Goal: Task Accomplishment & Management: Manage account settings

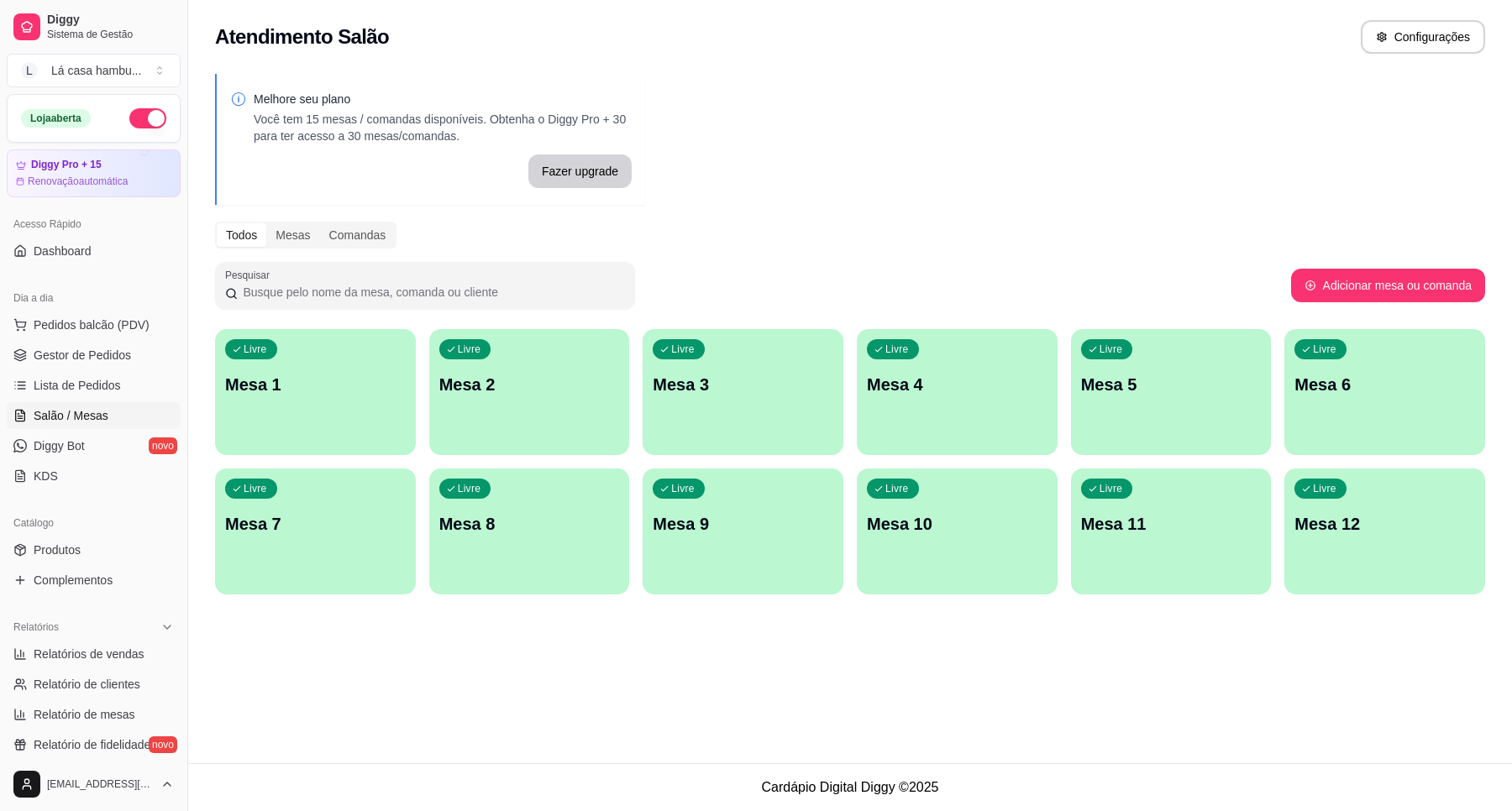
scroll to position [82, 0]
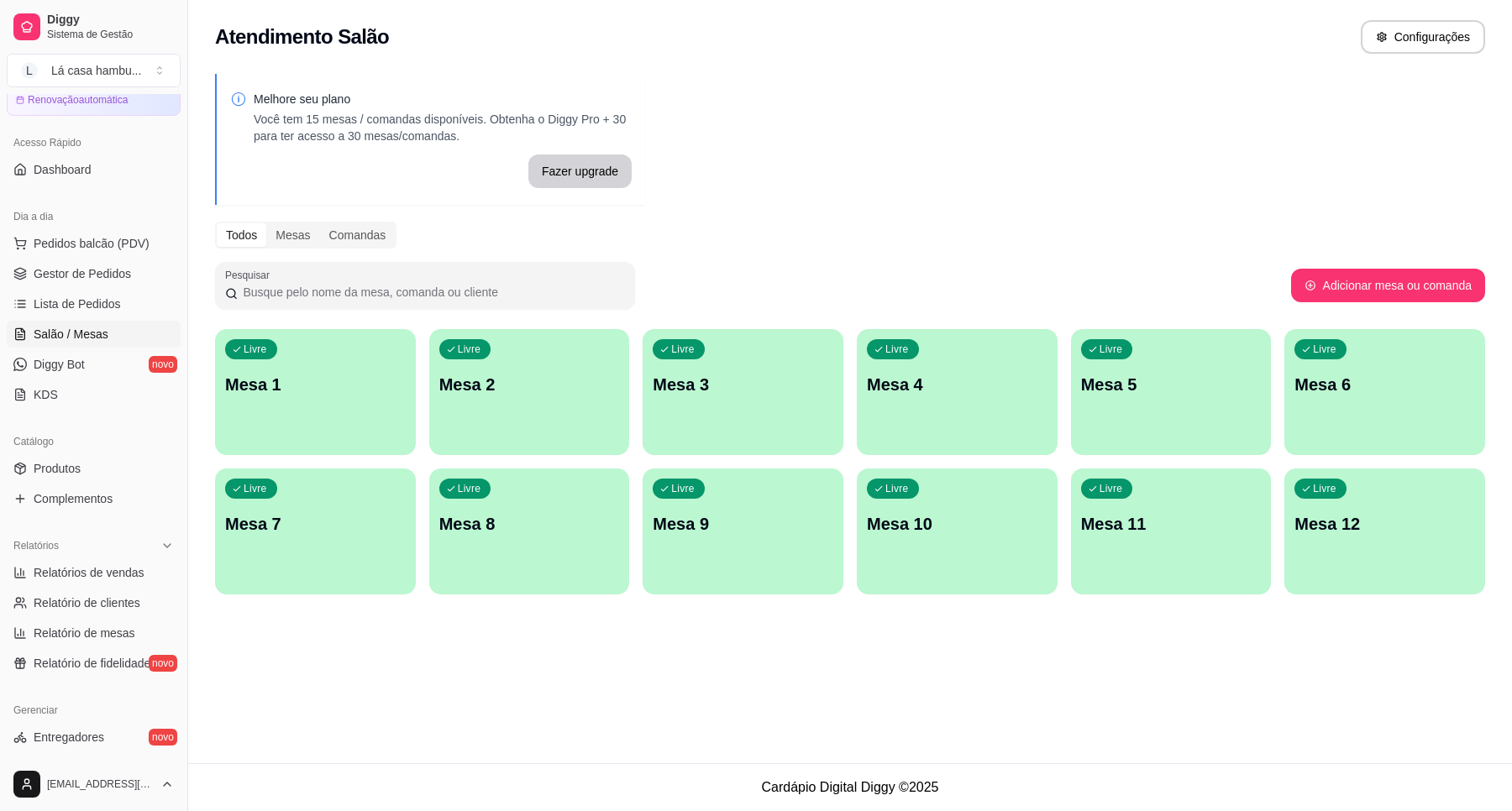
click at [321, 526] on p "Mesa 7" at bounding box center [315, 523] width 181 height 24
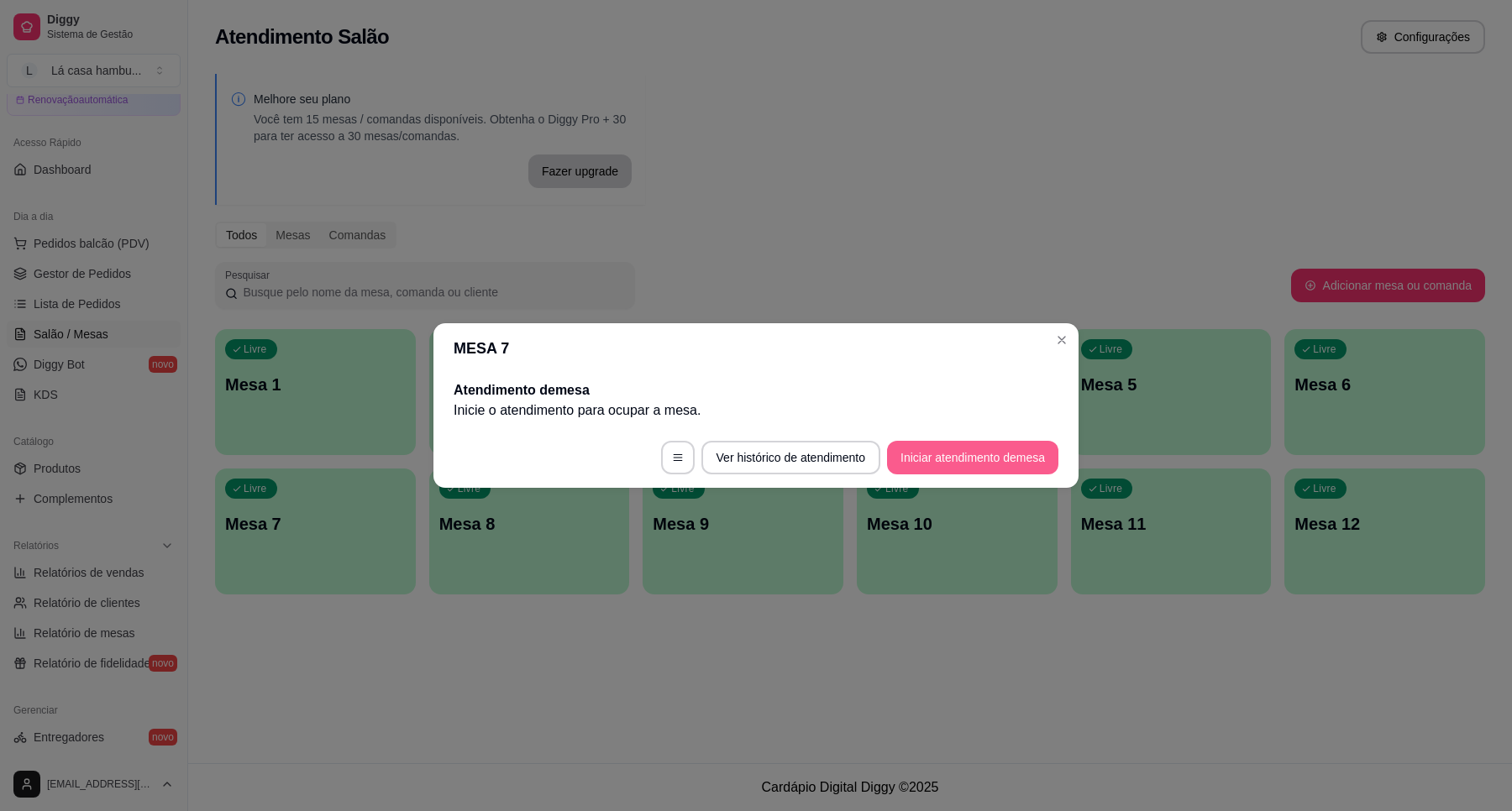
click at [963, 459] on button "Iniciar atendimento de mesa" at bounding box center [972, 457] width 172 height 34
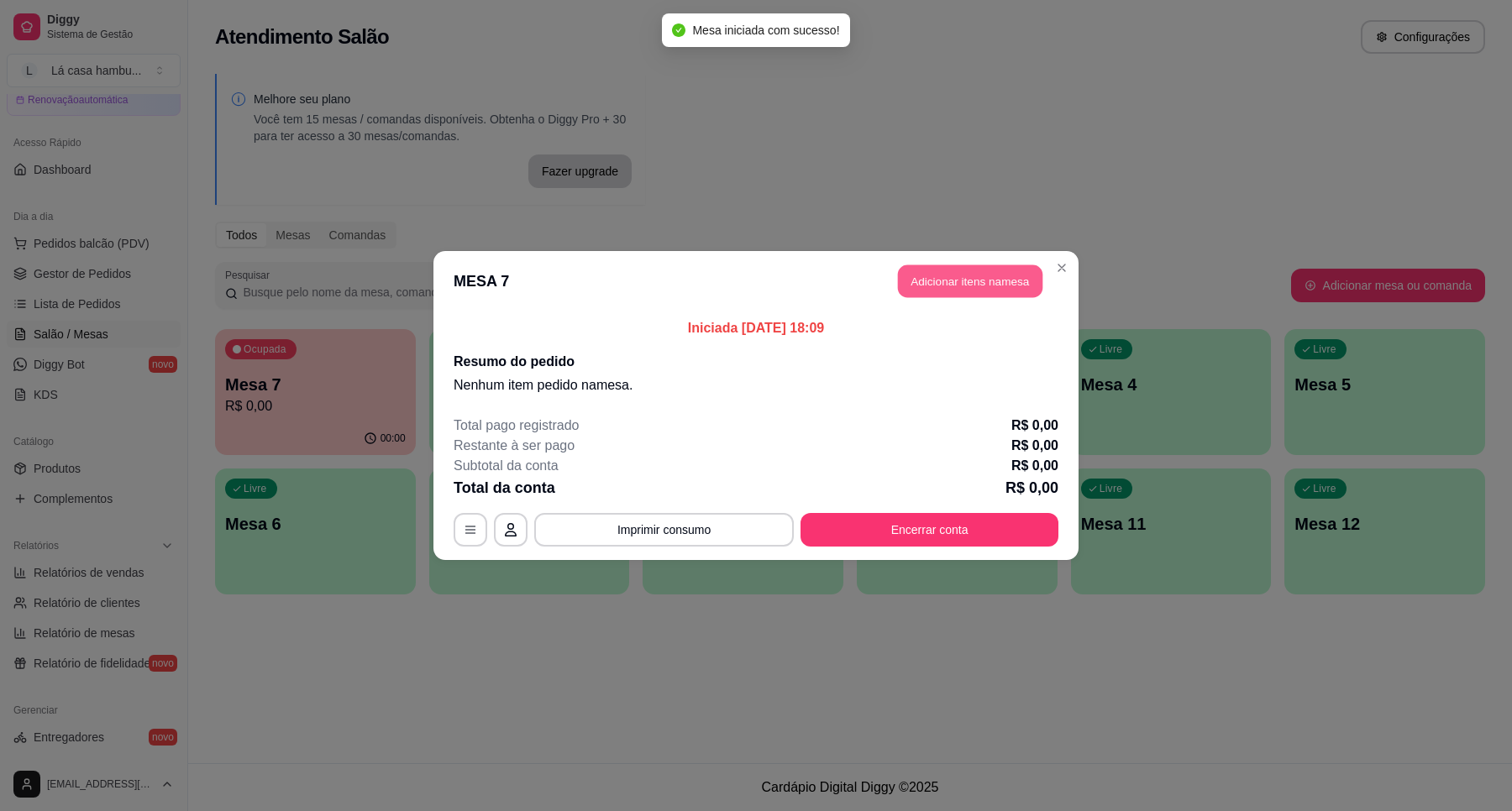
click at [947, 287] on button "Adicionar itens na mesa" at bounding box center [969, 281] width 144 height 33
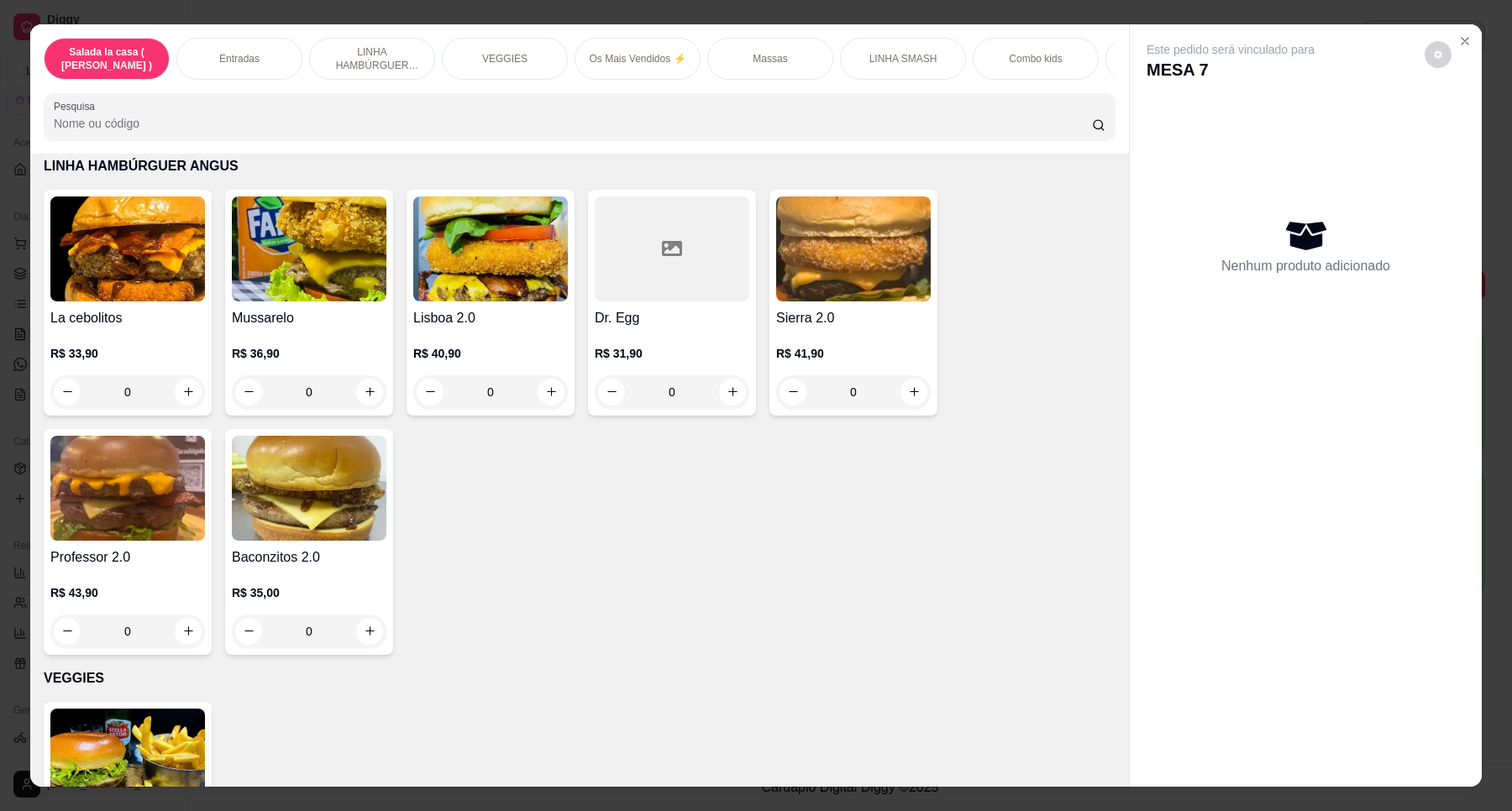
scroll to position [1679, 0]
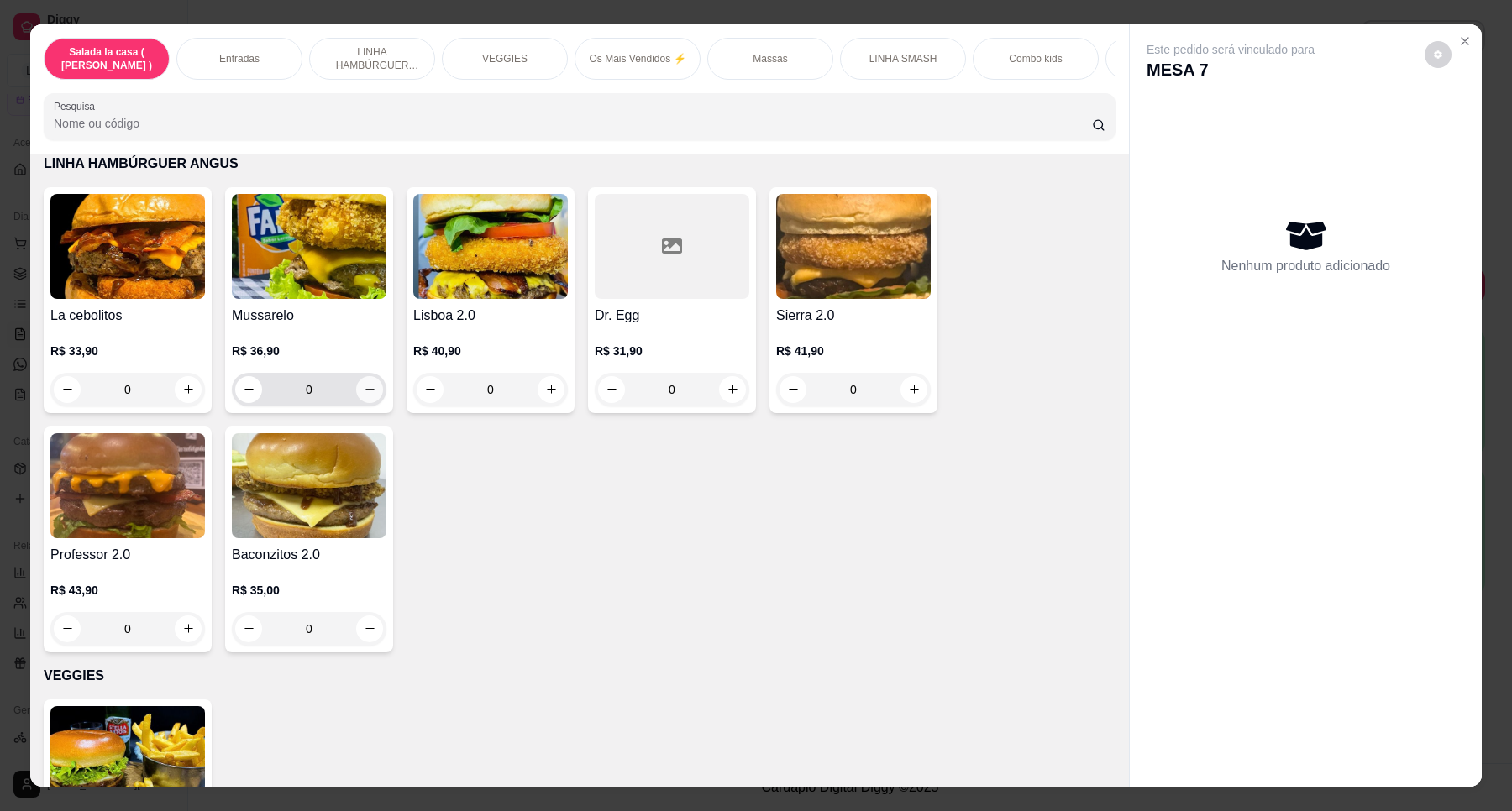
click at [364, 396] on icon "increase-product-quantity" at bounding box center [370, 389] width 13 height 13
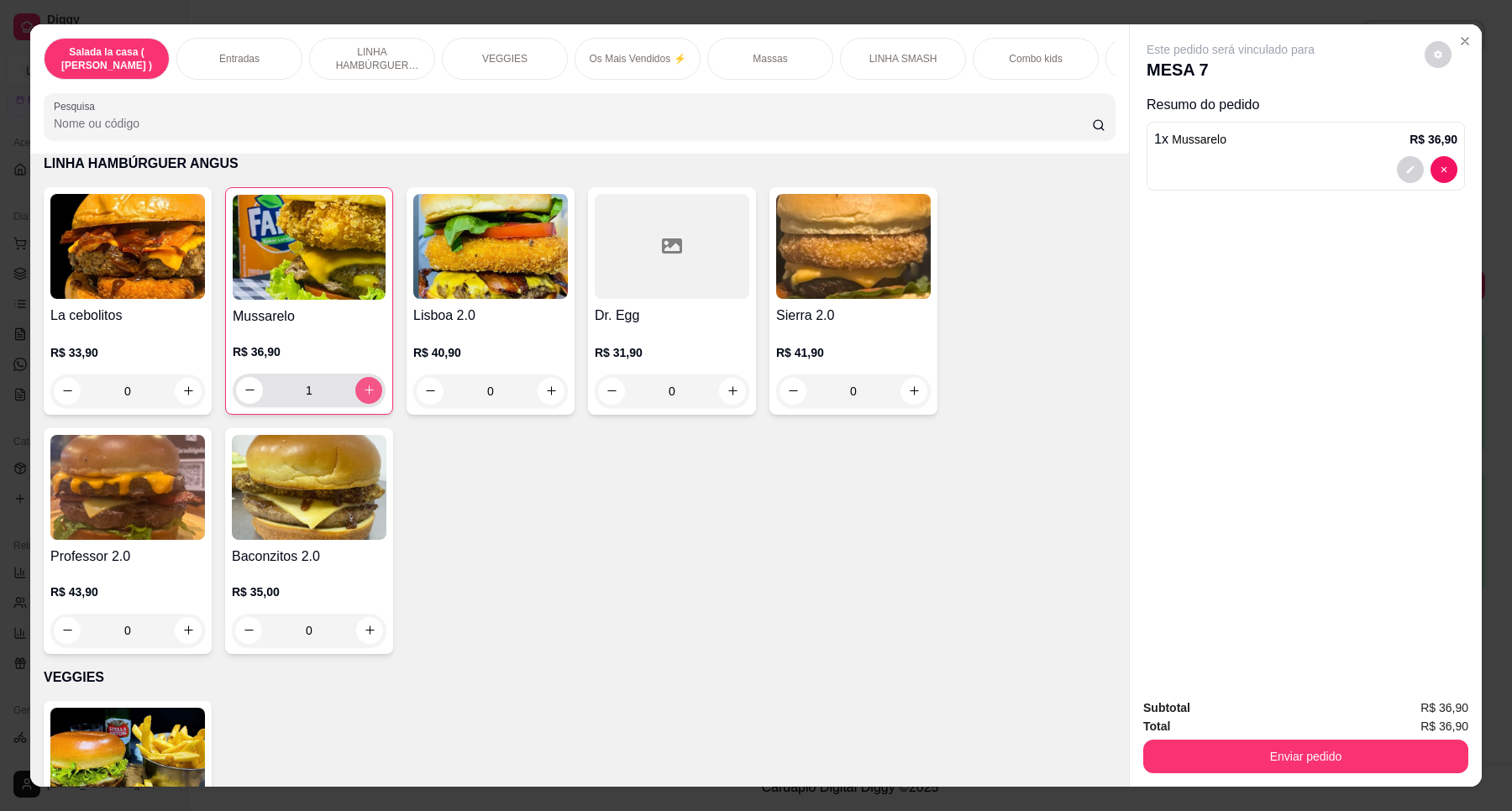
type input "1"
click at [184, 396] on icon "increase-product-quantity" at bounding box center [189, 392] width 9 height 9
type input "1"
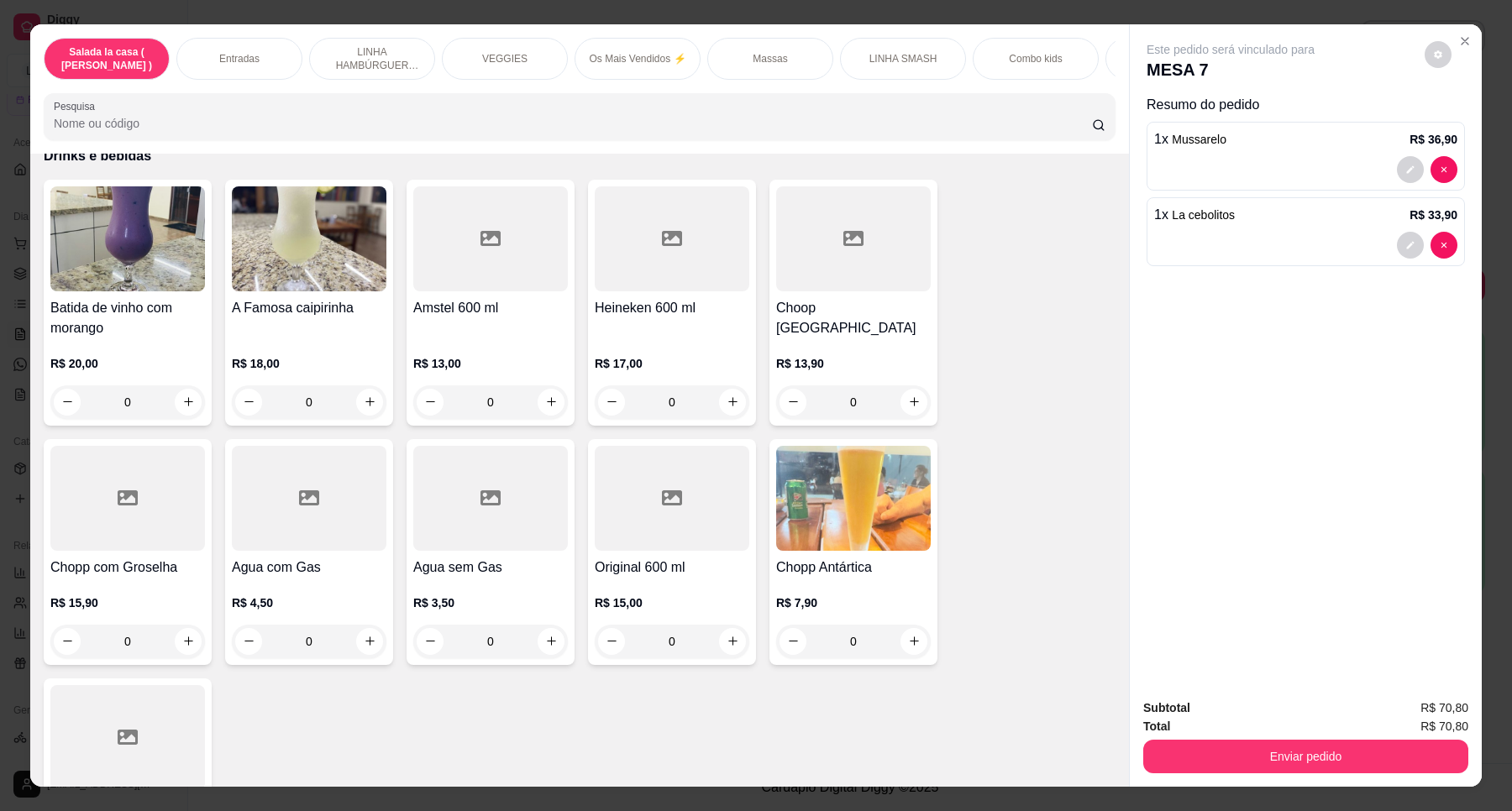
scroll to position [6923, 0]
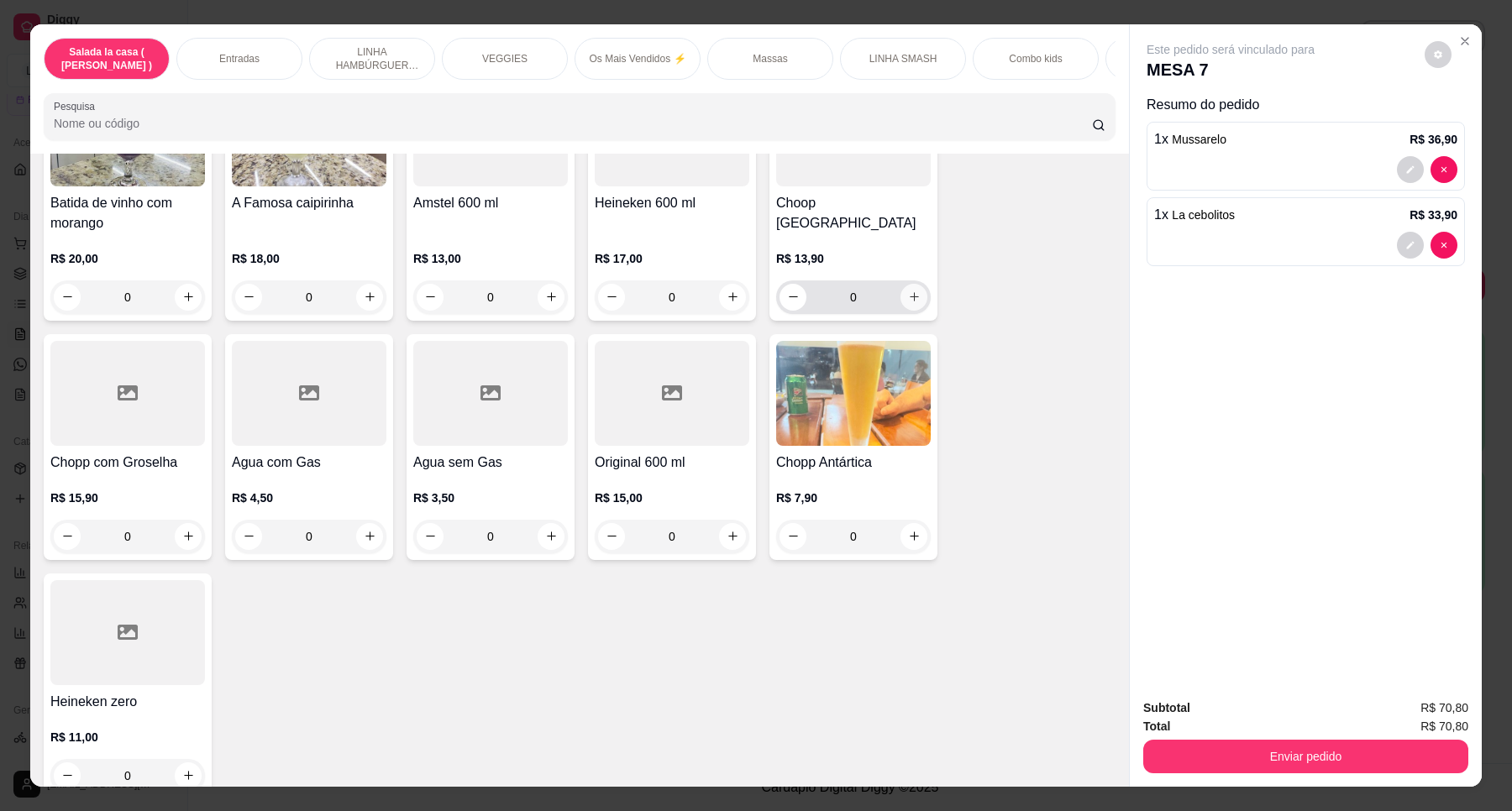
click at [909, 293] on icon "increase-product-quantity" at bounding box center [914, 298] width 9 height 9
type input "1"
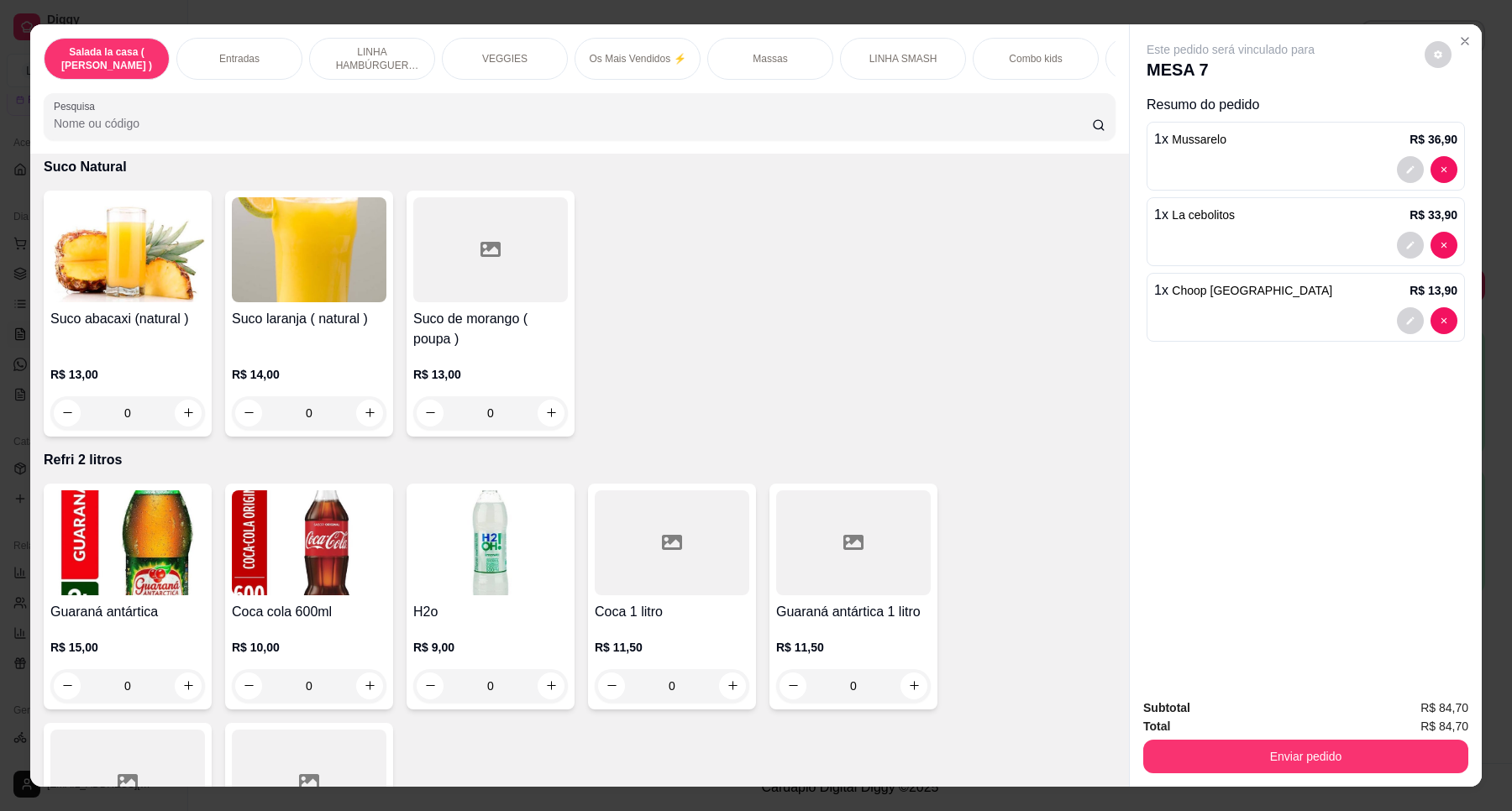
scroll to position [5979, 0]
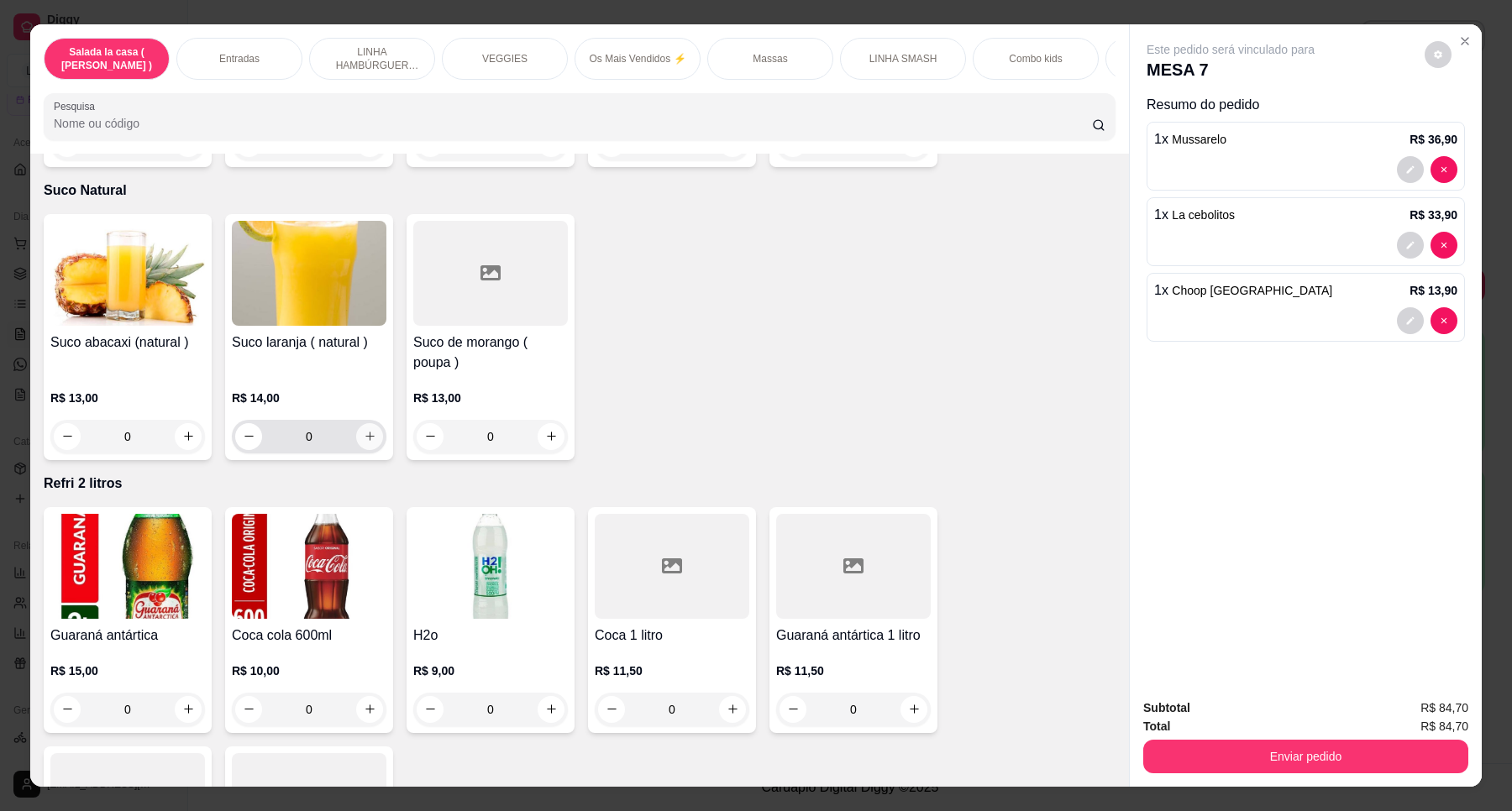
click at [364, 430] on icon "increase-product-quantity" at bounding box center [370, 436] width 13 height 13
type input "1"
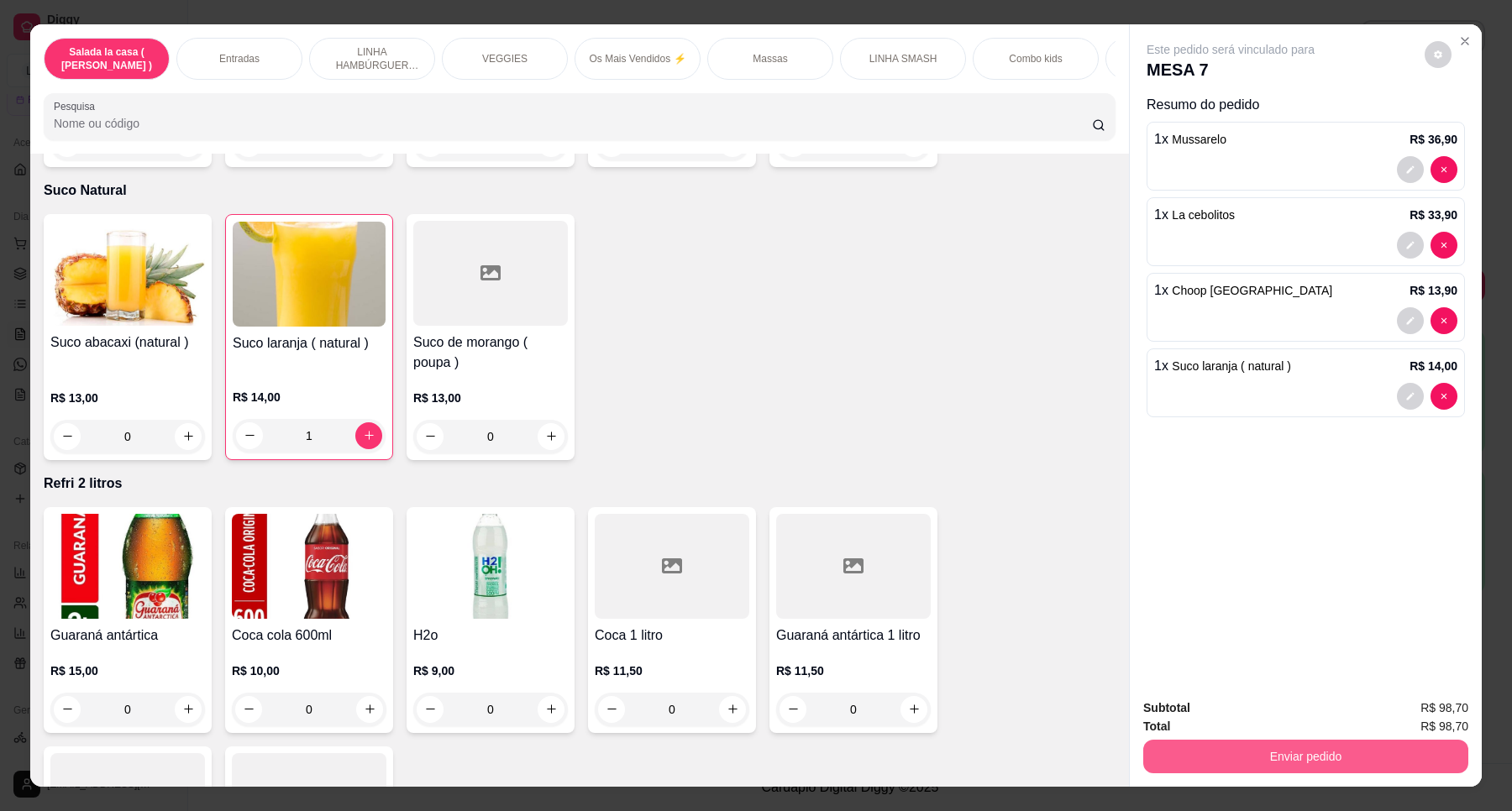
click at [1288, 748] on button "Enviar pedido" at bounding box center [1305, 756] width 325 height 34
click at [1419, 714] on button "Enviar pedido" at bounding box center [1423, 715] width 95 height 32
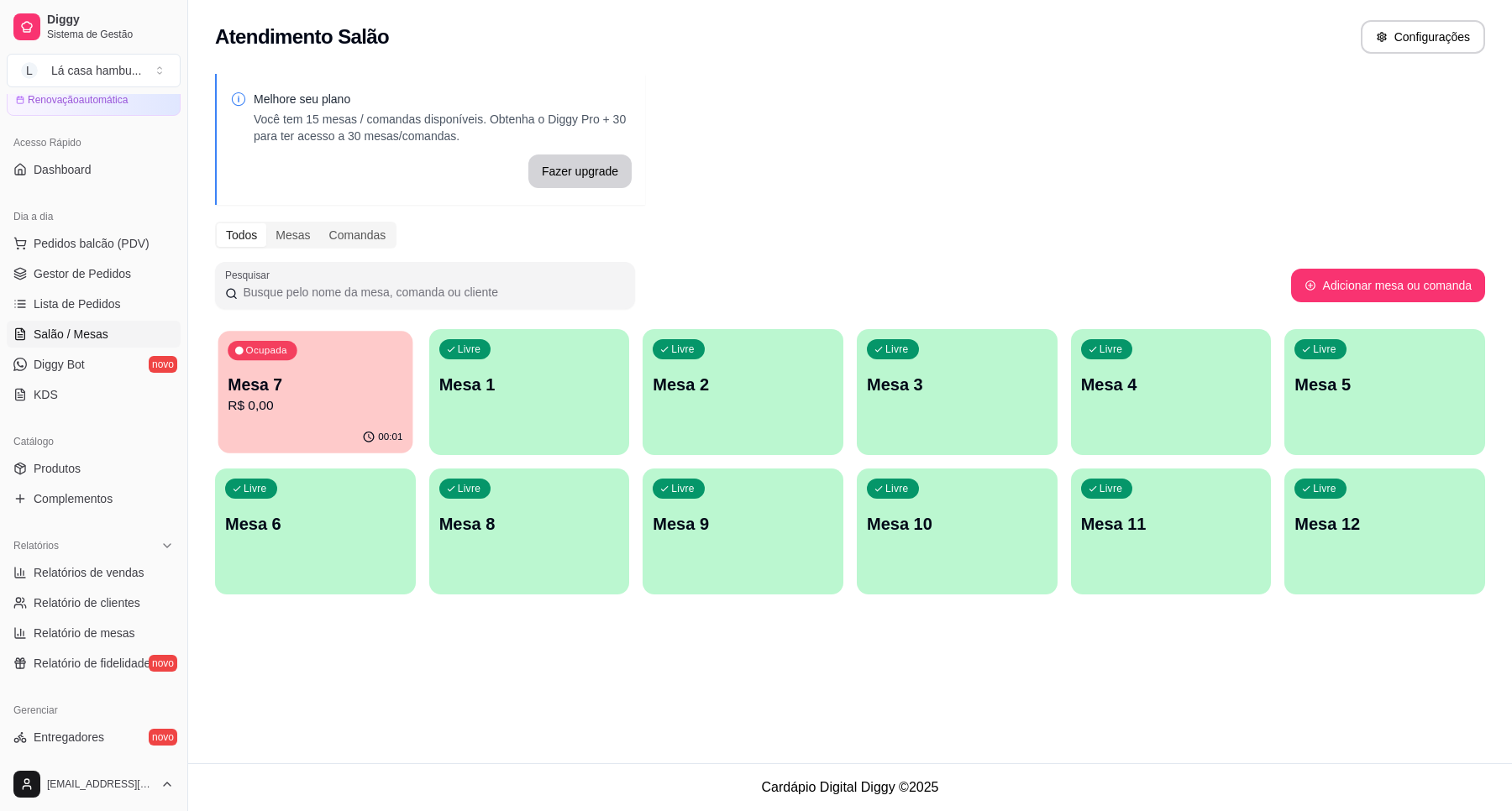
click at [328, 396] on p "R$ 0,00" at bounding box center [315, 406] width 174 height 19
click at [758, 412] on div "Livre Mesa 2" at bounding box center [742, 382] width 201 height 106
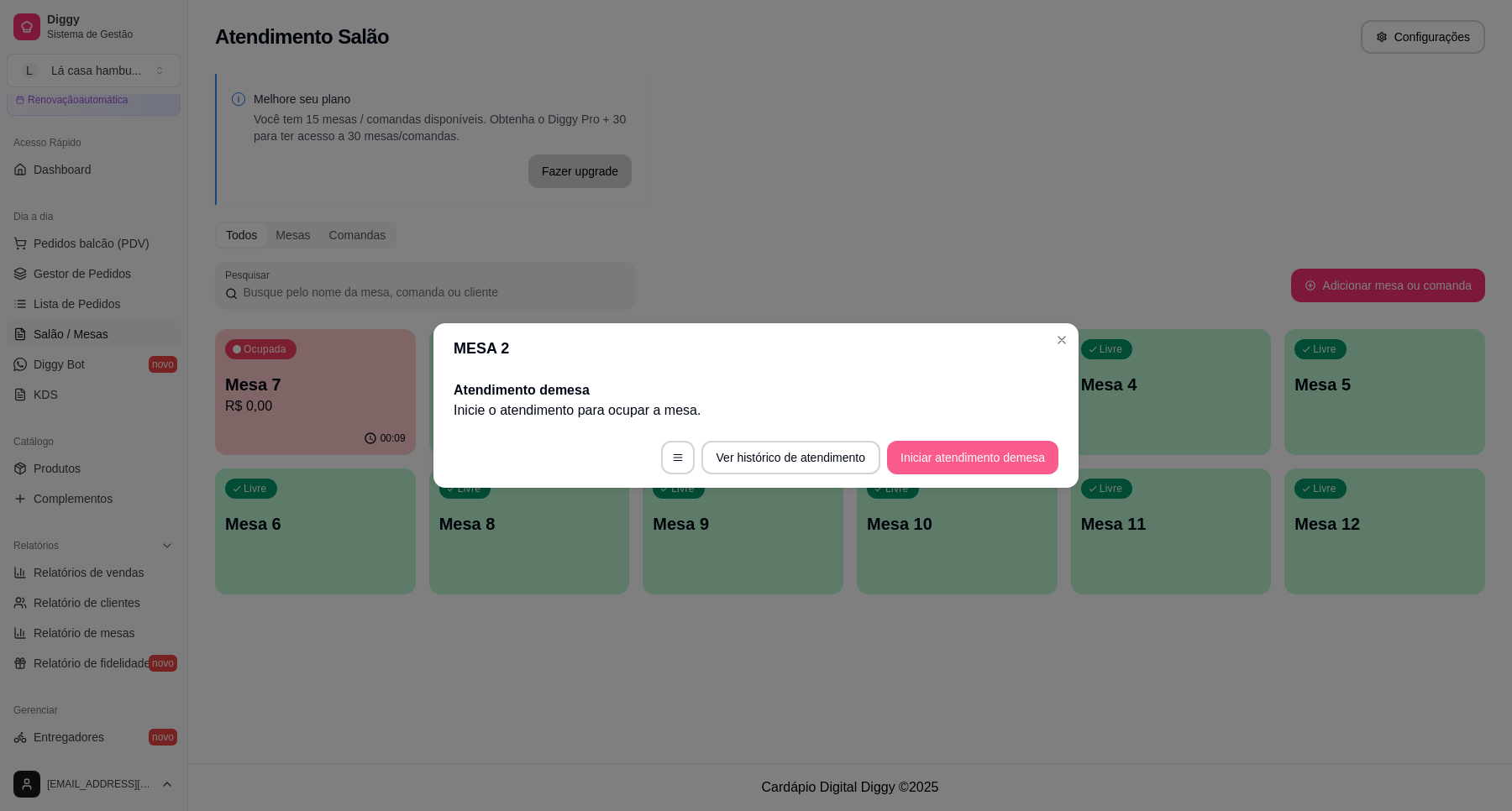
click at [958, 459] on button "Iniciar atendimento de mesa" at bounding box center [972, 457] width 172 height 34
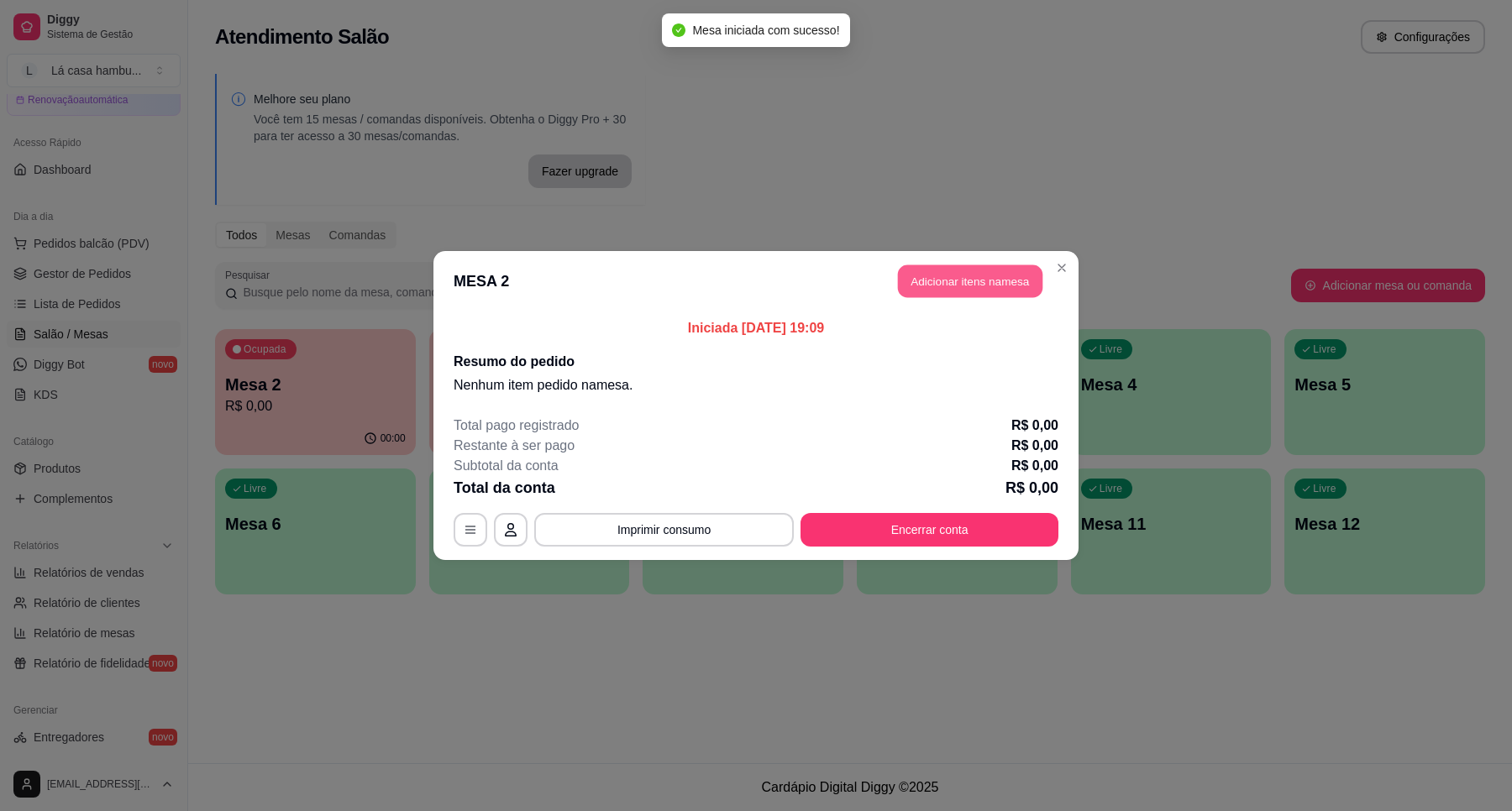
click at [968, 277] on button "Adicionar itens na mesa" at bounding box center [969, 281] width 144 height 33
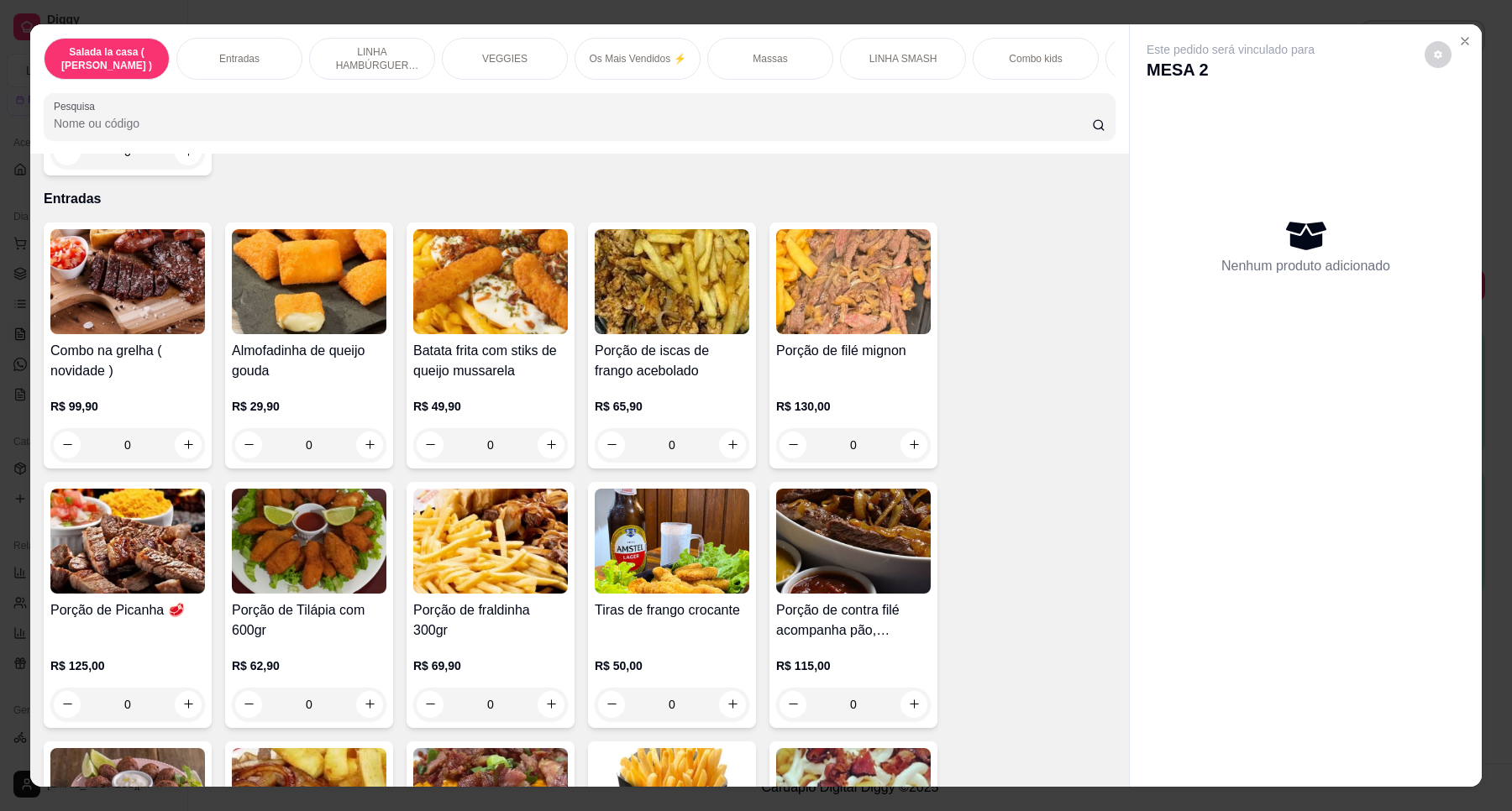
scroll to position [315, 0]
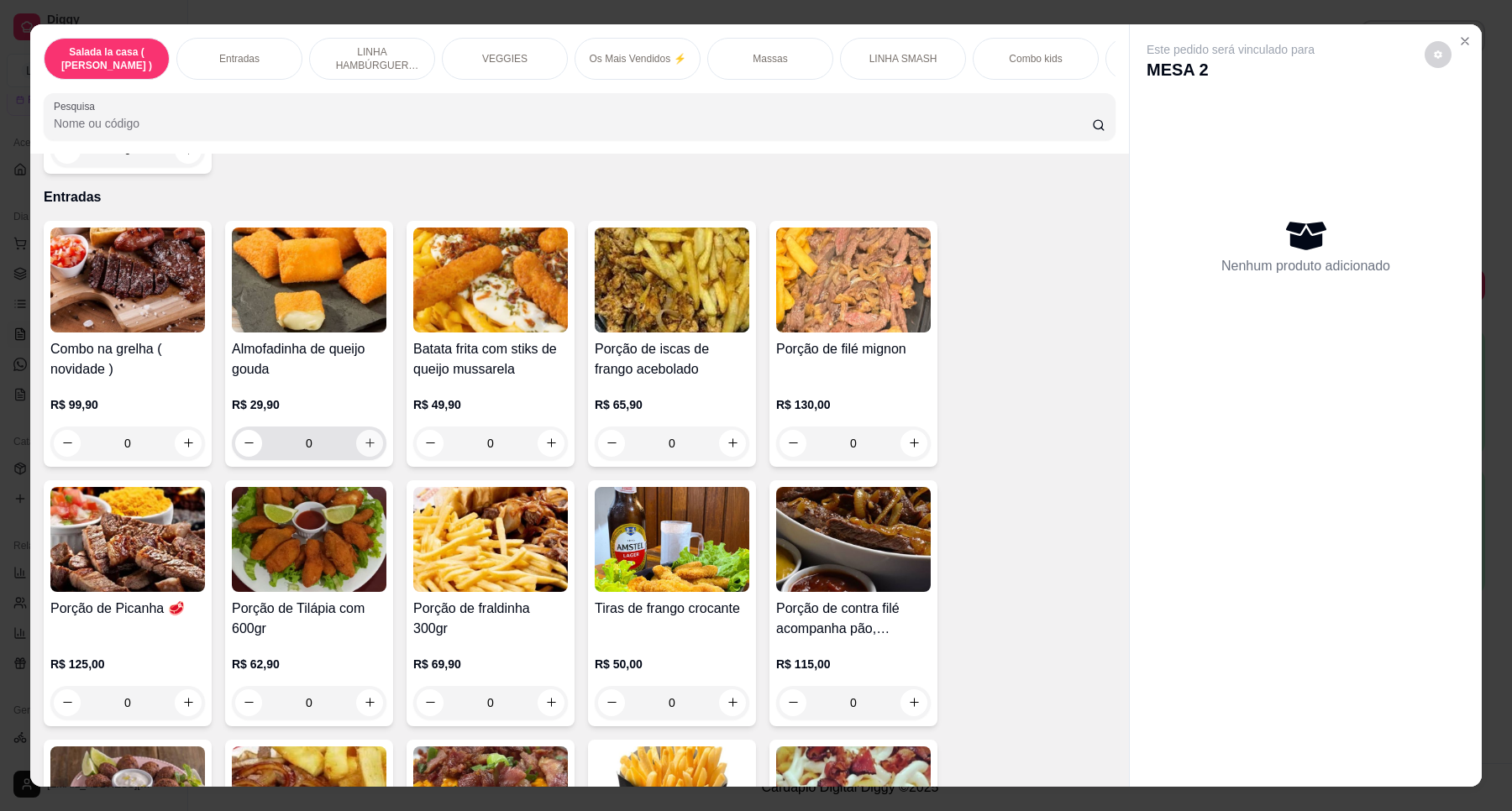
click at [366, 449] on icon "increase-product-quantity" at bounding box center [370, 443] width 13 height 13
type input "1"
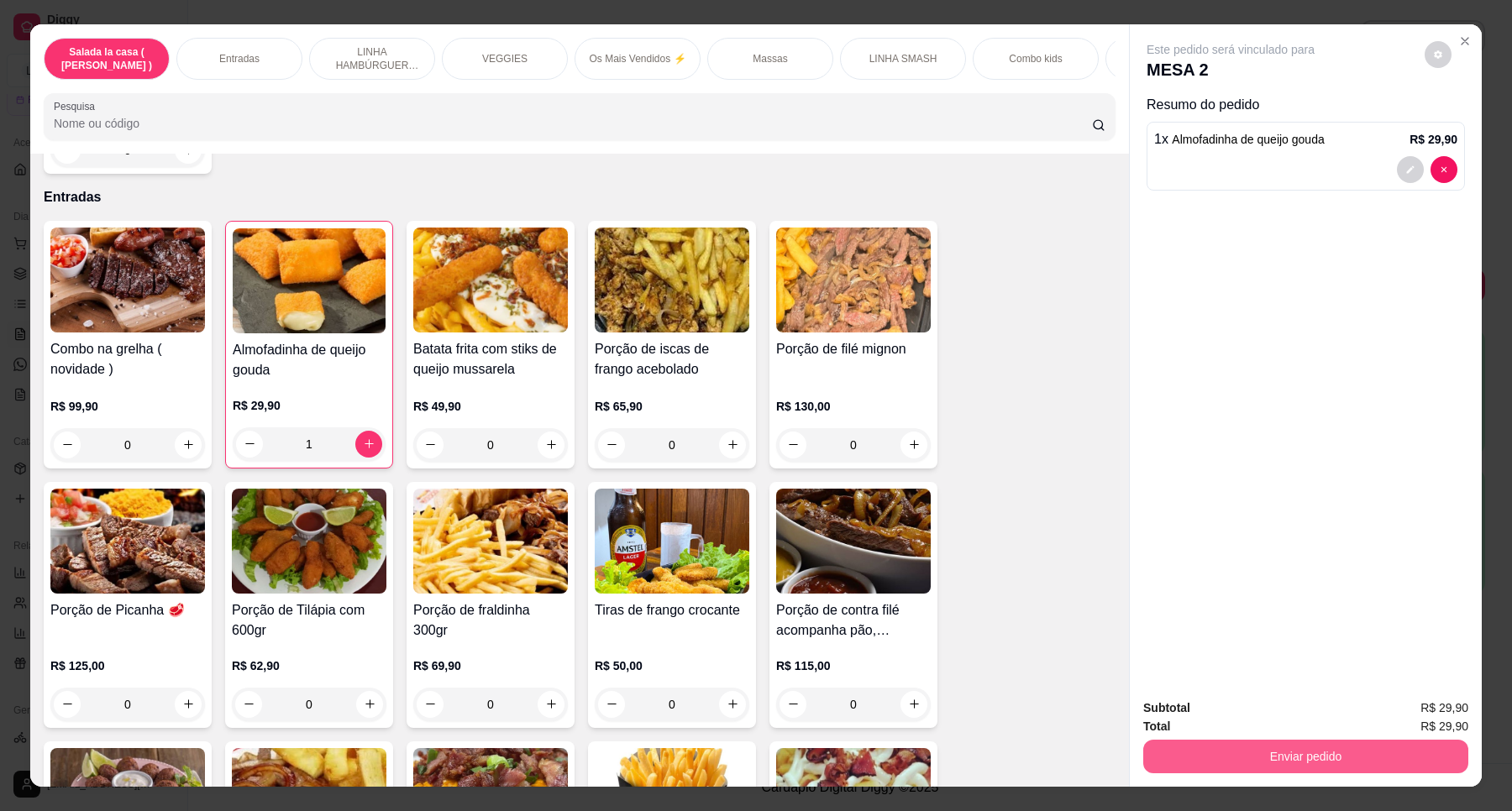
click at [1296, 748] on button "Enviar pedido" at bounding box center [1305, 756] width 325 height 34
click at [1408, 711] on button "Enviar pedido" at bounding box center [1423, 715] width 93 height 31
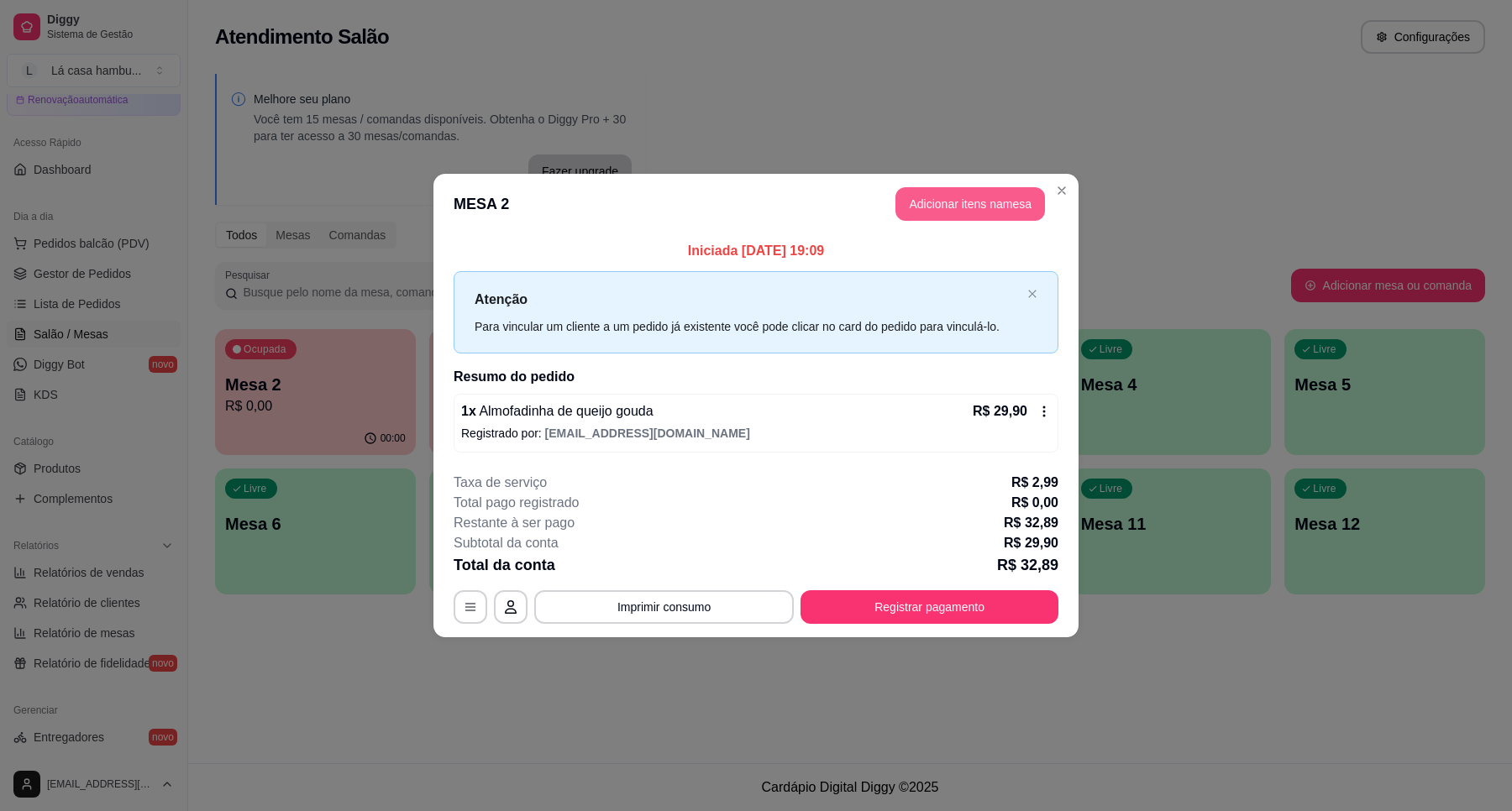
click at [928, 204] on button "Adicionar itens na mesa" at bounding box center [969, 203] width 150 height 34
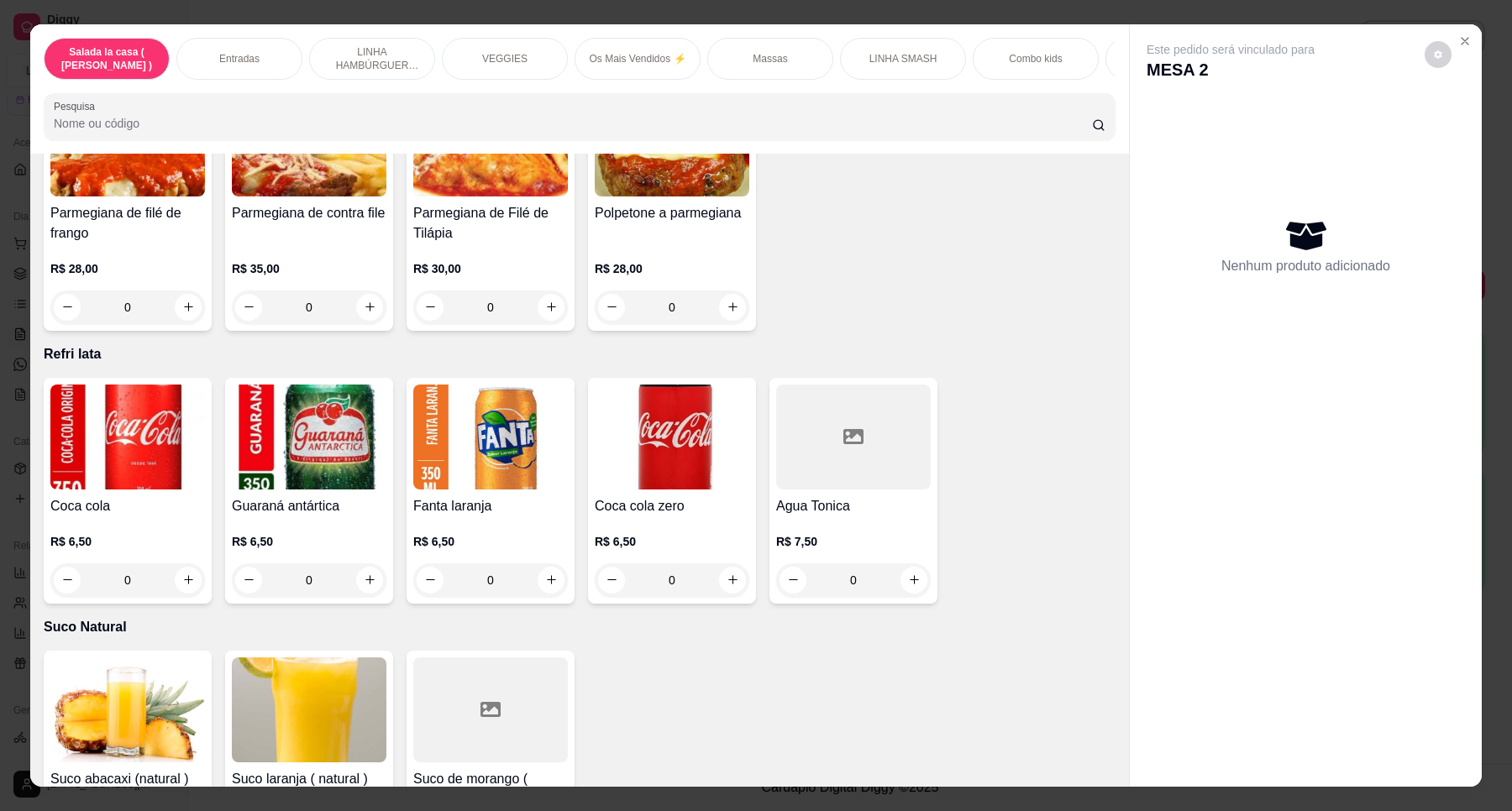
scroll to position [5562, 0]
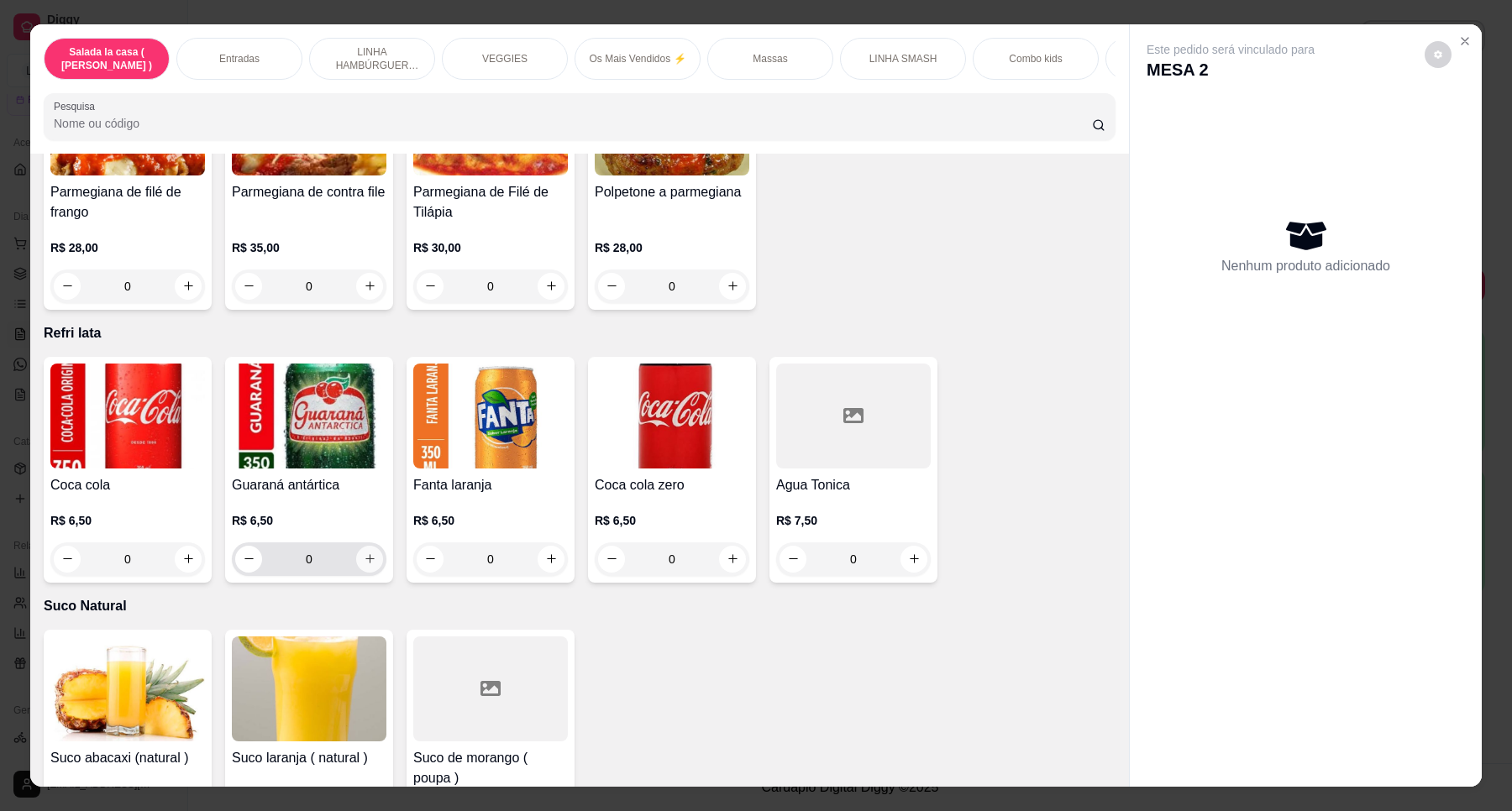
click at [364, 552] on icon "increase-product-quantity" at bounding box center [370, 559] width 13 height 13
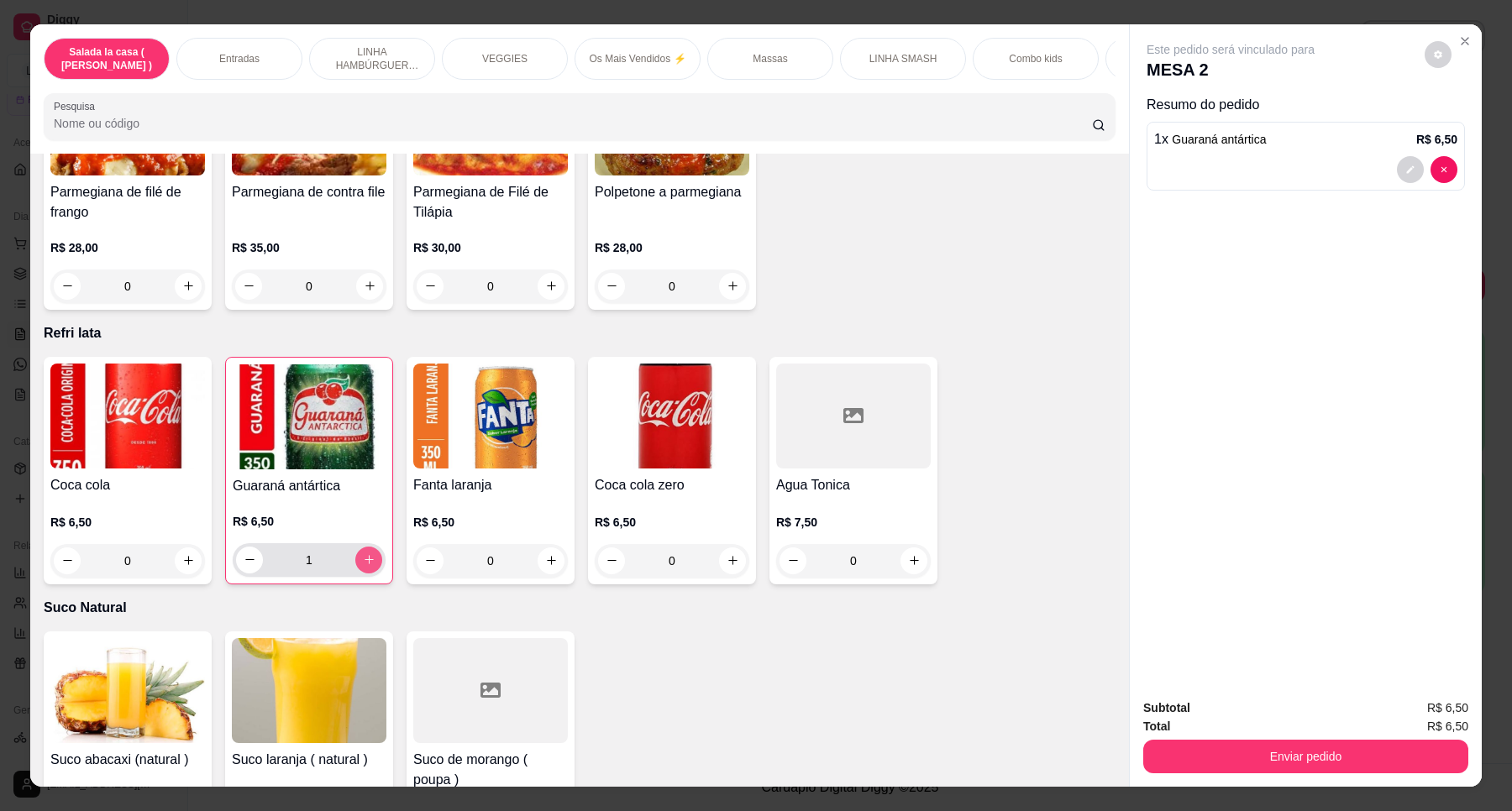
type input "1"
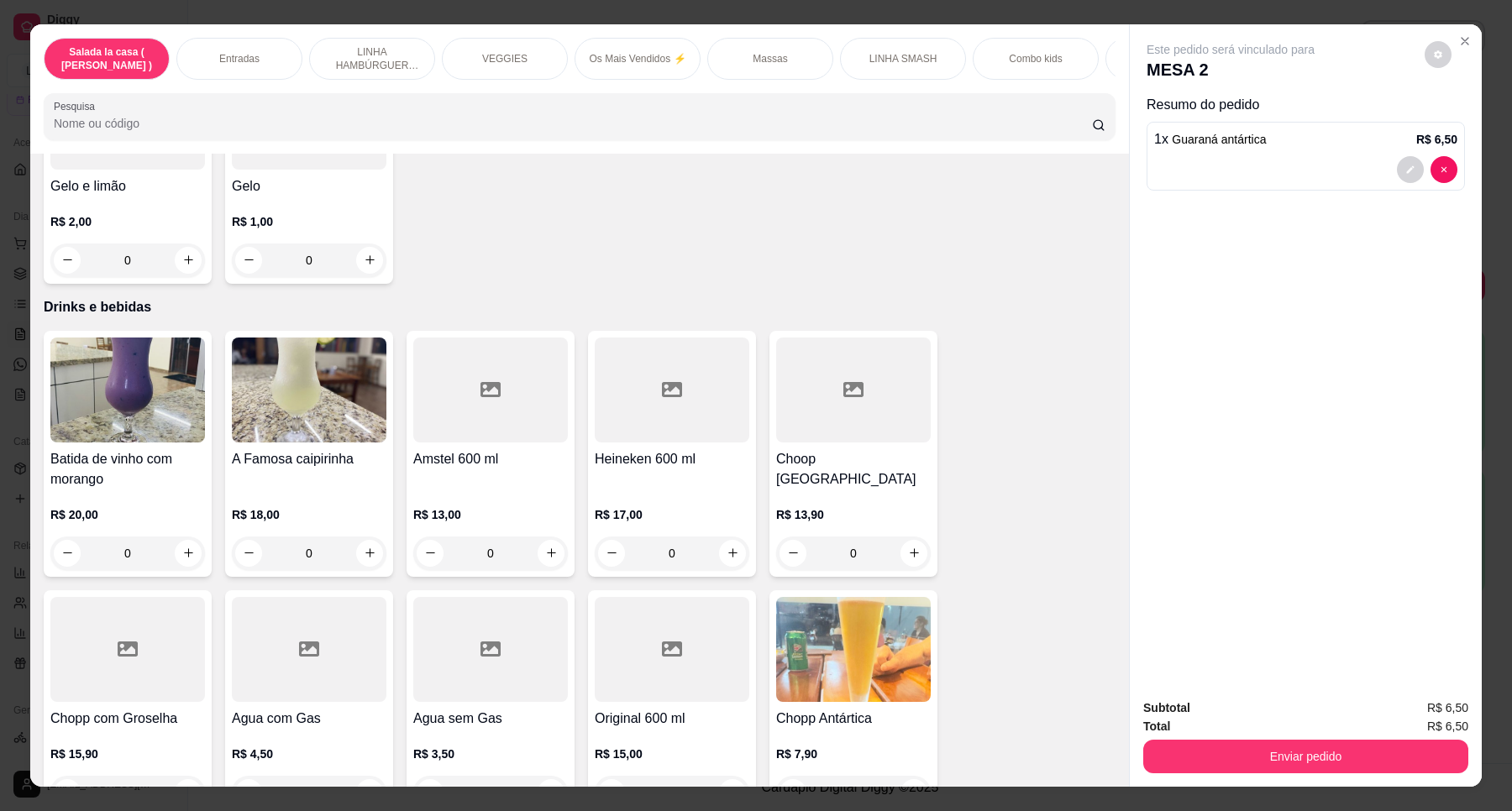
scroll to position [6821, 0]
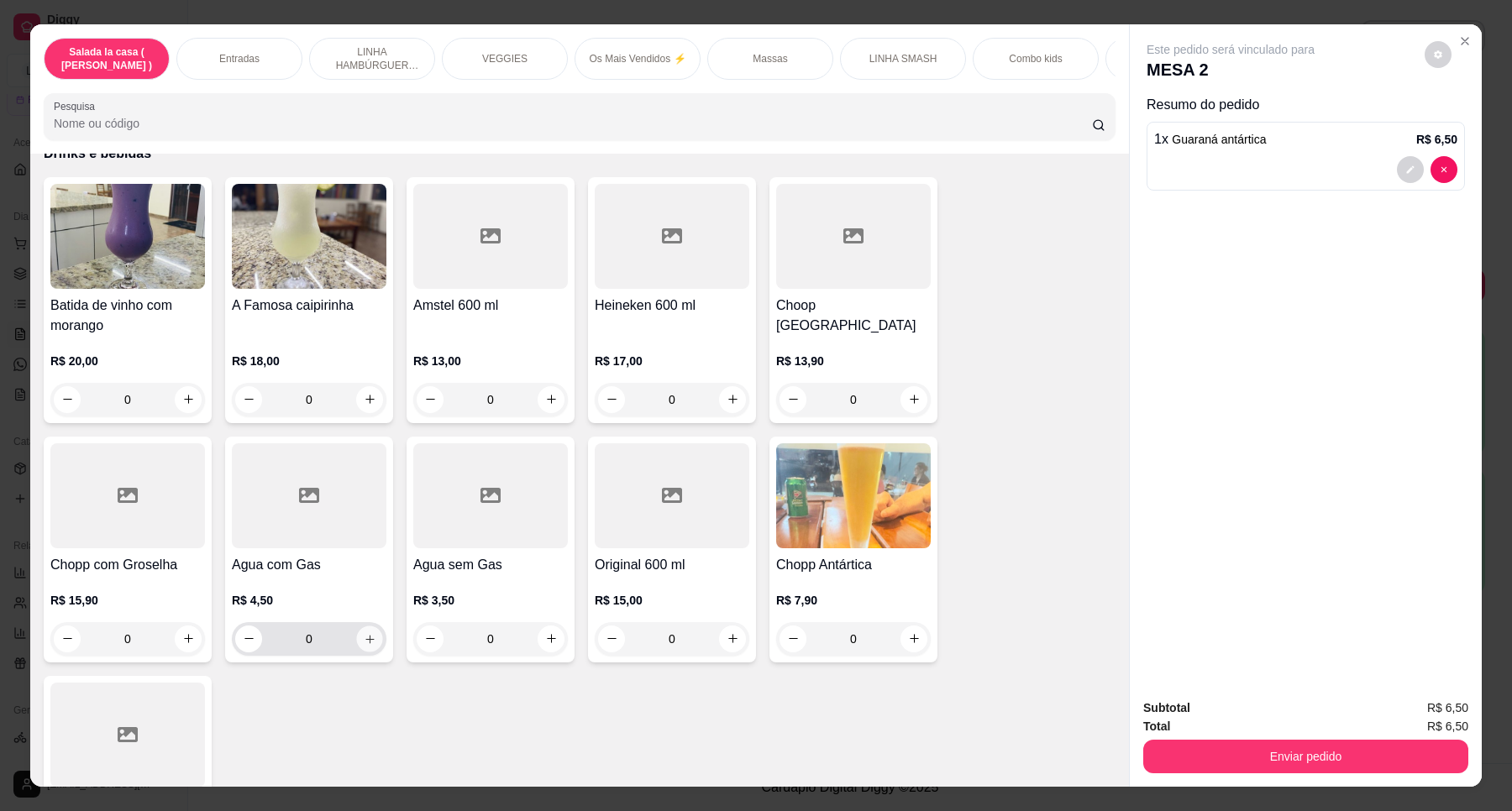
click at [364, 633] on icon "increase-product-quantity" at bounding box center [370, 640] width 13 height 13
type input "1"
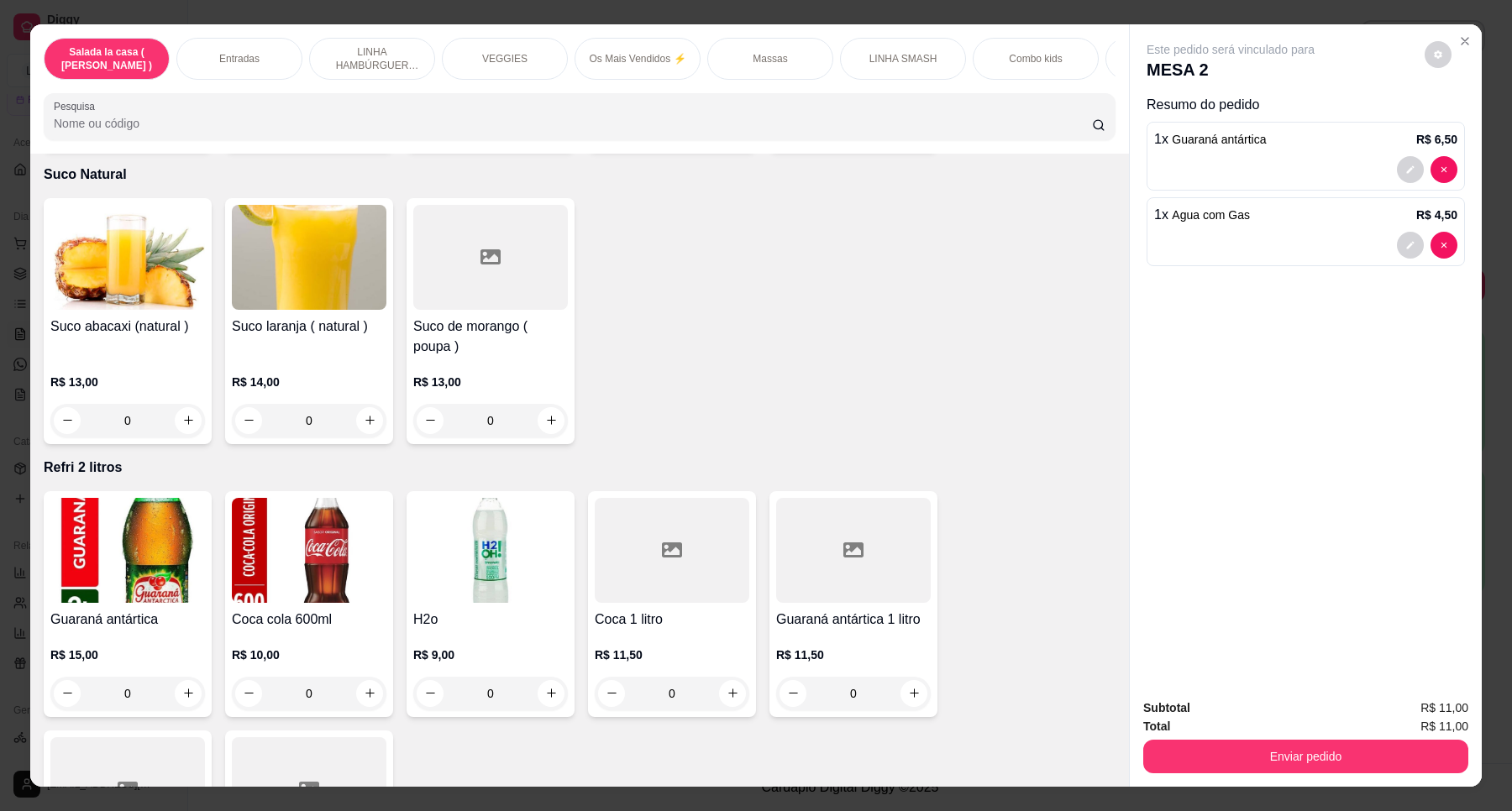
scroll to position [5981, 0]
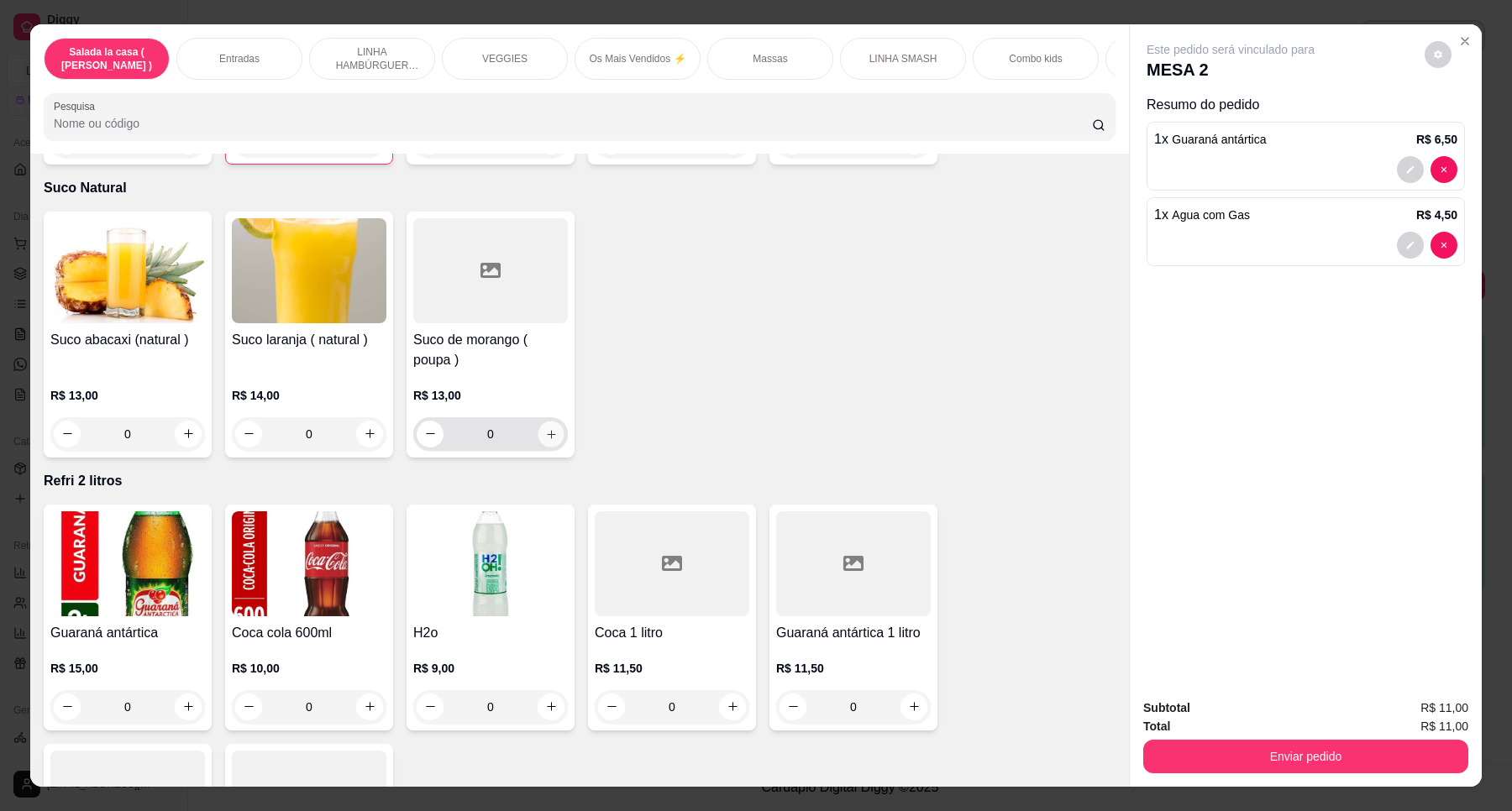
click at [545, 428] on icon "increase-product-quantity" at bounding box center [552, 435] width 13 height 13
type input "1"
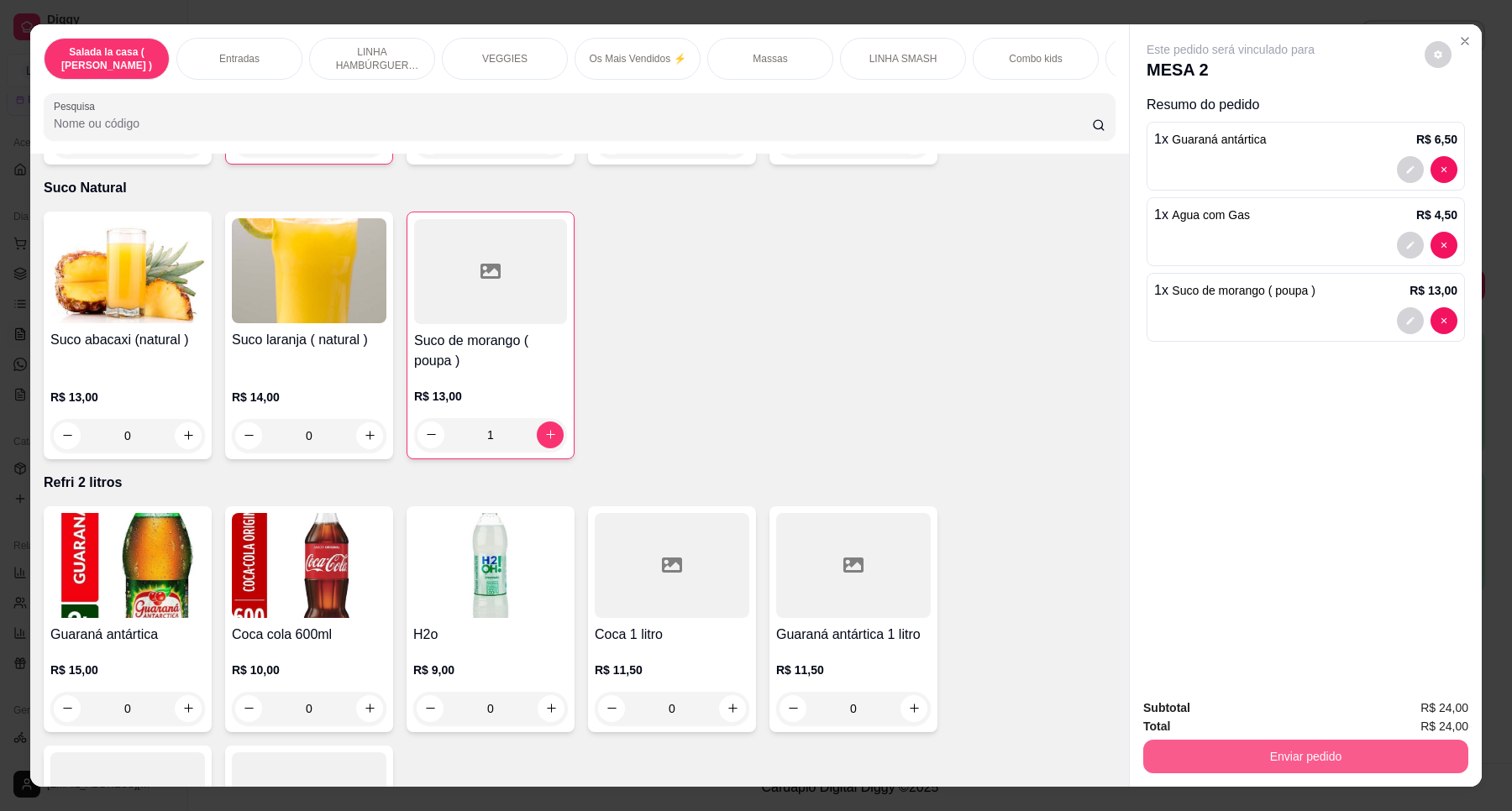
click at [1321, 751] on button "Enviar pedido" at bounding box center [1305, 756] width 325 height 34
click at [1461, 719] on button "Enviar pedido" at bounding box center [1423, 715] width 93 height 31
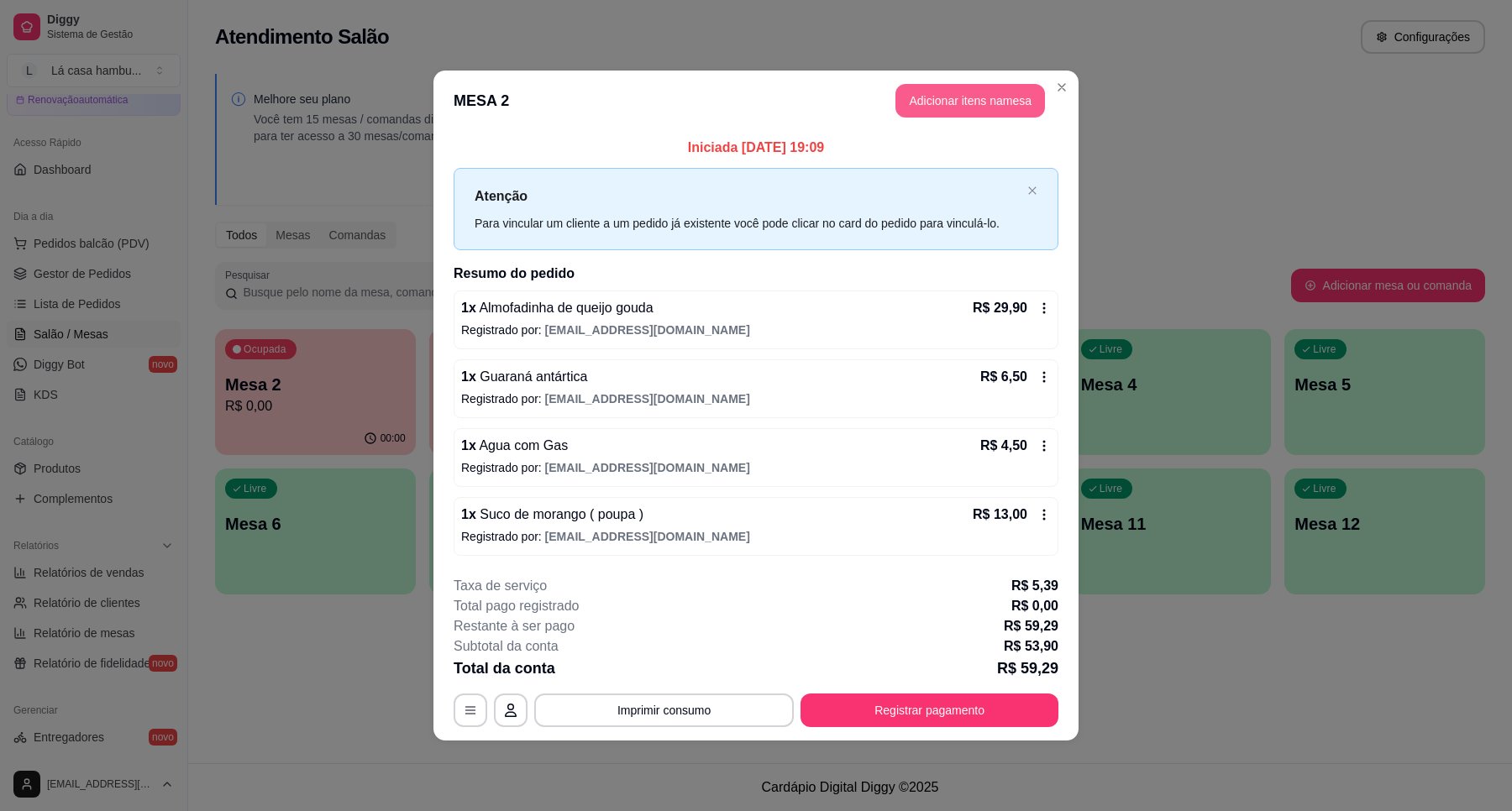
click at [924, 111] on button "Adicionar itens na mesa" at bounding box center [969, 101] width 150 height 34
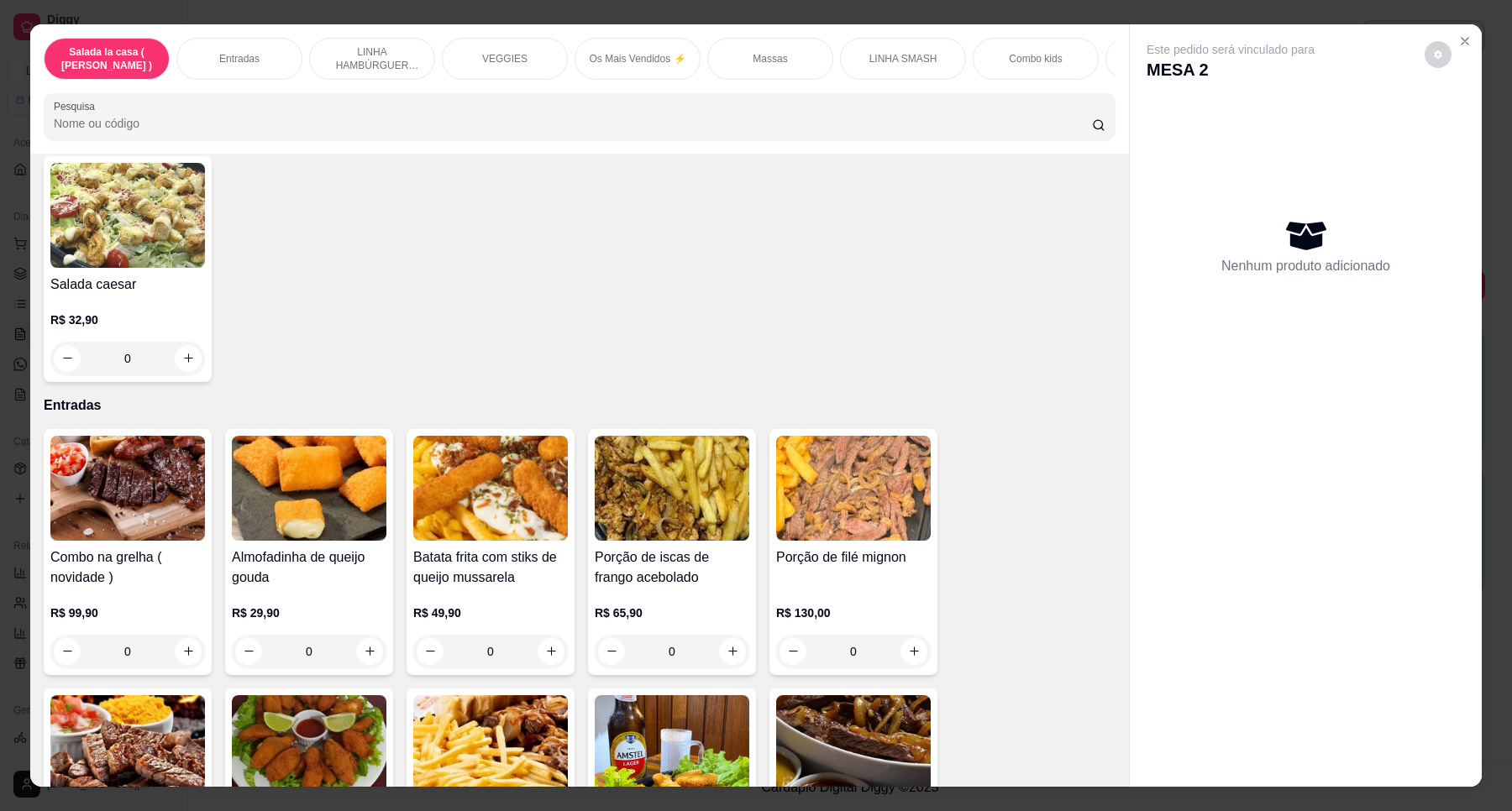
scroll to position [210, 0]
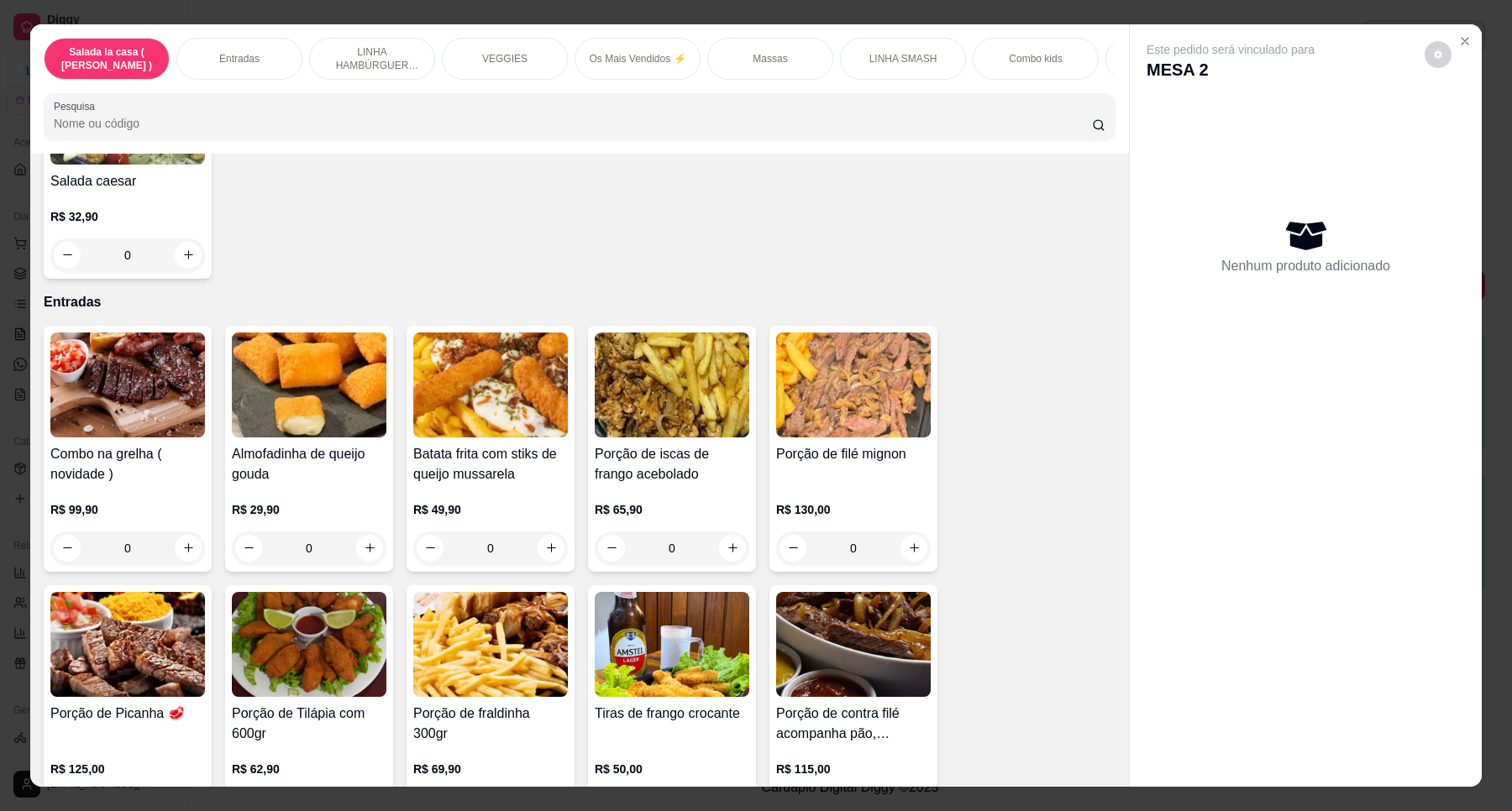
click at [80, 474] on h4 "Combo na grelha ( novidade )" at bounding box center [128, 464] width 154 height 40
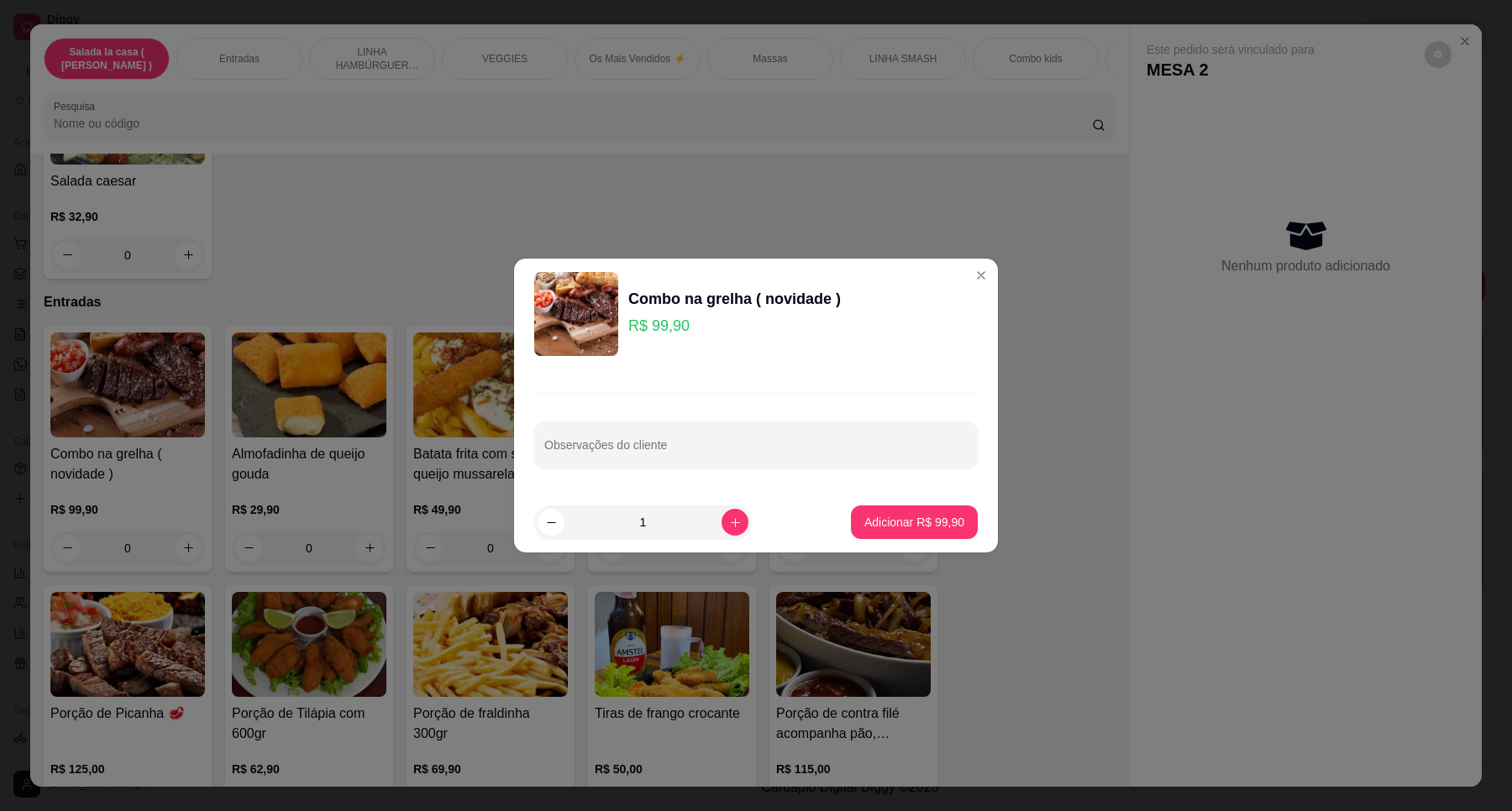
click at [705, 304] on div "Combo na grelha ( novidade )" at bounding box center [734, 298] width 212 height 24
click at [665, 308] on div "Combo na grelha ( novidade )" at bounding box center [734, 298] width 212 height 24
click at [620, 317] on div "Combo na grelha ( novidade ) R$ 99,90" at bounding box center [756, 314] width 444 height 84
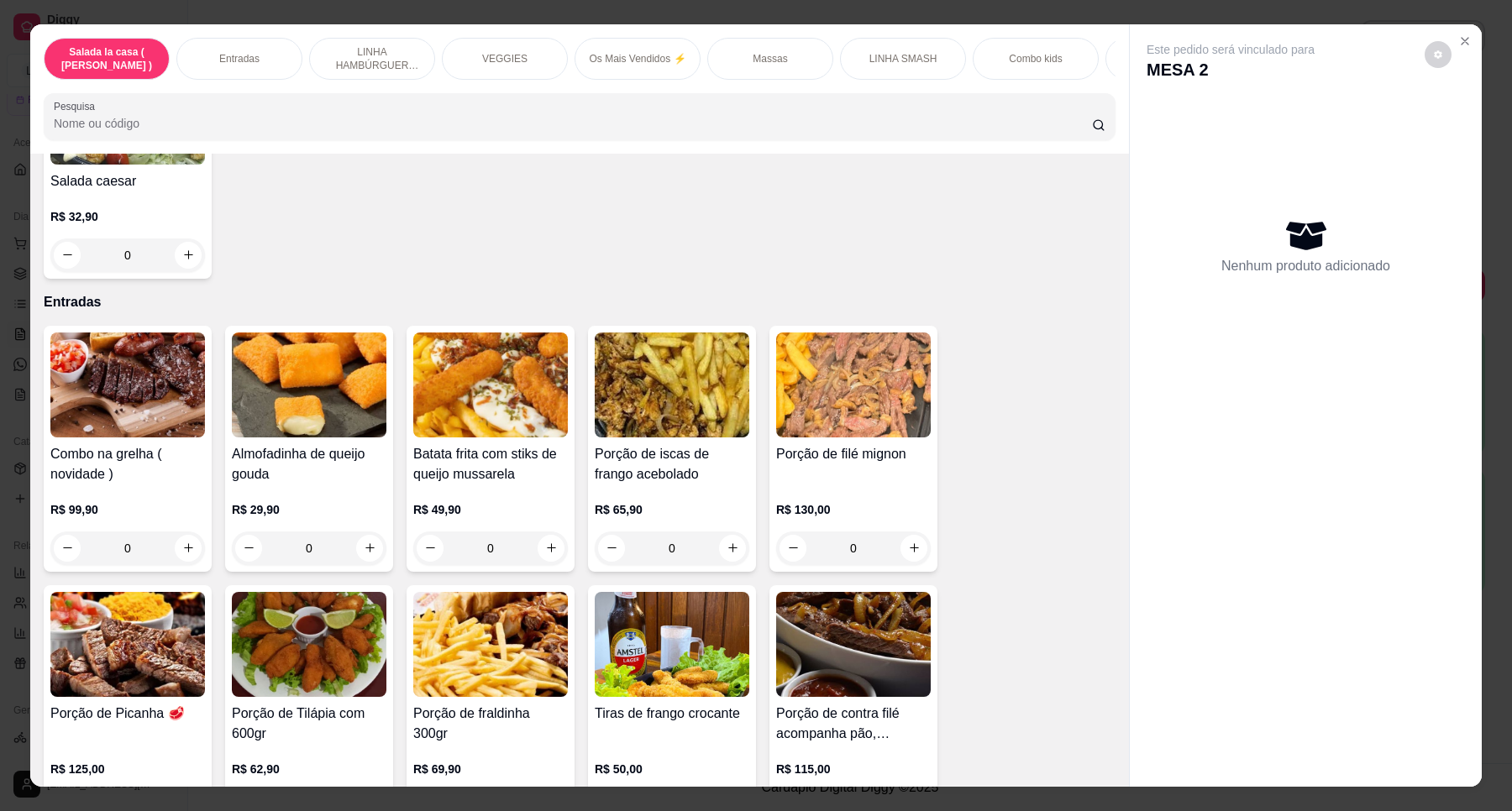
scroll to position [0, 0]
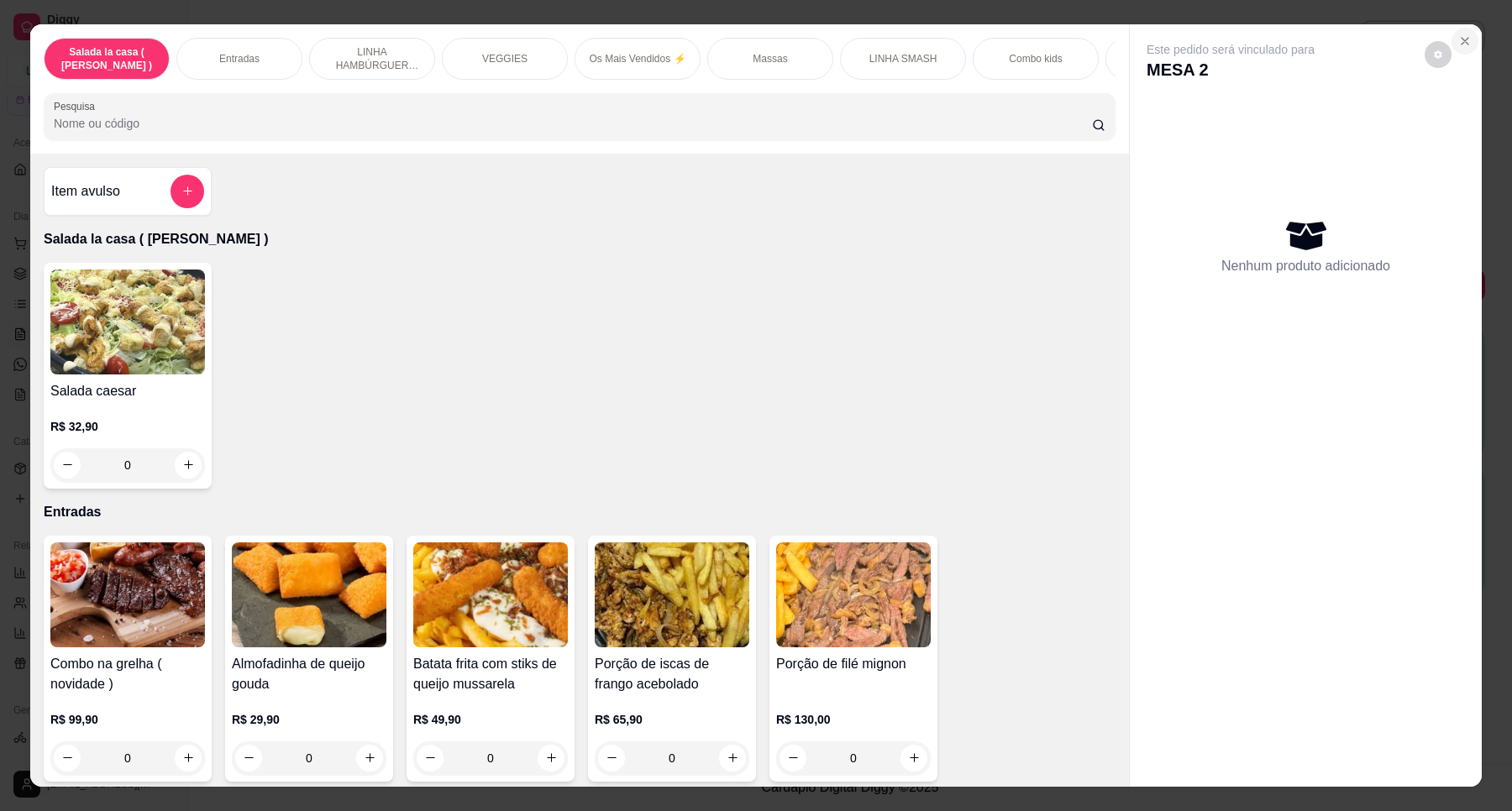
click at [1458, 44] on icon "Close" at bounding box center [1464, 41] width 14 height 14
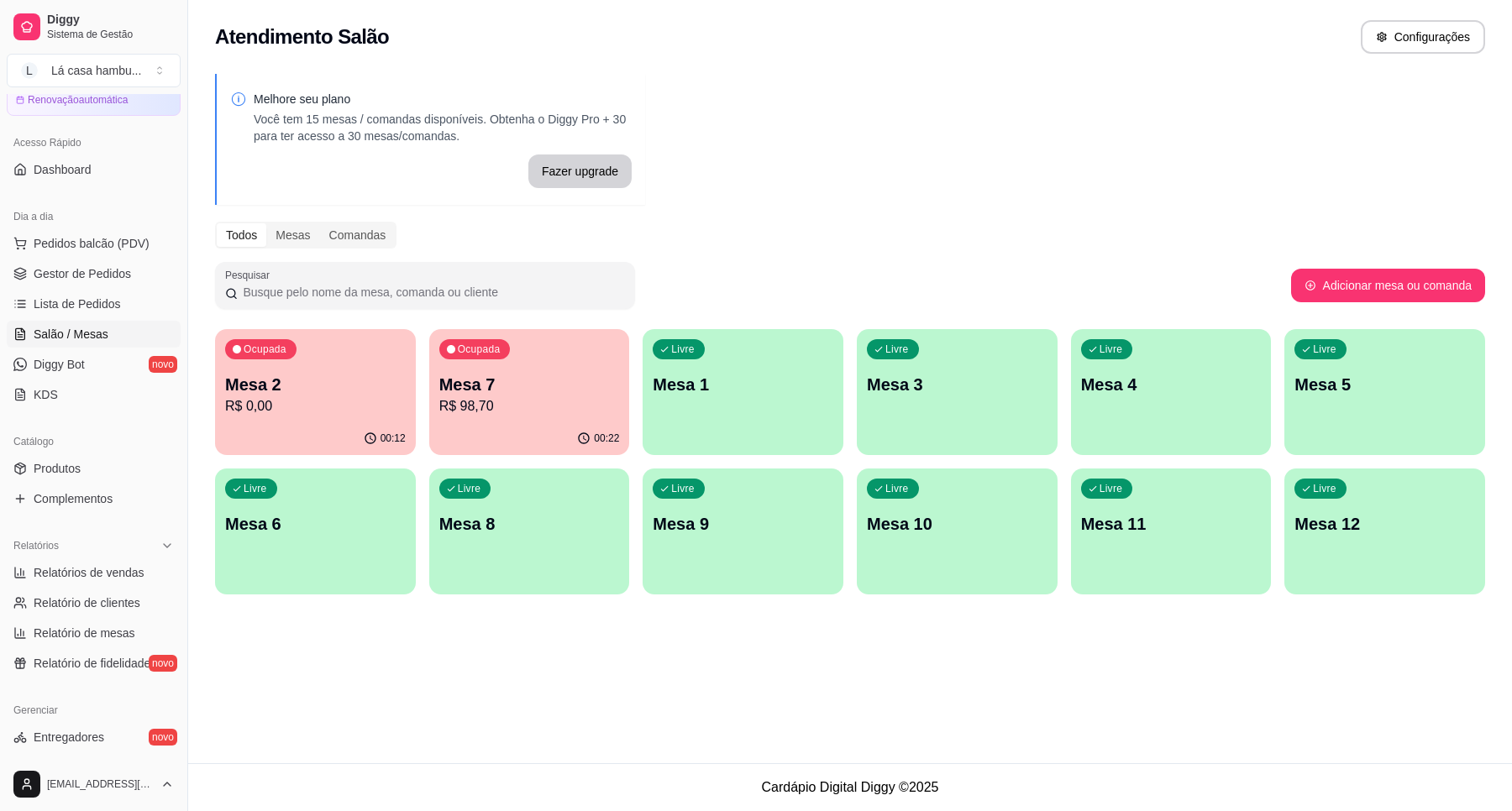
click at [319, 369] on div "Ocupada Mesa 2 R$ 0,00" at bounding box center [315, 376] width 201 height 93
click at [492, 403] on p "R$ 98,70" at bounding box center [529, 406] width 174 height 19
click at [538, 379] on p "Mesa 7" at bounding box center [529, 385] width 181 height 24
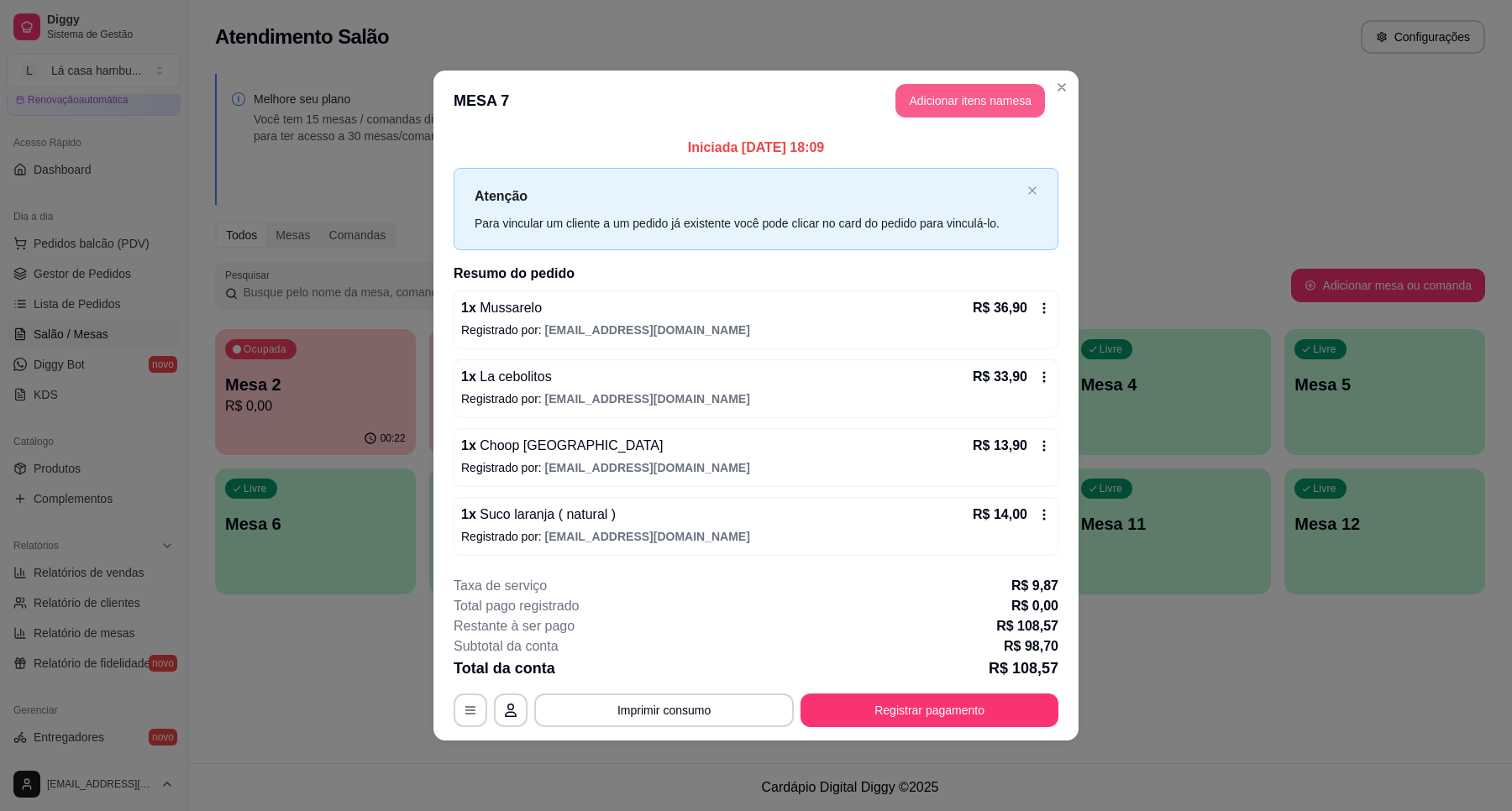
click at [978, 105] on button "Adicionar itens na mesa" at bounding box center [969, 101] width 150 height 34
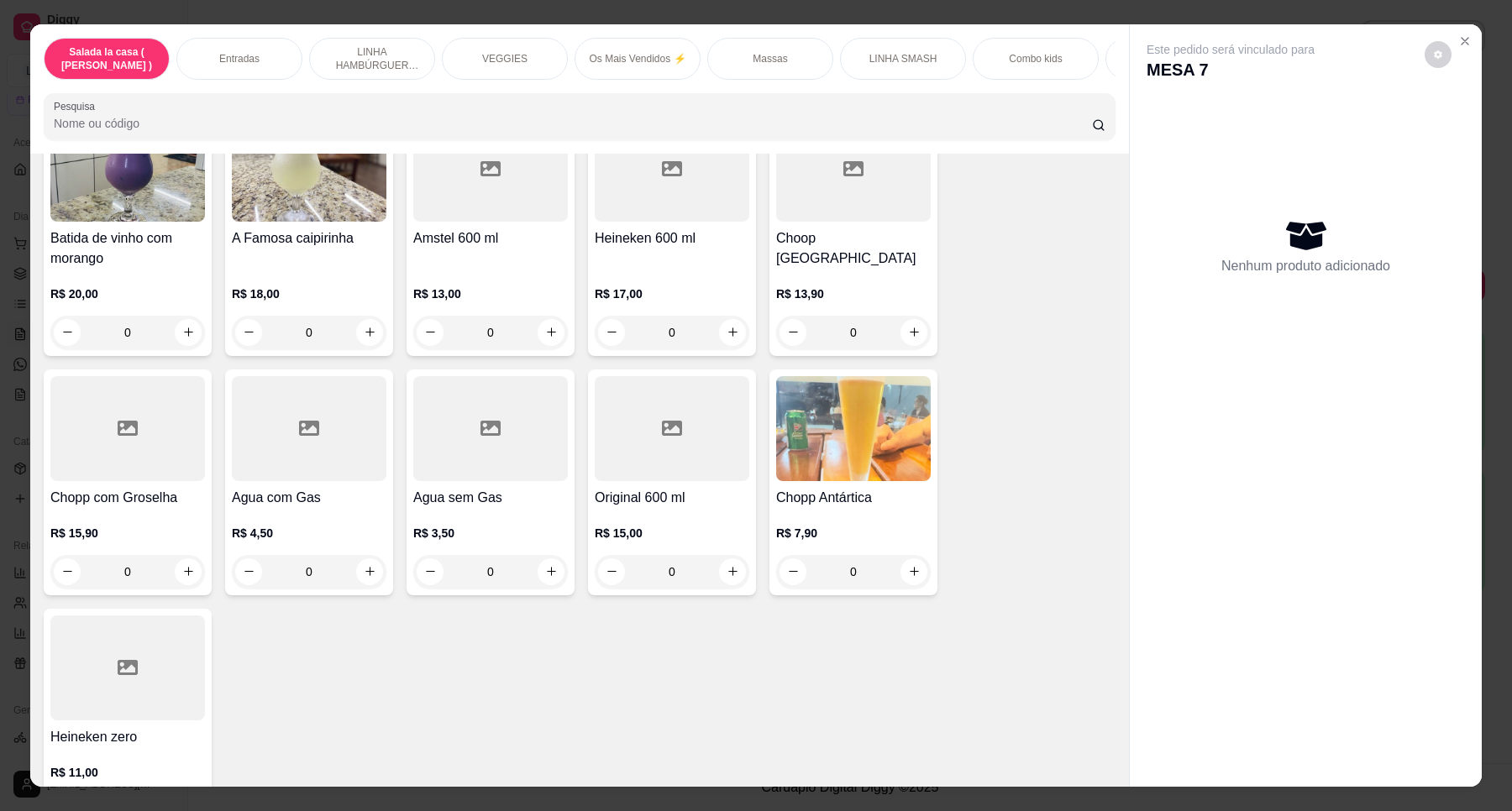
scroll to position [6922, 0]
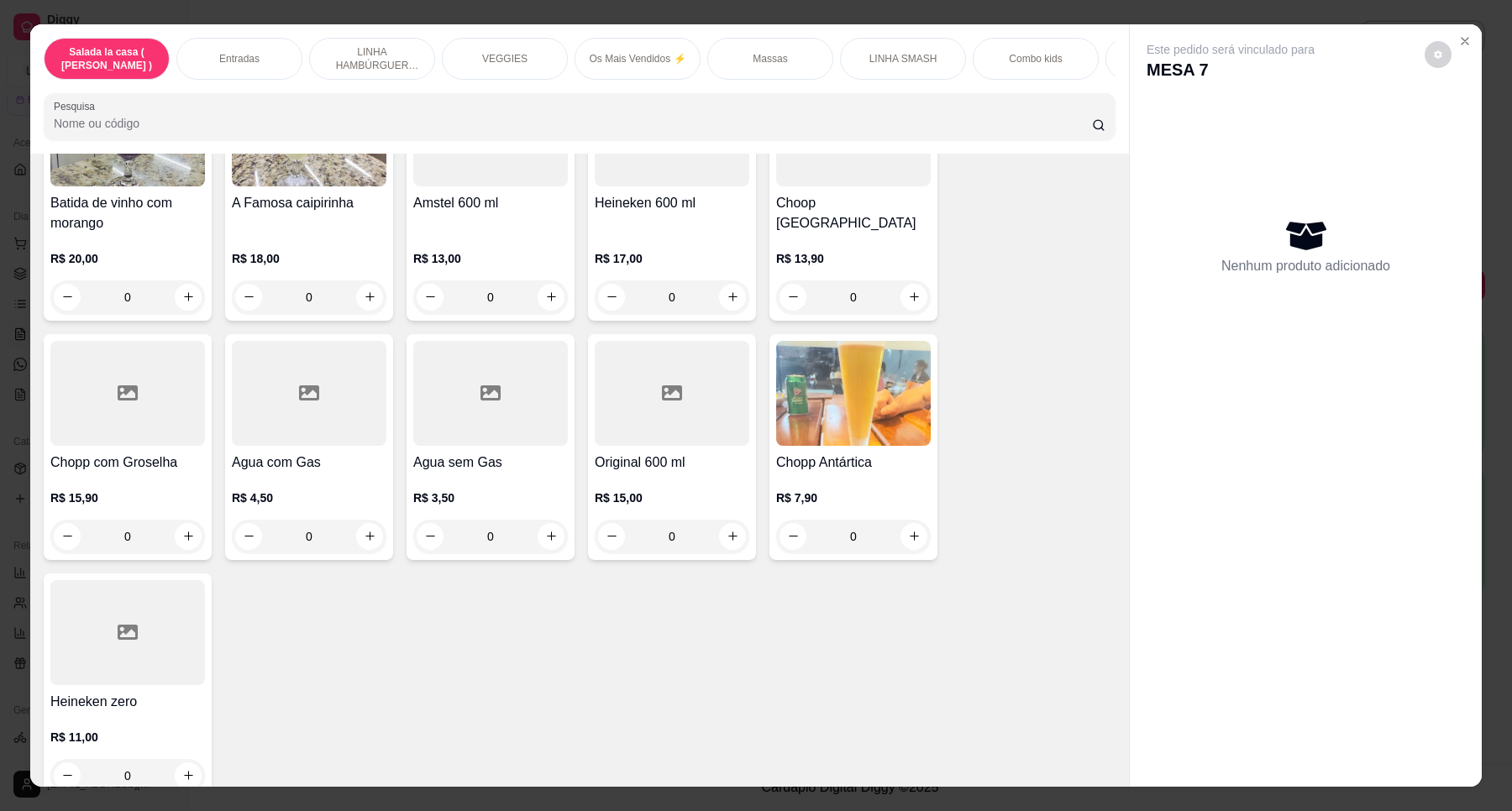
click at [904, 284] on button "increase-product-quantity" at bounding box center [914, 298] width 27 height 27
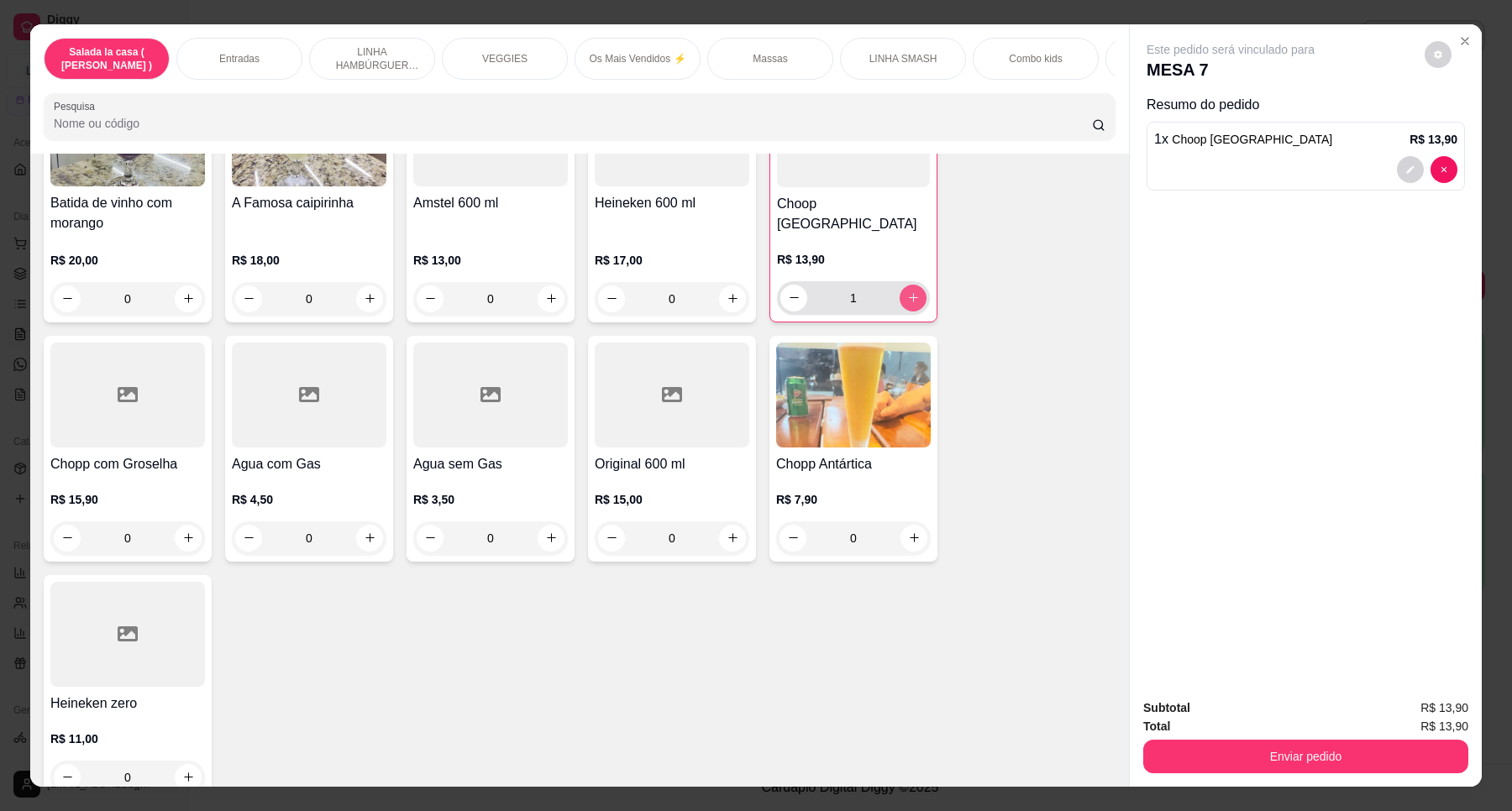
type input "1"
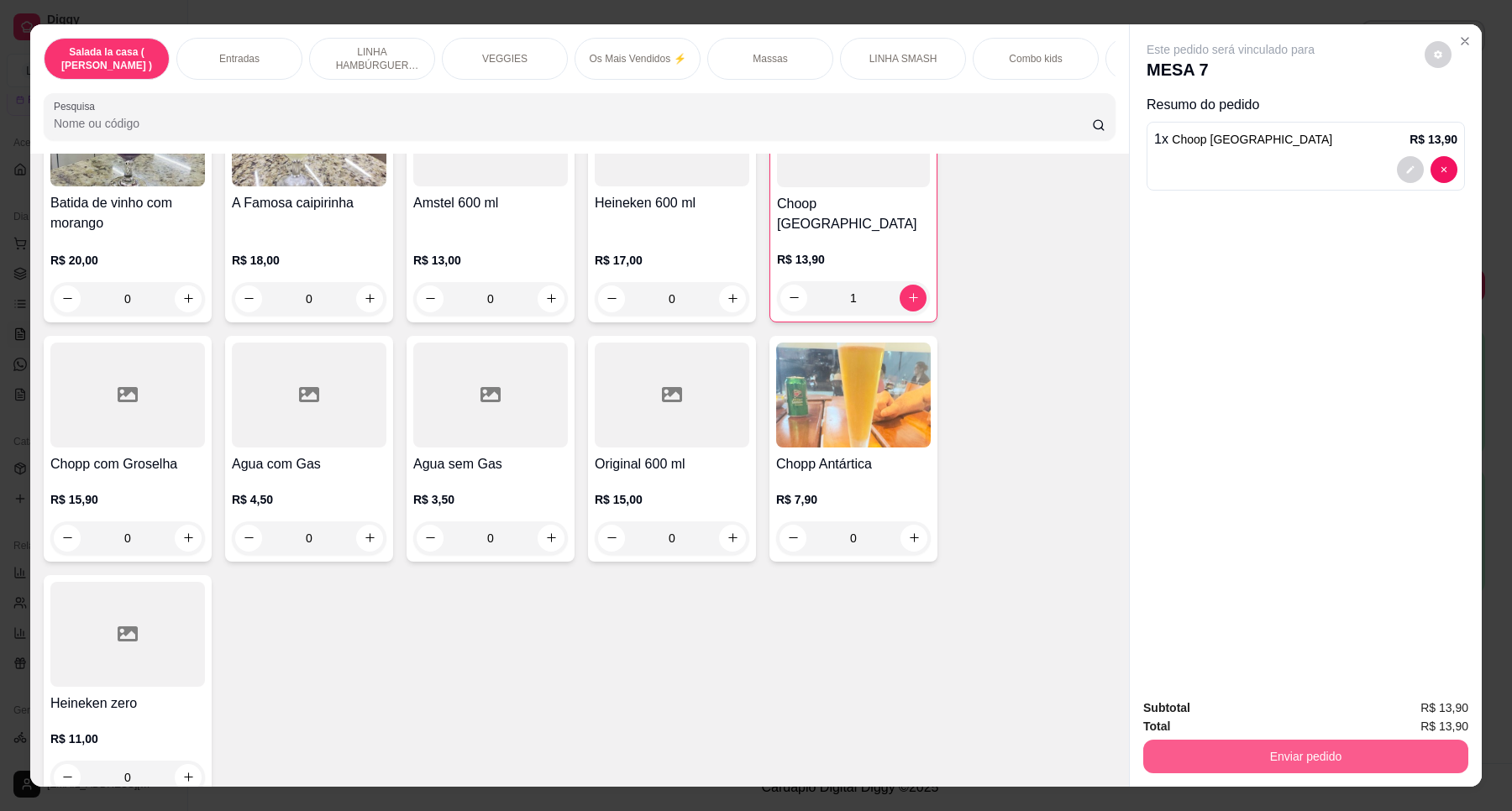
click at [1281, 752] on button "Enviar pedido" at bounding box center [1305, 756] width 325 height 34
click at [1432, 708] on button "Enviar pedido" at bounding box center [1423, 715] width 95 height 32
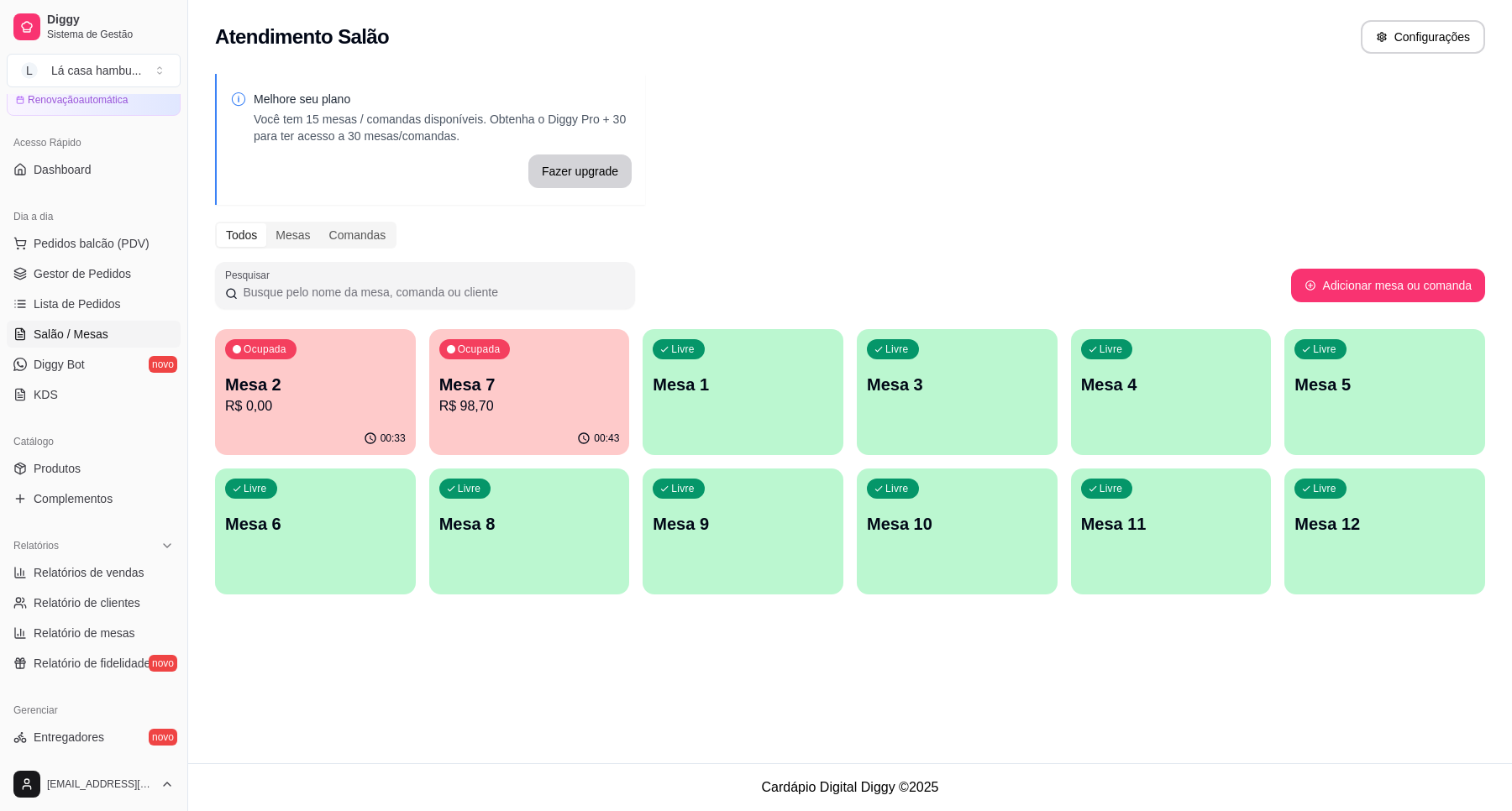
click at [561, 371] on div "Ocupada Mesa 7 R$ 98,70" at bounding box center [529, 376] width 201 height 93
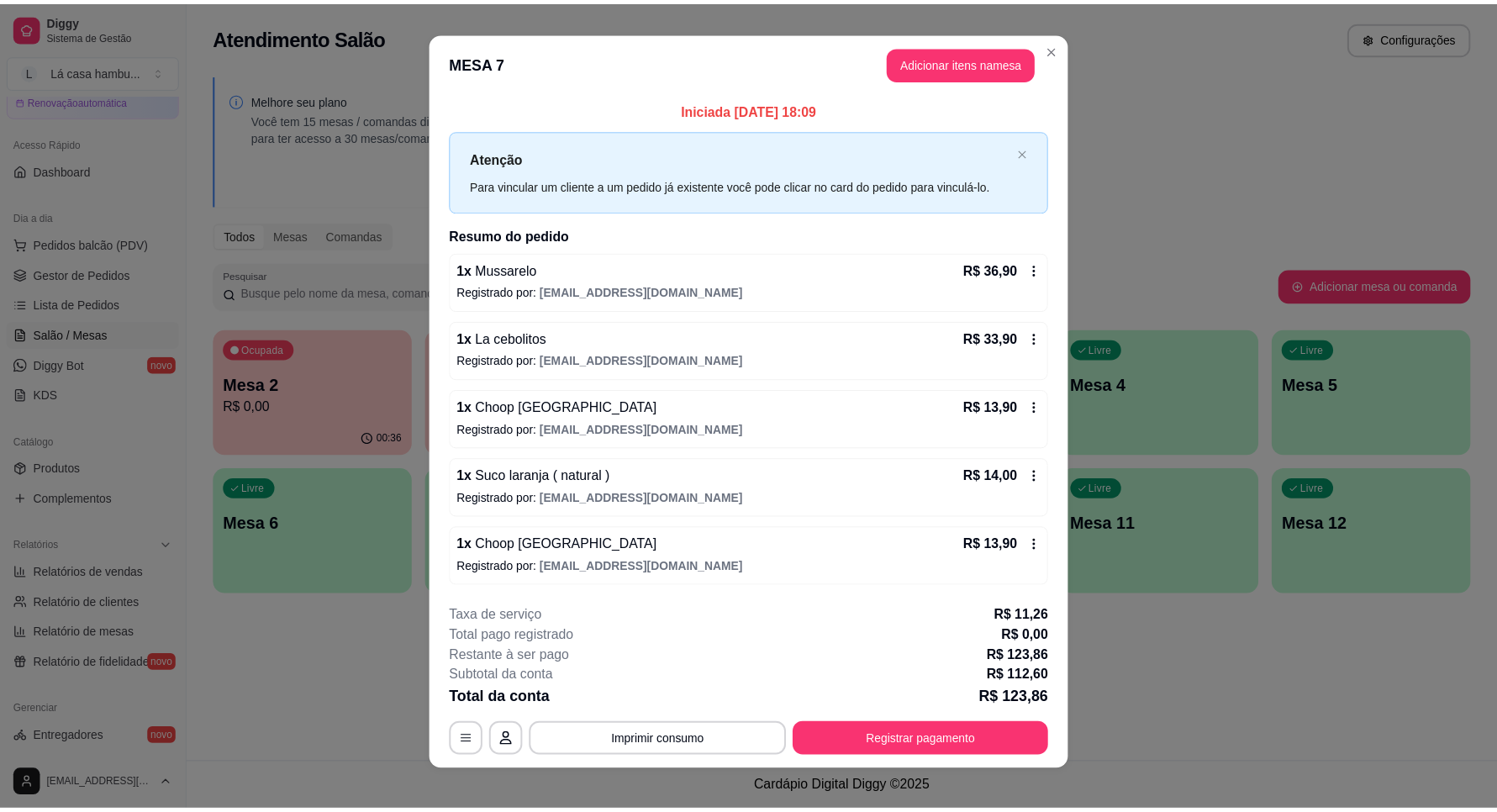
scroll to position [0, 0]
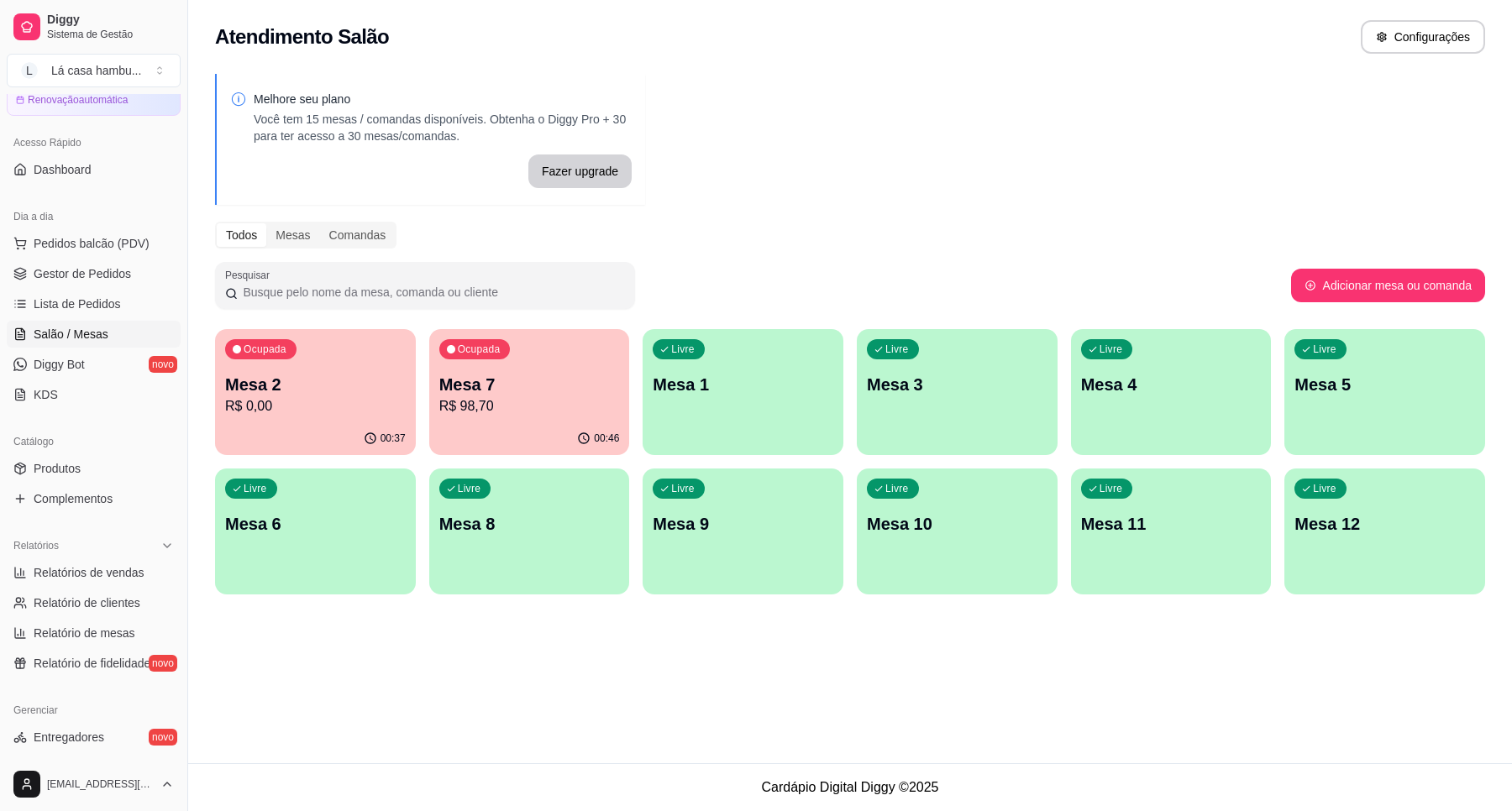
click at [95, 328] on span "Salão / Mesas" at bounding box center [71, 334] width 74 height 17
click at [109, 338] on link "Salão / Mesas" at bounding box center [93, 334] width 174 height 27
click at [485, 412] on p "R$ 98,70" at bounding box center [529, 406] width 181 height 20
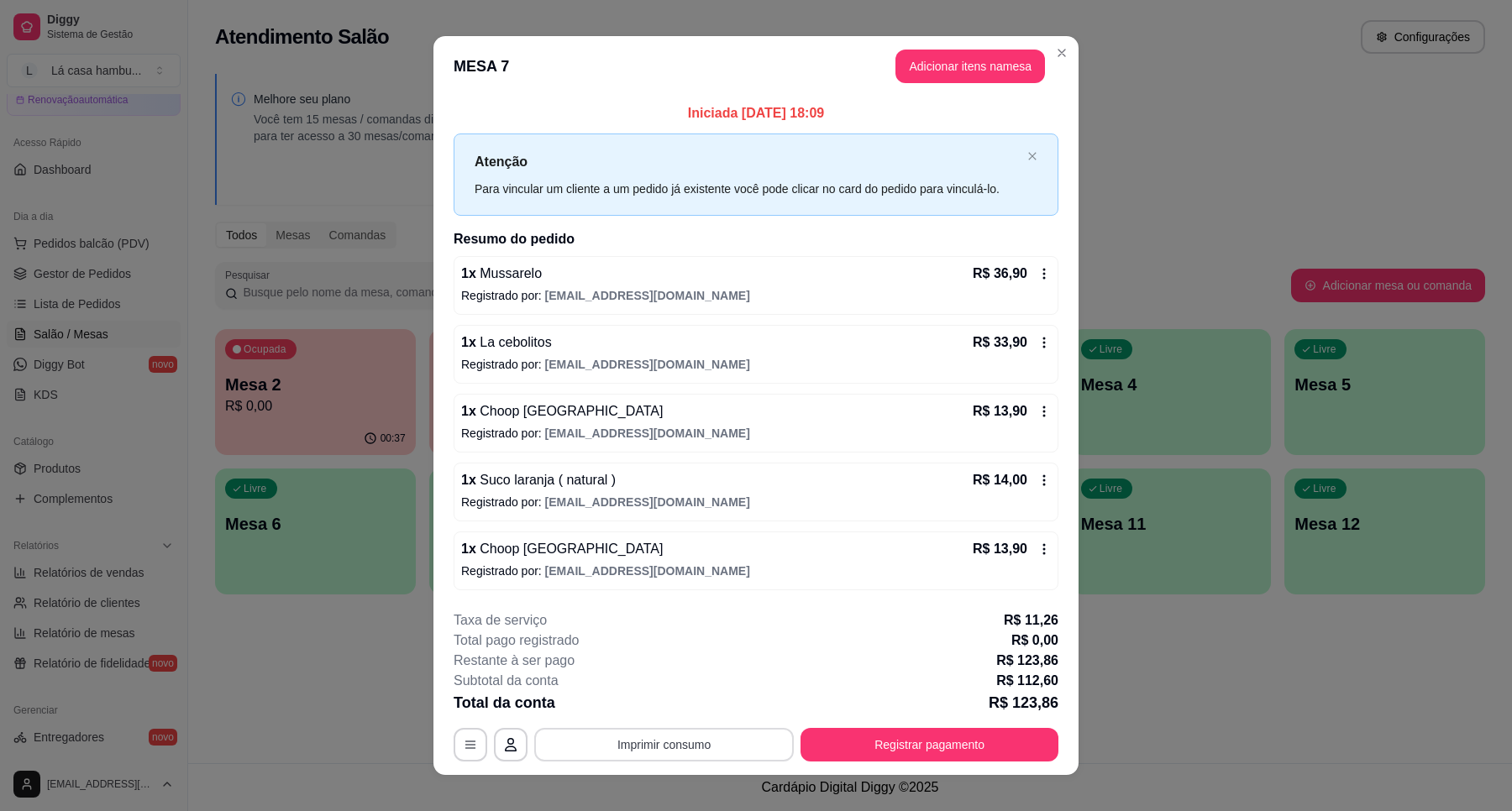
click at [681, 745] on button "Imprimir consumo" at bounding box center [664, 744] width 260 height 34
click at [643, 705] on button "IMPRESSORA" at bounding box center [662, 707] width 122 height 27
click at [913, 748] on button "Registrar pagamento" at bounding box center [929, 744] width 258 height 34
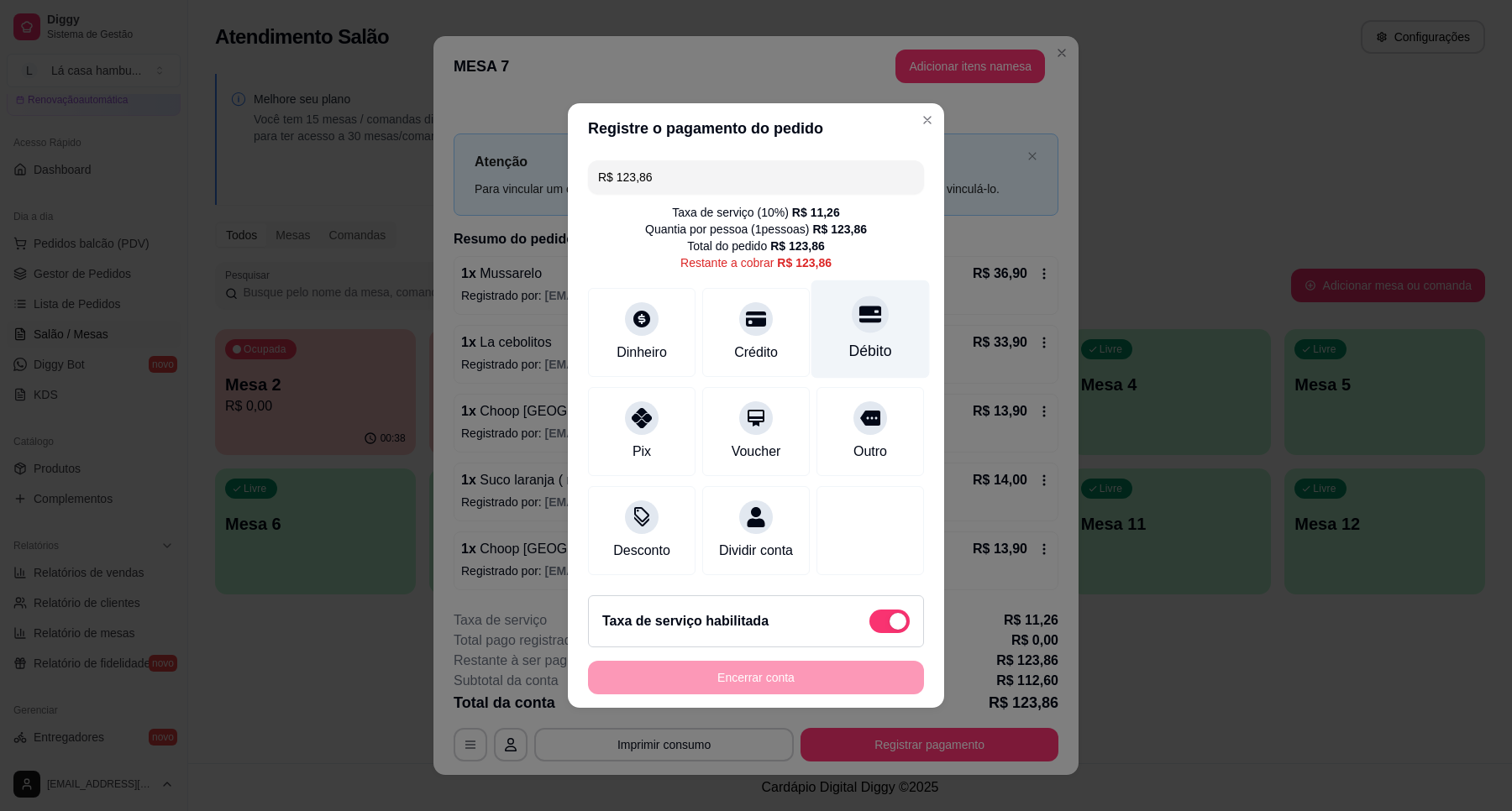
click at [859, 309] on icon at bounding box center [870, 315] width 22 height 17
type input "R$ 0,00"
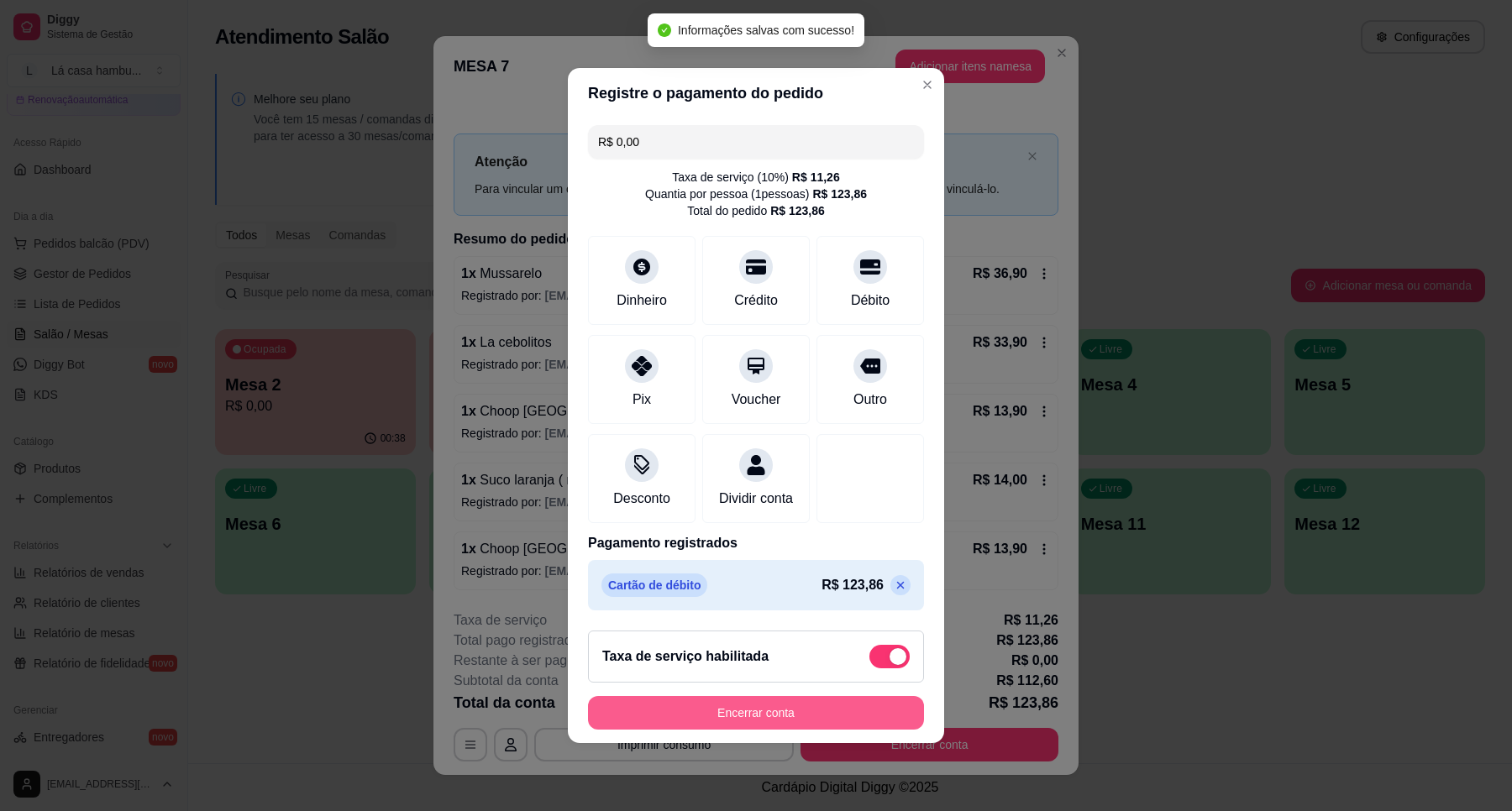
click at [777, 724] on button "Encerrar conta" at bounding box center [756, 712] width 336 height 34
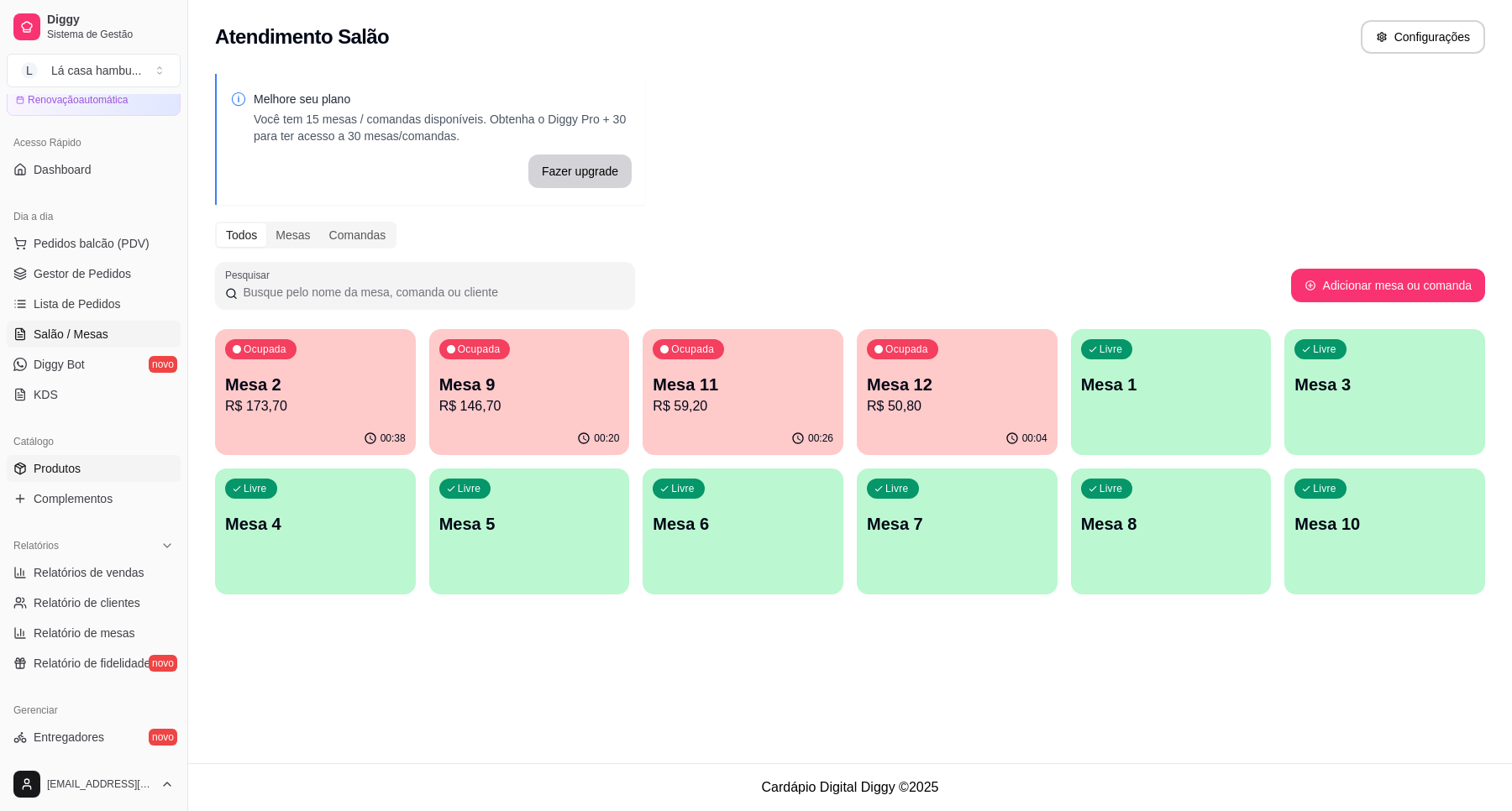
click at [90, 463] on link "Produtos" at bounding box center [93, 469] width 174 height 27
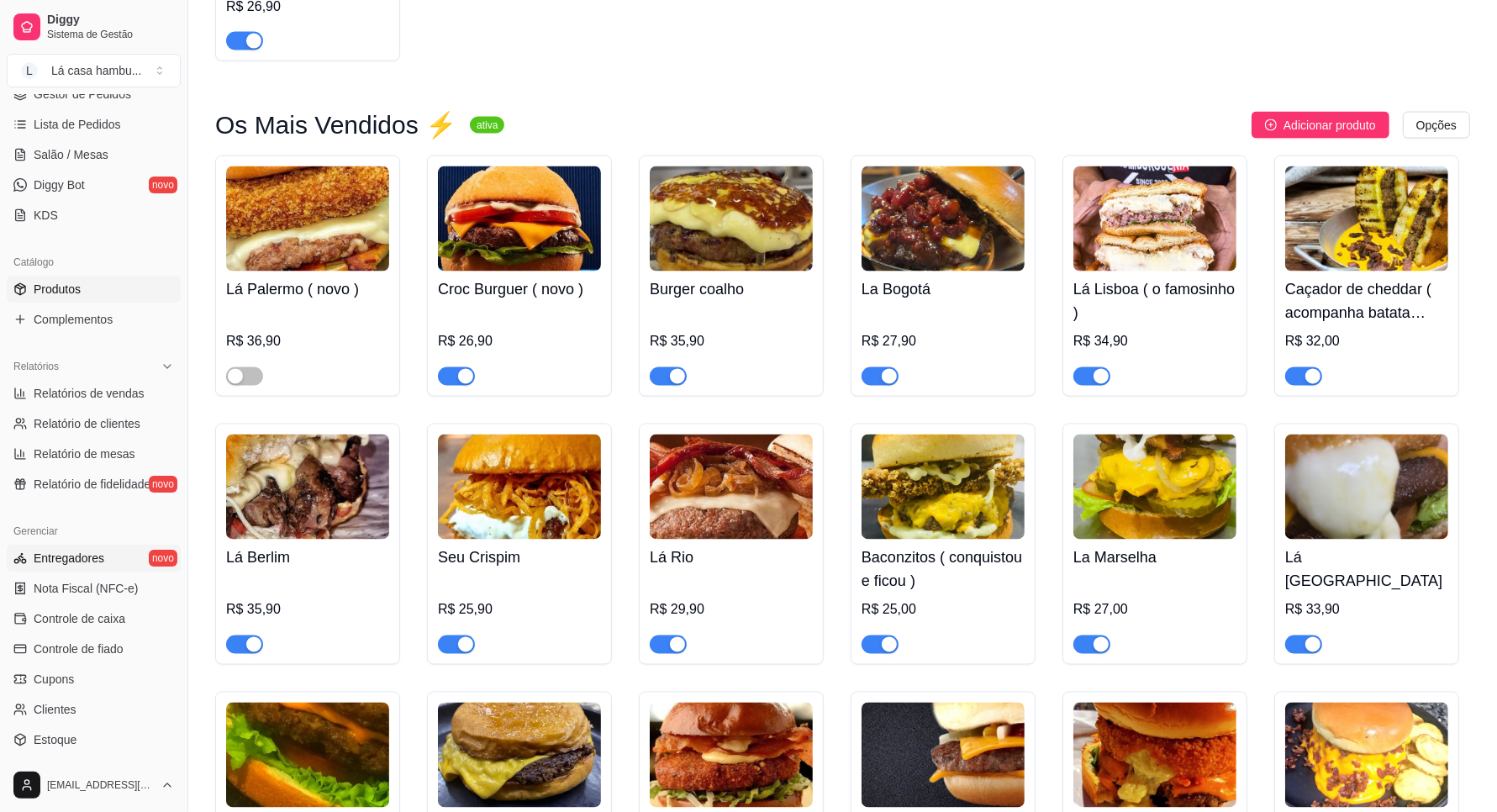
scroll to position [292, 0]
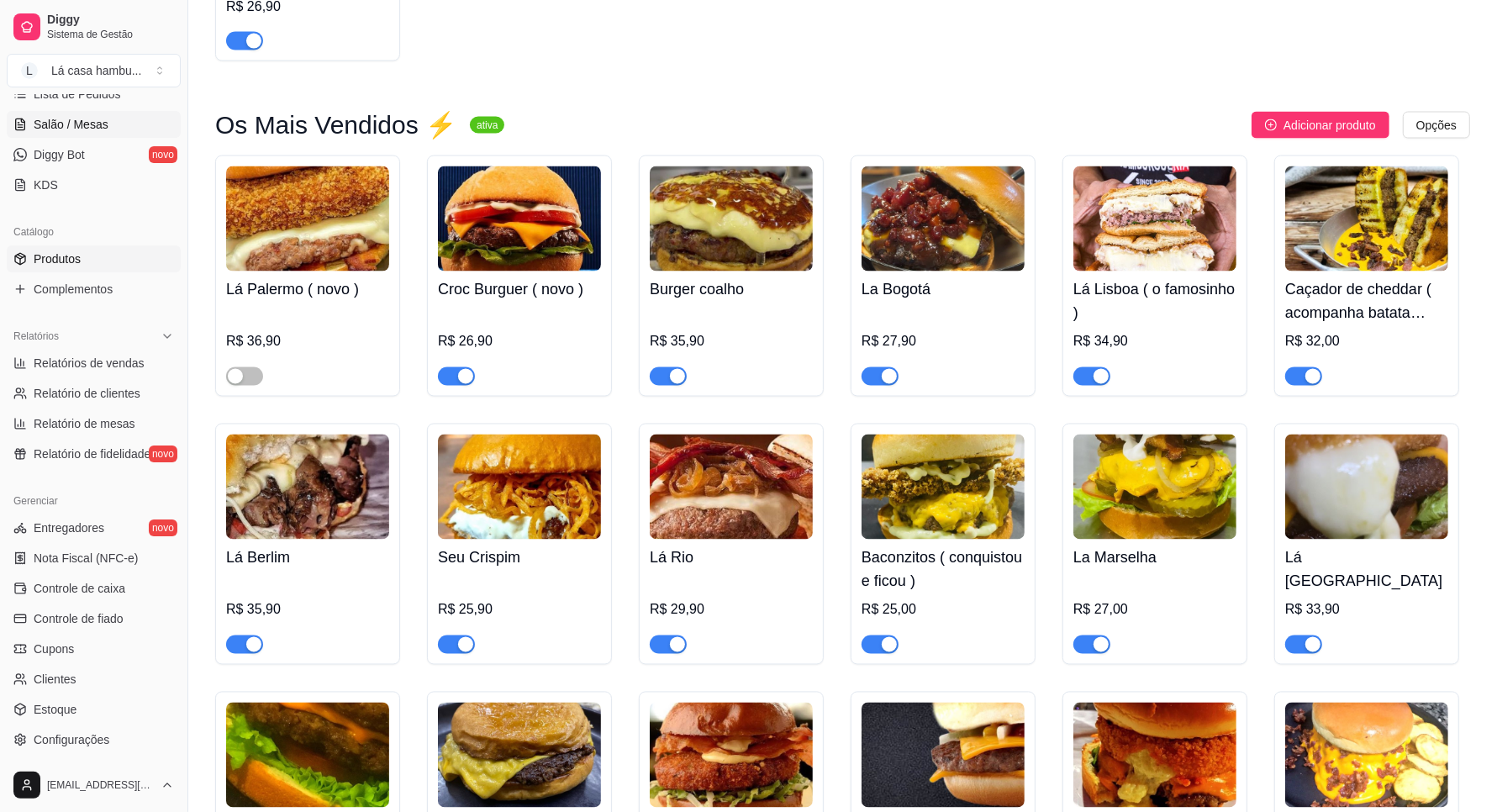
click at [84, 124] on span "Salão / Mesas" at bounding box center [71, 124] width 74 height 17
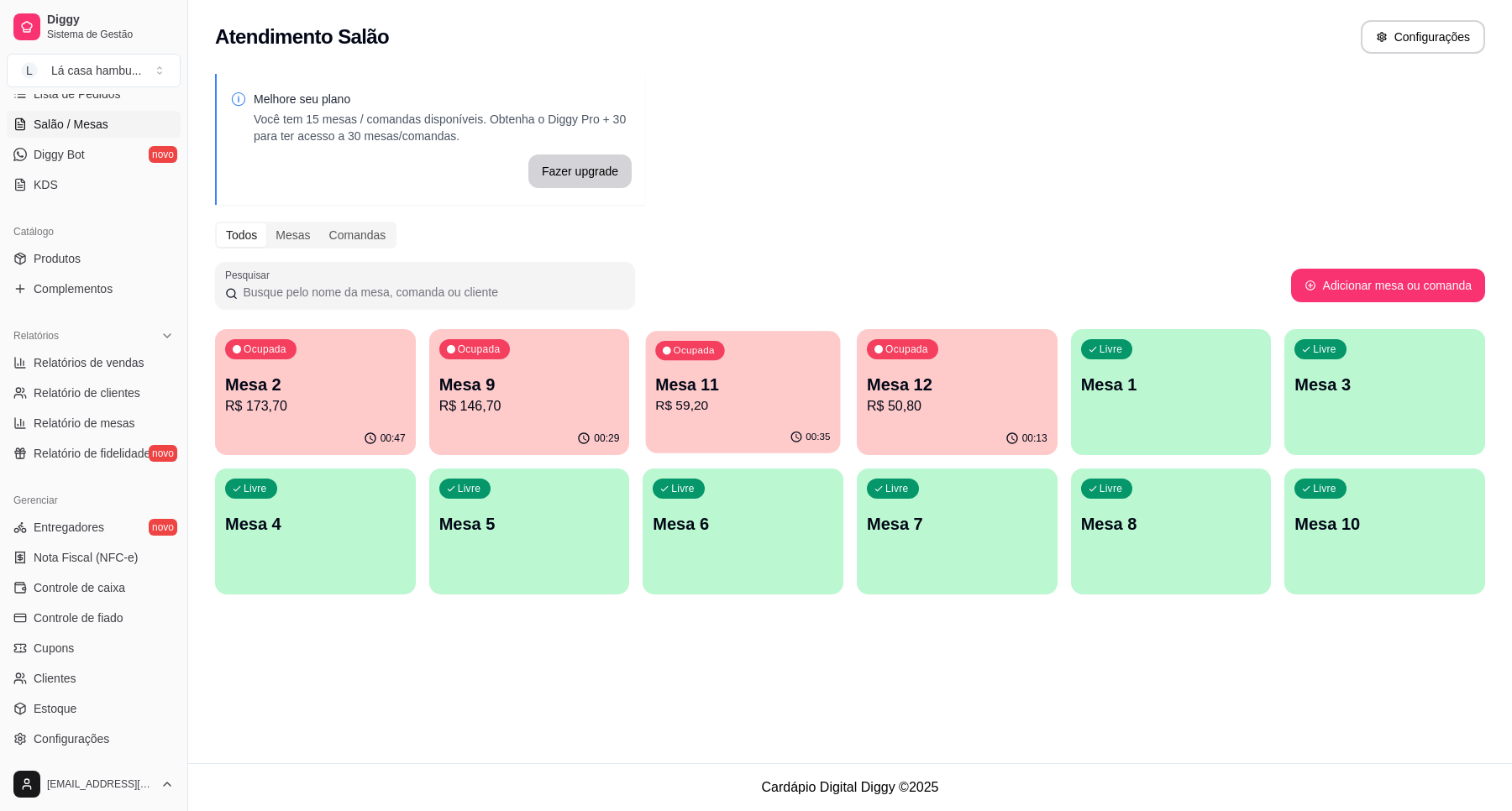
click at [781, 396] on p "R$ 59,20" at bounding box center [743, 406] width 174 height 19
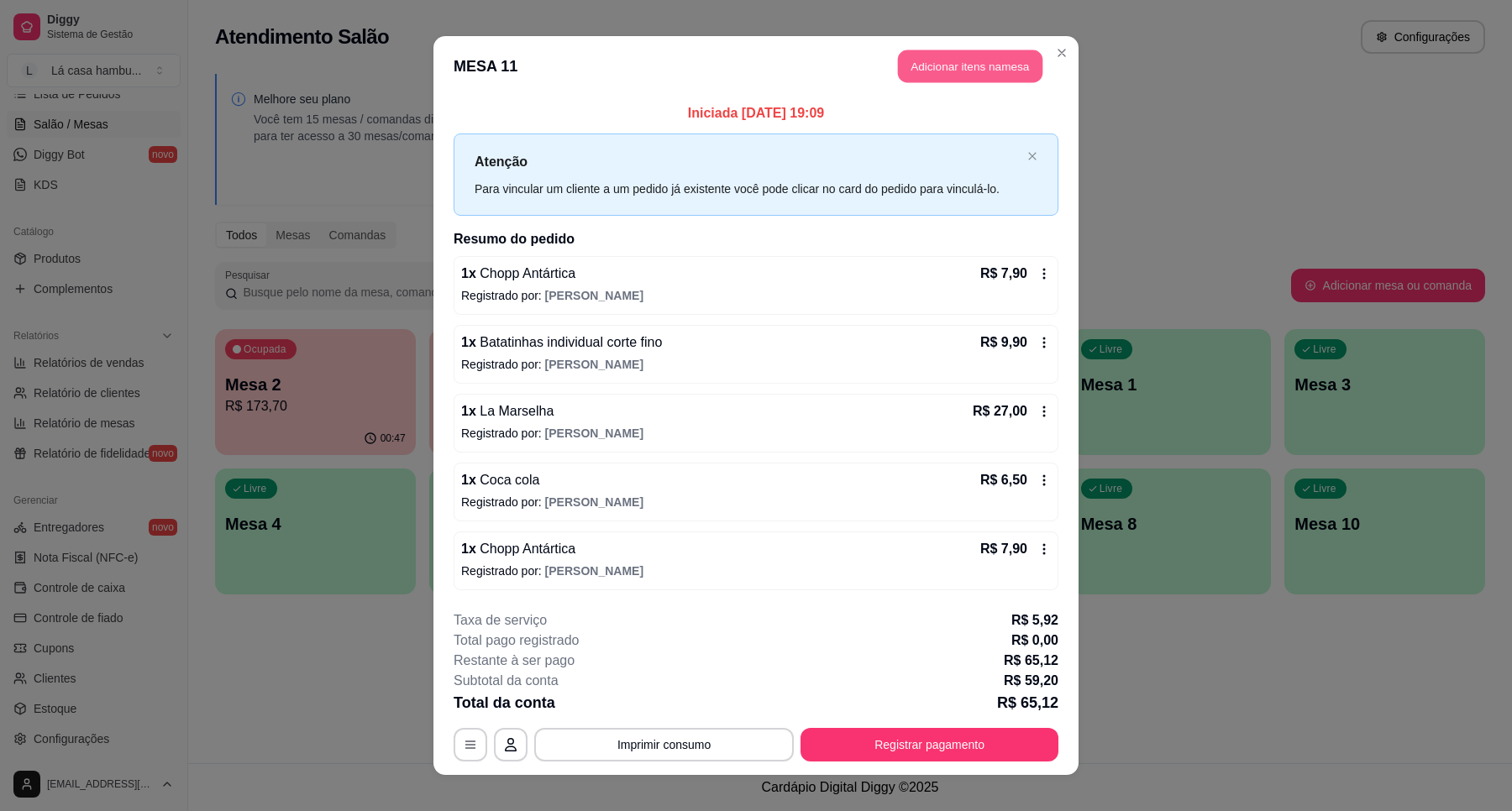
click at [985, 68] on button "Adicionar itens na mesa" at bounding box center [969, 67] width 144 height 33
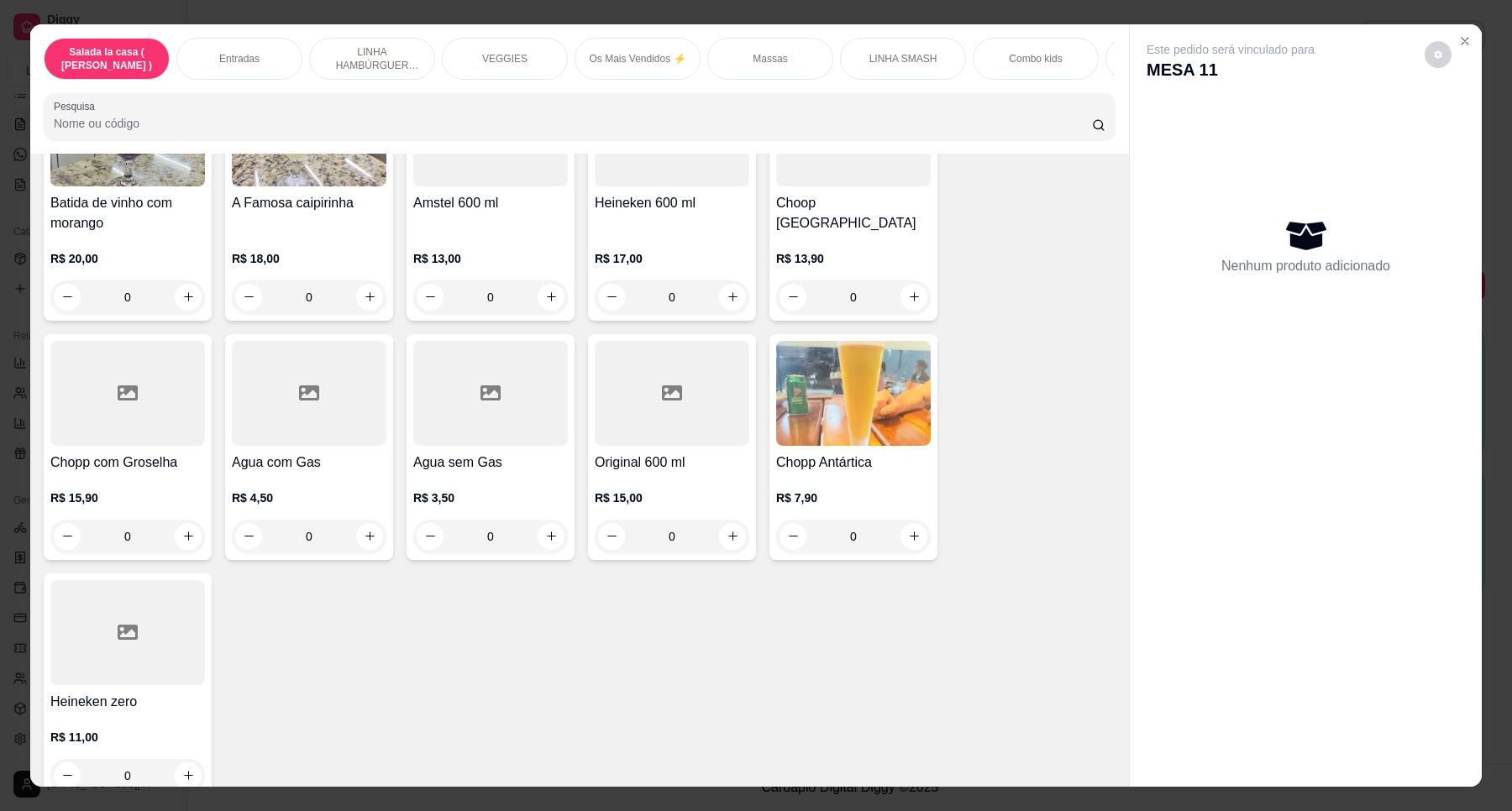
scroll to position [29, 0]
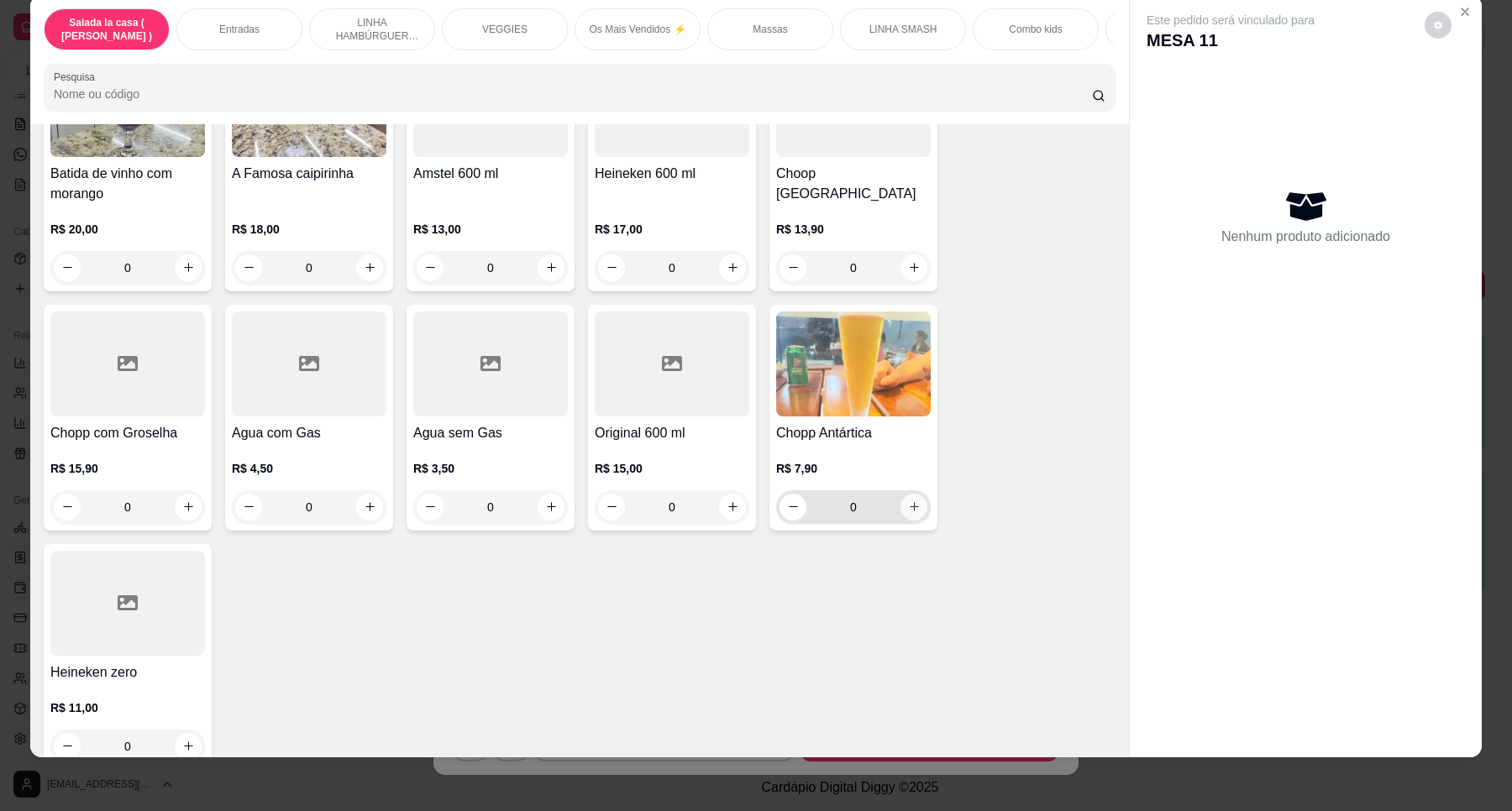
click at [900, 493] on button "increase-product-quantity" at bounding box center [914, 507] width 27 height 27
type input "1"
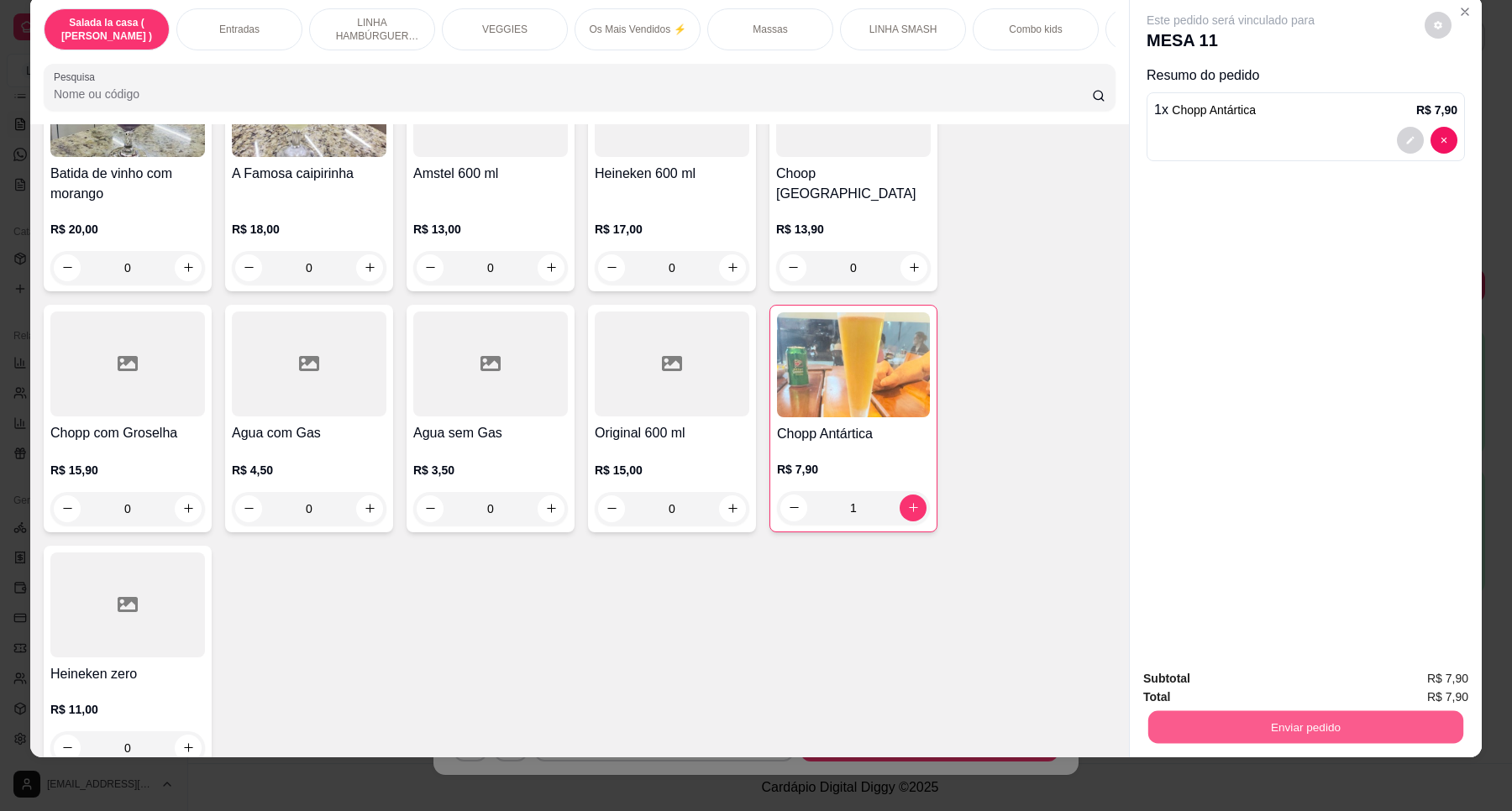
click at [1303, 724] on button "Enviar pedido" at bounding box center [1305, 728] width 315 height 33
click at [1437, 684] on button "Enviar pedido" at bounding box center [1423, 685] width 93 height 31
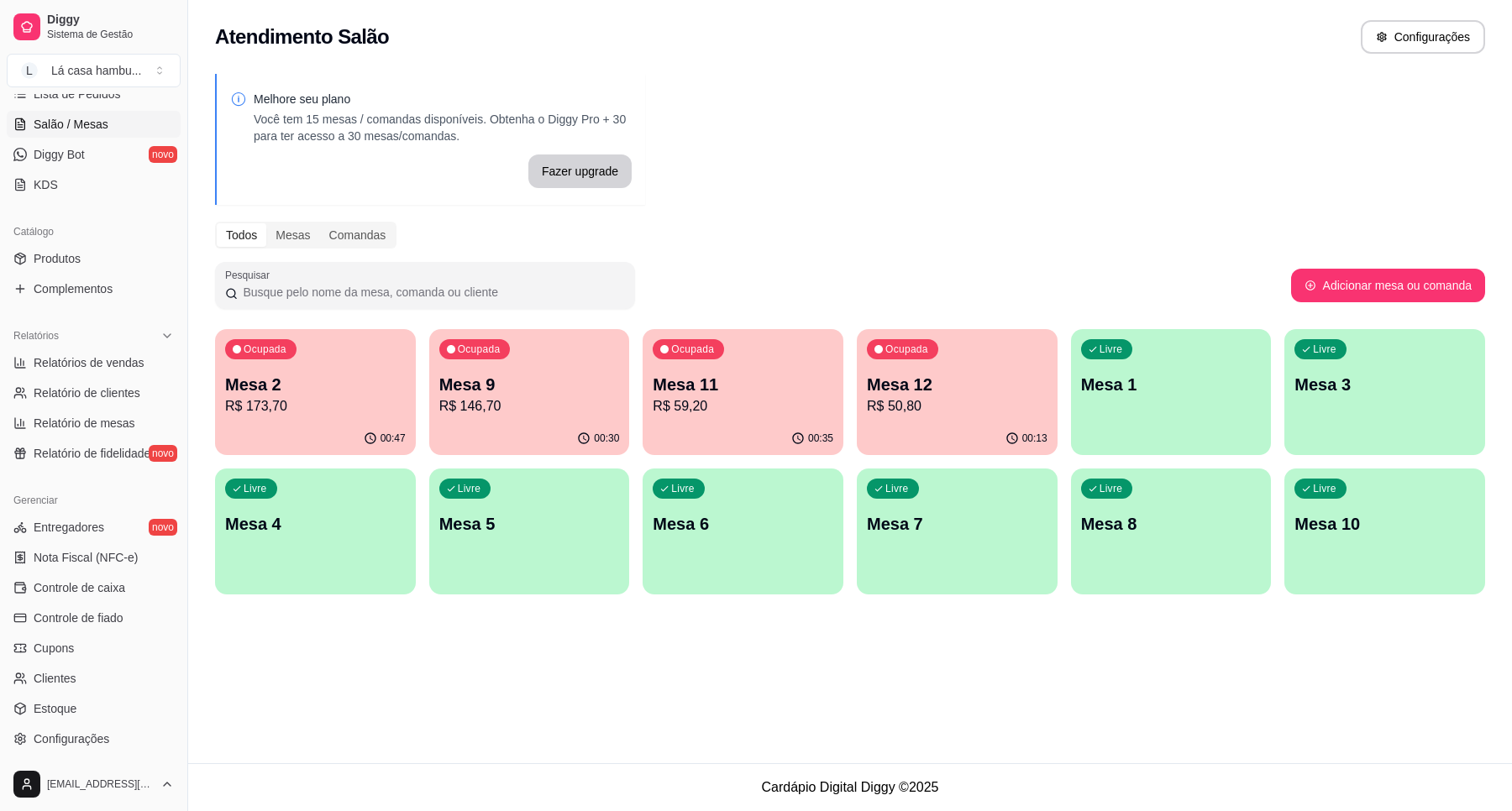
click at [698, 386] on p "Mesa 11" at bounding box center [742, 385] width 181 height 24
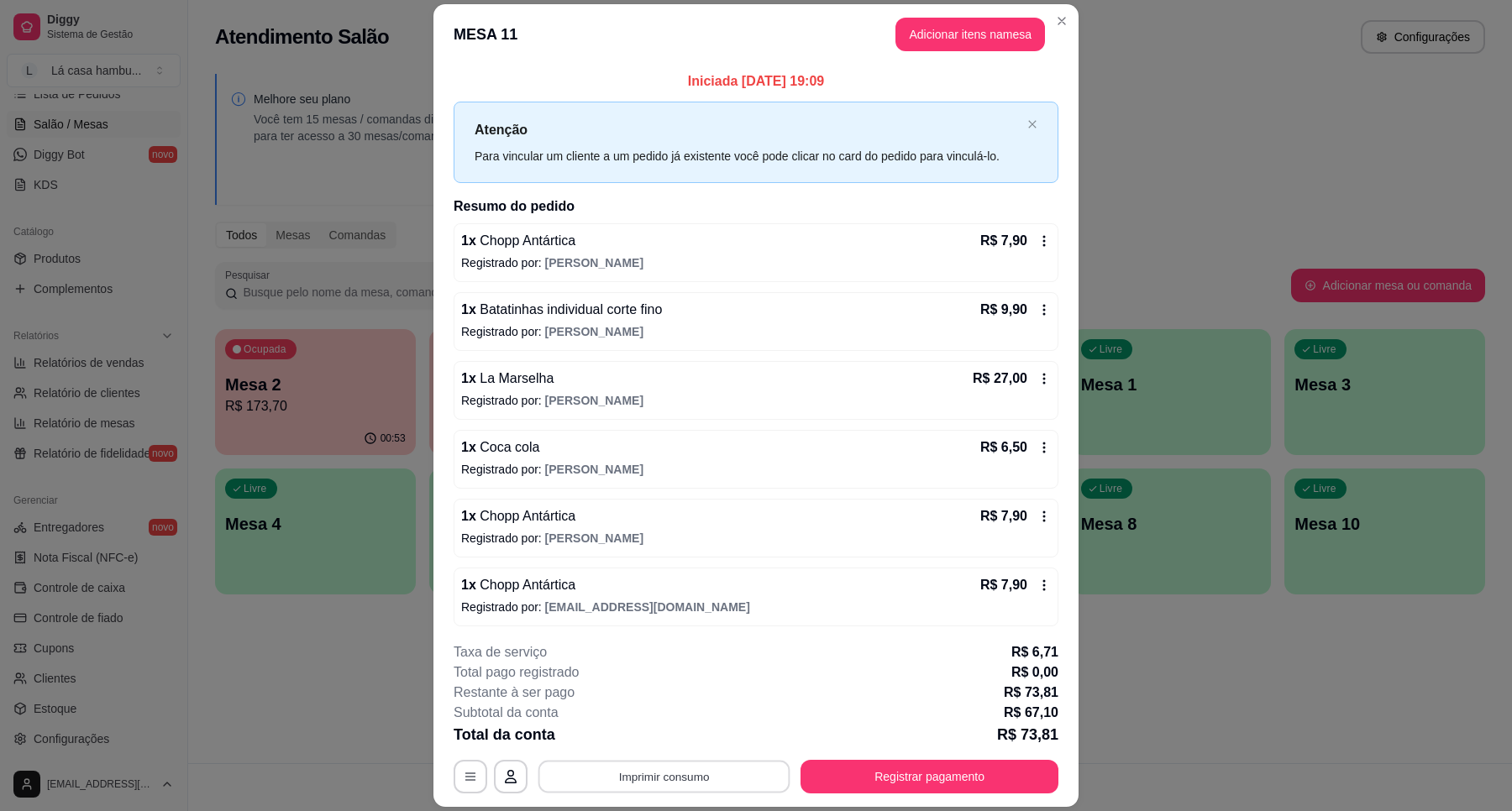
click at [692, 785] on button "Imprimir consumo" at bounding box center [664, 777] width 252 height 33
click at [684, 737] on button "IMPRESSORA" at bounding box center [661, 738] width 118 height 26
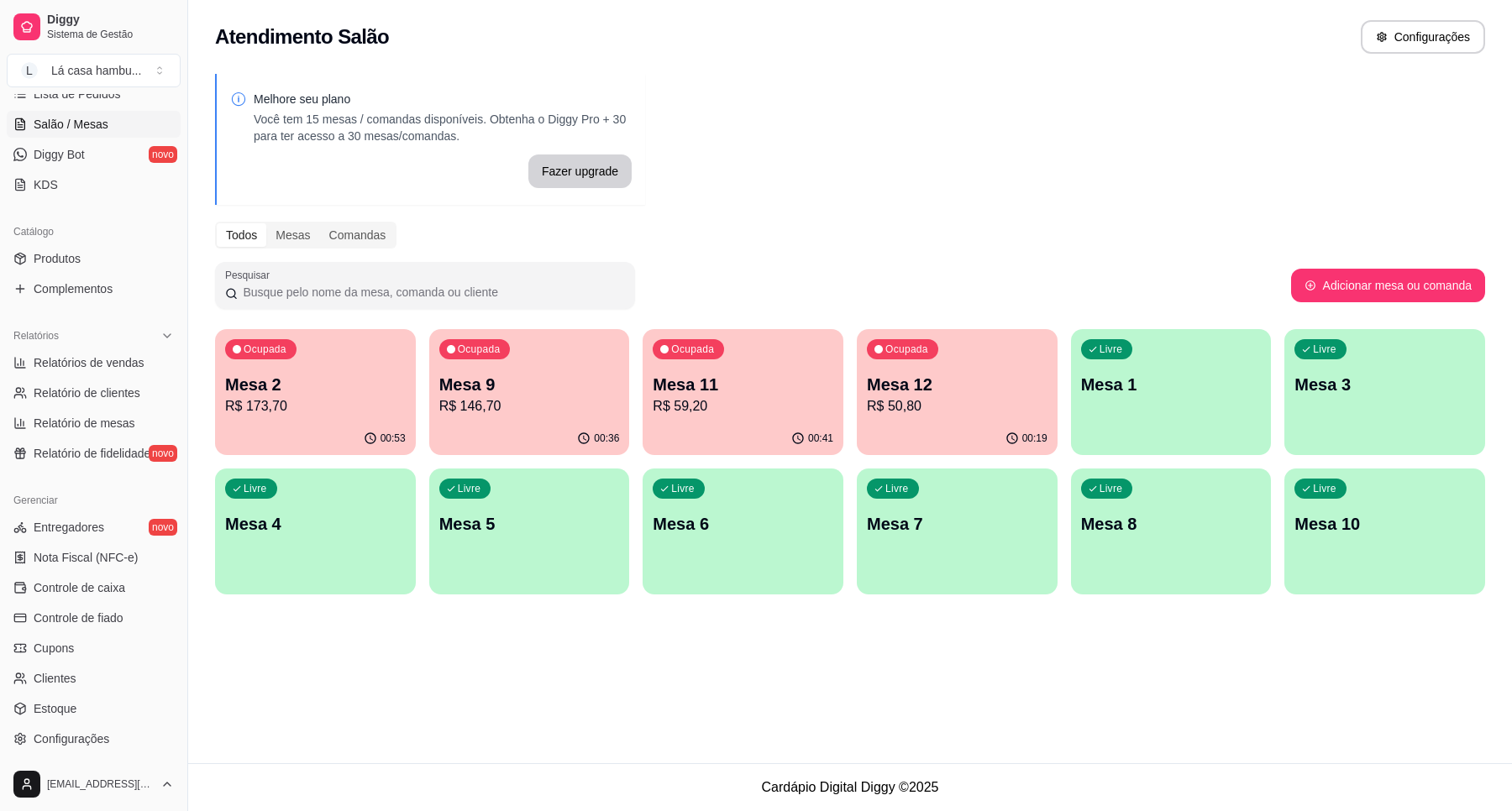
click at [355, 386] on p "Mesa 2" at bounding box center [315, 385] width 181 height 24
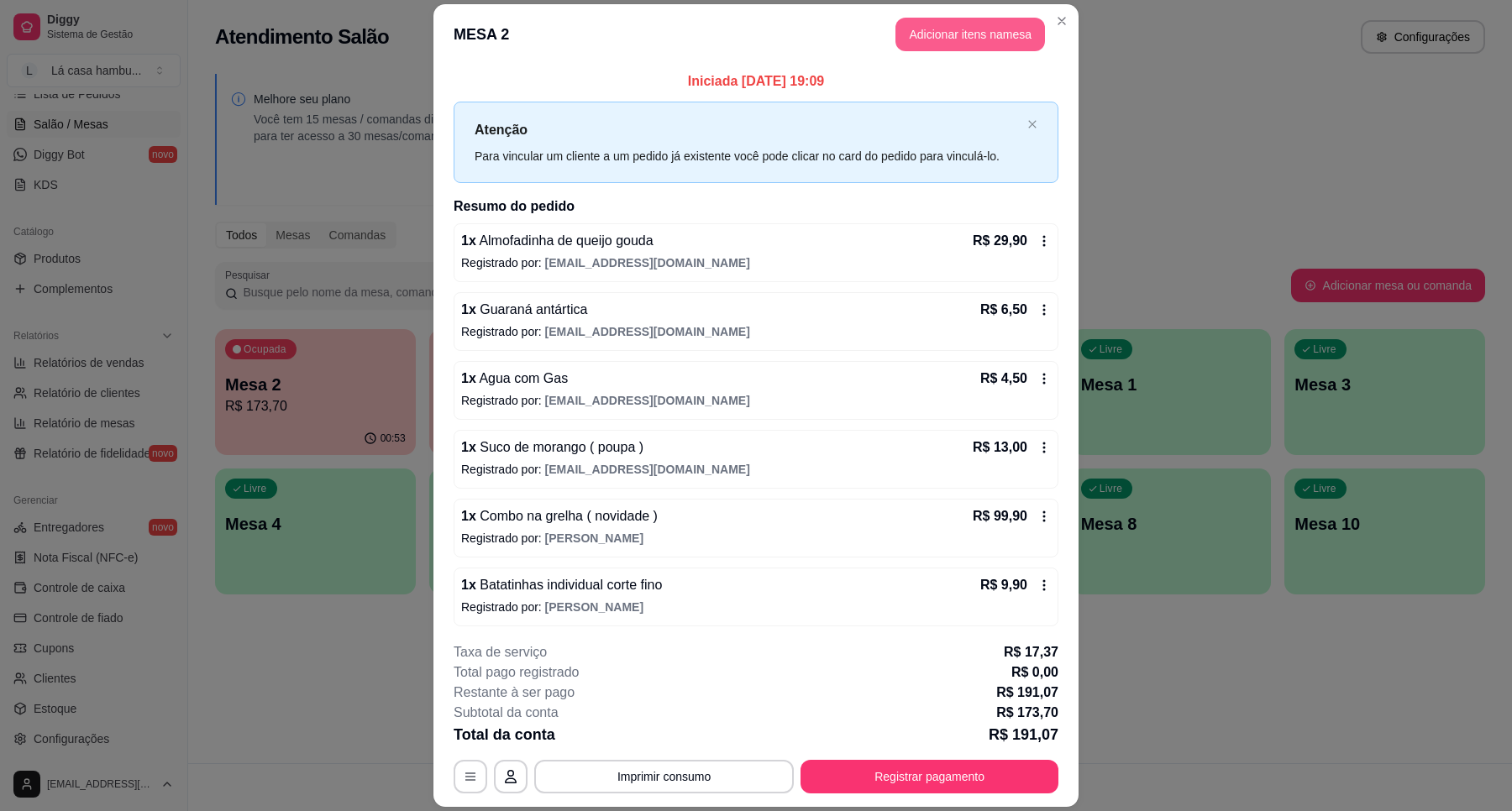
click at [947, 31] on button "Adicionar itens na mesa" at bounding box center [969, 34] width 150 height 34
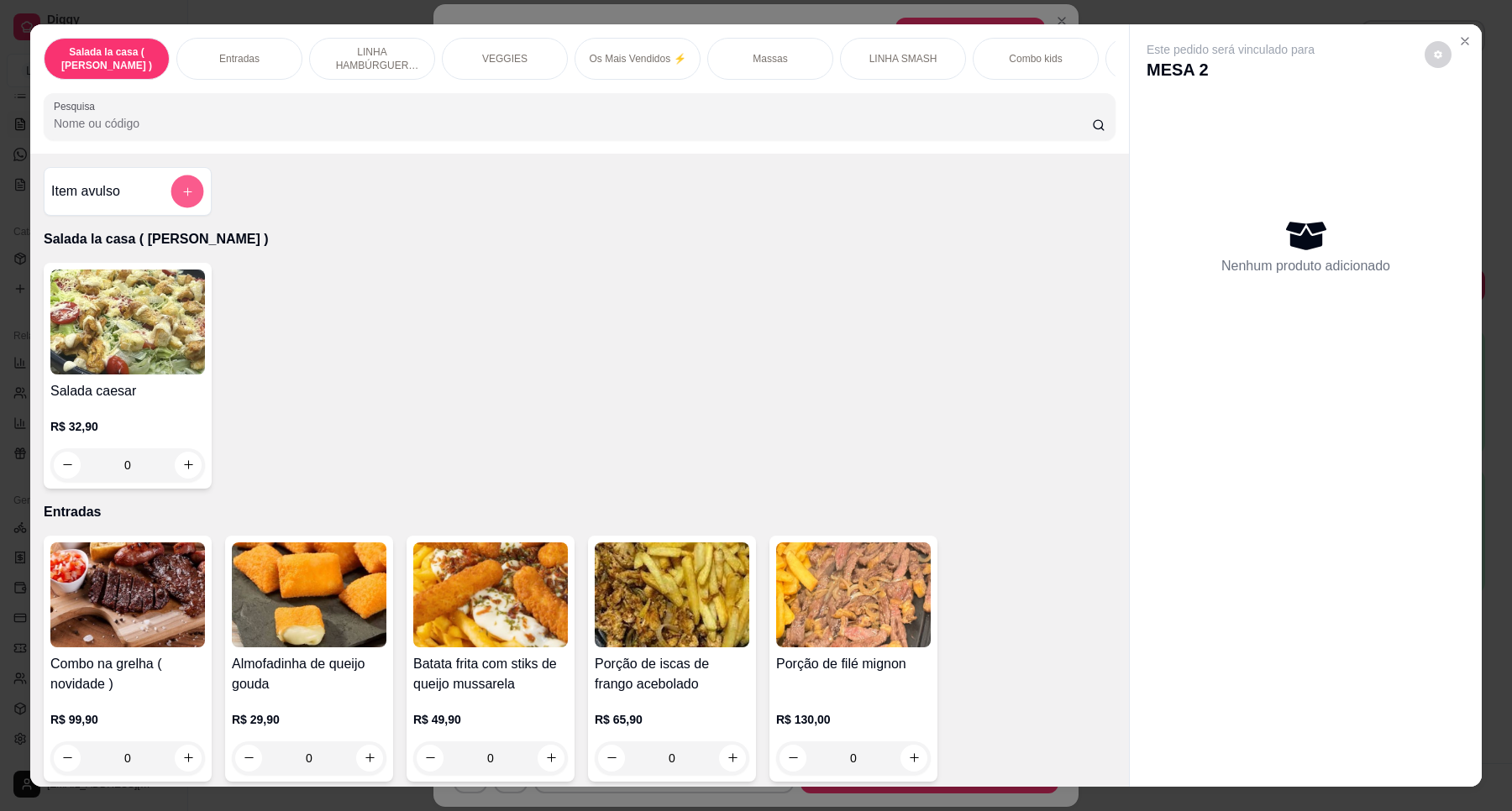
click at [182, 198] on icon "add-separate-item" at bounding box center [188, 192] width 13 height 13
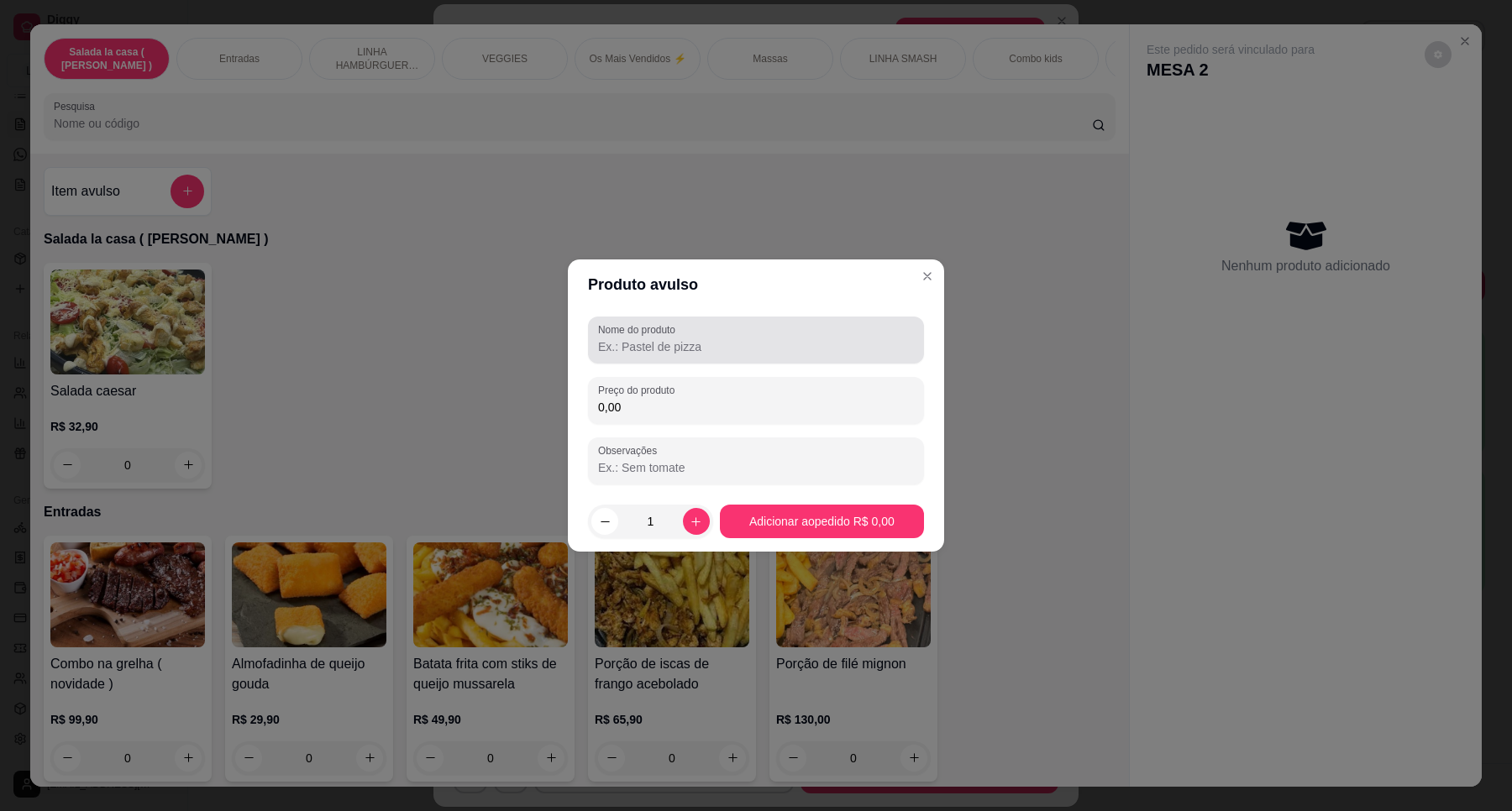
click at [633, 345] on input "Nome do produto" at bounding box center [756, 347] width 316 height 17
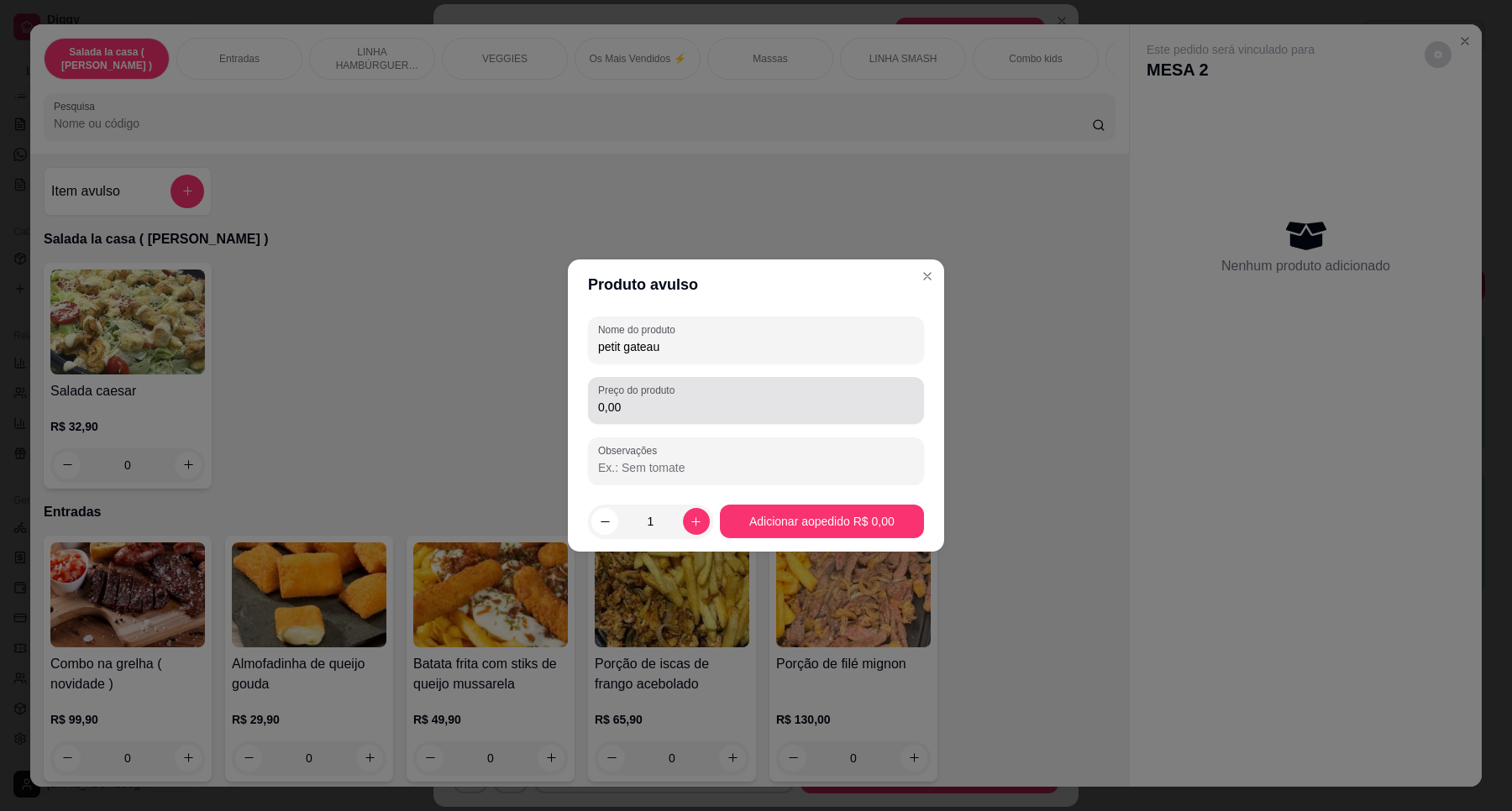
type input "petit gateau"
click at [655, 411] on input "0,00" at bounding box center [756, 407] width 316 height 17
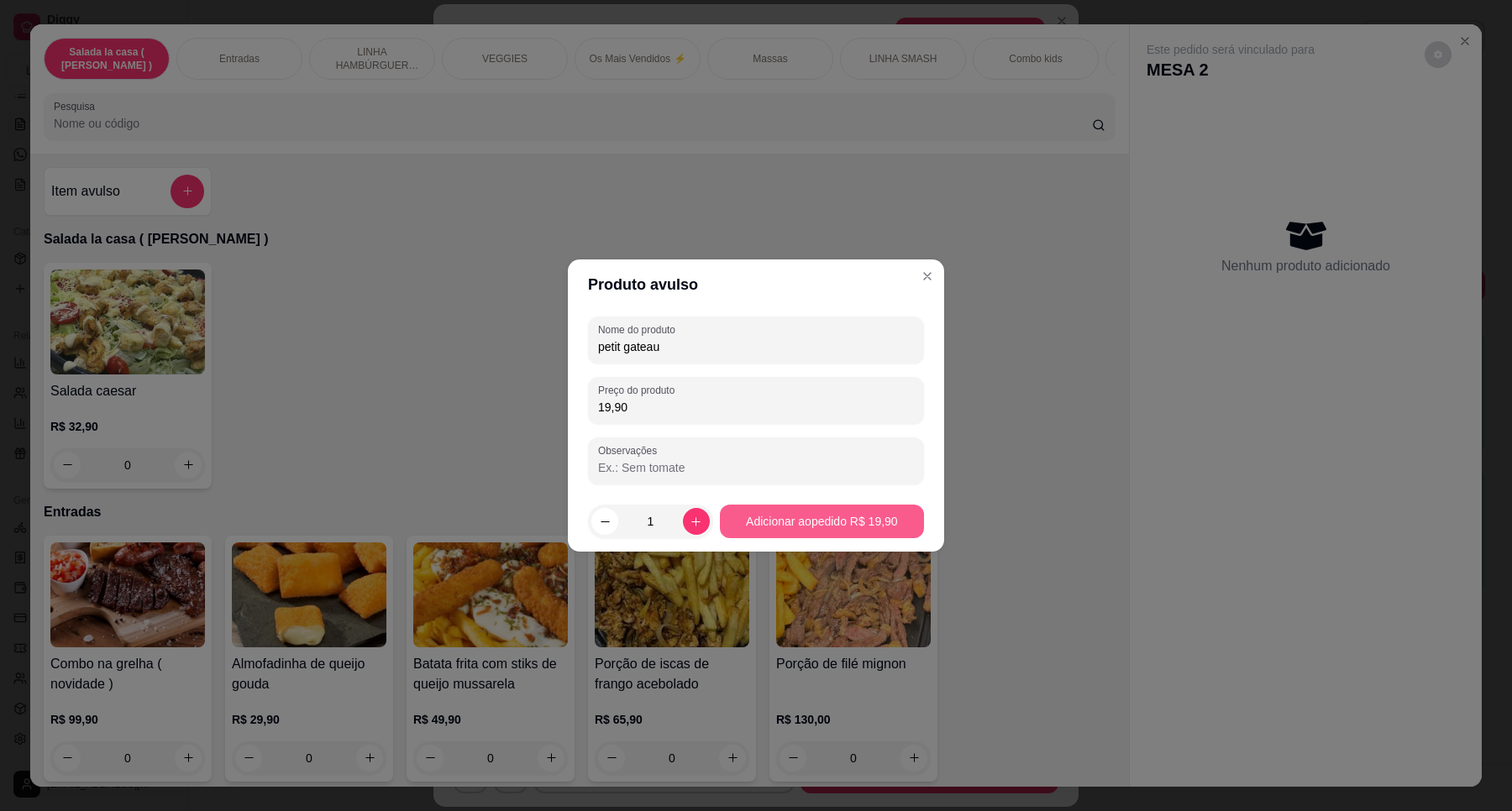
type input "19,90"
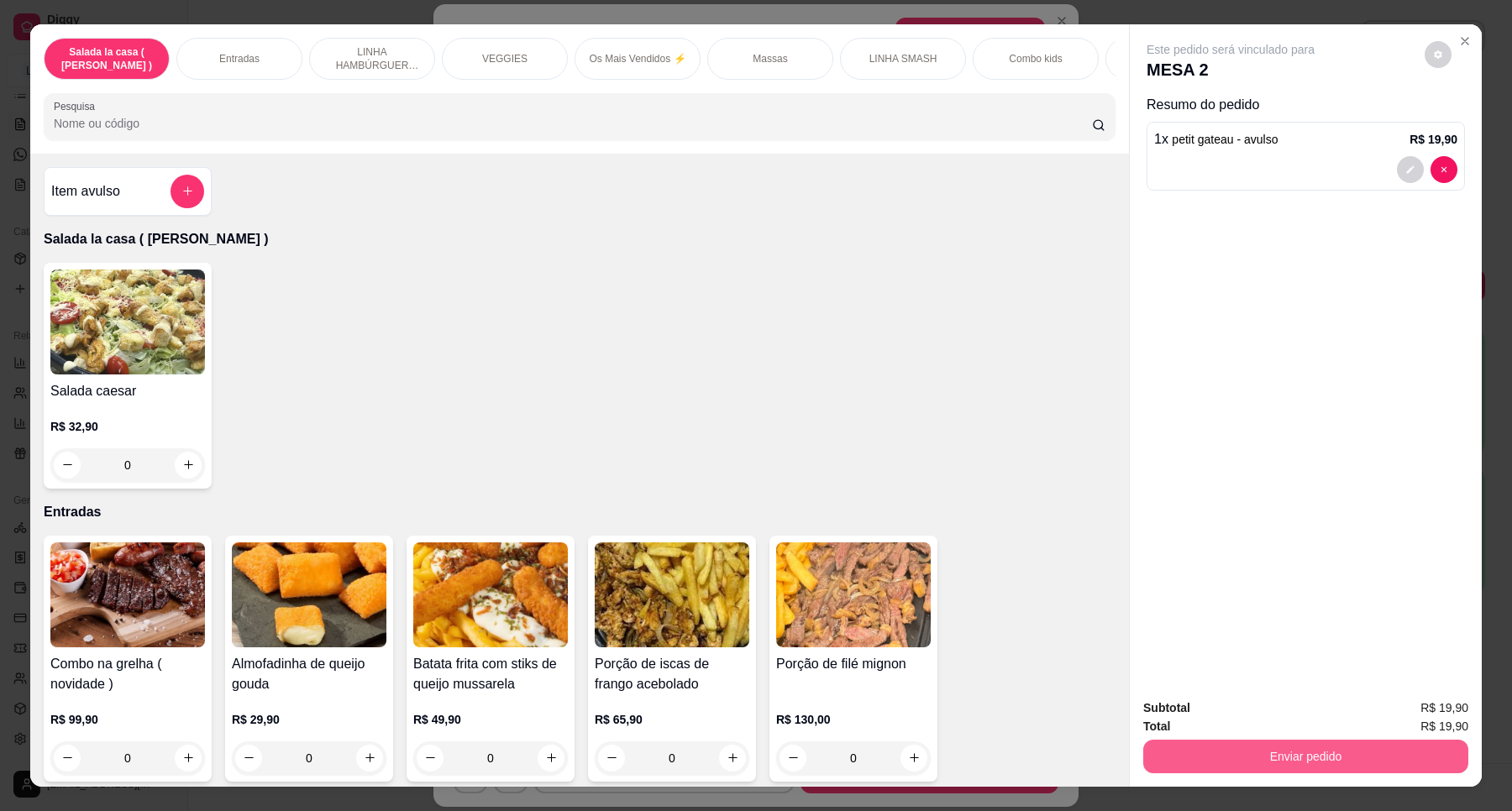
click at [1345, 747] on button "Enviar pedido" at bounding box center [1305, 756] width 325 height 34
click at [1451, 719] on button "Enviar pedido" at bounding box center [1423, 715] width 95 height 32
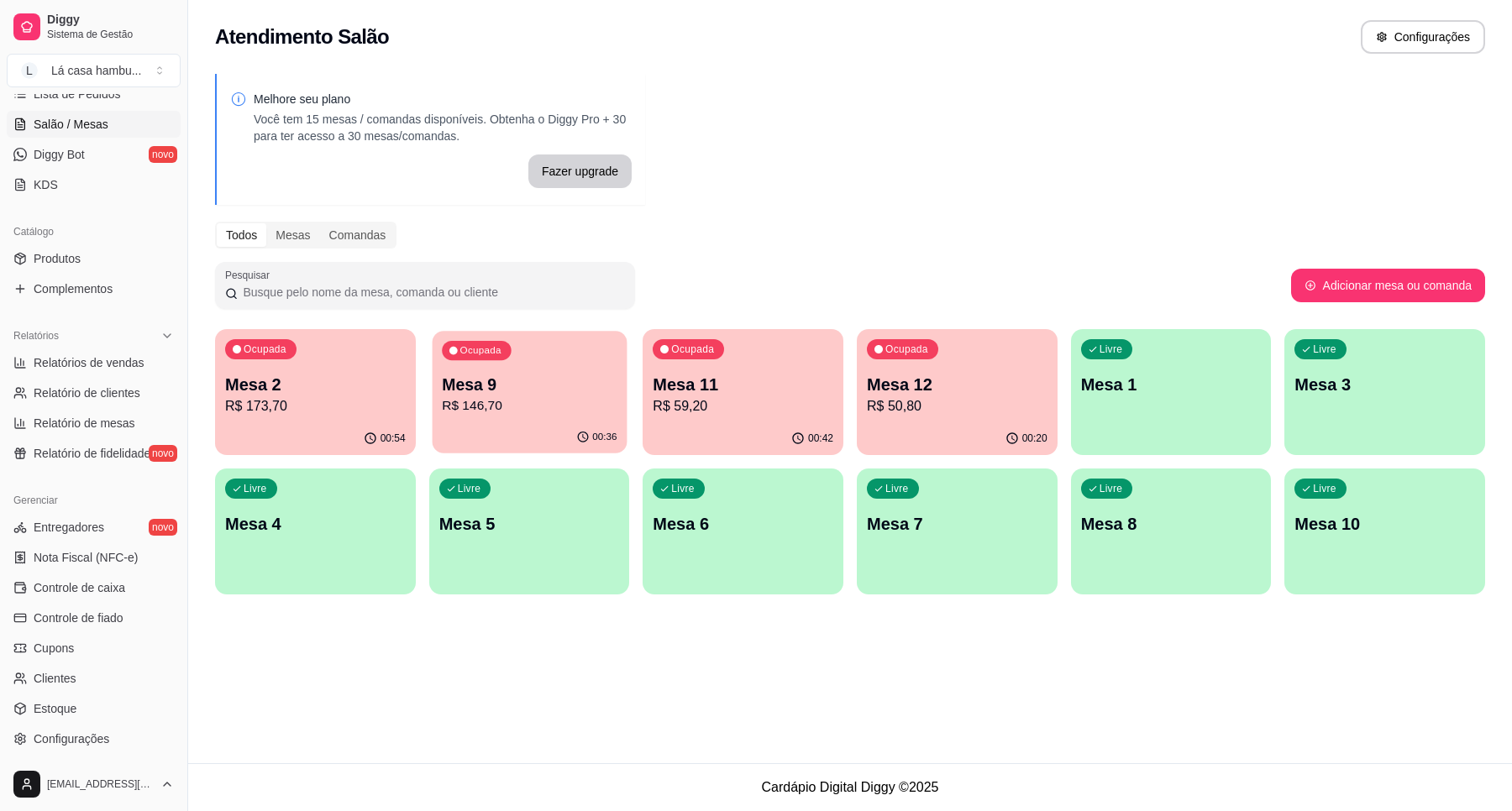
click at [605, 413] on p "R$ 146,70" at bounding box center [529, 406] width 174 height 19
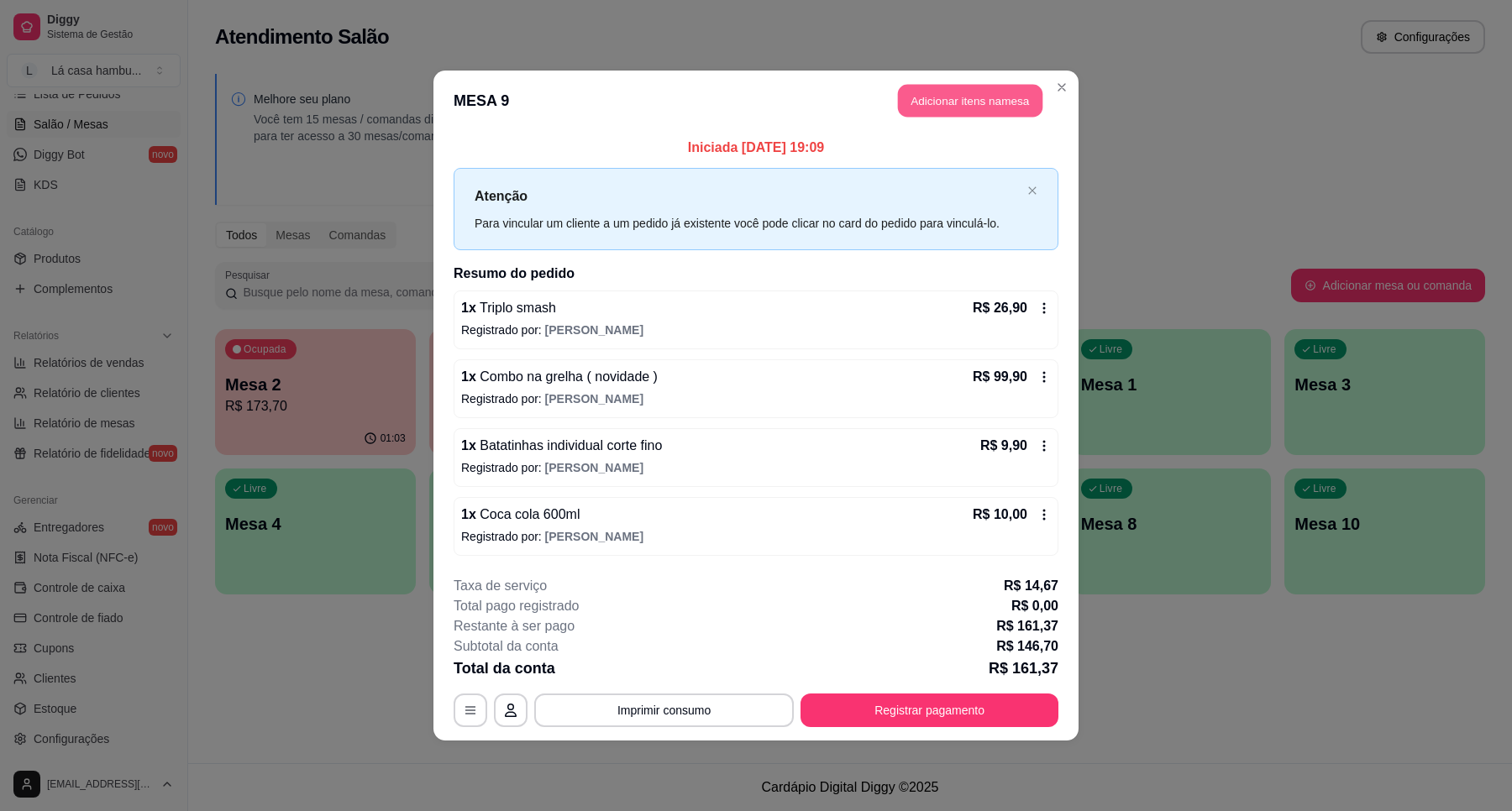
click at [928, 101] on button "Adicionar itens na mesa" at bounding box center [969, 101] width 144 height 33
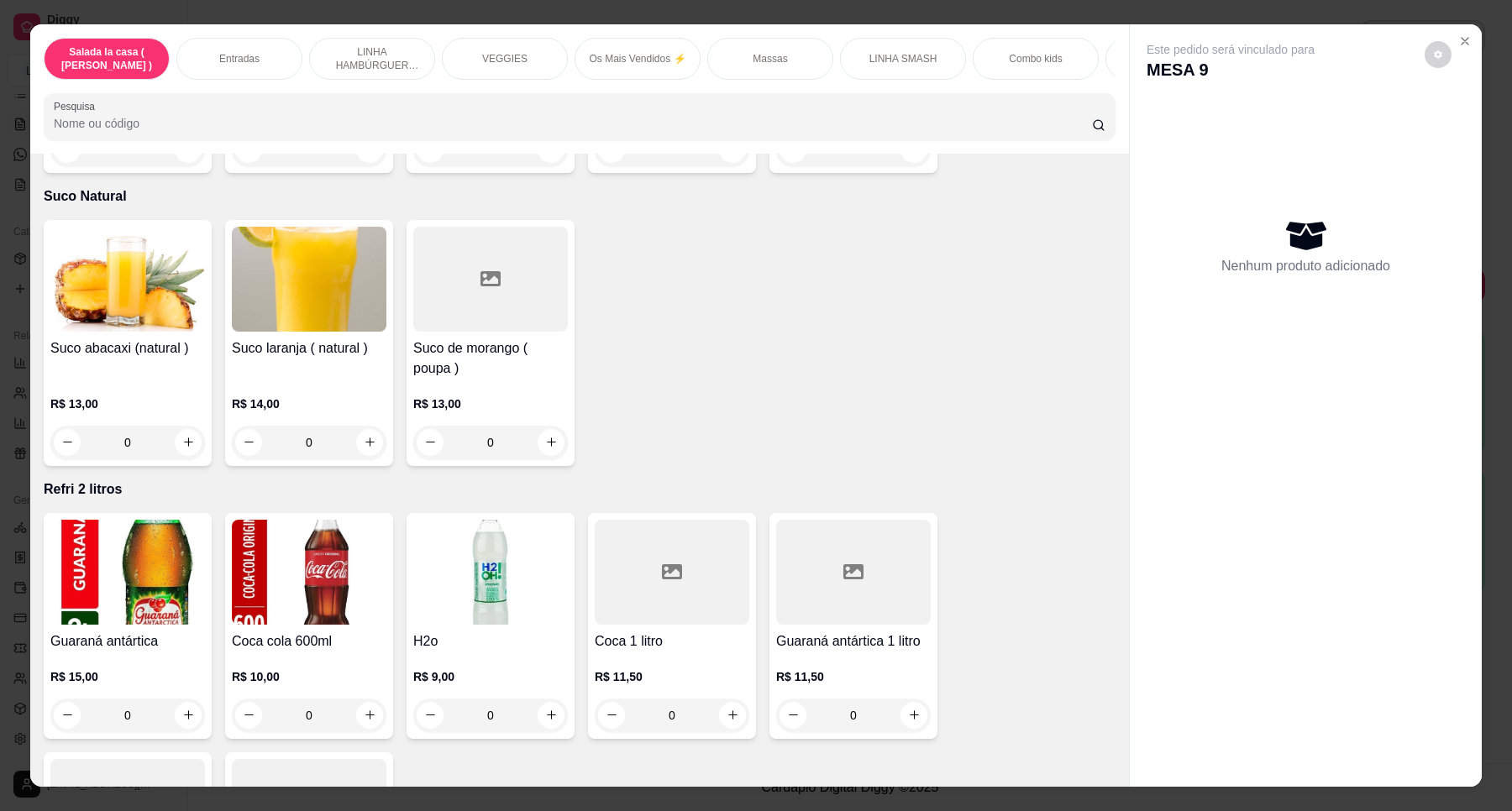
scroll to position [5981, 0]
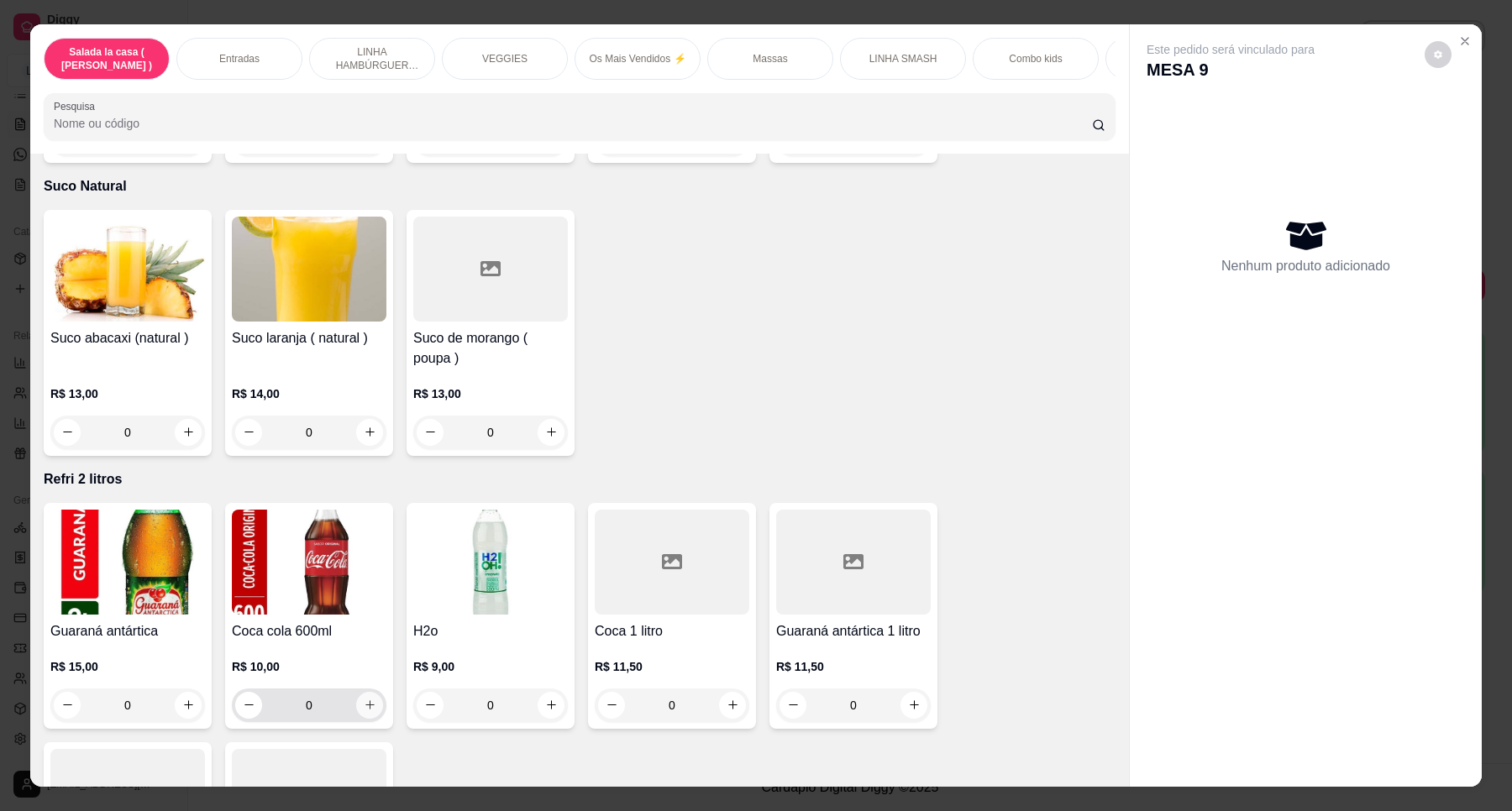
click at [364, 699] on icon "increase-product-quantity" at bounding box center [370, 705] width 13 height 13
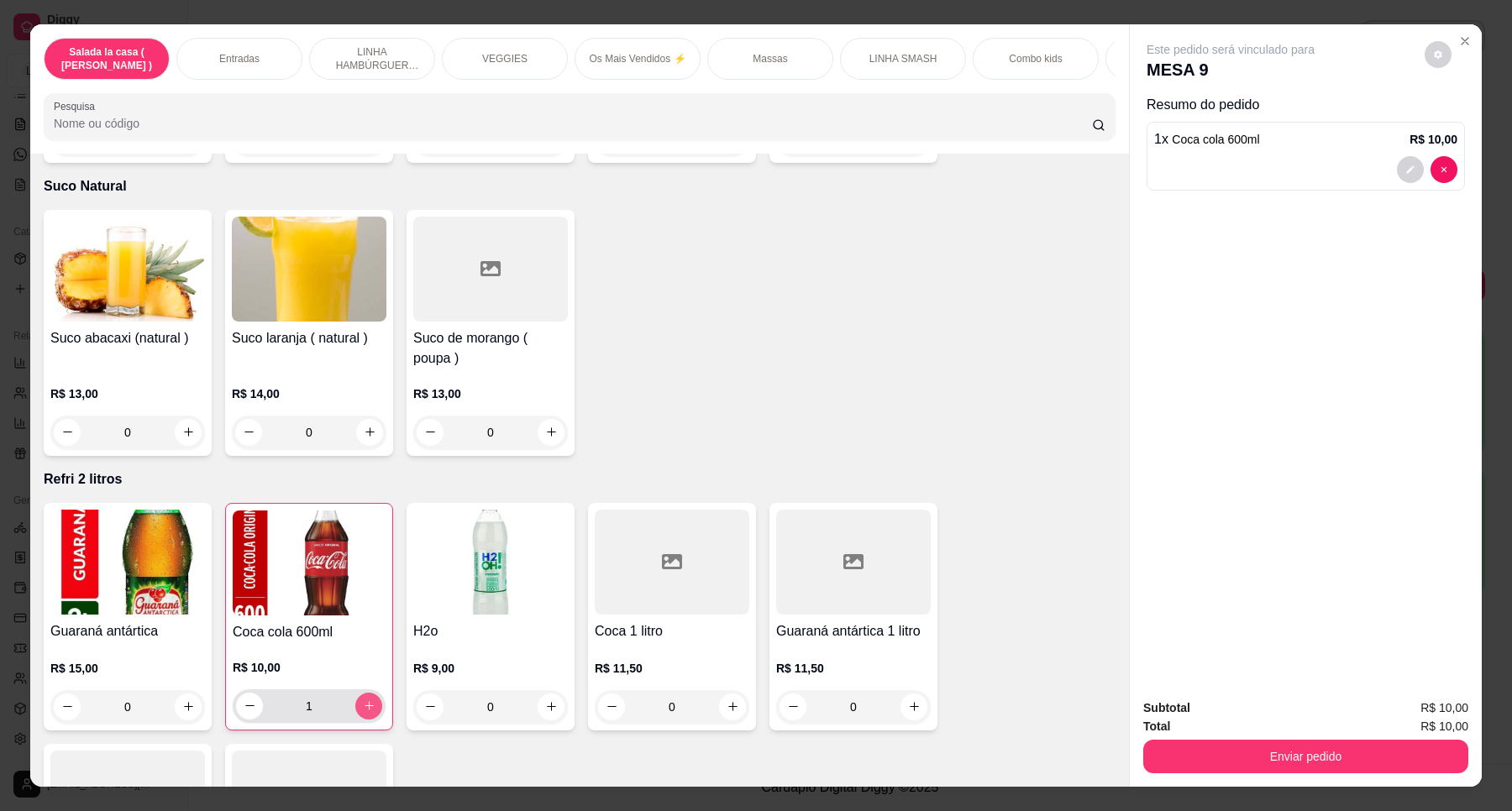
type input "1"
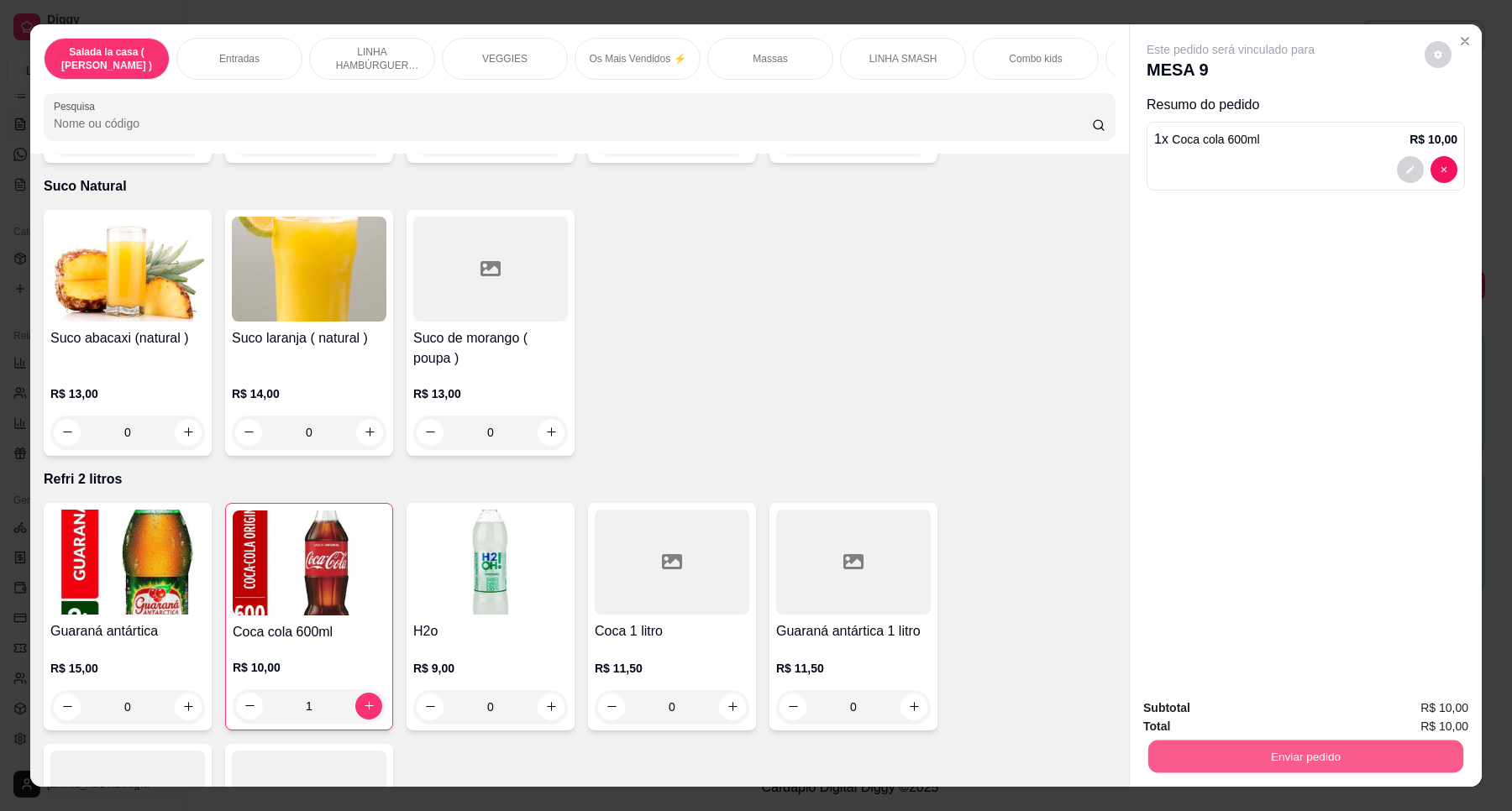
click at [1294, 756] on button "Enviar pedido" at bounding box center [1305, 757] width 315 height 33
click at [1413, 699] on button "Enviar pedido" at bounding box center [1423, 715] width 95 height 32
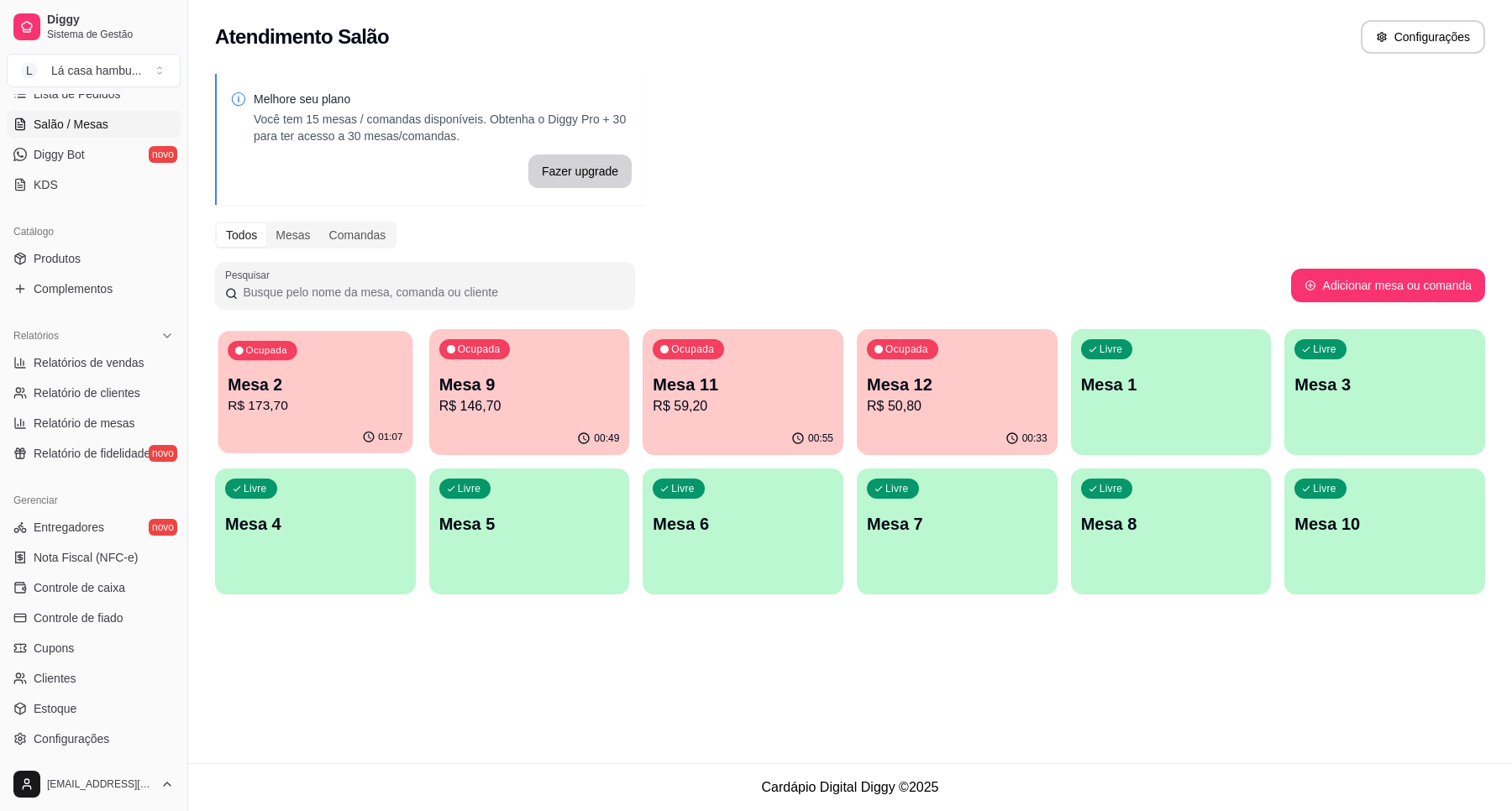
click at [290, 371] on div "Ocupada Mesa 2 R$ 173,70" at bounding box center [316, 376] width 194 height 91
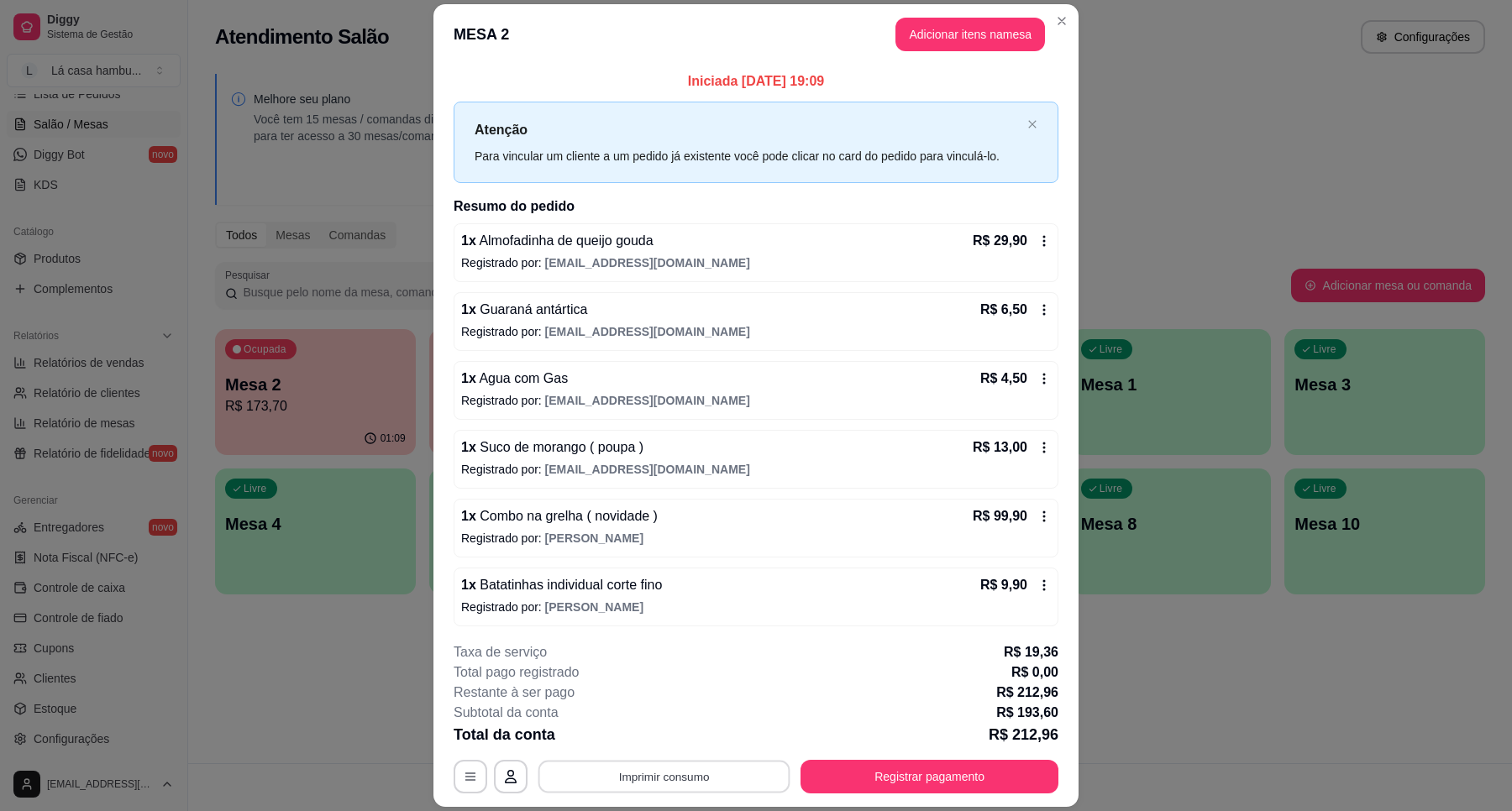
click at [728, 773] on button "Imprimir consumo" at bounding box center [664, 777] width 252 height 33
click at [687, 726] on button "IMPRESSORA" at bounding box center [662, 738] width 122 height 27
click at [980, 35] on button "Adicionar itens na mesa" at bounding box center [969, 34] width 144 height 33
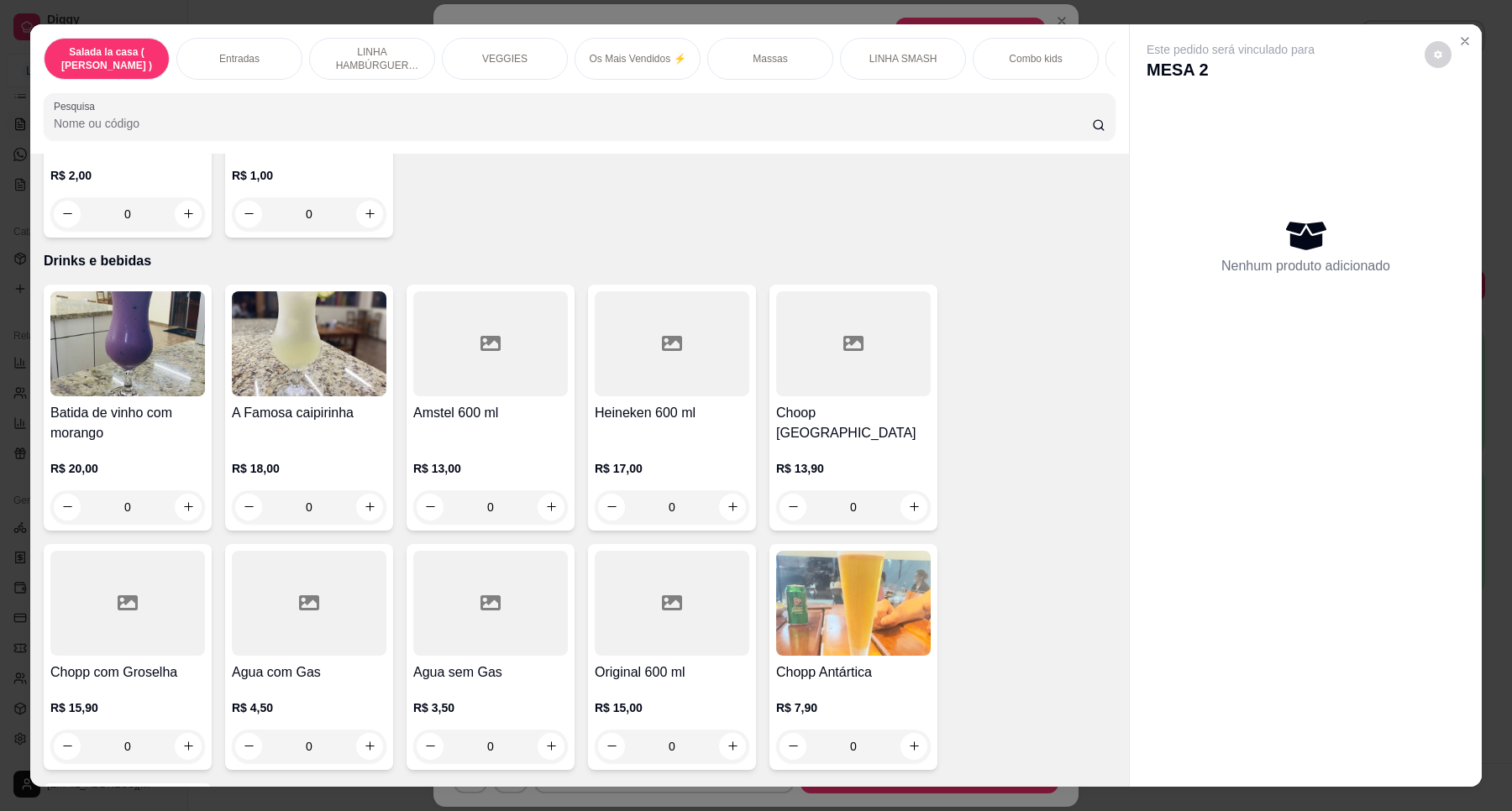
scroll to position [6816, 0]
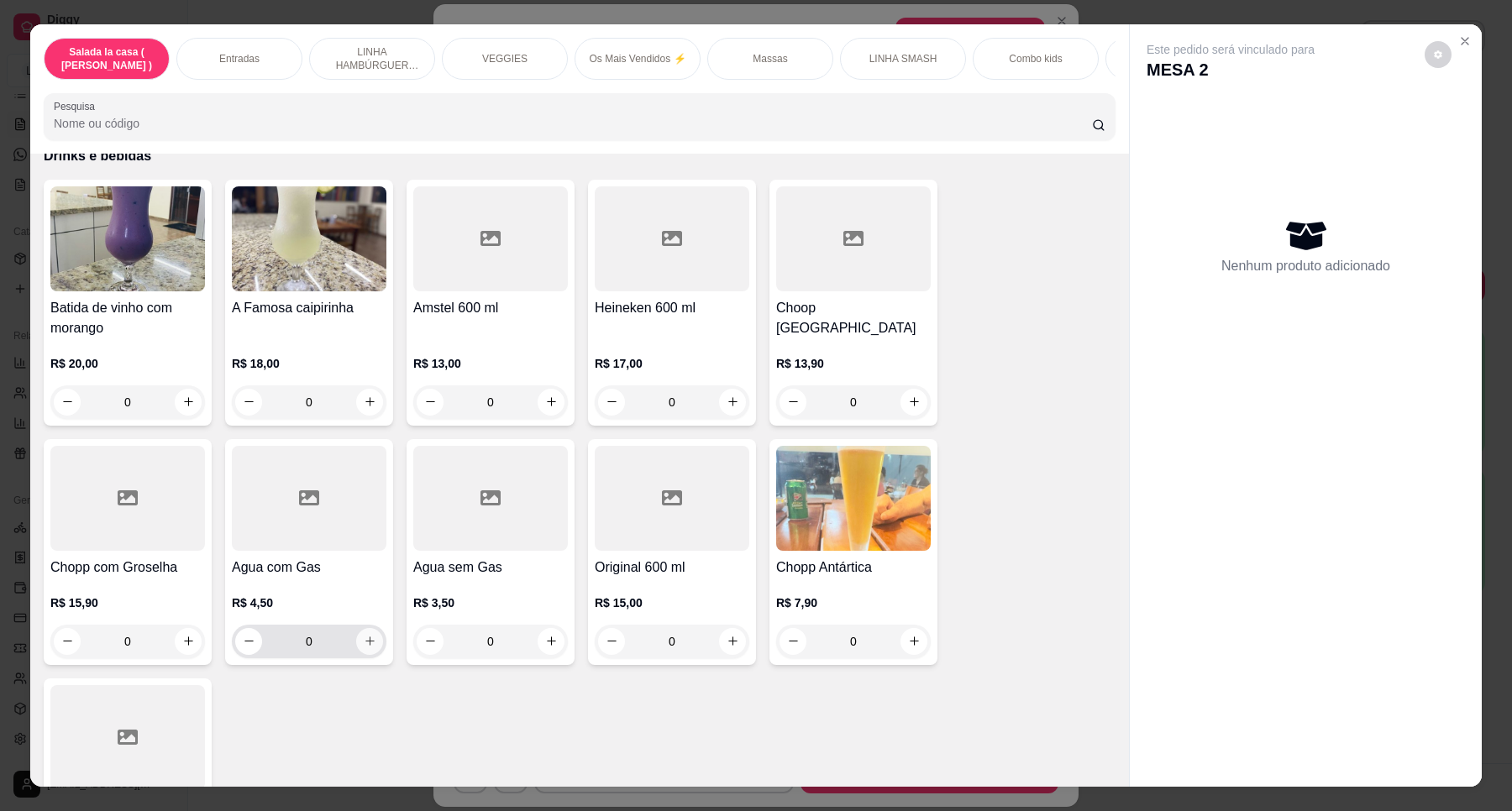
click at [364, 635] on icon "increase-product-quantity" at bounding box center [370, 641] width 13 height 13
type input "1"
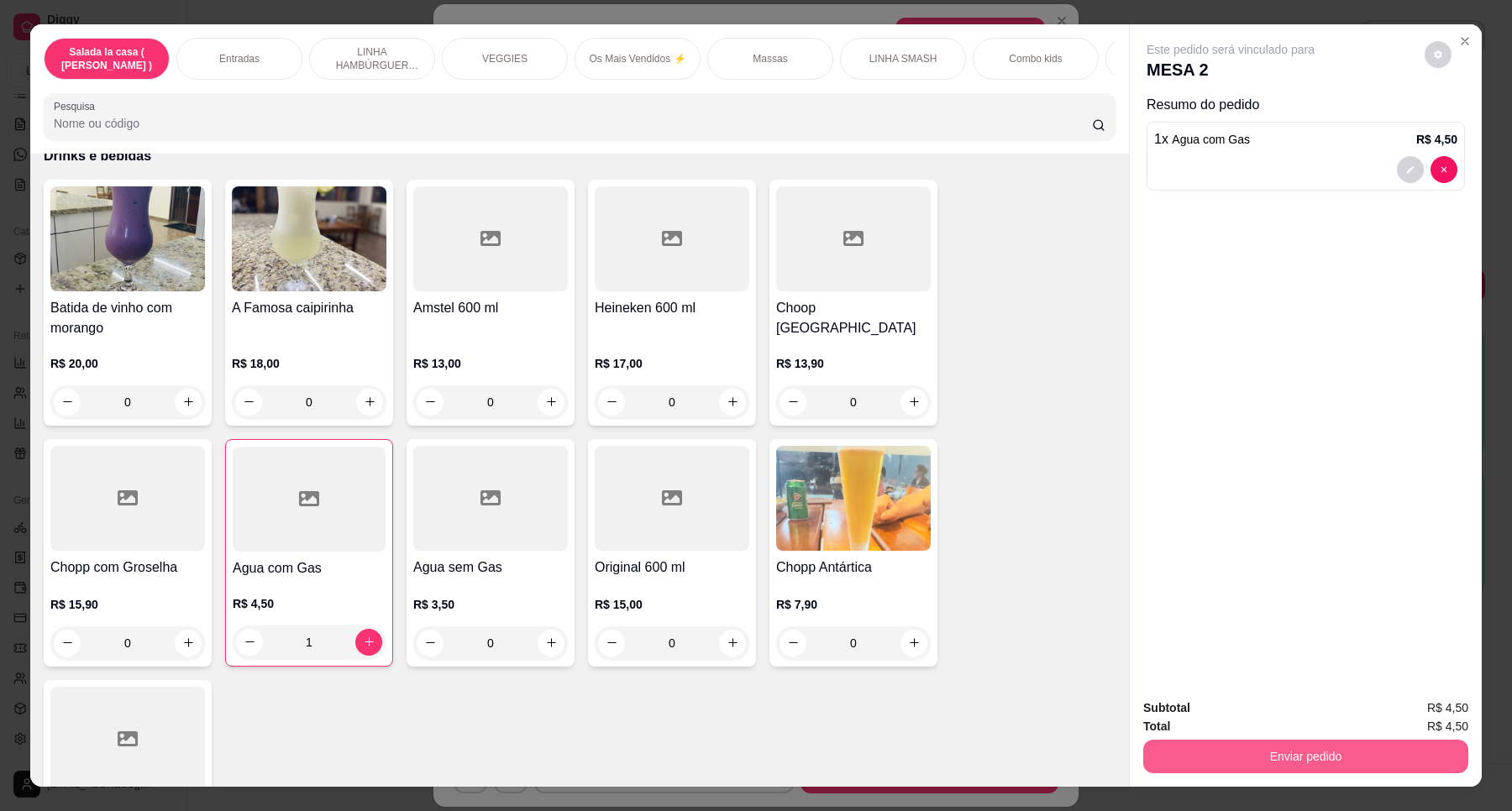
click at [1258, 762] on button "Enviar pedido" at bounding box center [1305, 756] width 325 height 34
click at [1413, 708] on button "Enviar pedido" at bounding box center [1423, 715] width 95 height 32
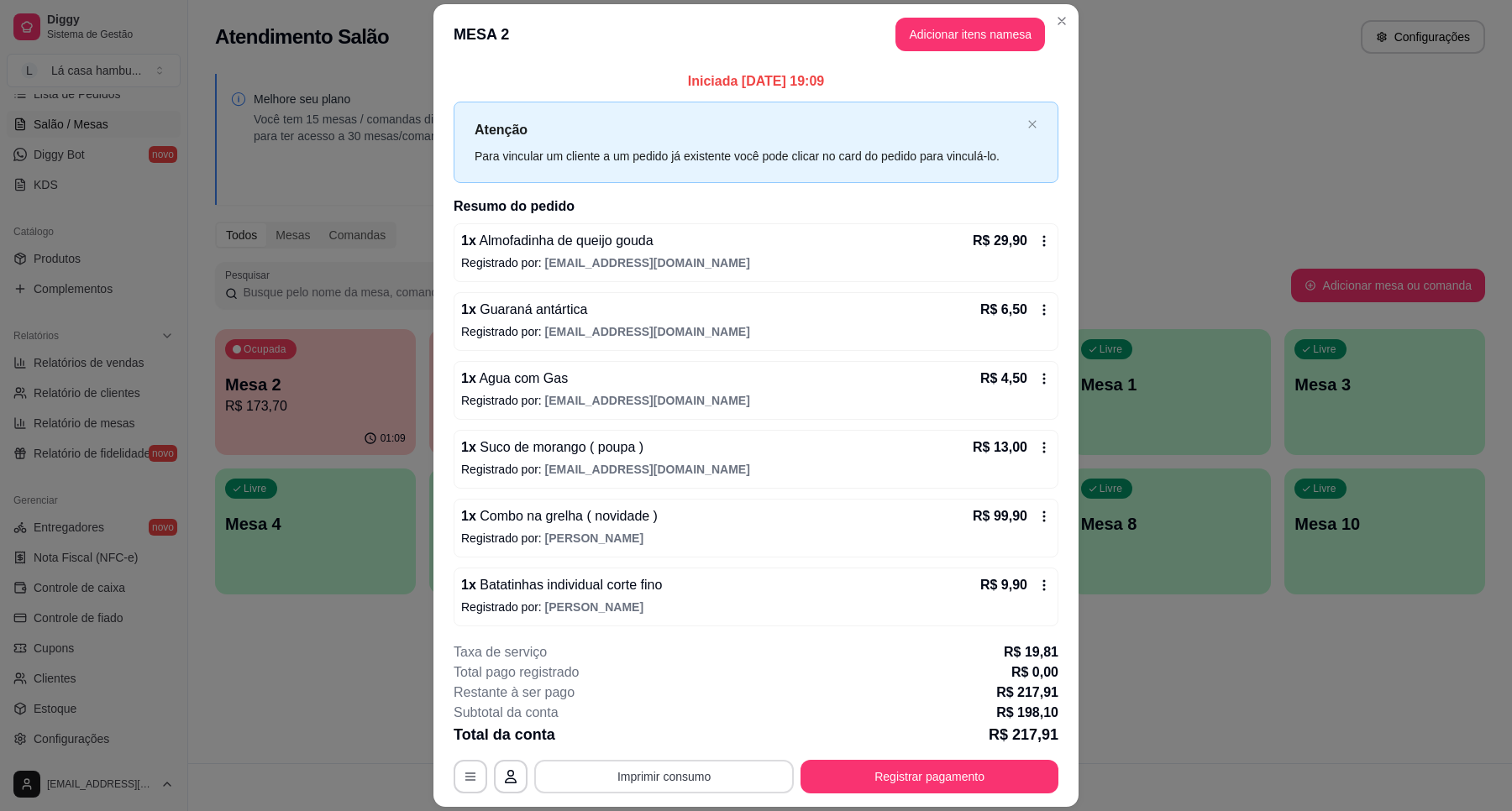
click at [705, 773] on button "Imprimir consumo" at bounding box center [664, 776] width 260 height 34
click at [692, 727] on button "IMPRESSORA" at bounding box center [661, 738] width 118 height 26
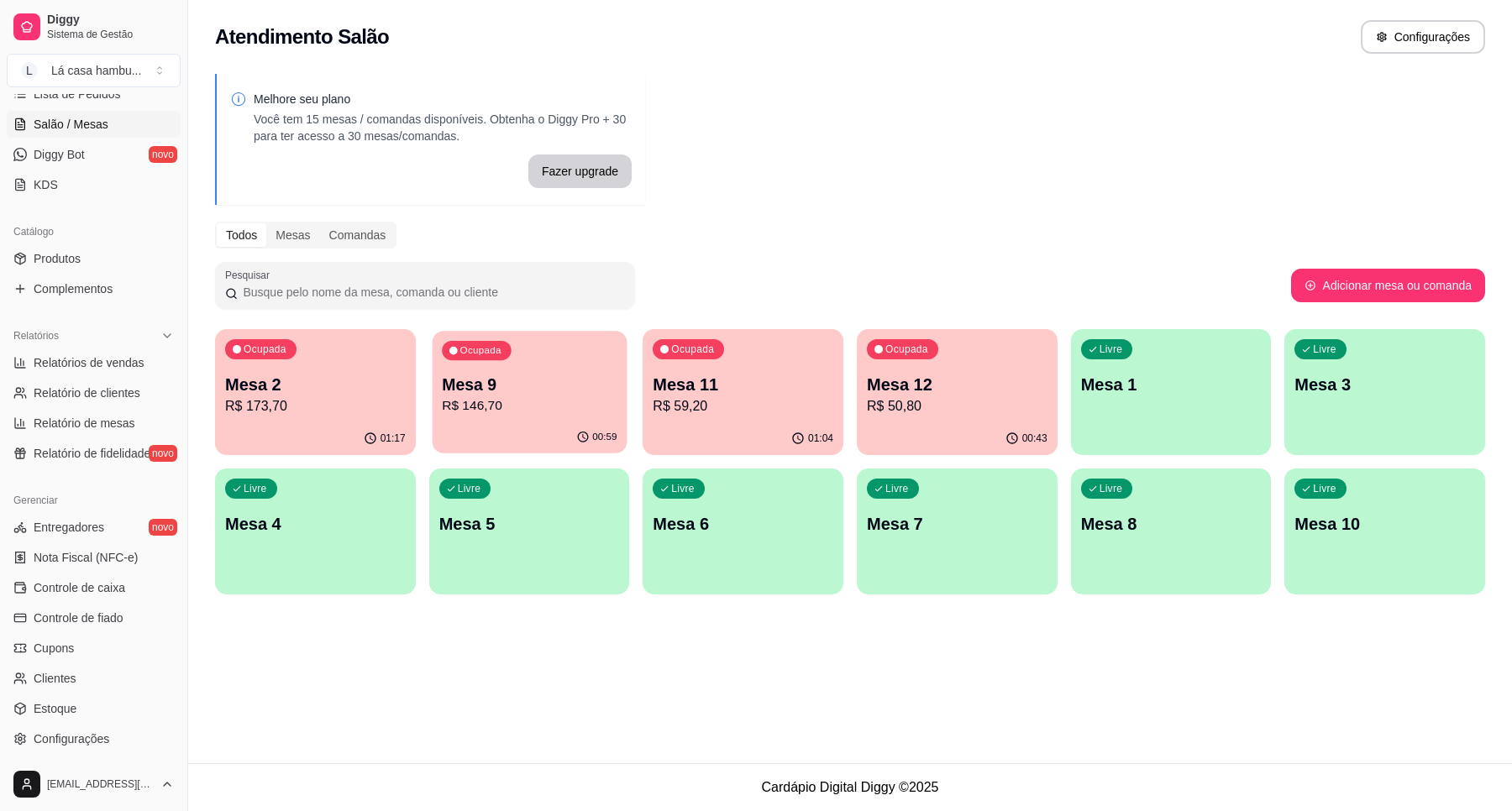
click at [545, 415] on p "R$ 146,70" at bounding box center [529, 406] width 174 height 19
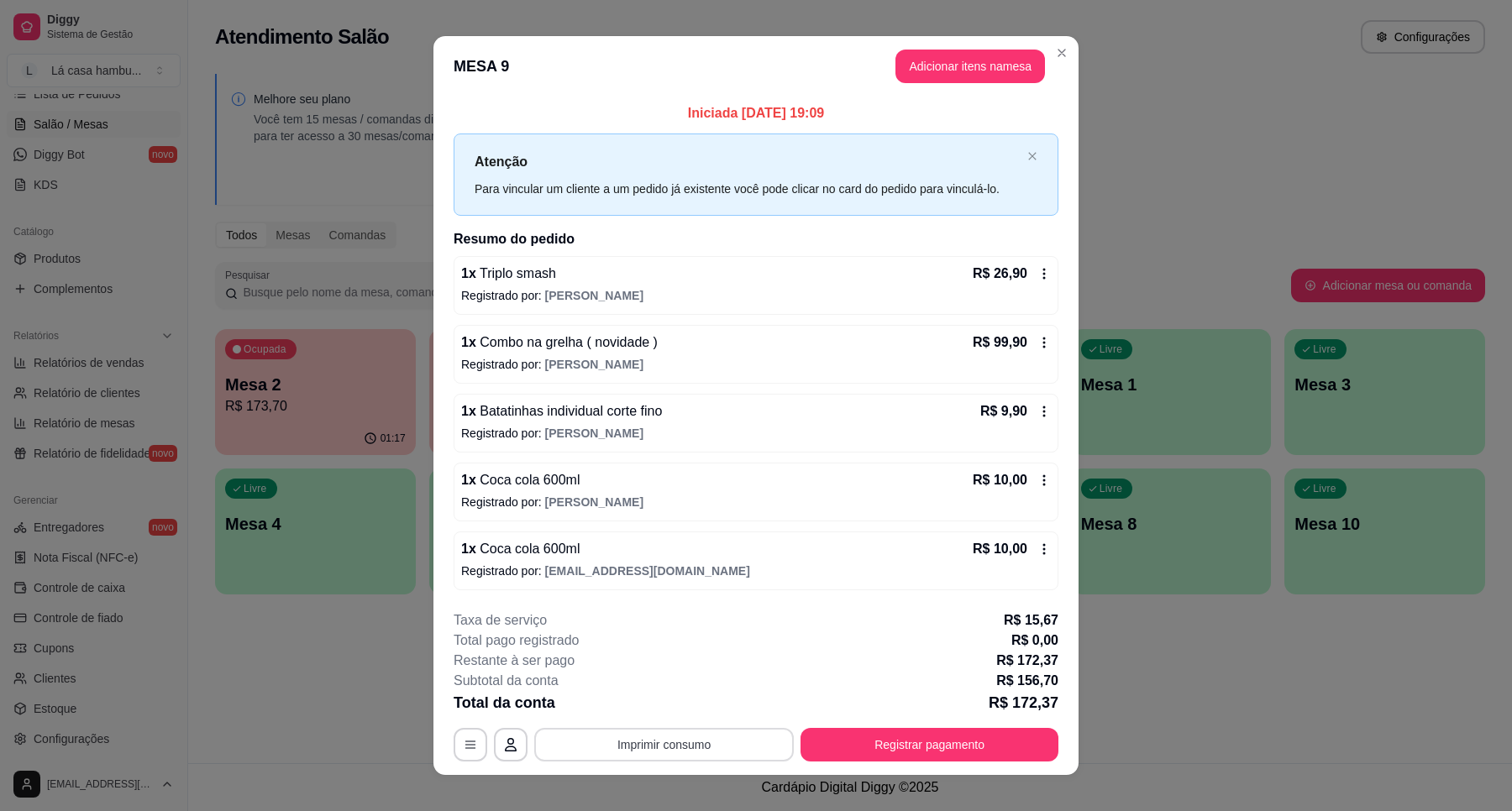
click at [673, 749] on button "Imprimir consumo" at bounding box center [664, 744] width 260 height 34
click at [682, 709] on button "IMPRESSORA" at bounding box center [662, 707] width 122 height 27
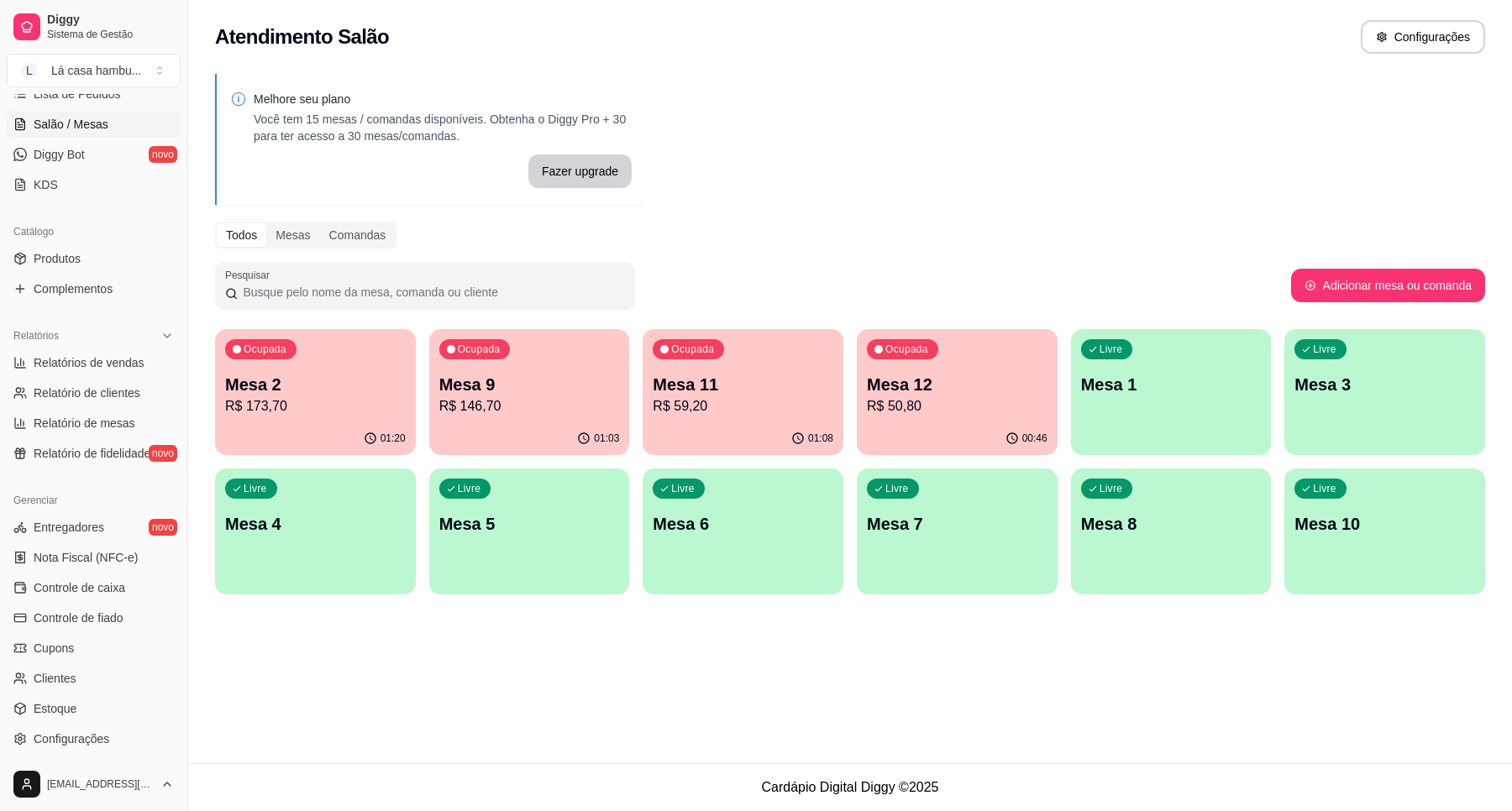
click at [987, 382] on p "Mesa 12" at bounding box center [957, 385] width 181 height 24
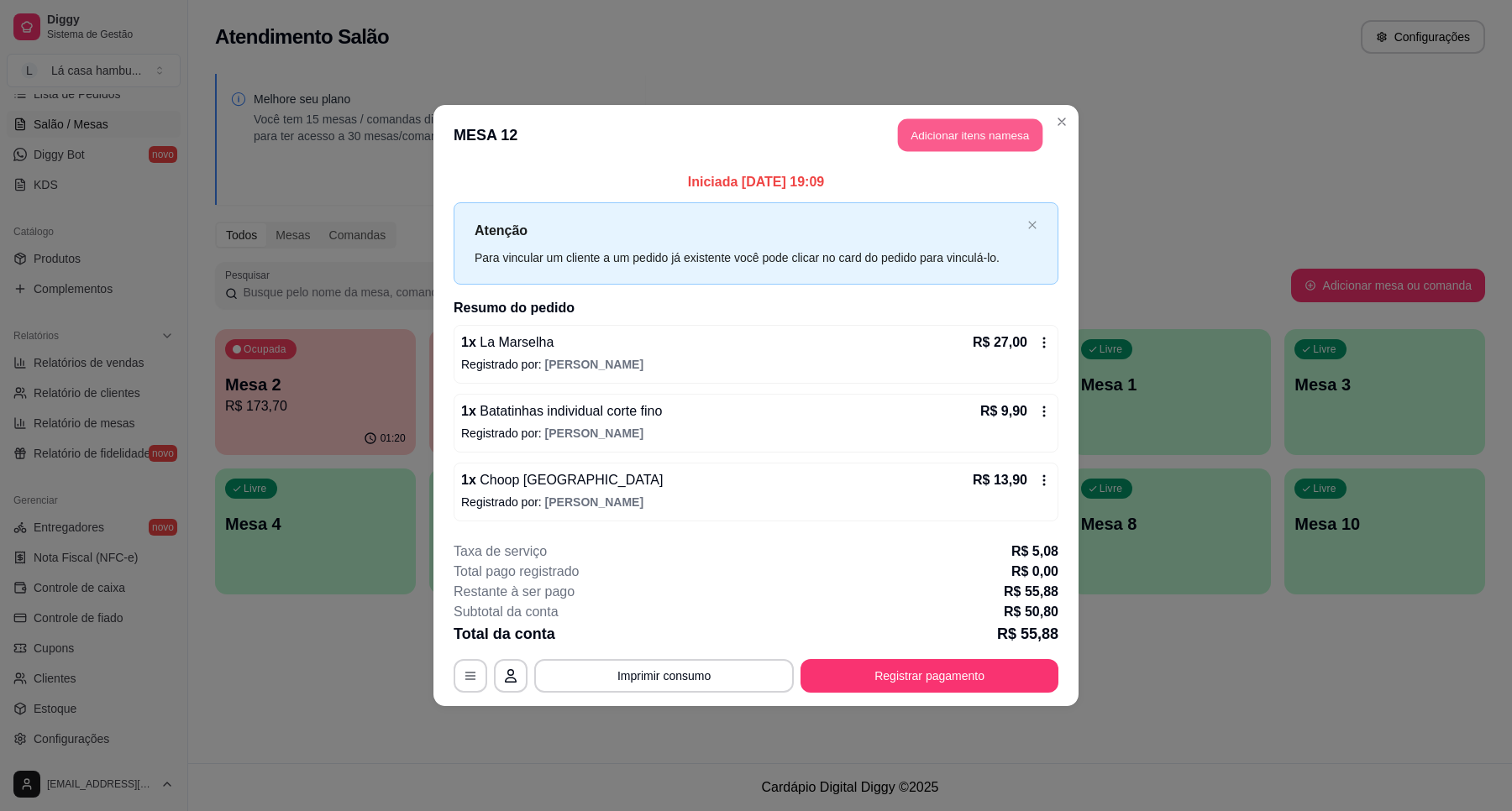
click at [984, 137] on button "Adicionar itens na mesa" at bounding box center [969, 135] width 144 height 33
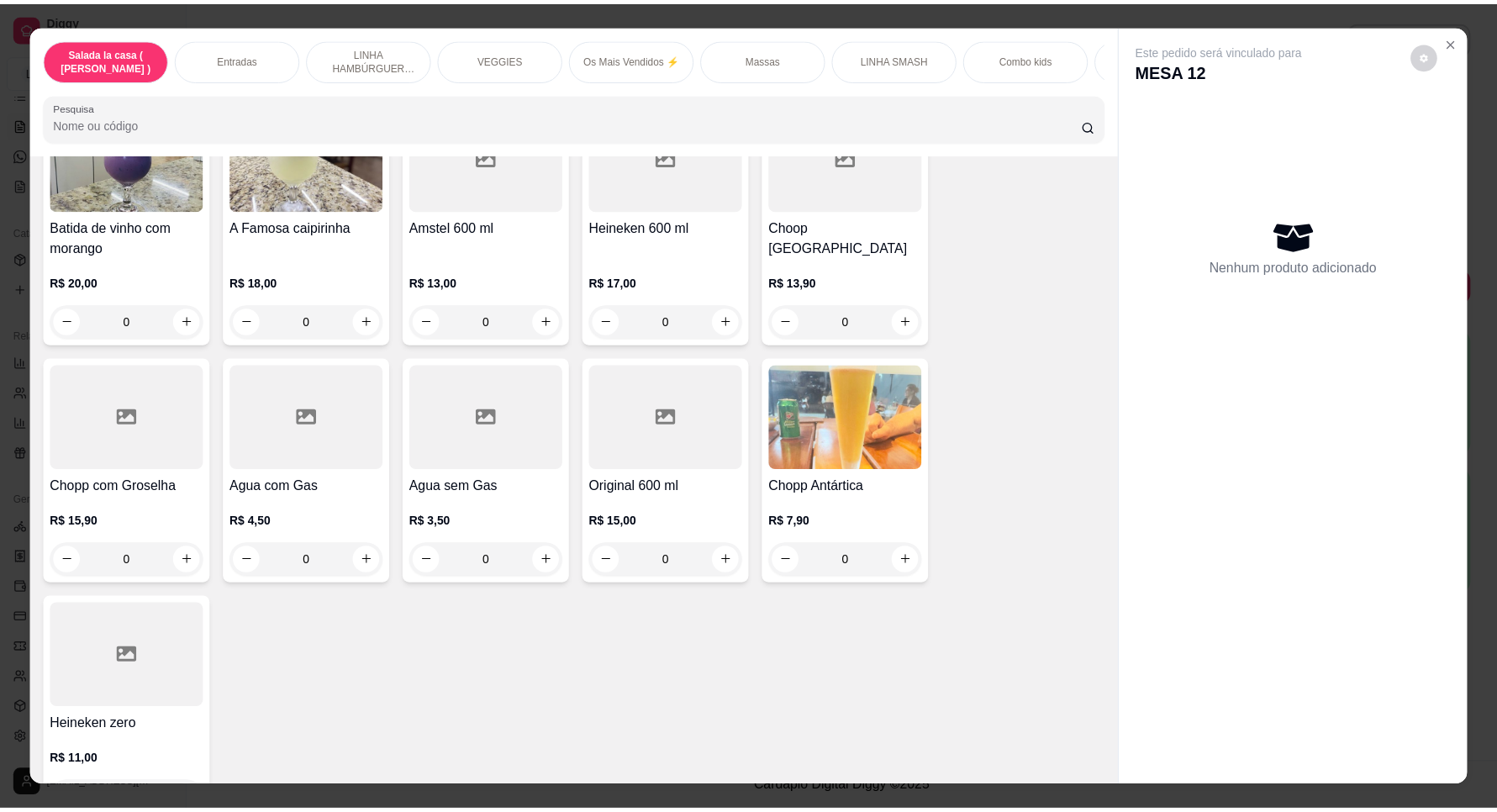
scroll to position [6930, 0]
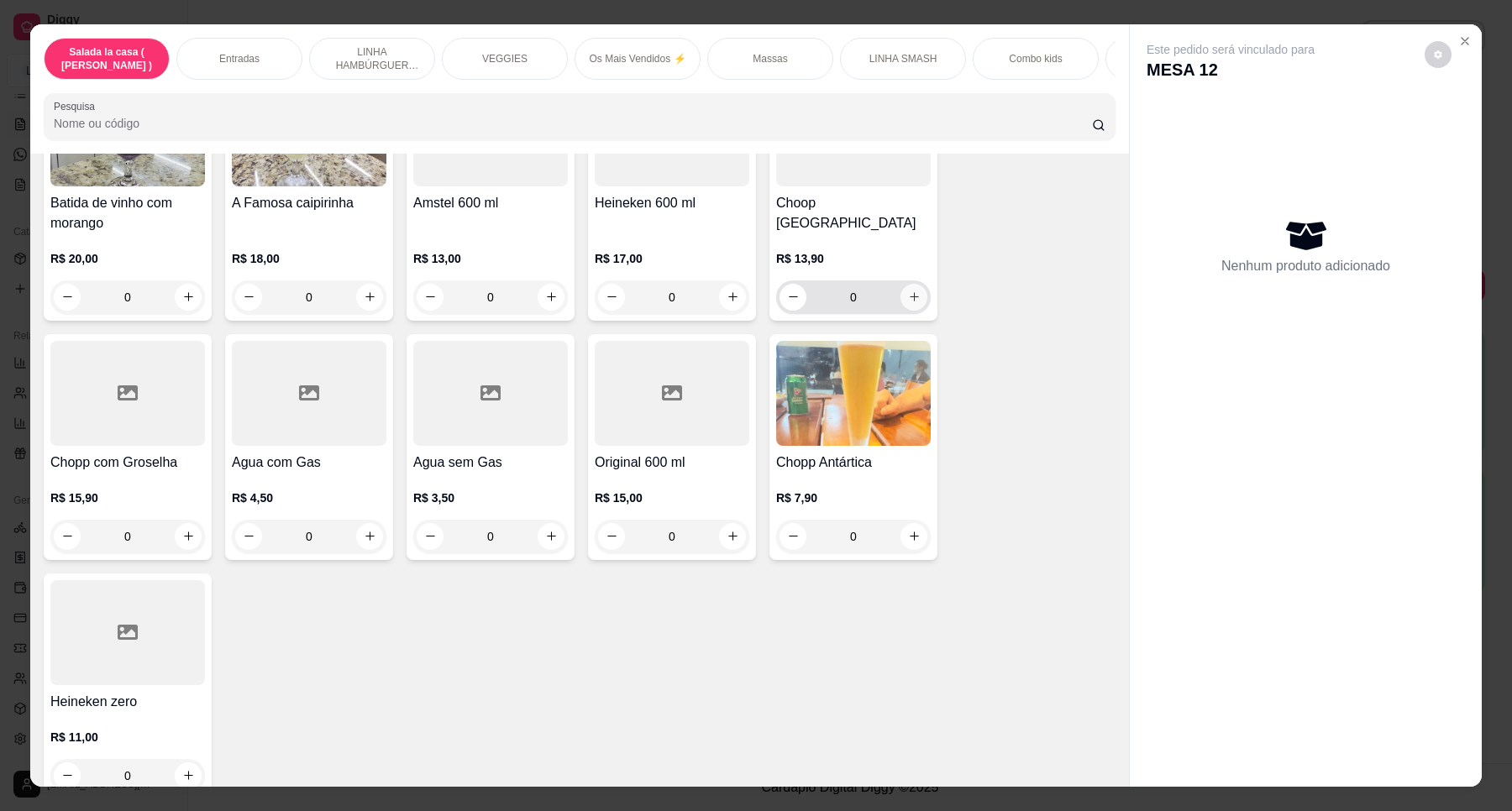
click at [911, 290] on icon "increase-product-quantity" at bounding box center [914, 297] width 13 height 13
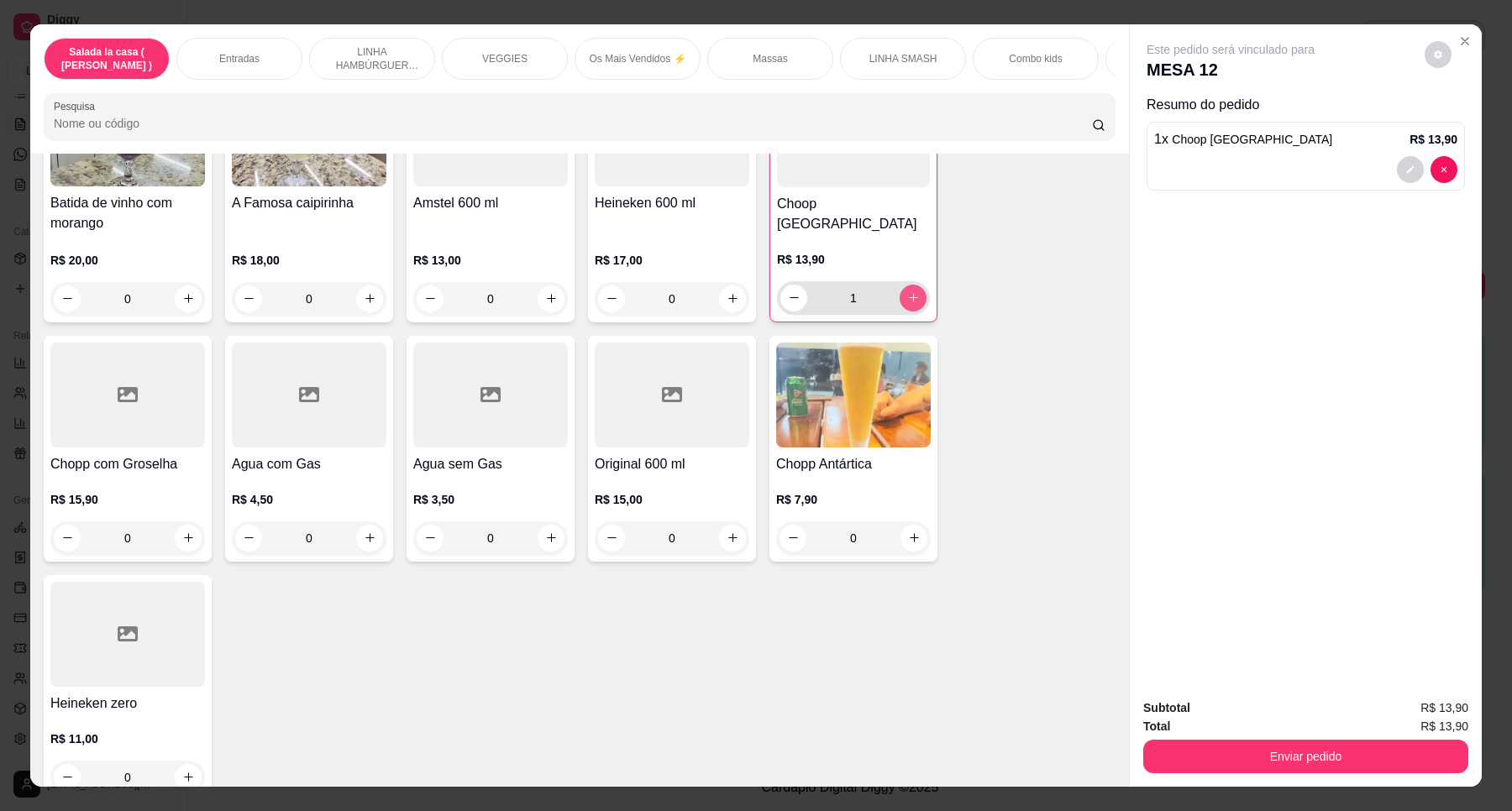
type input "1"
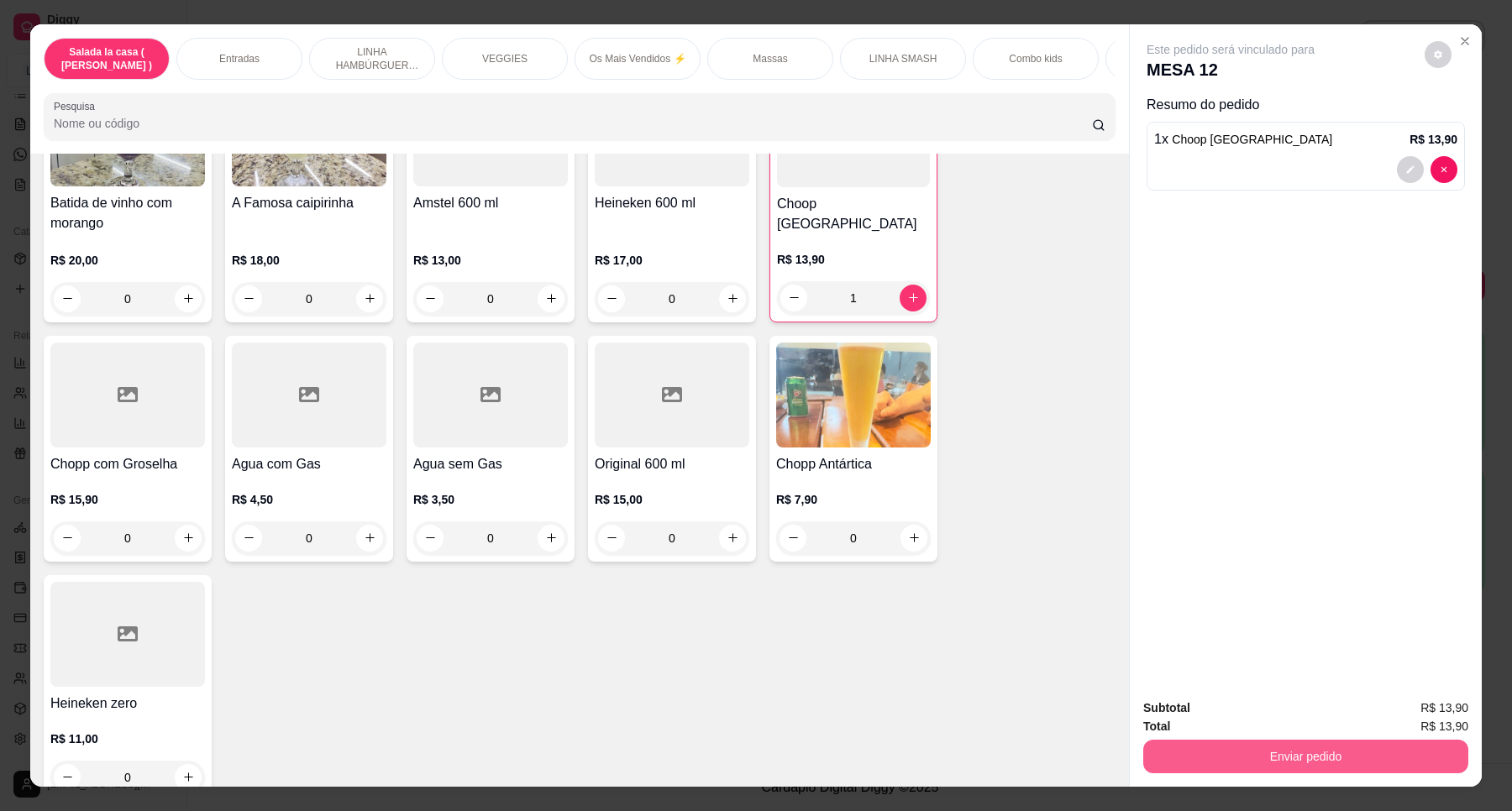
click at [1277, 751] on button "Enviar pedido" at bounding box center [1305, 756] width 325 height 34
click at [1448, 720] on button "Enviar pedido" at bounding box center [1423, 715] width 93 height 31
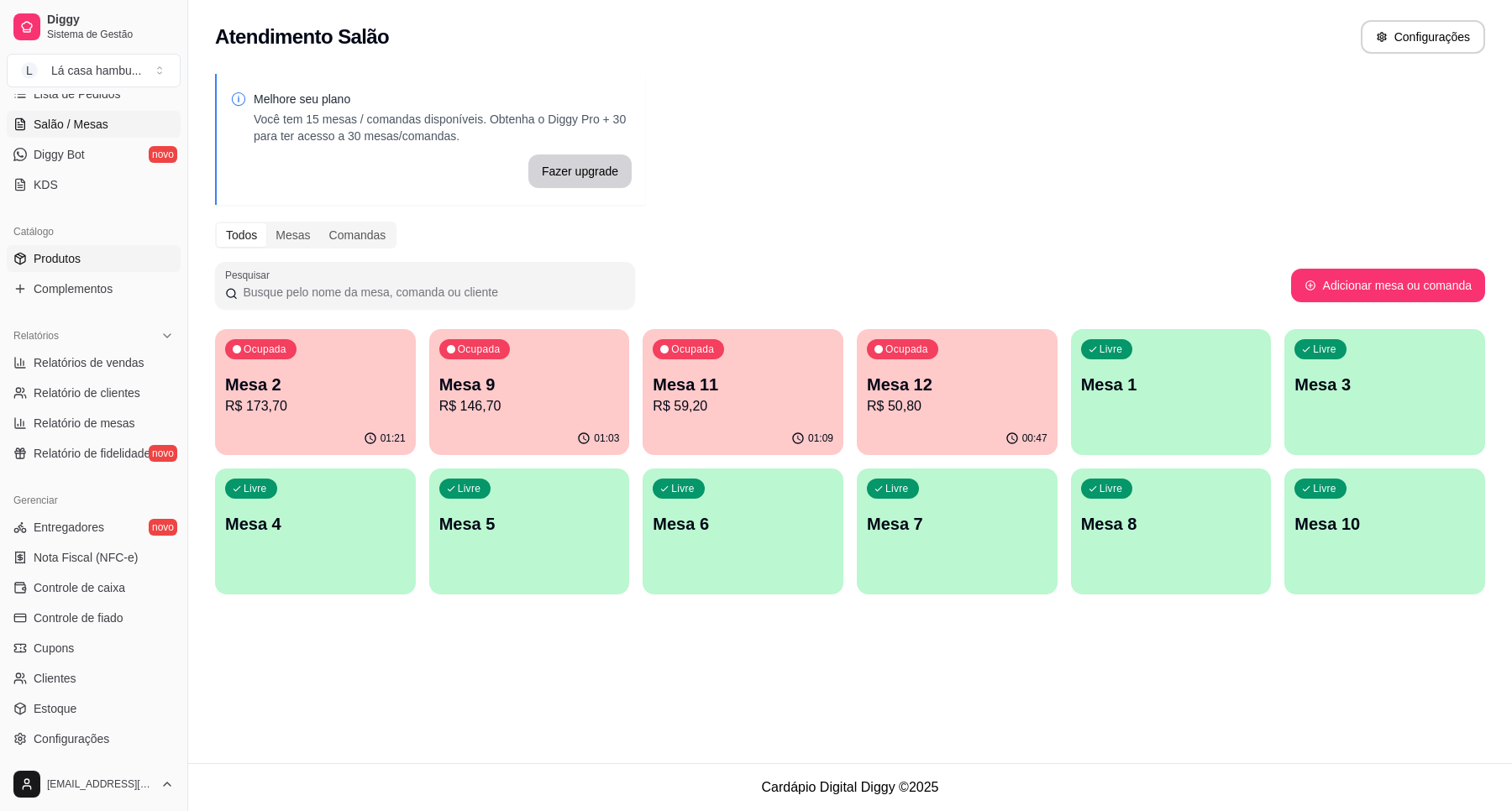
click at [123, 252] on link "Produtos" at bounding box center [93, 259] width 174 height 27
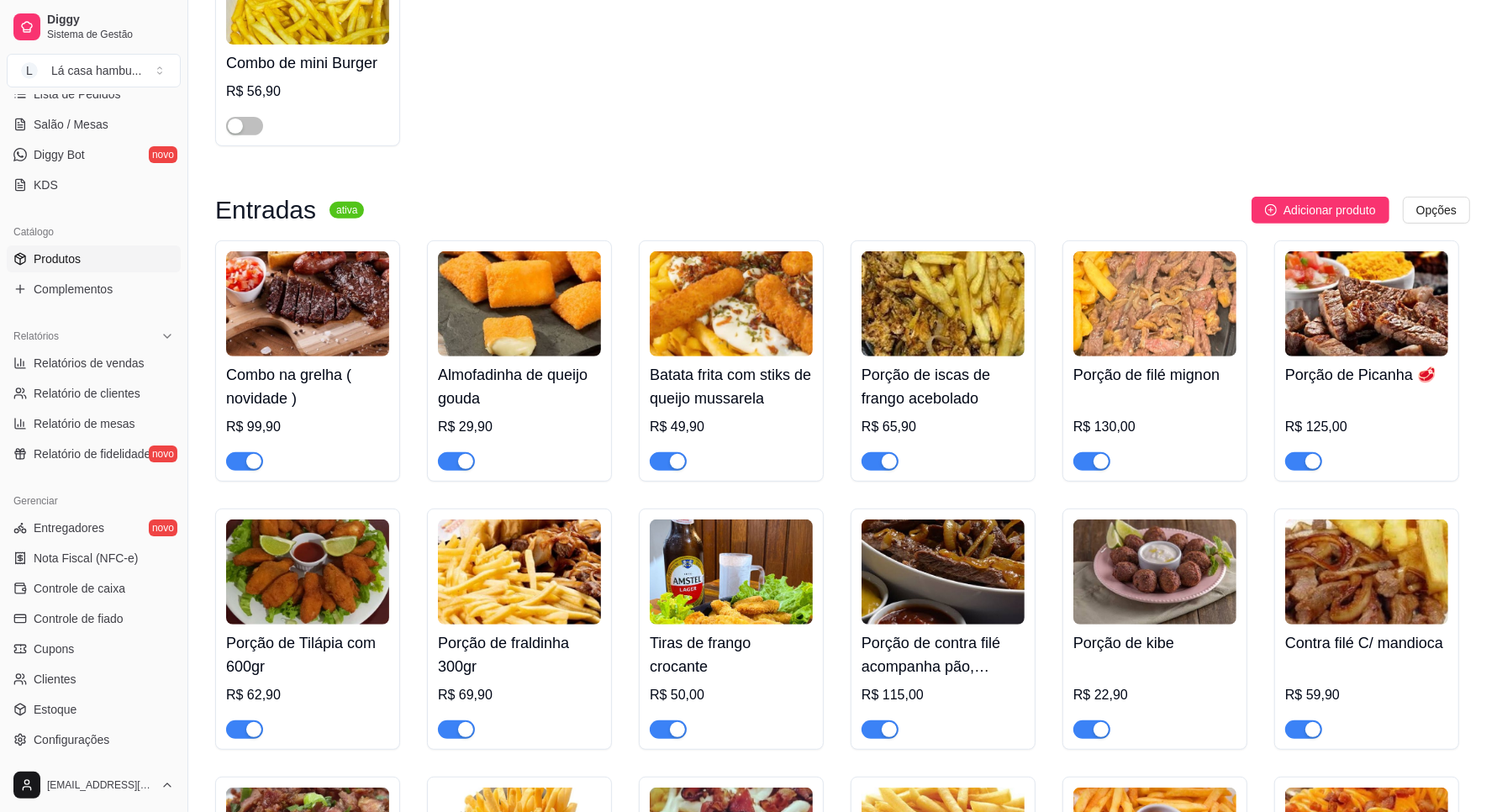
scroll to position [630, 0]
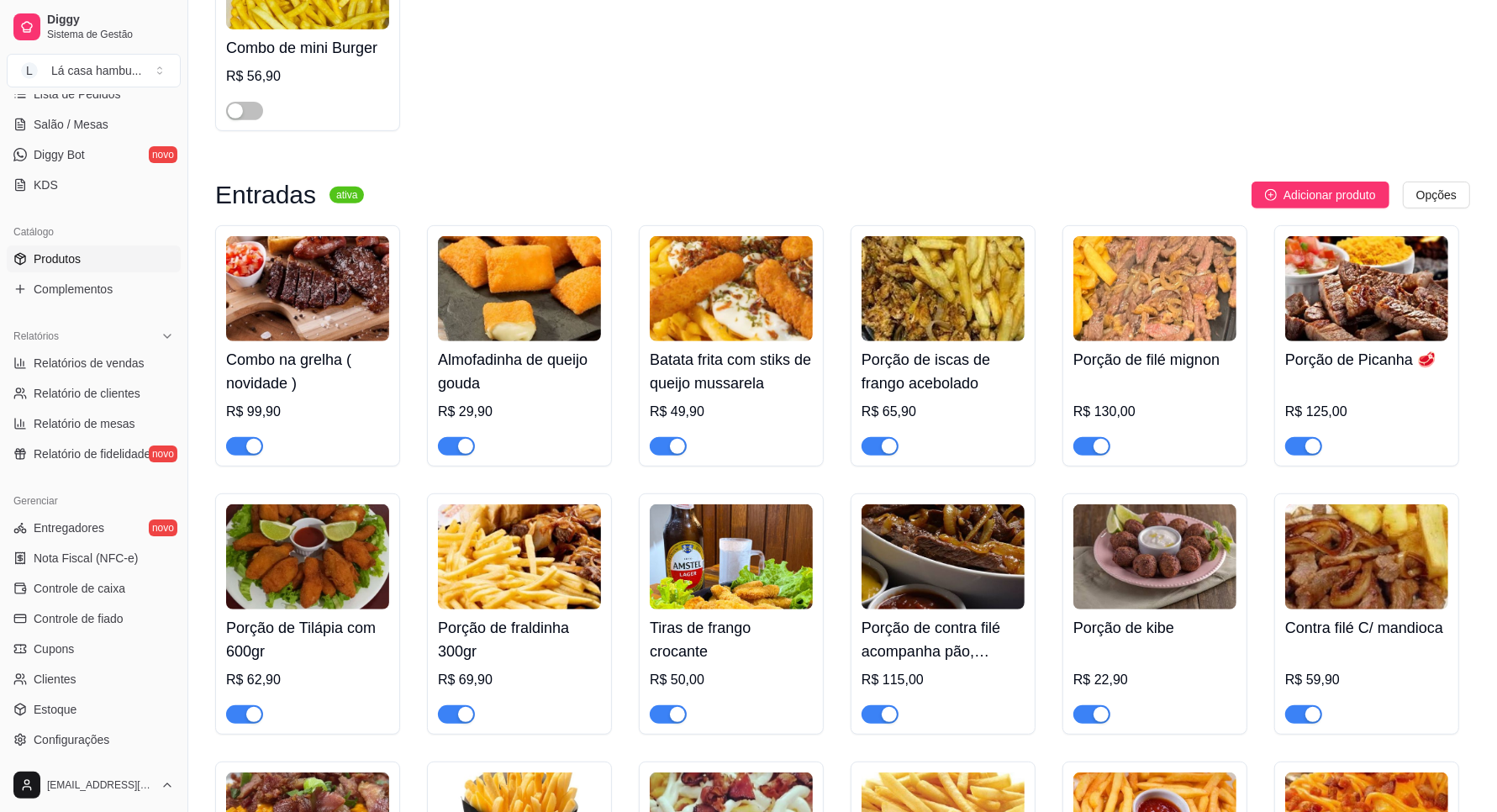
click at [469, 456] on span "button" at bounding box center [456, 446] width 37 height 18
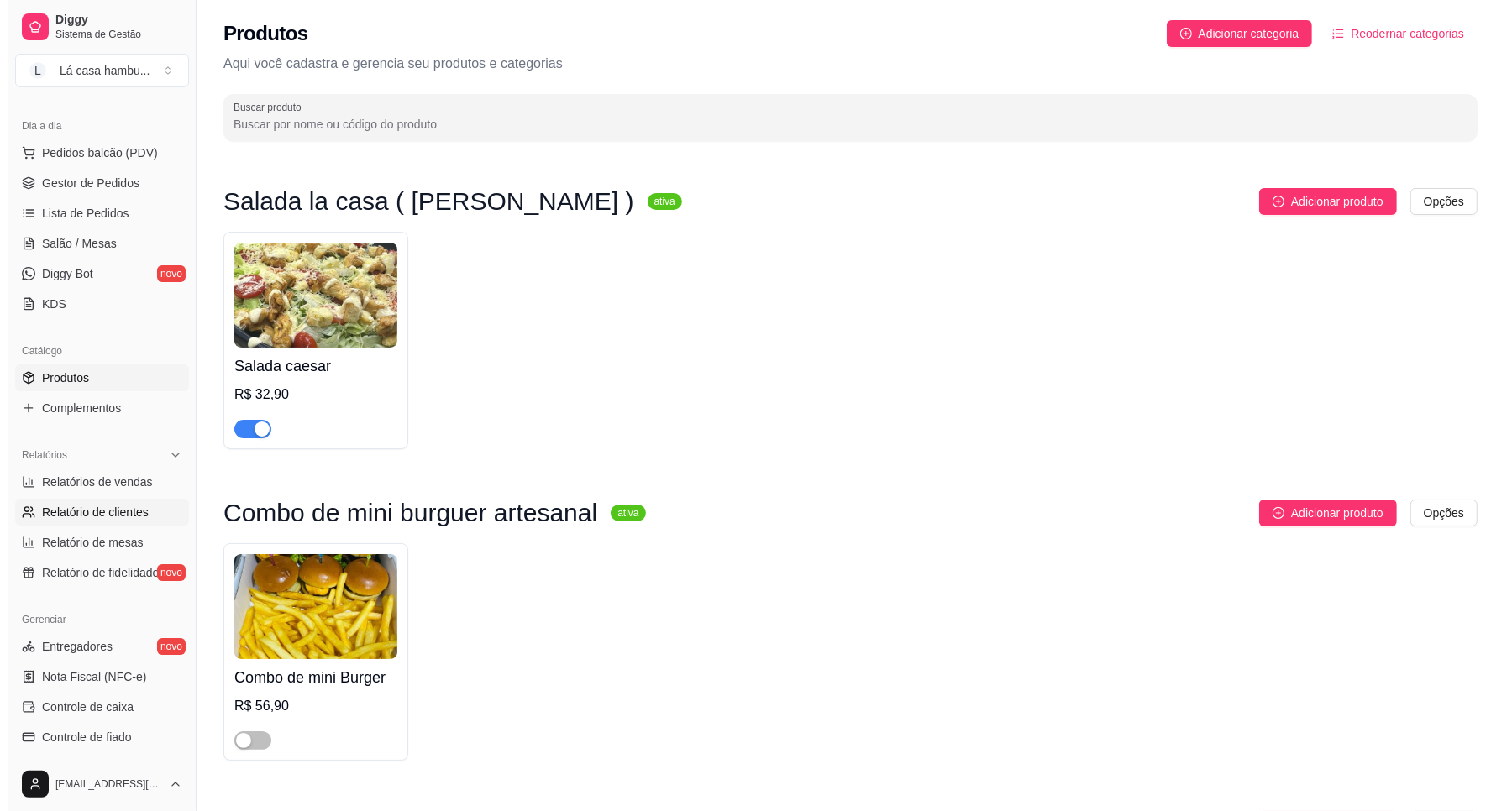
scroll to position [82, 0]
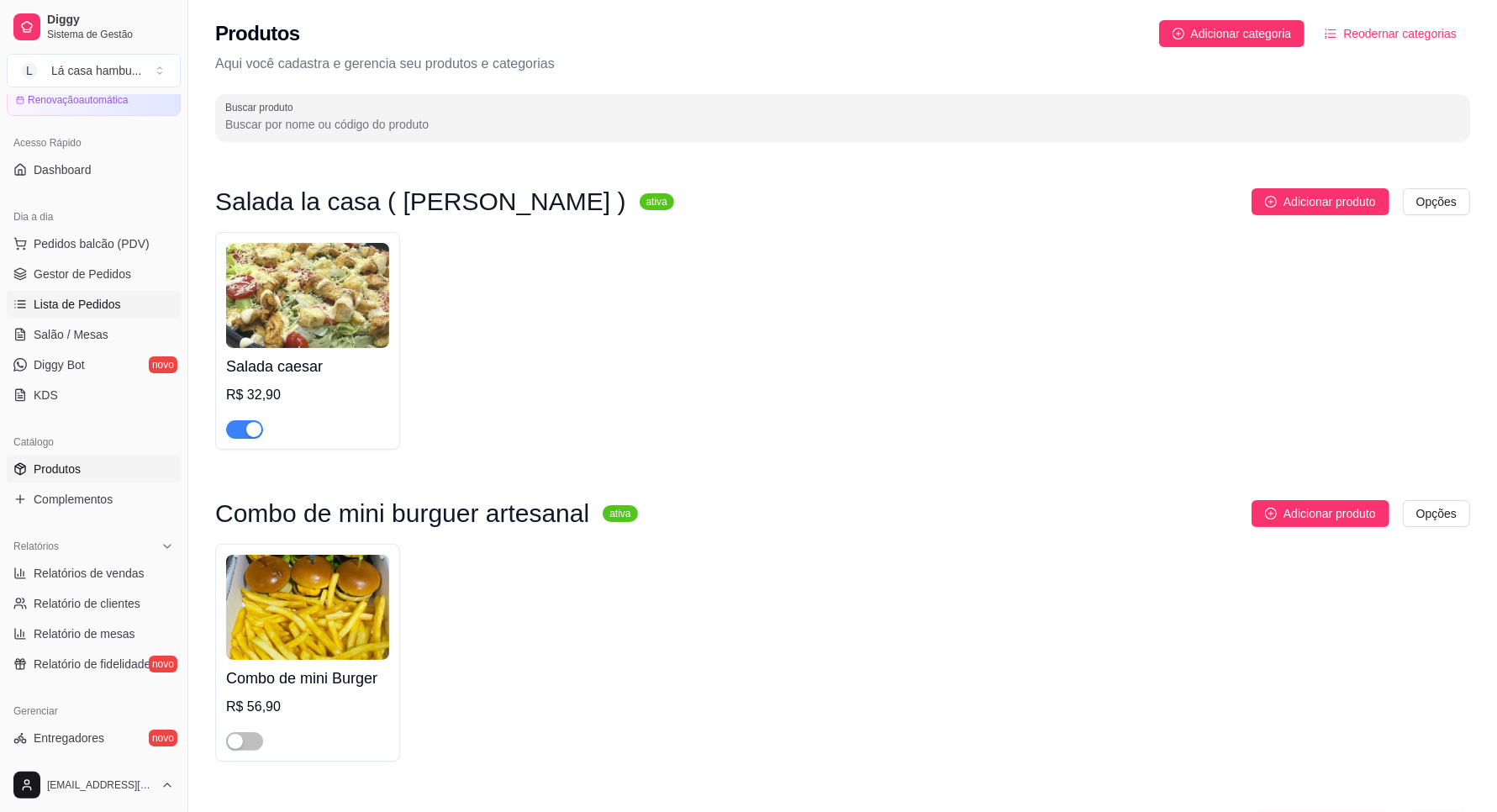
click at [110, 305] on span "Lista de Pedidos" at bounding box center [77, 304] width 87 height 17
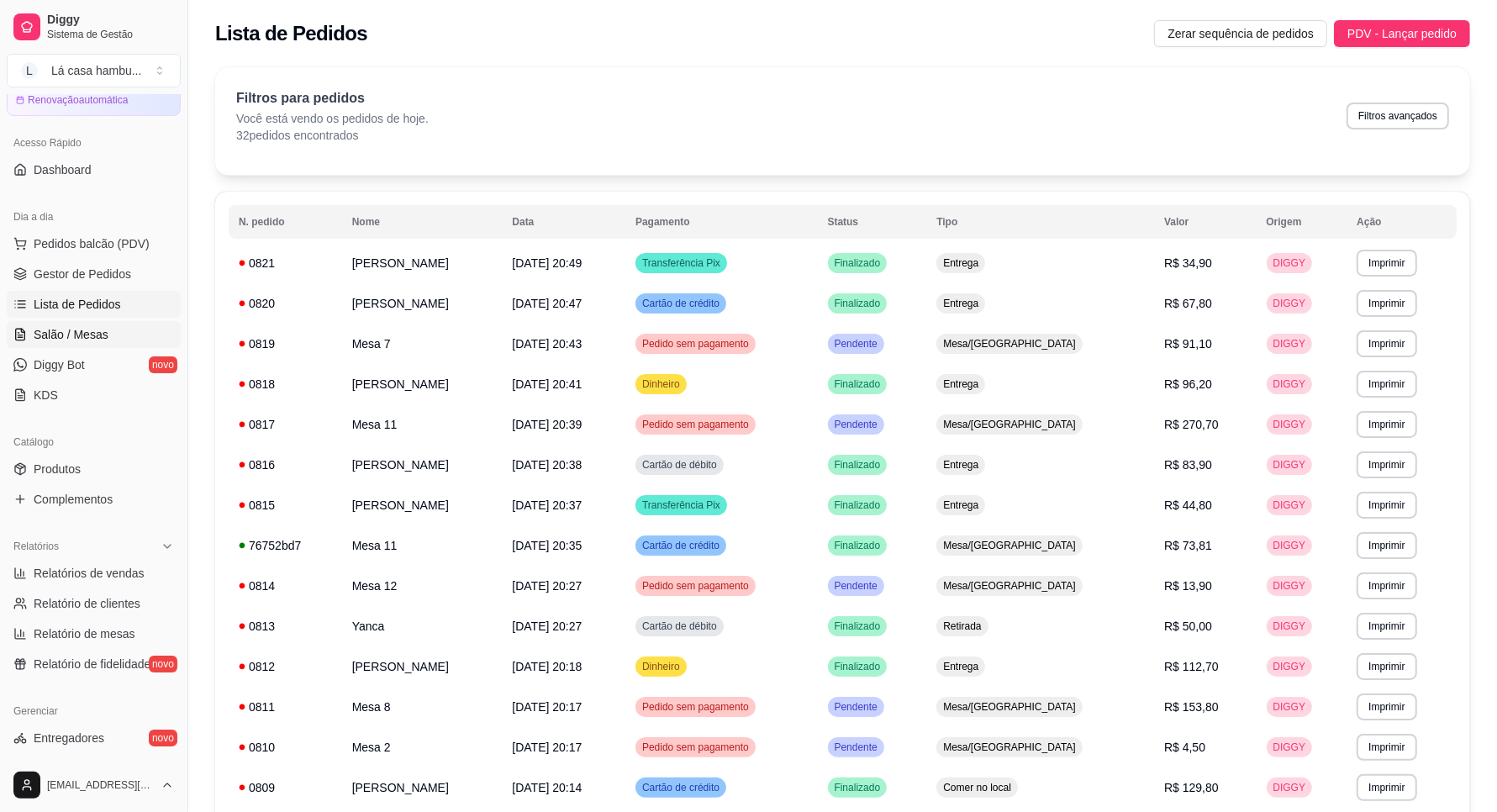
click at [98, 341] on span "Salão / Mesas" at bounding box center [71, 334] width 74 height 17
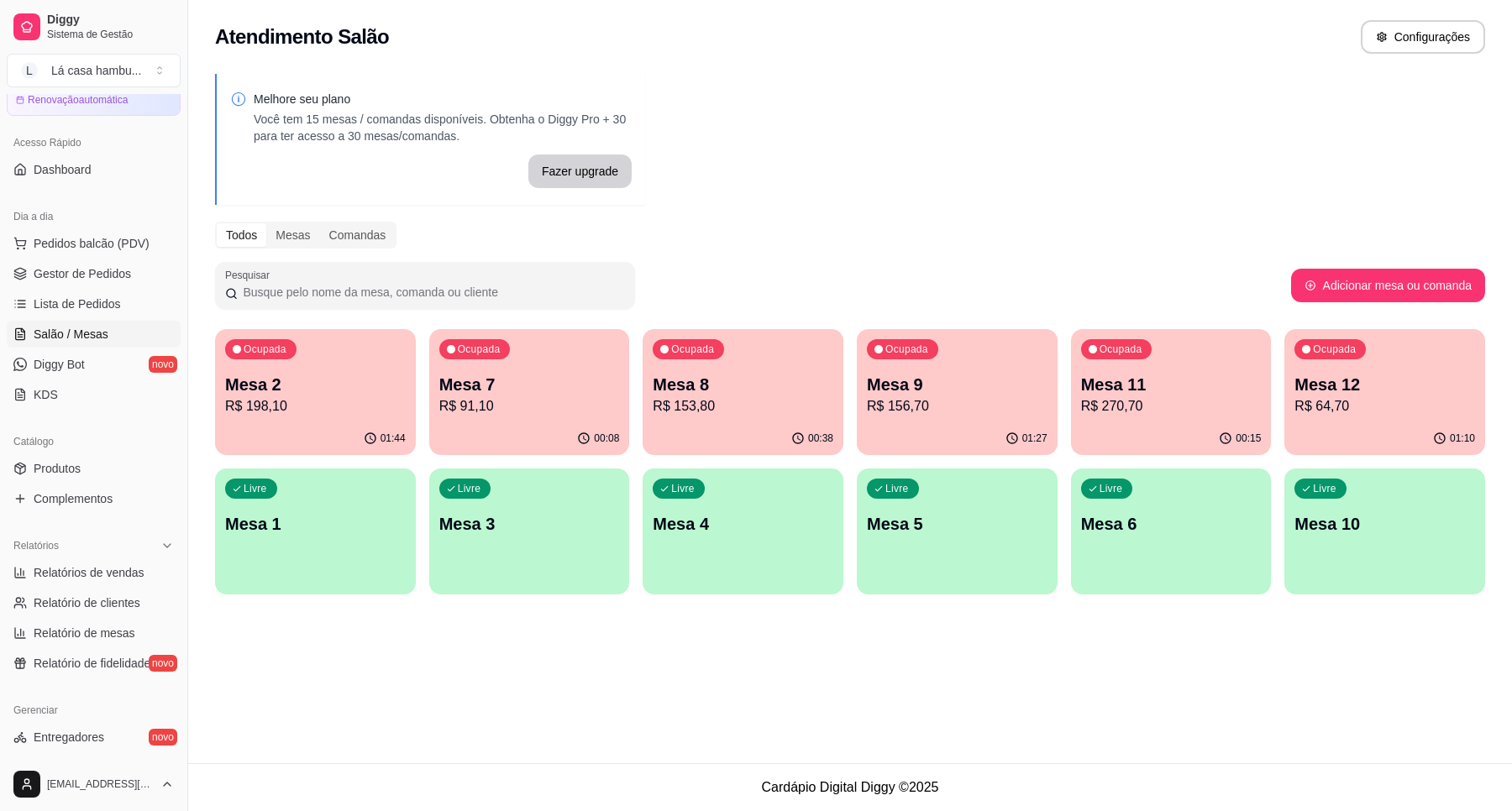
click at [1143, 399] on p "R$ 270,70" at bounding box center [1171, 406] width 181 height 20
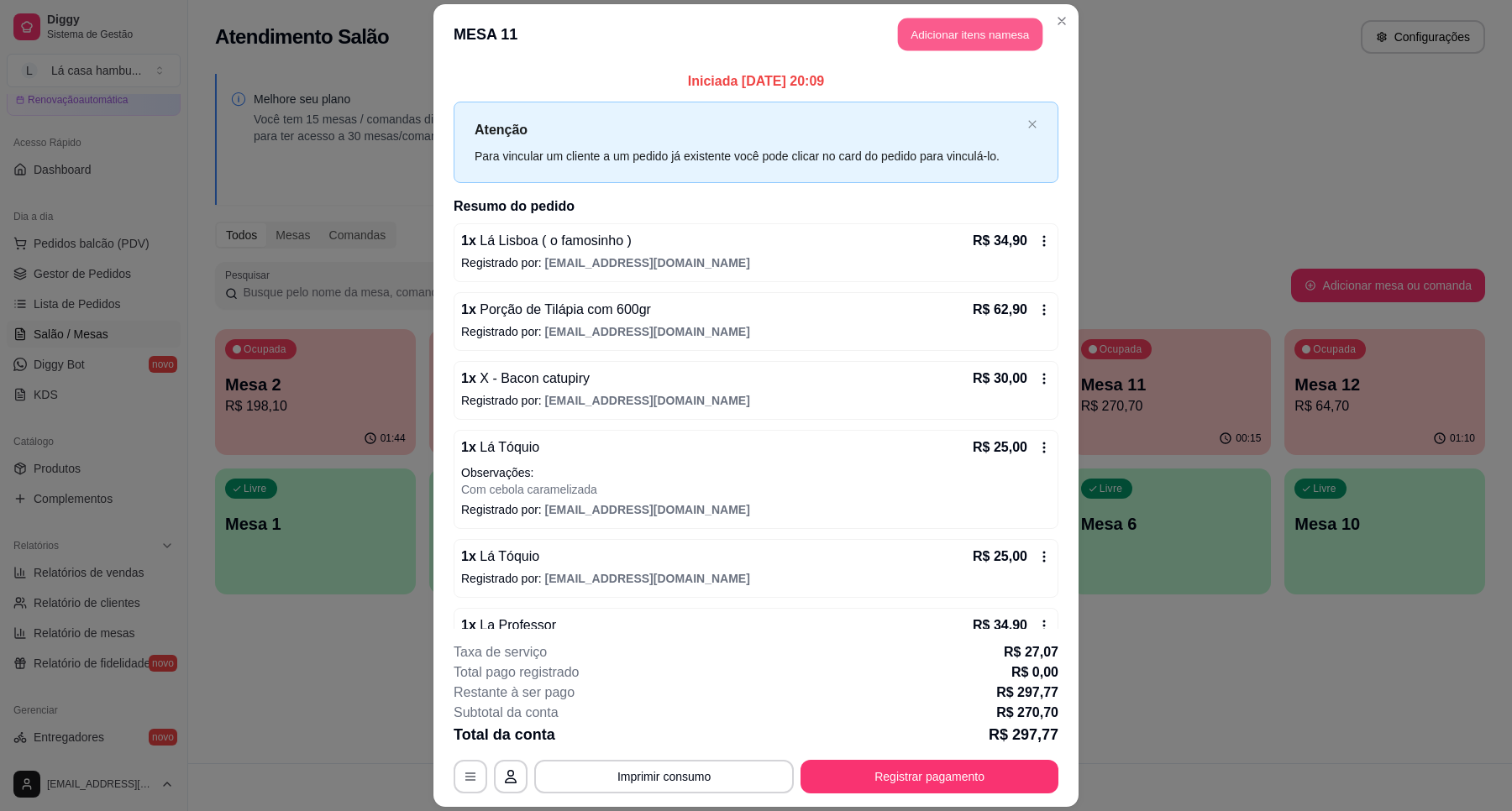
click at [980, 34] on button "Adicionar itens na mesa" at bounding box center [969, 34] width 144 height 33
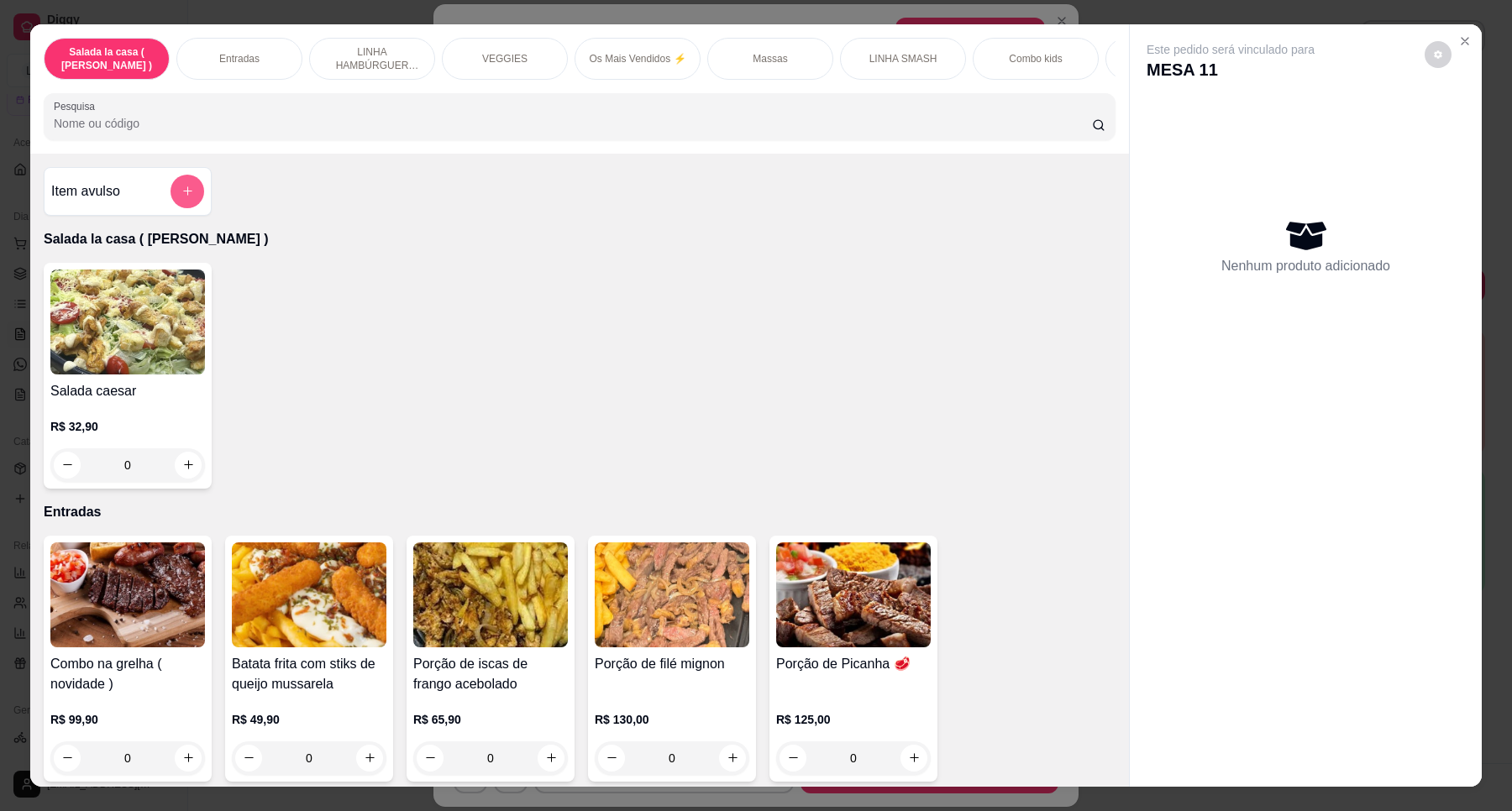
click at [178, 208] on button "add-separate-item" at bounding box center [187, 191] width 34 height 34
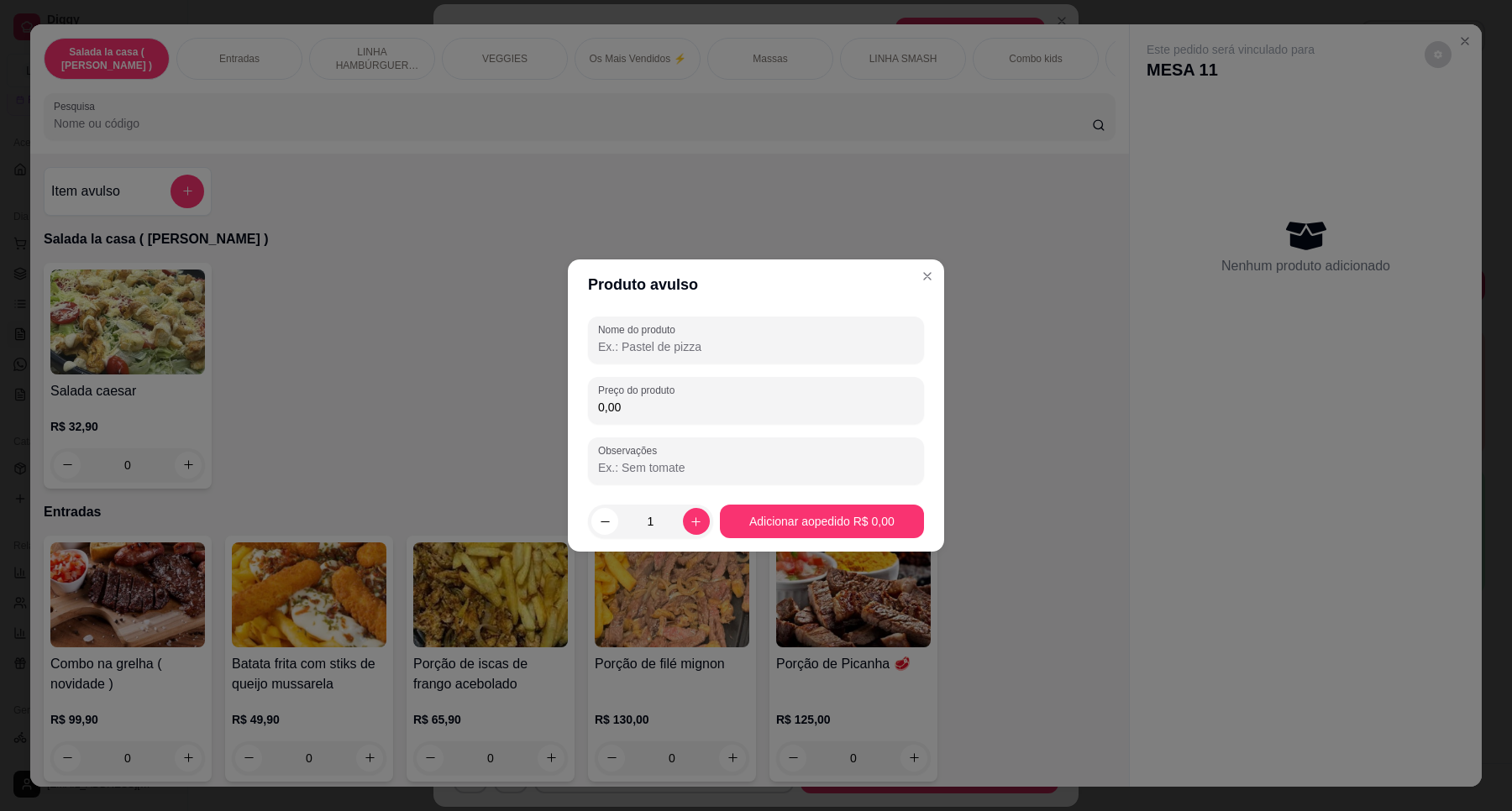
click at [682, 343] on input "Nome do produto" at bounding box center [756, 347] width 316 height 17
type input "cebola caramel"
click at [682, 420] on div "Preço do produto 0,00" at bounding box center [756, 400] width 336 height 47
type input "4,00"
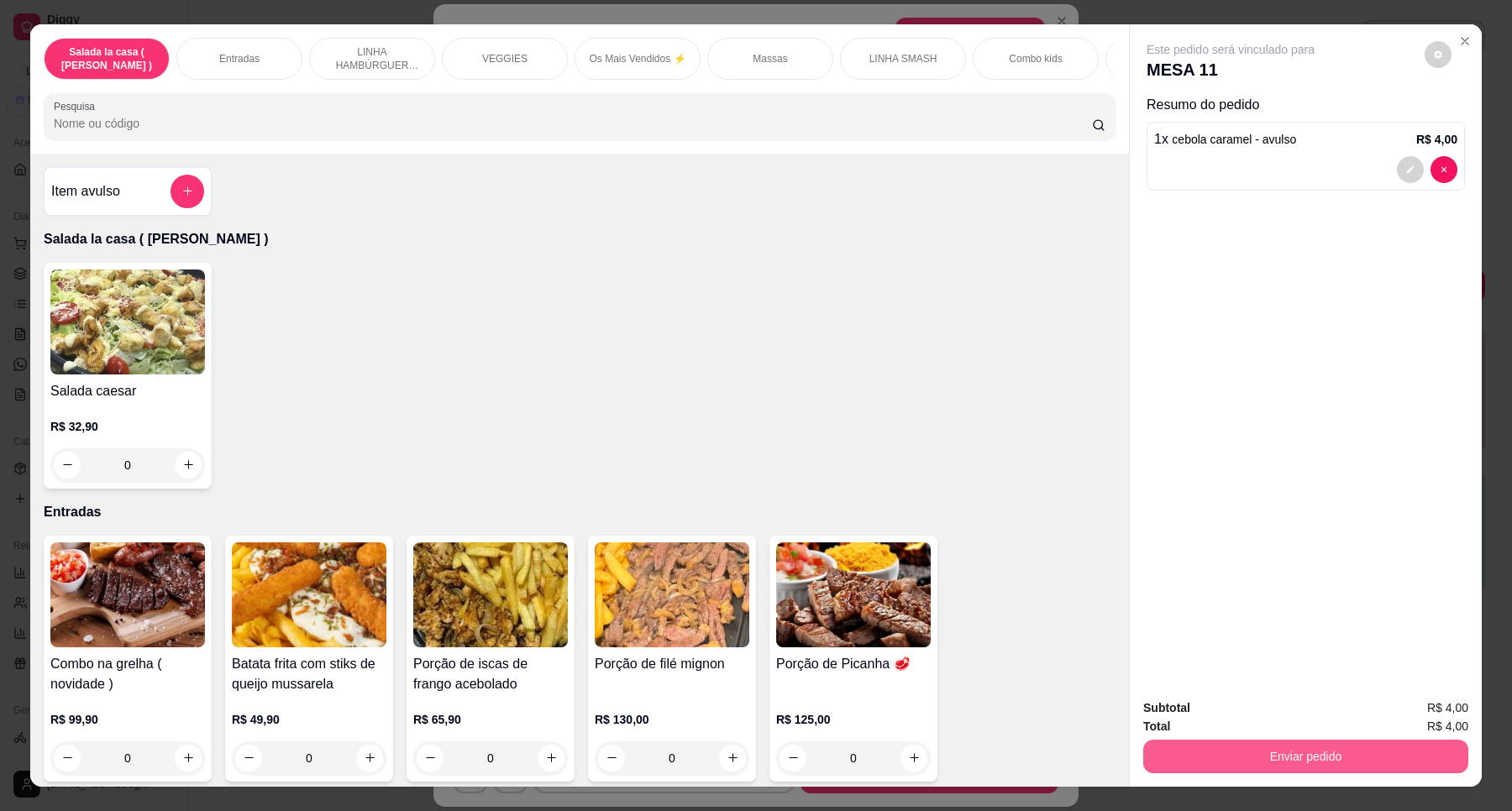
click at [1314, 752] on button "Enviar pedido" at bounding box center [1305, 756] width 325 height 34
click at [1421, 711] on button "Enviar pedido" at bounding box center [1423, 715] width 95 height 32
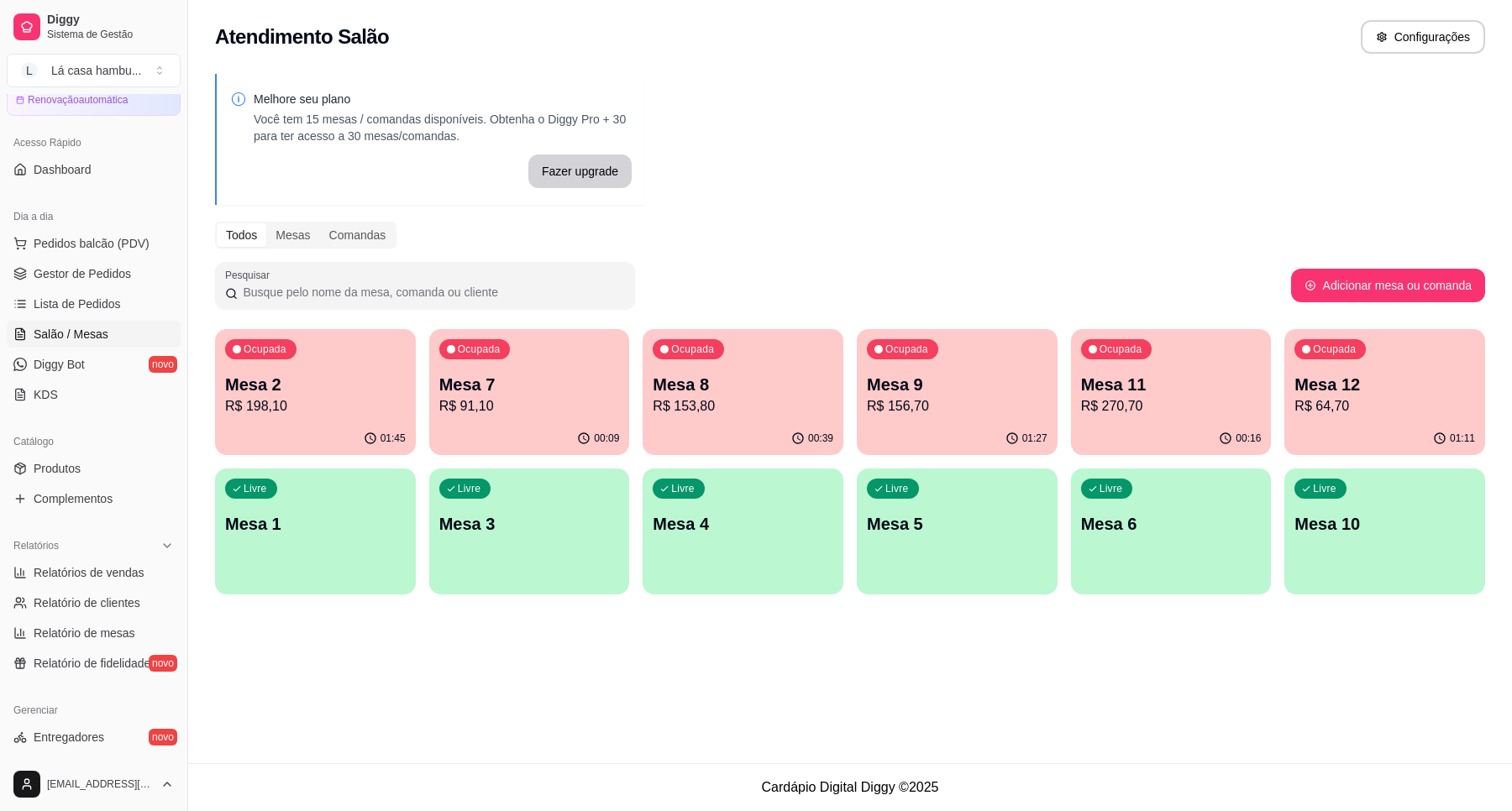
click at [1368, 404] on p "R$ 64,70" at bounding box center [1384, 406] width 181 height 20
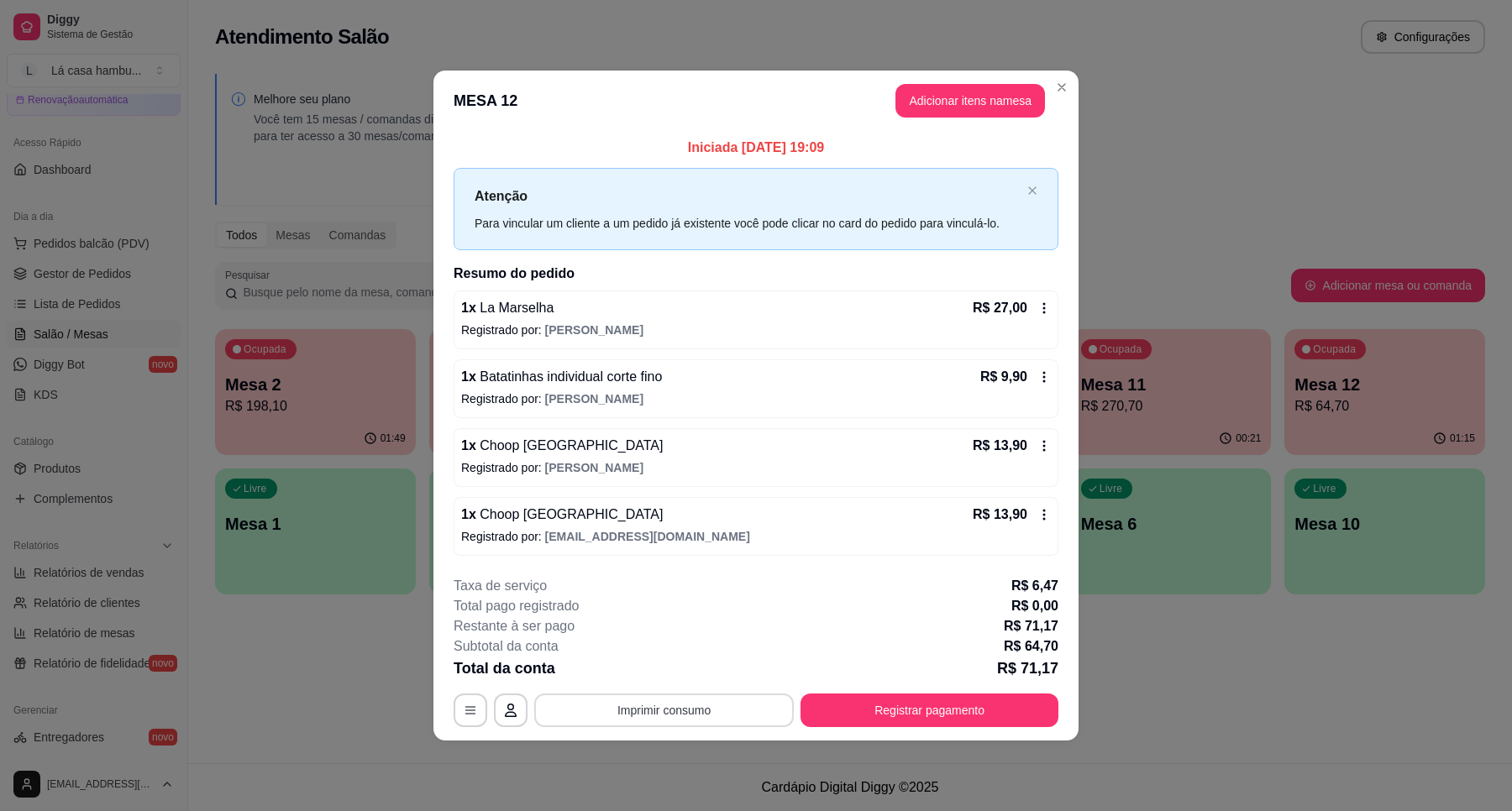
click at [665, 703] on button "Imprimir consumo" at bounding box center [664, 709] width 260 height 34
click at [694, 660] on button "IMPRESSORA" at bounding box center [669, 672] width 122 height 27
click at [945, 702] on button "Registrar pagamento" at bounding box center [929, 709] width 258 height 34
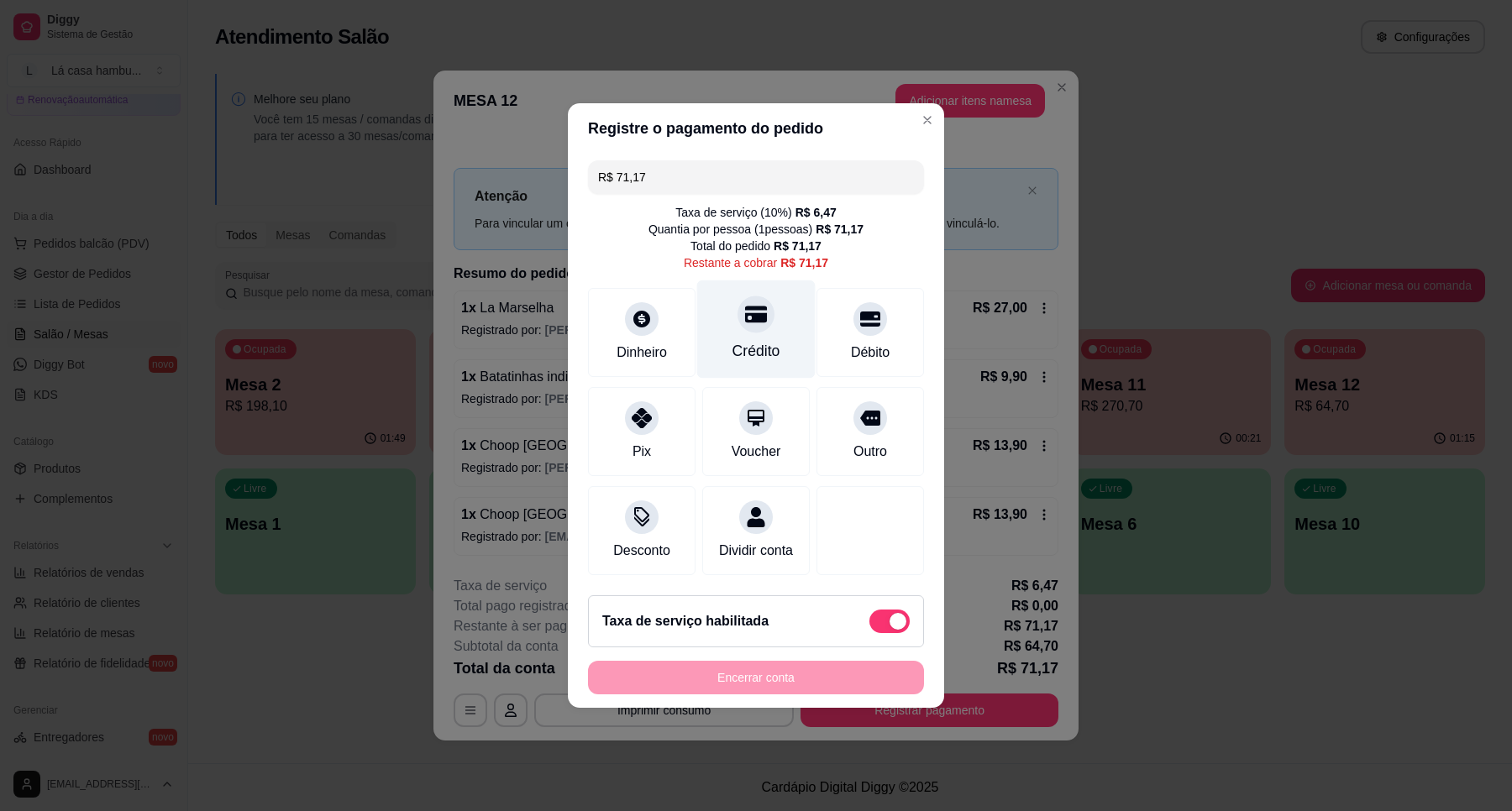
click at [760, 323] on div "Crédito" at bounding box center [756, 329] width 118 height 98
type input "R$ 0,00"
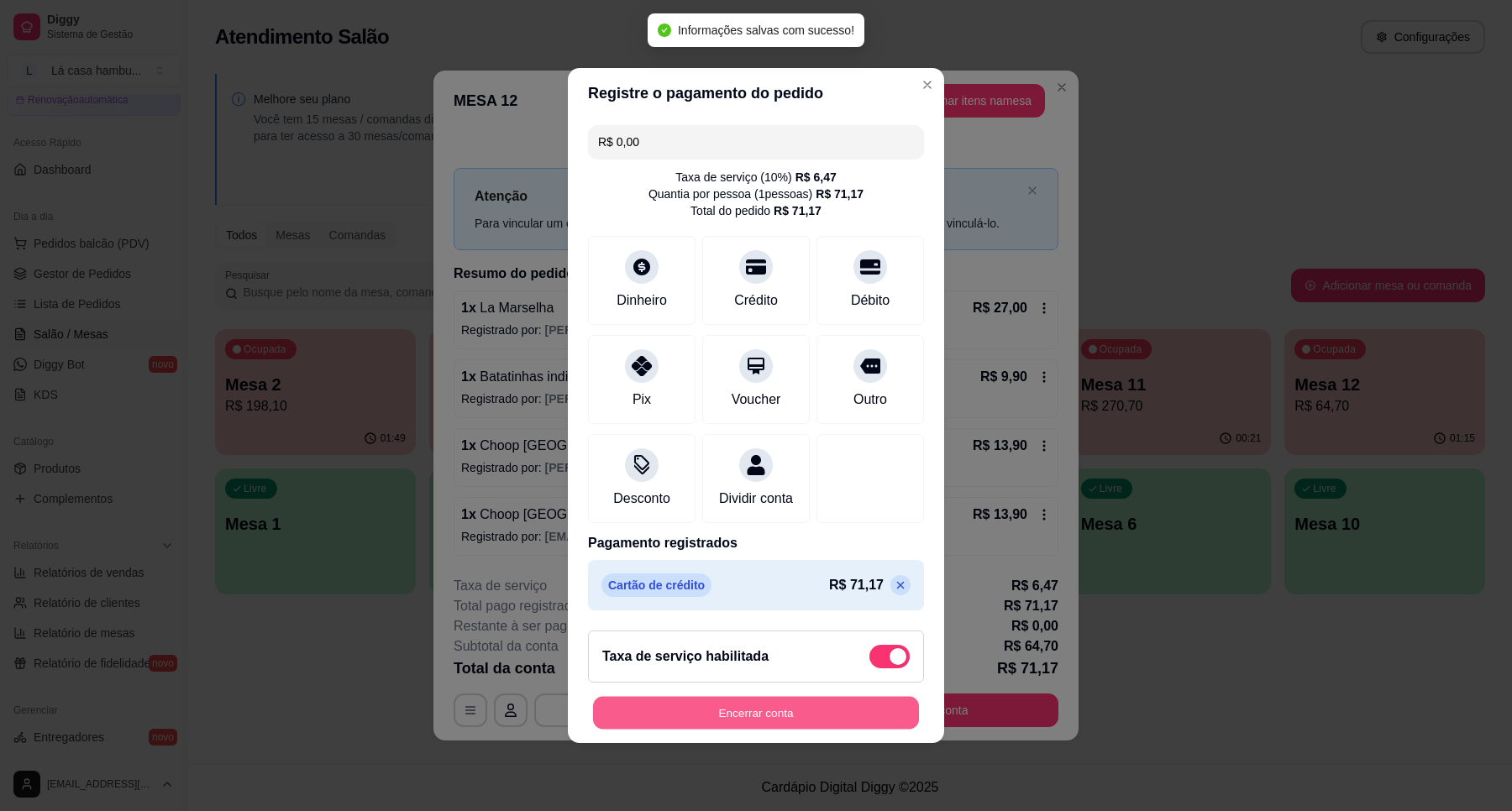
click at [834, 716] on button "Encerrar conta" at bounding box center [755, 713] width 326 height 33
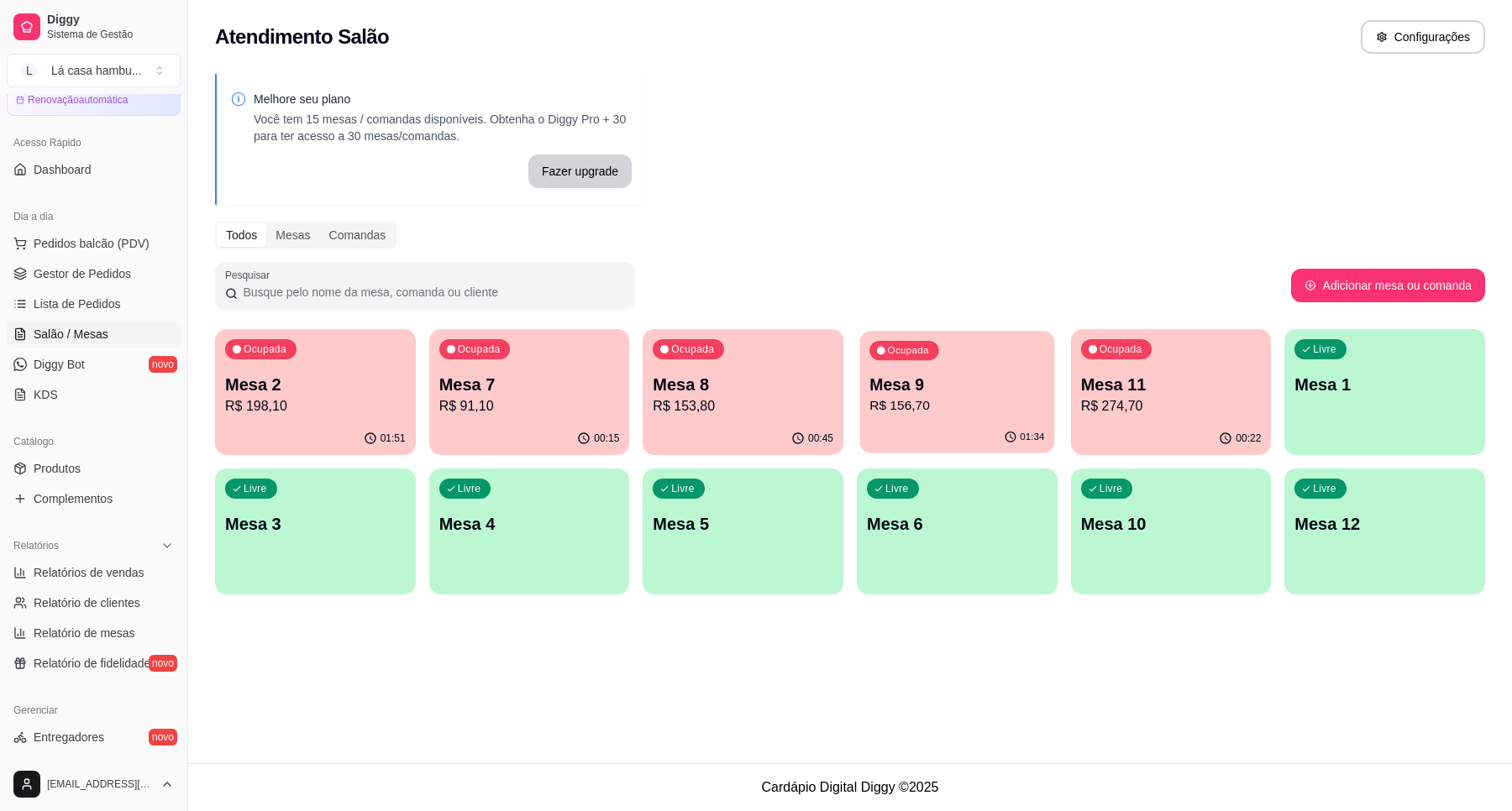
click at [976, 388] on p "Mesa 9" at bounding box center [957, 385] width 174 height 23
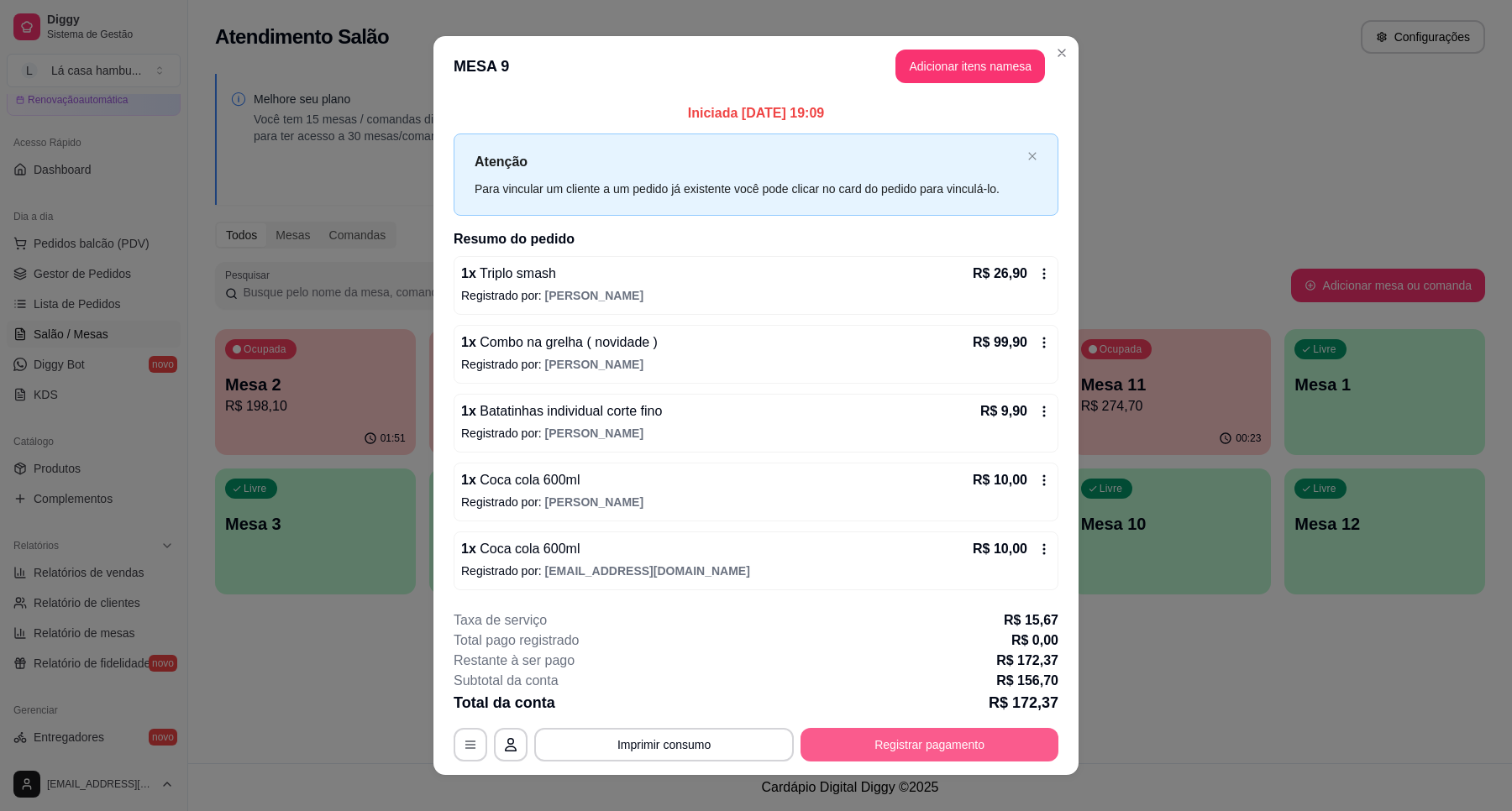
click at [989, 741] on button "Registrar pagamento" at bounding box center [929, 744] width 258 height 34
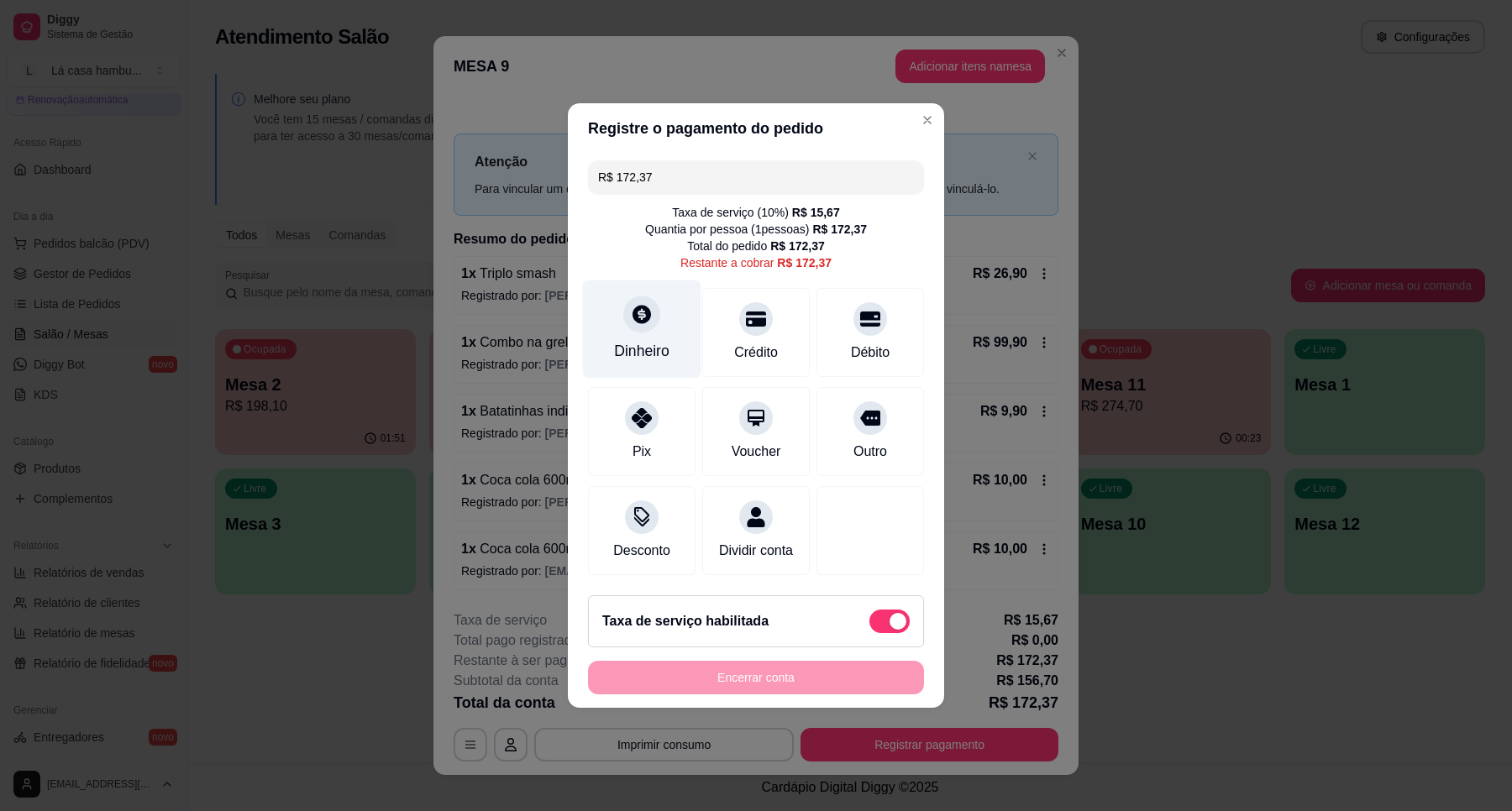
click at [657, 320] on div "Dinheiro" at bounding box center [642, 329] width 118 height 98
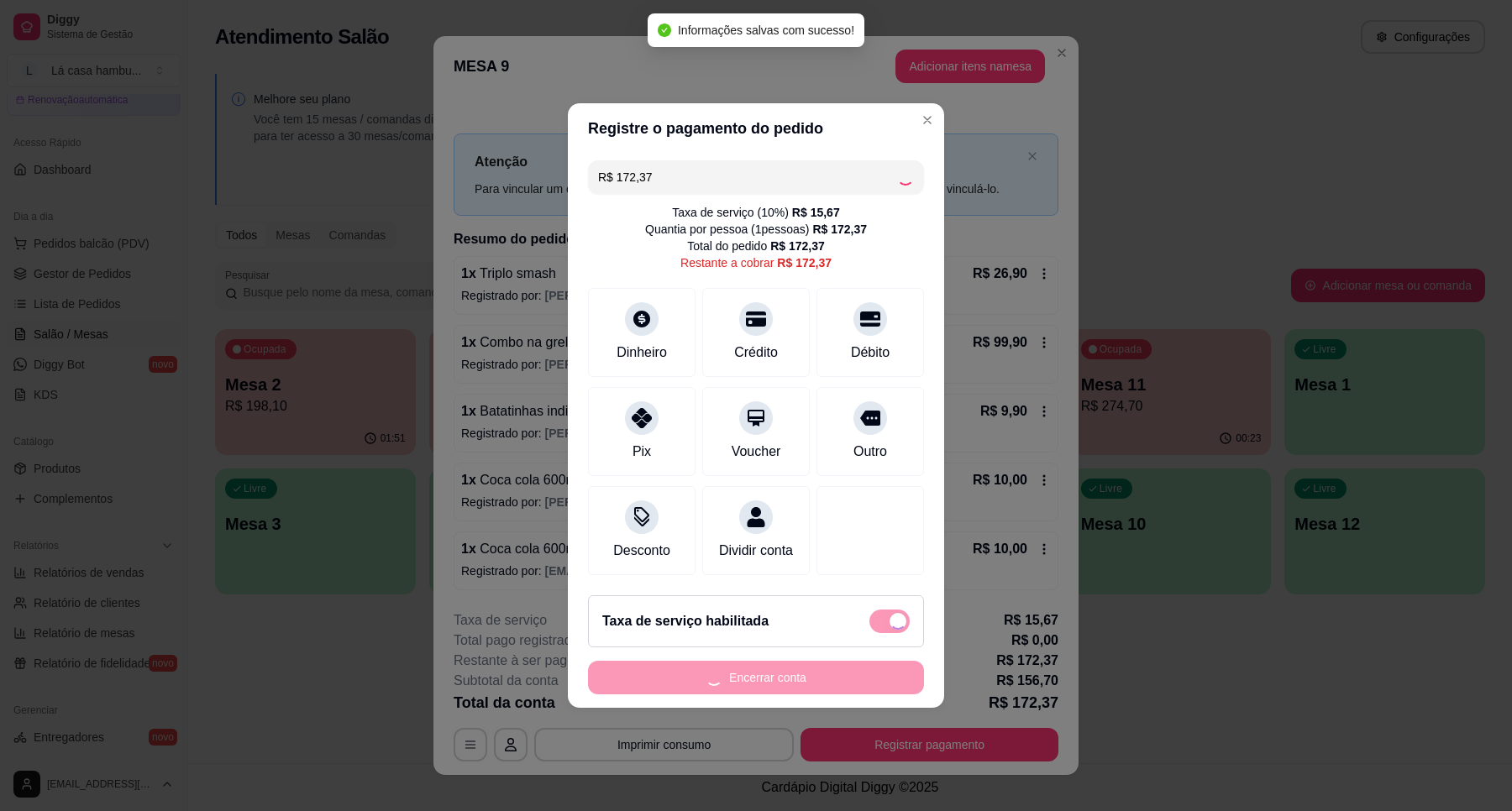
type input "R$ 0,00"
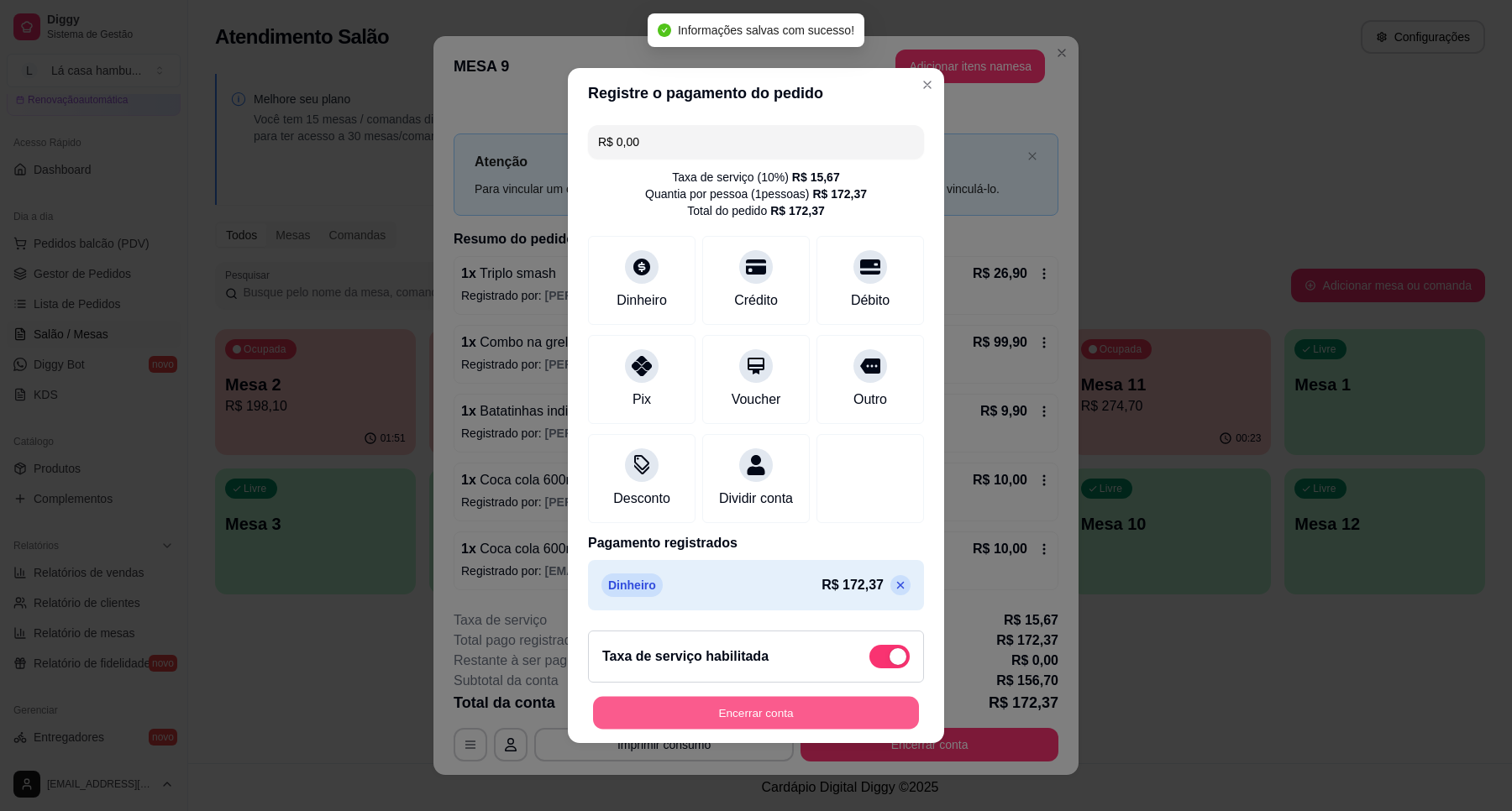
click at [831, 699] on footer "Taxa de serviço habilitada Encerrar conta" at bounding box center [756, 679] width 377 height 126
click at [740, 718] on button "Encerrar conta" at bounding box center [755, 713] width 326 height 33
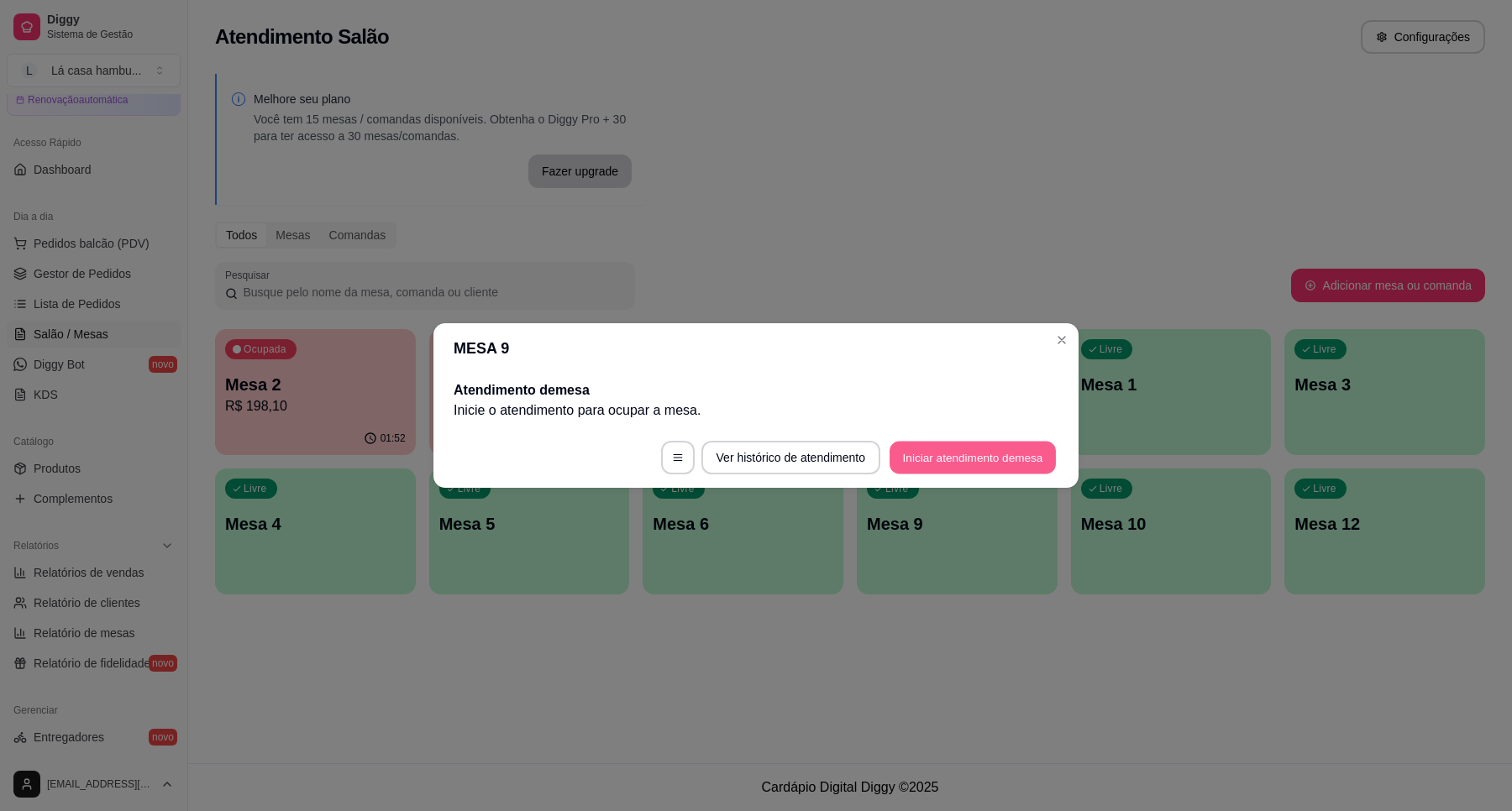
click at [975, 459] on button "Iniciar atendimento de mesa" at bounding box center [972, 458] width 166 height 33
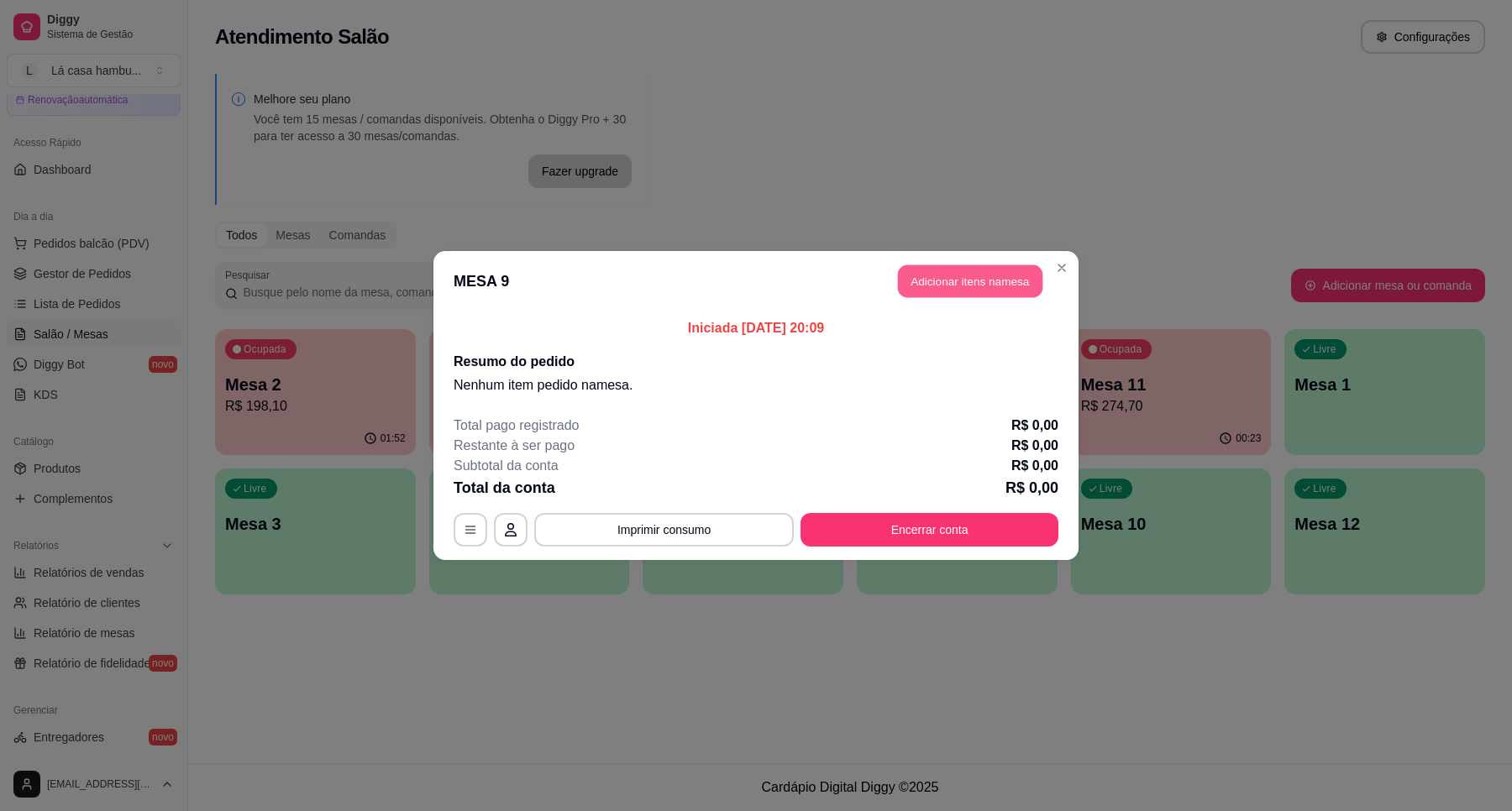
click at [957, 277] on button "Adicionar itens na mesa" at bounding box center [969, 281] width 144 height 33
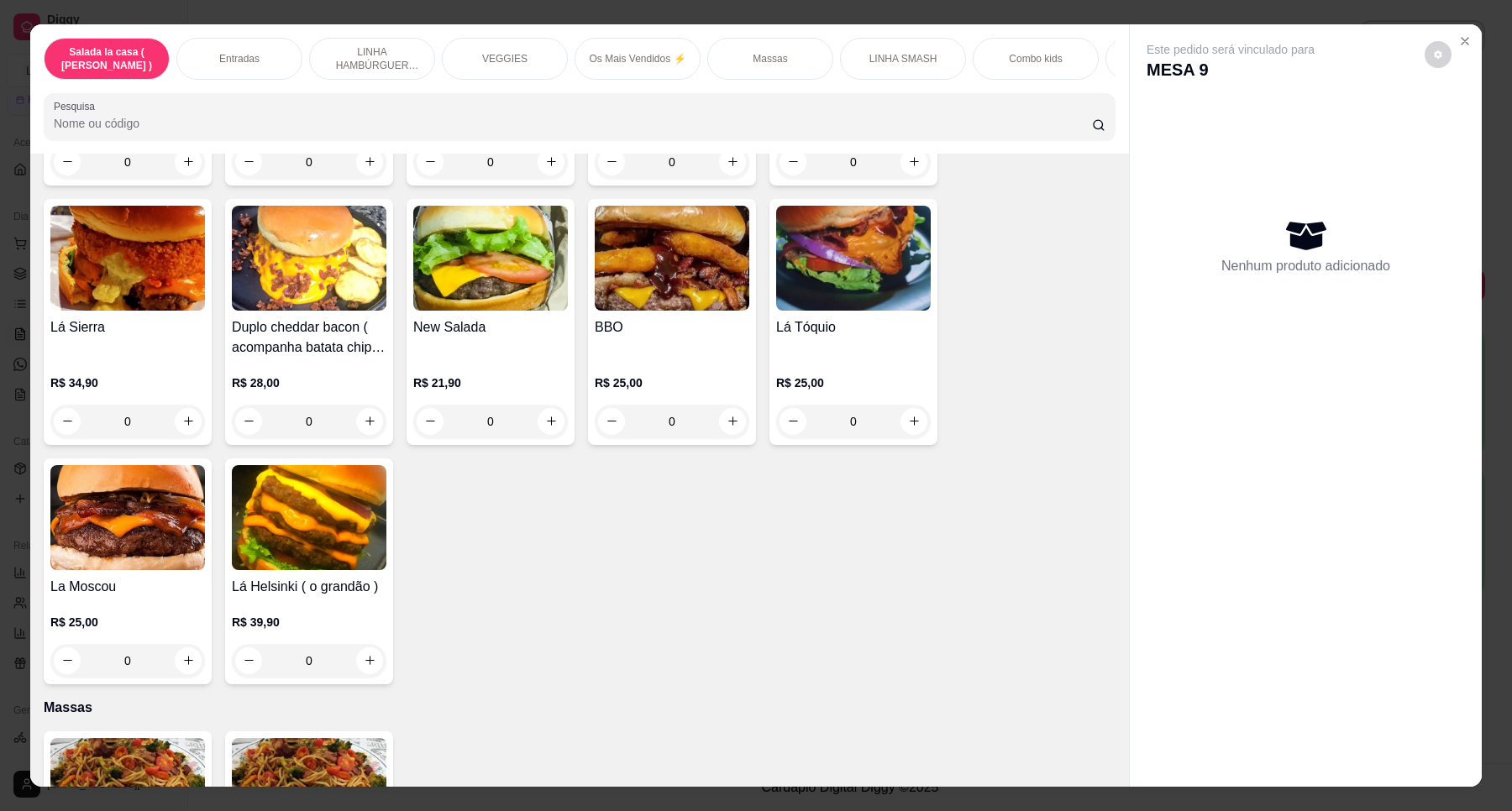
scroll to position [3463, 0]
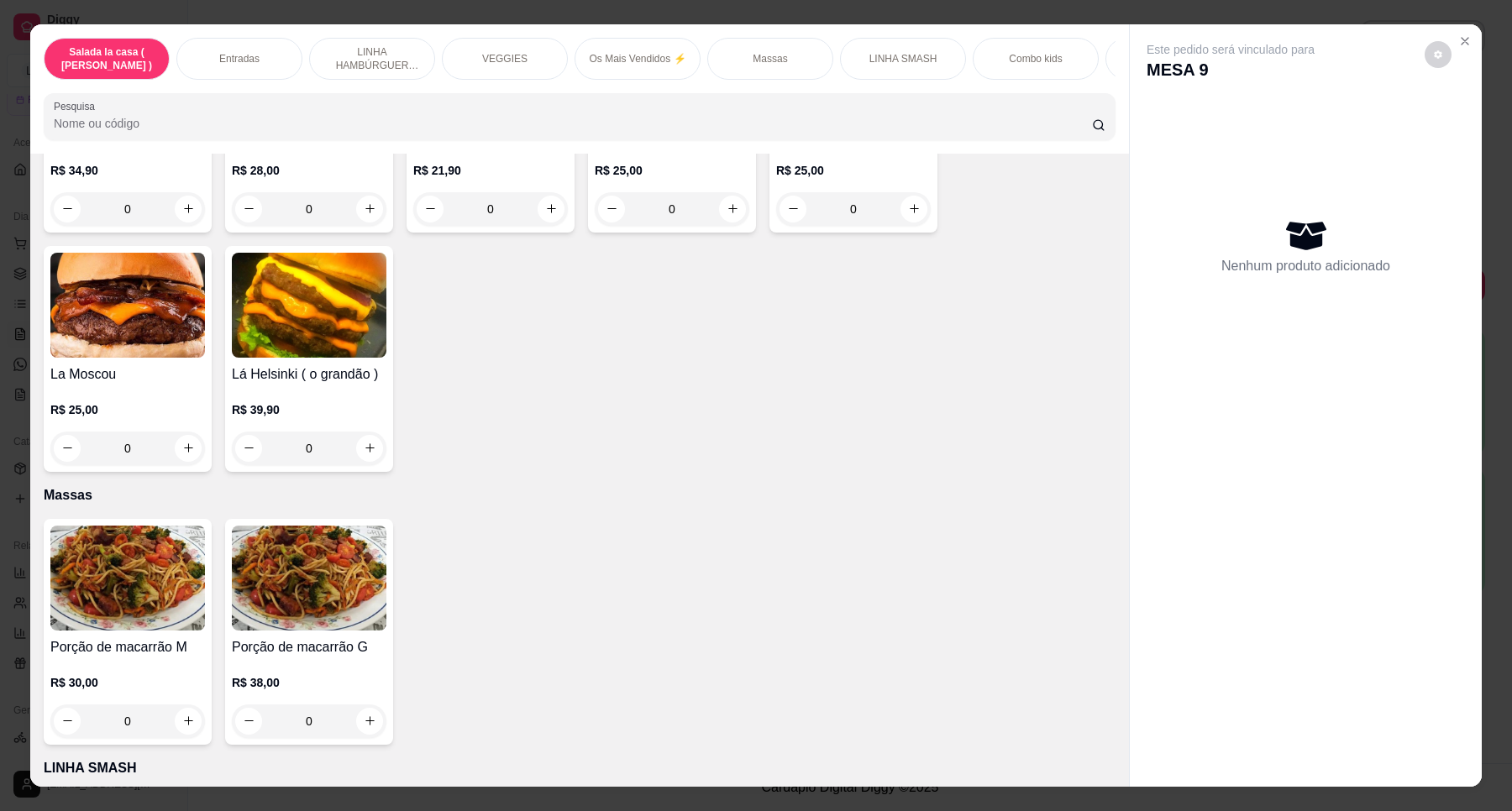
click at [362, 432] on div "0" at bounding box center [309, 448] width 154 height 34
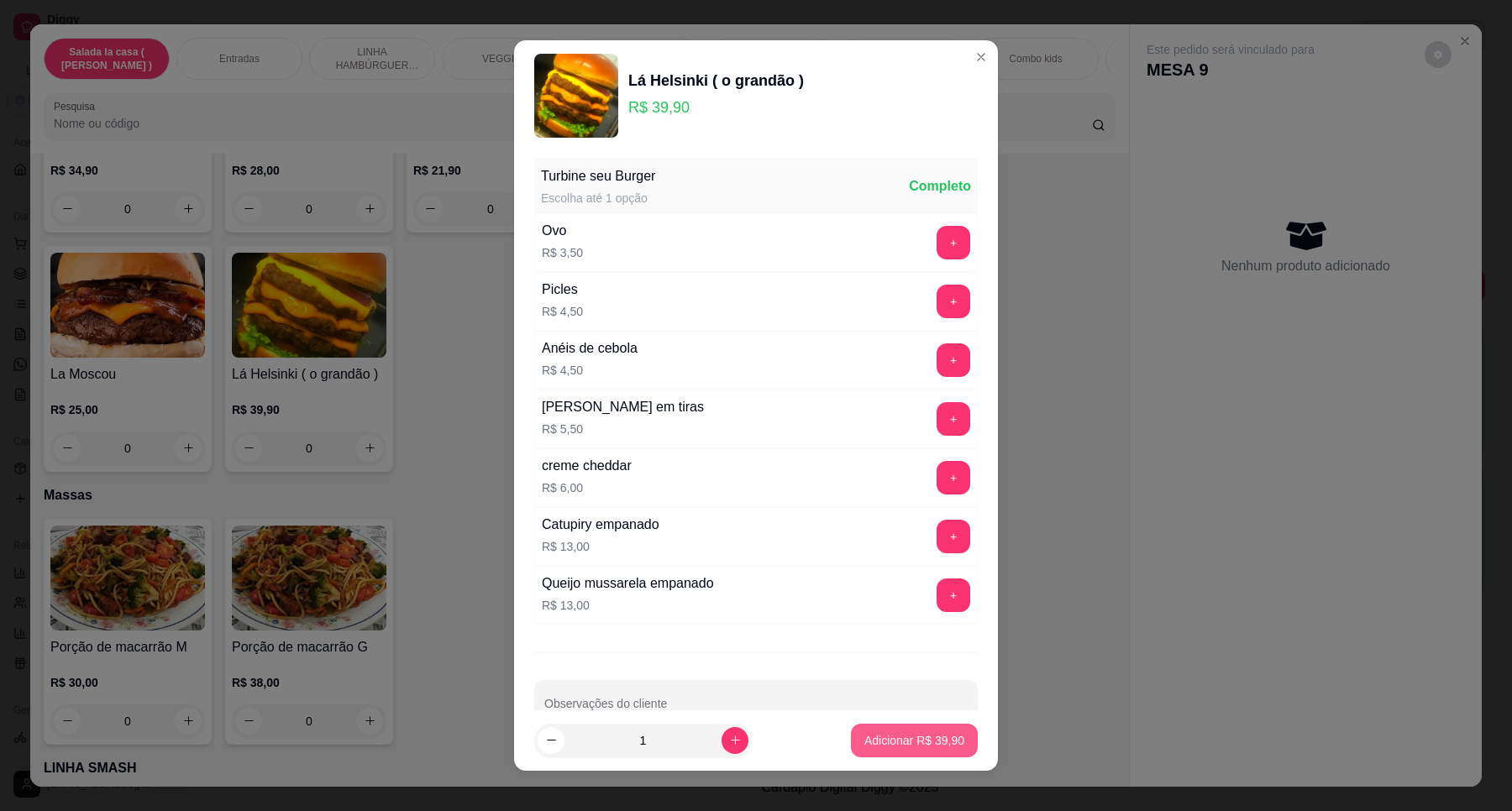
click at [864, 740] on p "Adicionar R$ 39,90" at bounding box center [914, 740] width 100 height 17
type input "1"
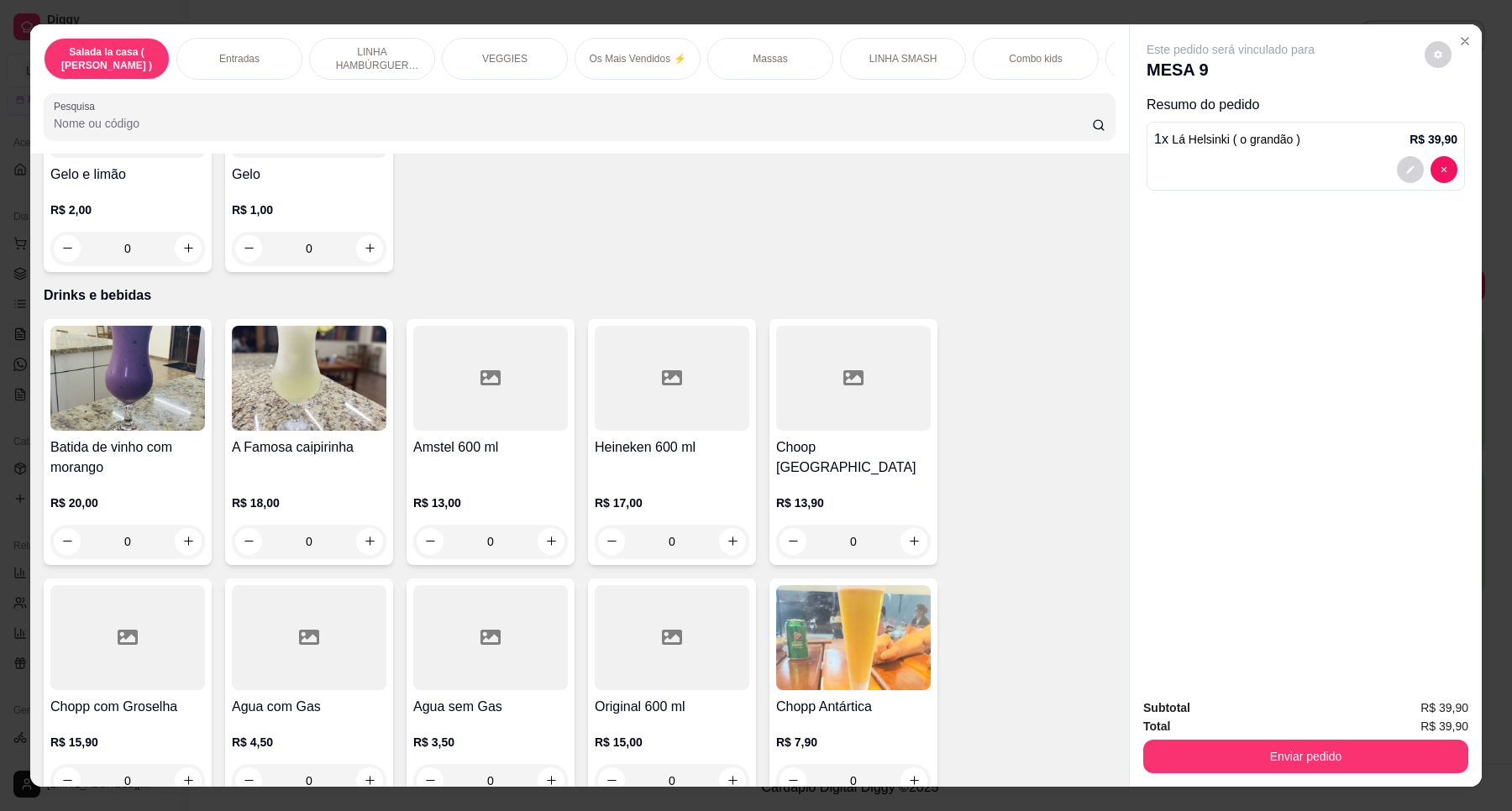
scroll to position [6716, 0]
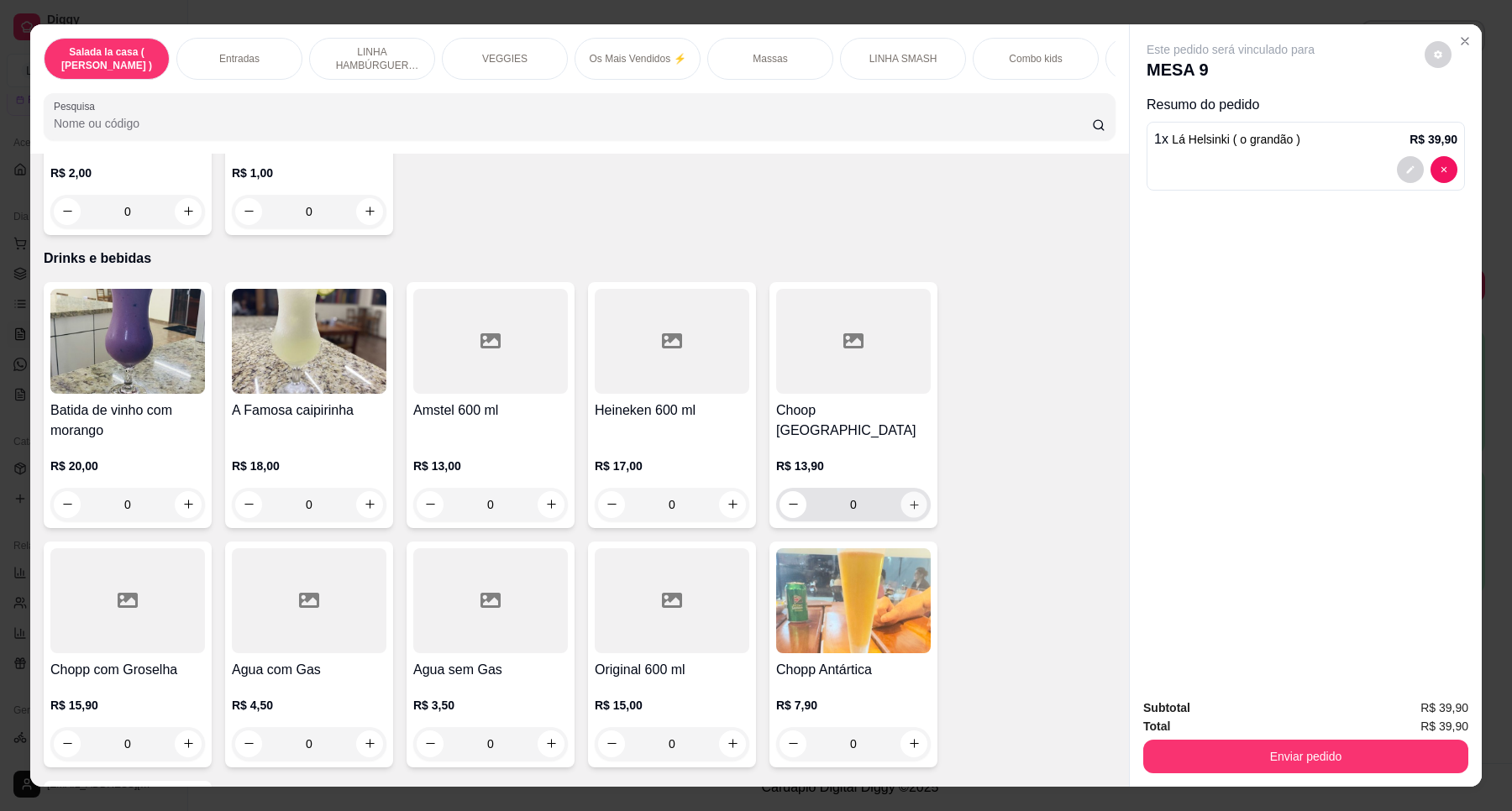
click at [908, 499] on icon "increase-product-quantity" at bounding box center [914, 505] width 13 height 13
type input "1"
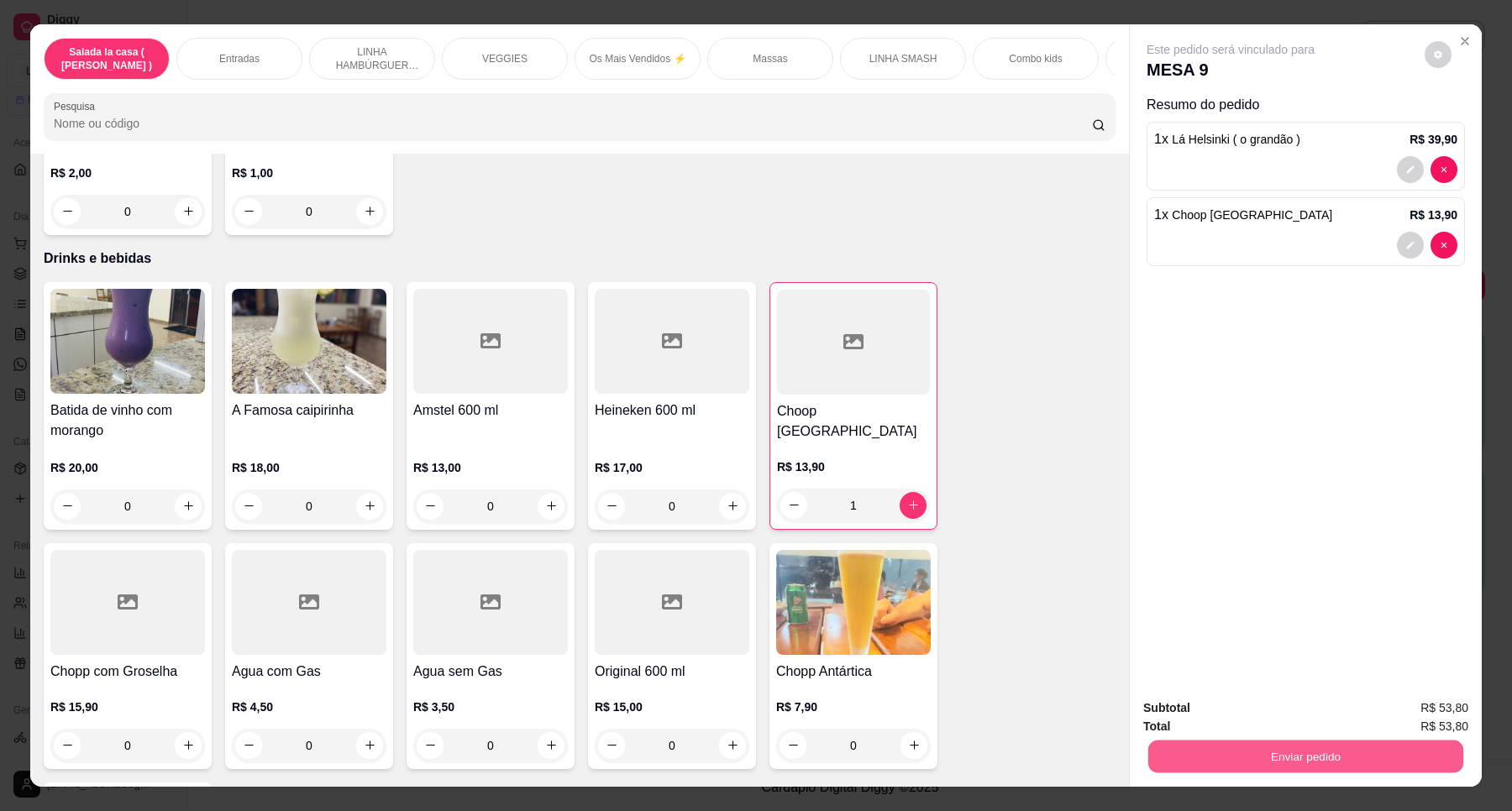
click at [1258, 751] on button "Enviar pedido" at bounding box center [1305, 757] width 315 height 33
click at [1415, 709] on button "Enviar pedido" at bounding box center [1423, 715] width 95 height 32
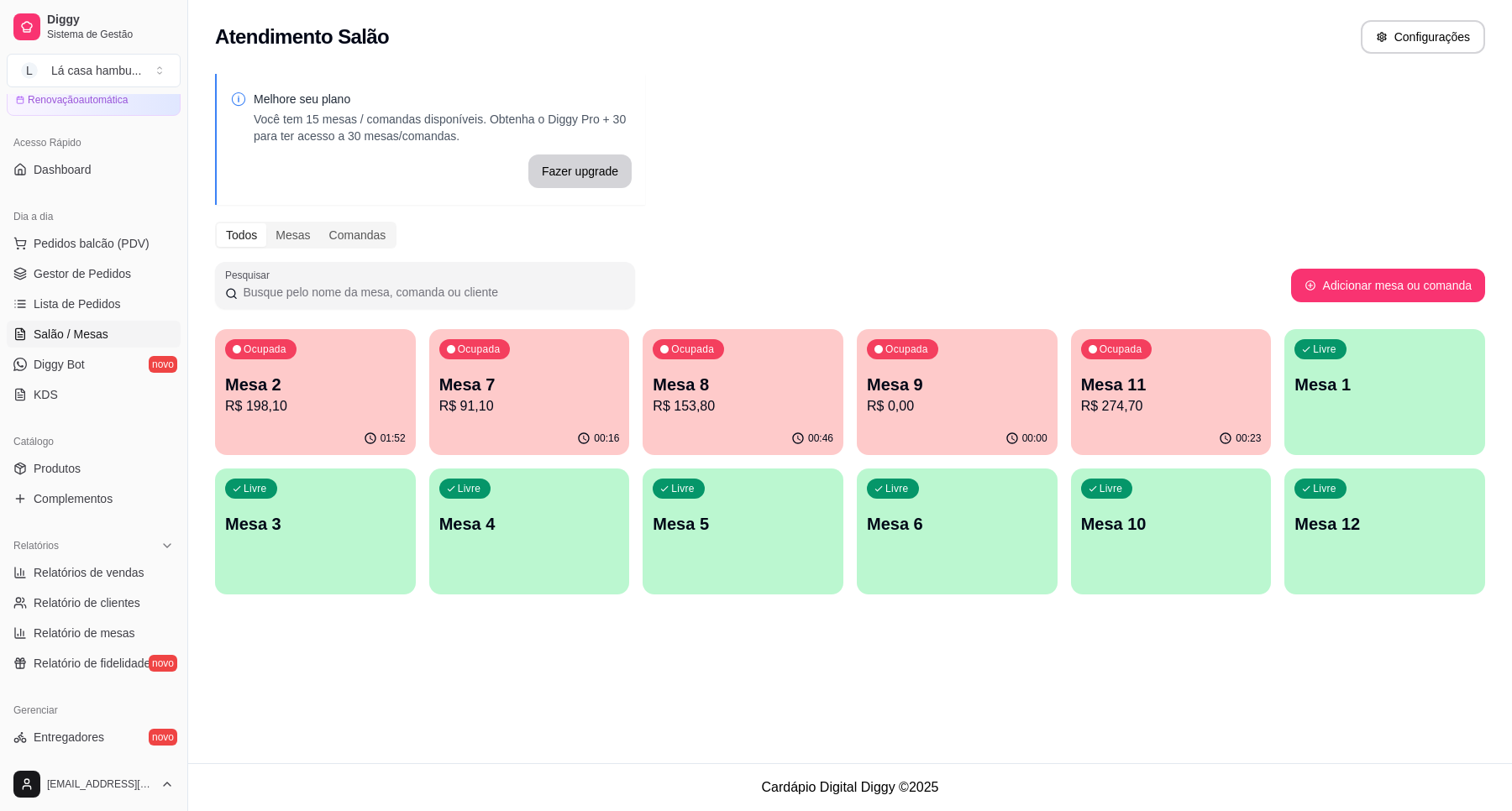
click at [710, 404] on p "R$ 153,80" at bounding box center [742, 406] width 181 height 20
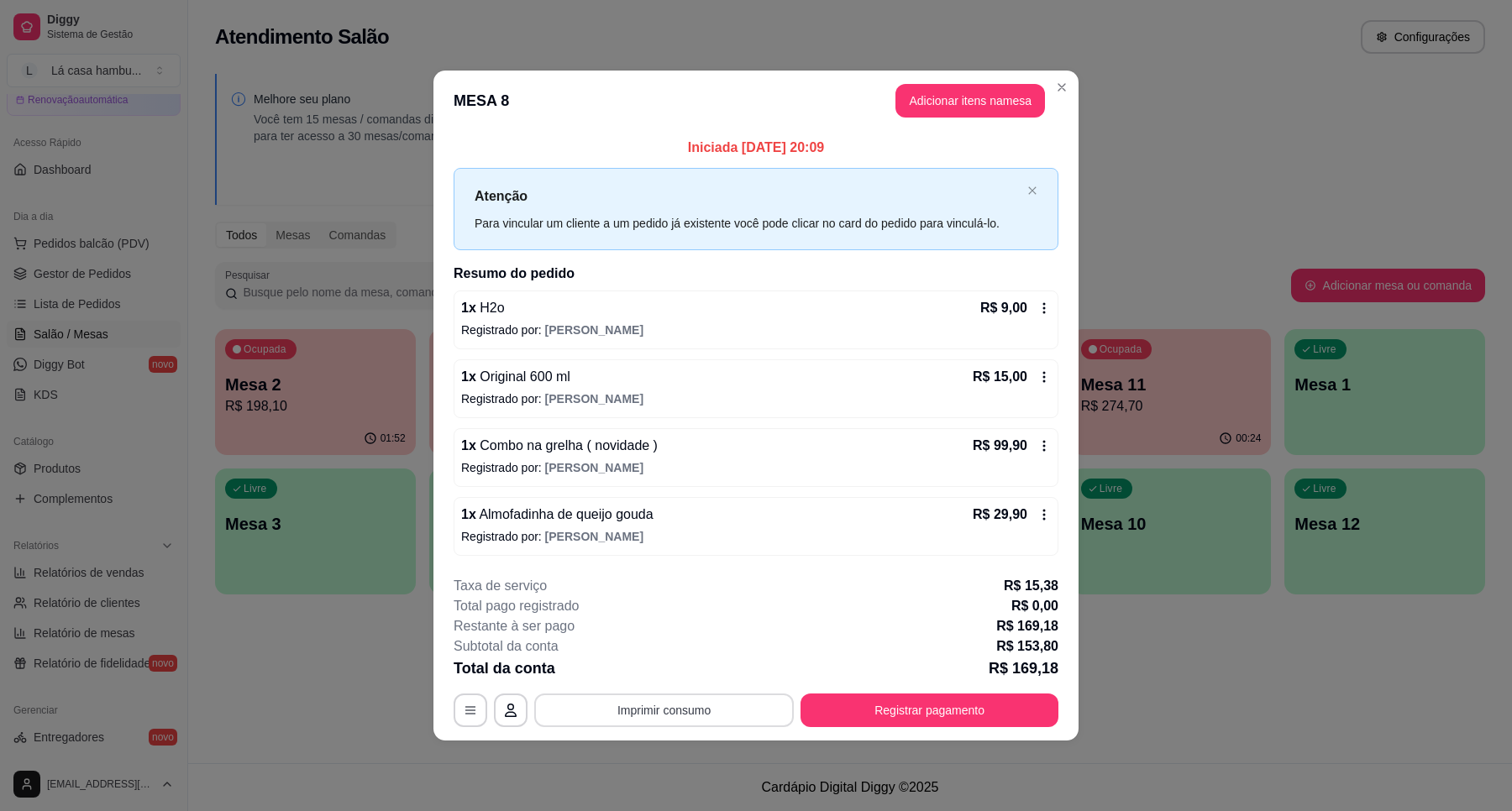
click at [627, 714] on button "Imprimir consumo" at bounding box center [664, 709] width 260 height 34
click at [658, 677] on button "IMPRESSORA" at bounding box center [669, 671] width 118 height 26
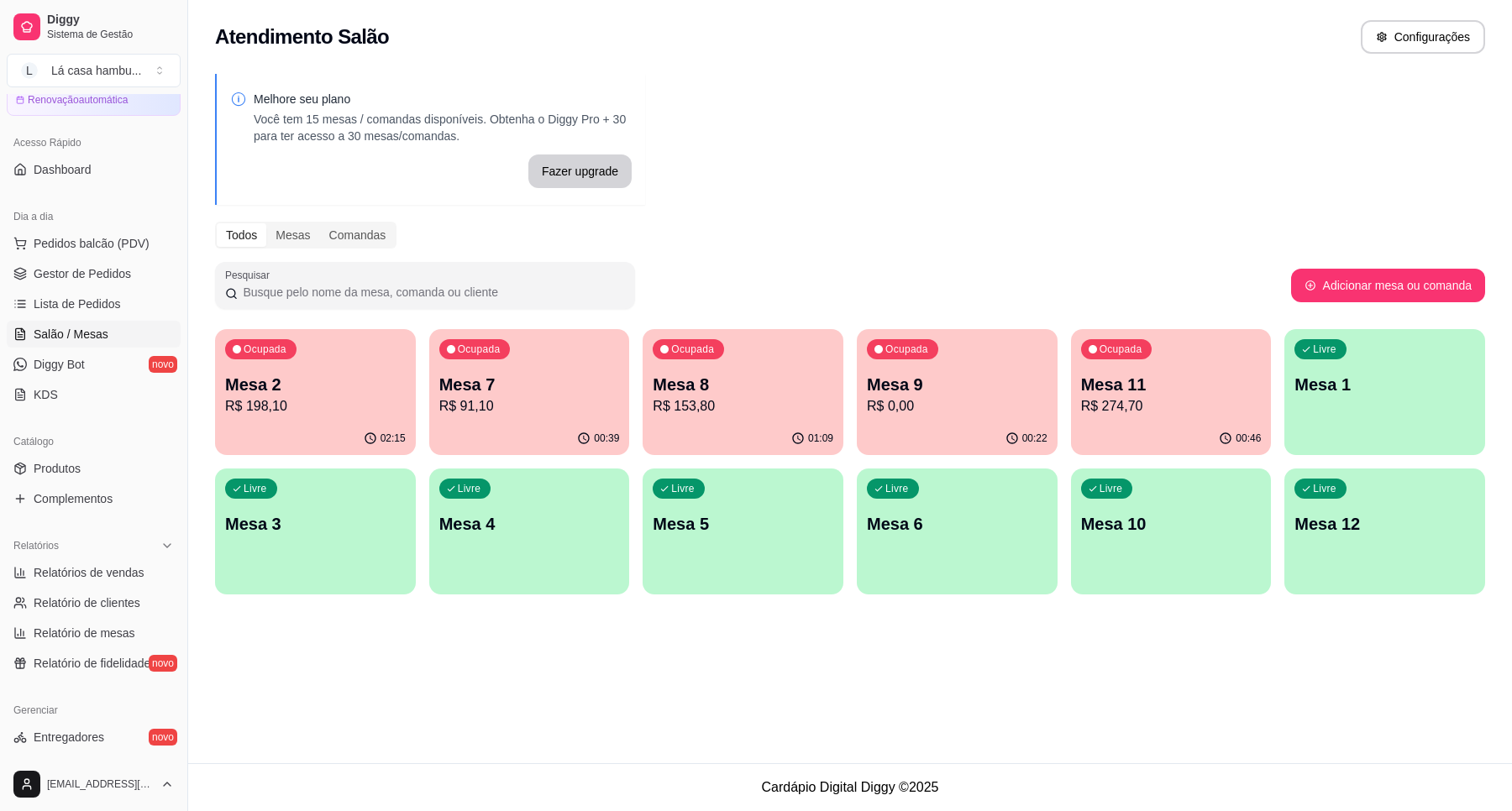
click at [1173, 392] on p "Mesa 11" at bounding box center [1171, 385] width 181 height 24
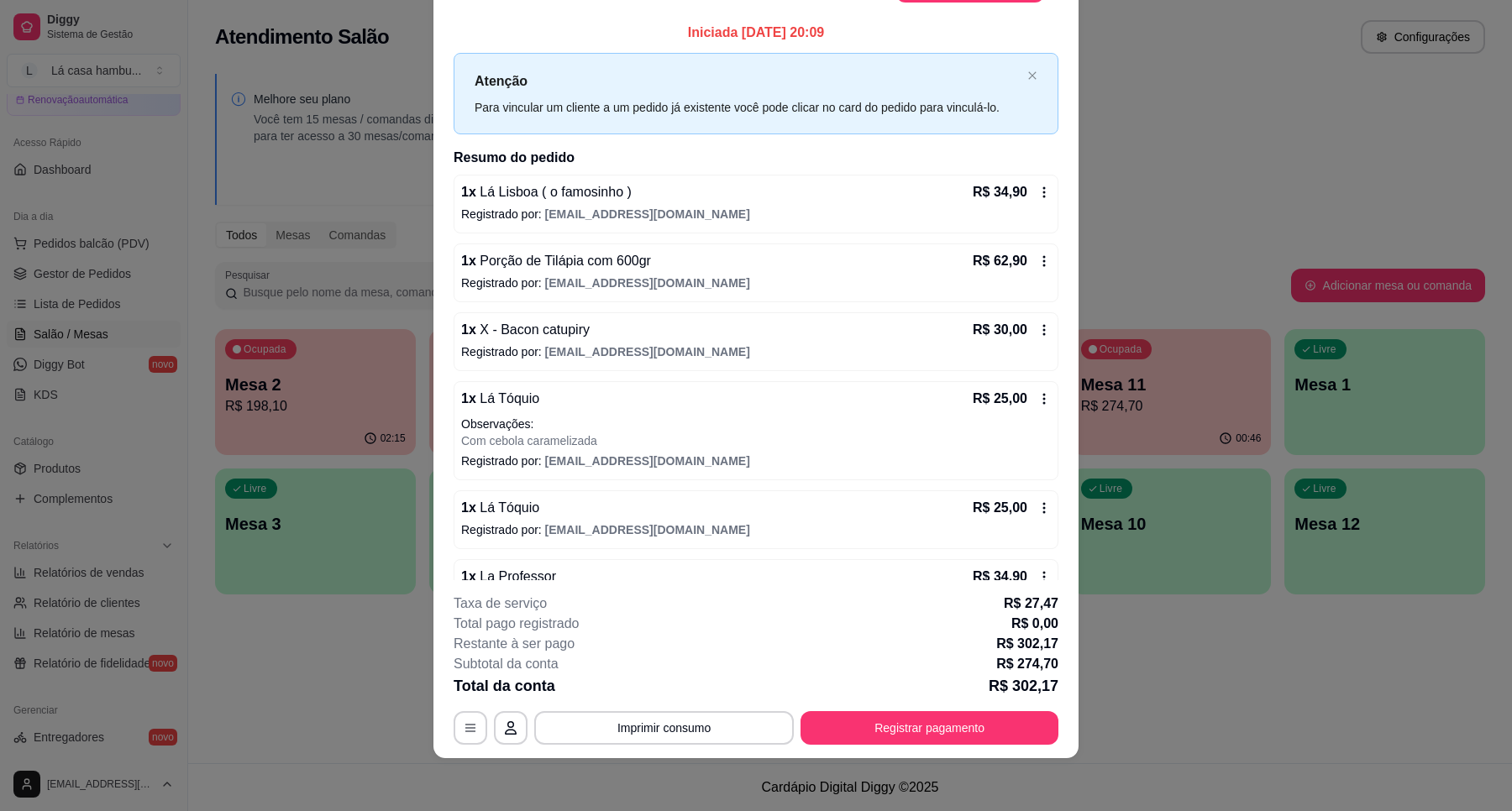
scroll to position [0, 0]
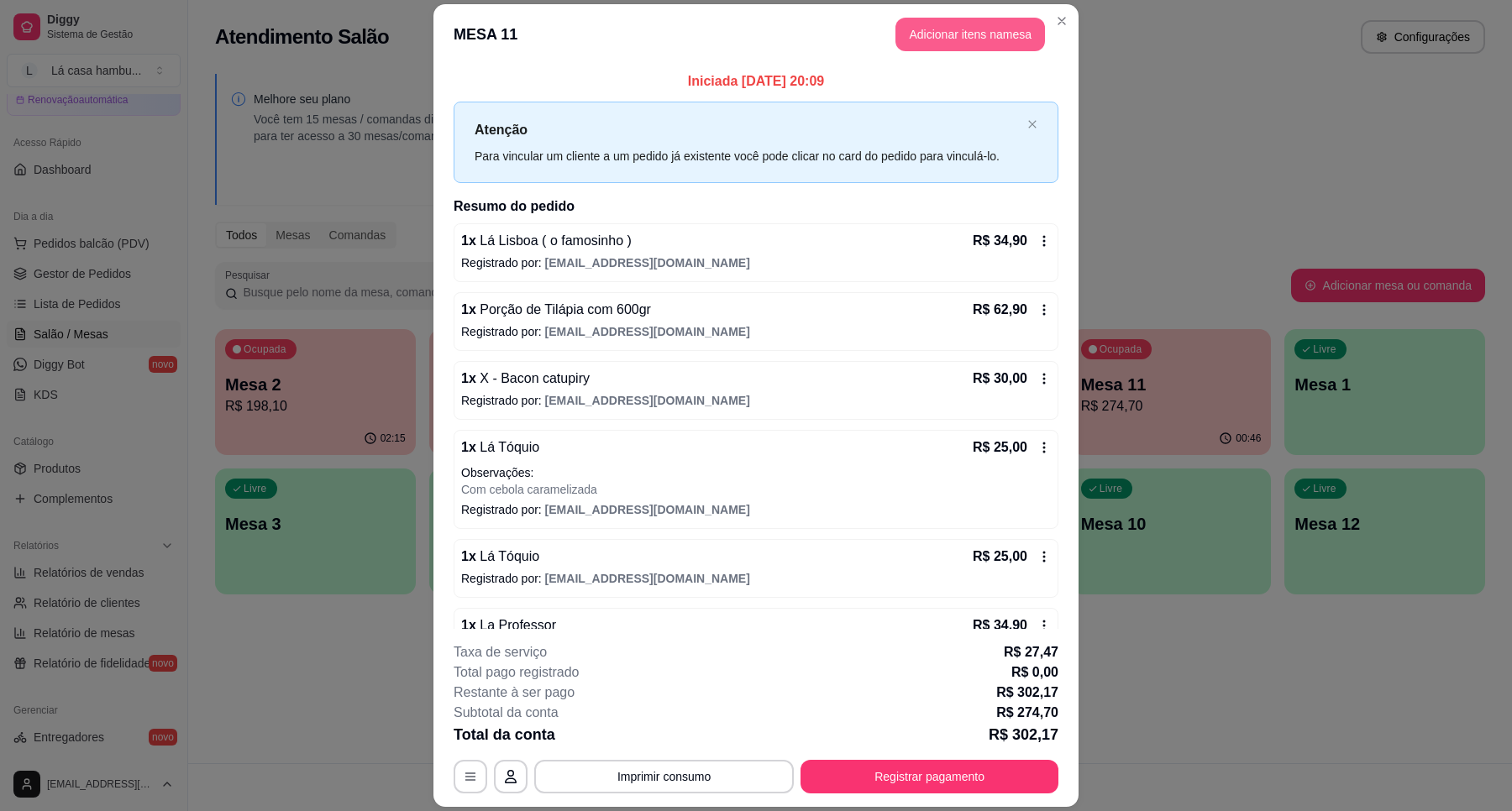
click at [973, 36] on button "Adicionar itens na mesa" at bounding box center [969, 34] width 150 height 34
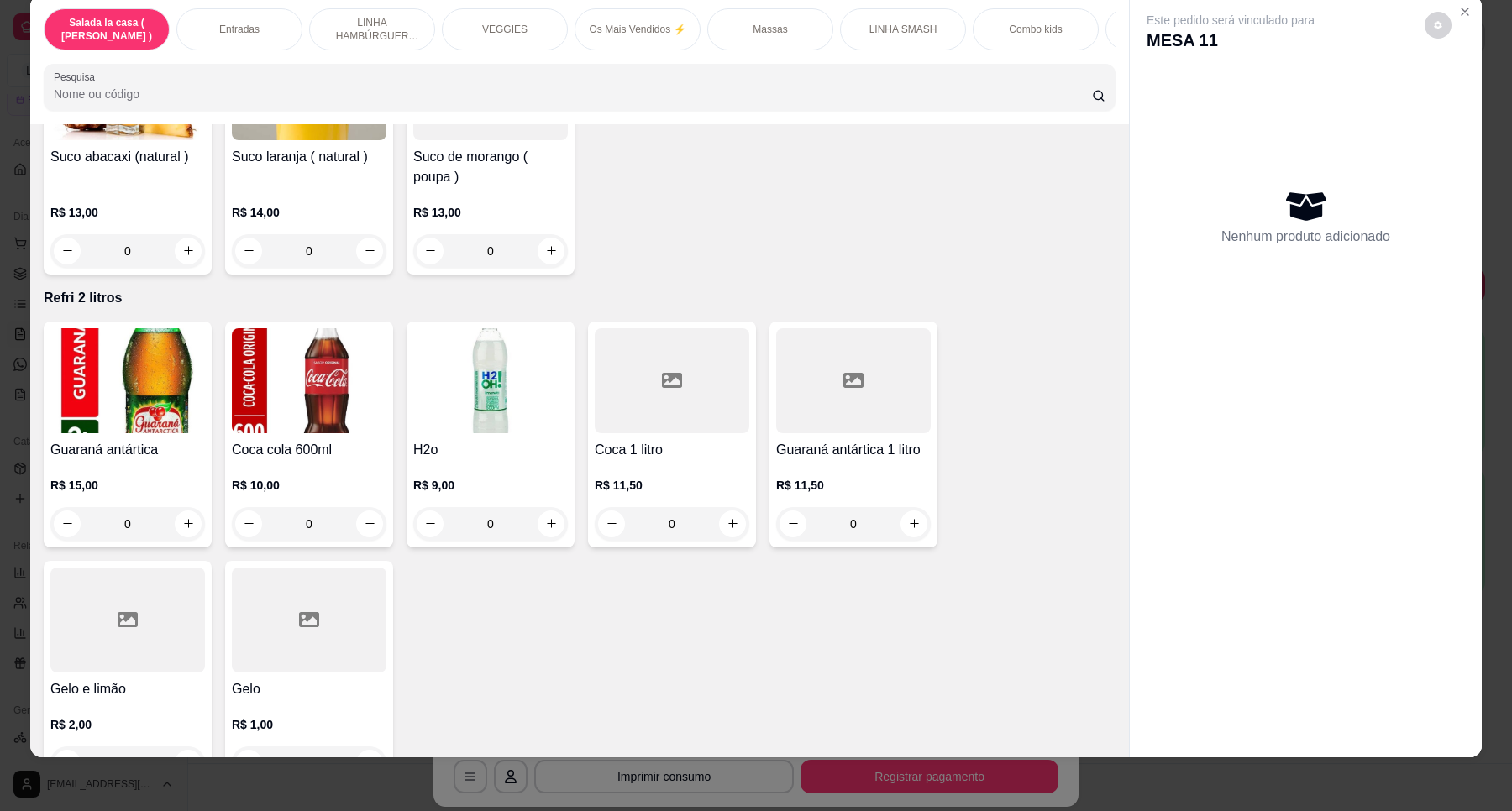
scroll to position [6187, 0]
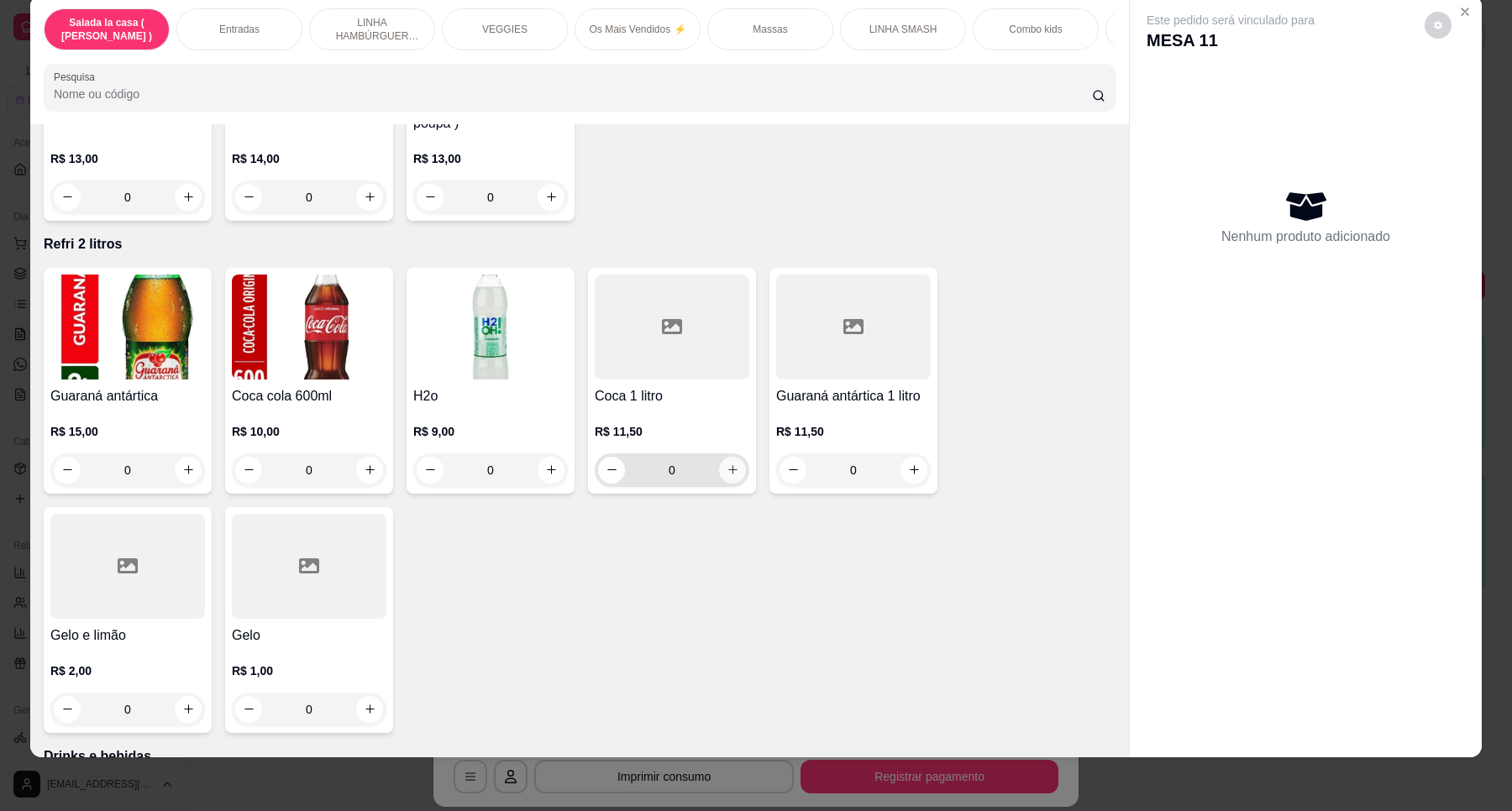
click at [726, 464] on icon "increase-product-quantity" at bounding box center [732, 470] width 13 height 13
type input "1"
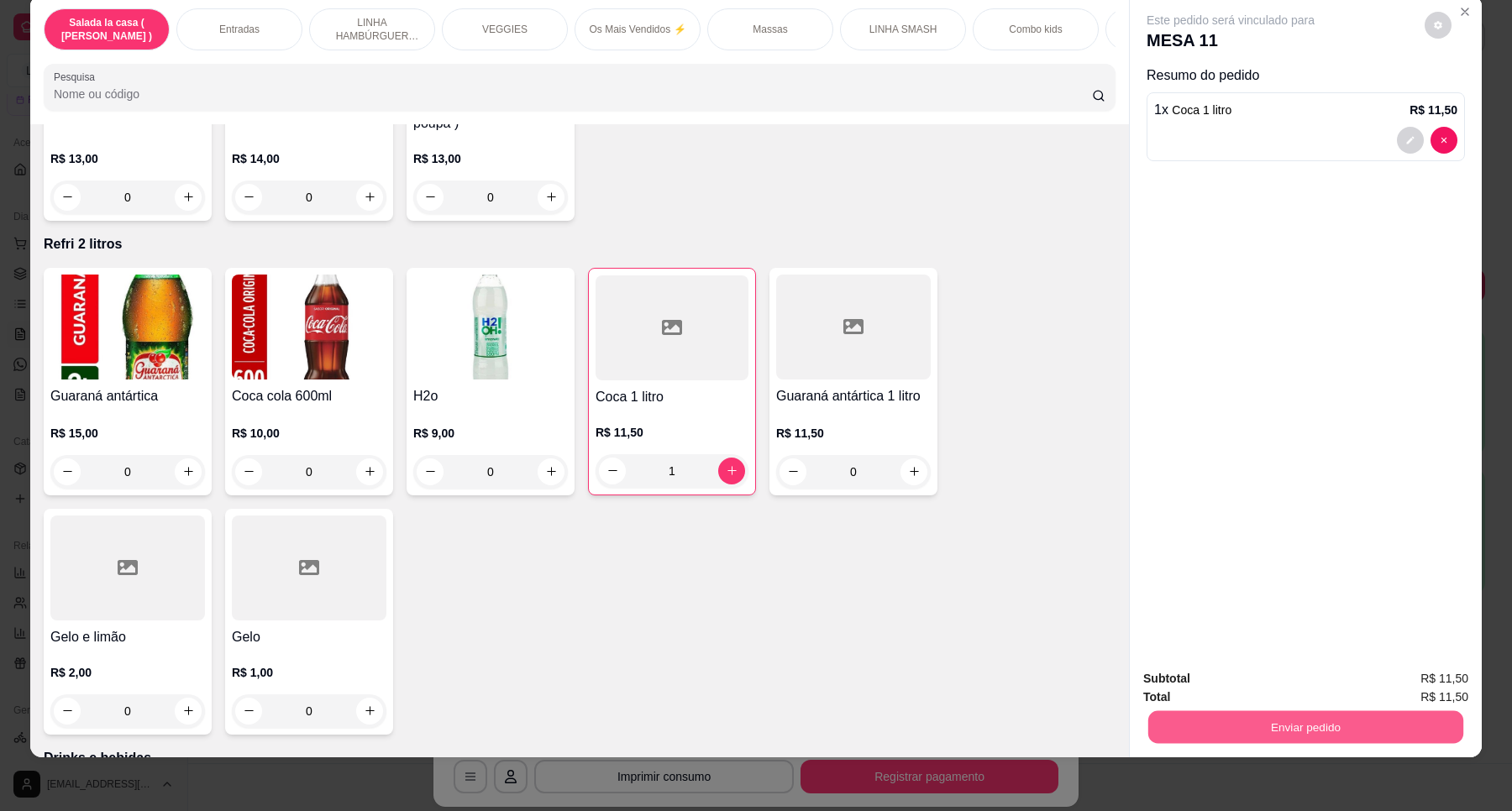
click at [1361, 719] on button "Enviar pedido" at bounding box center [1305, 728] width 315 height 33
click at [1412, 686] on button "Enviar pedido" at bounding box center [1423, 685] width 93 height 31
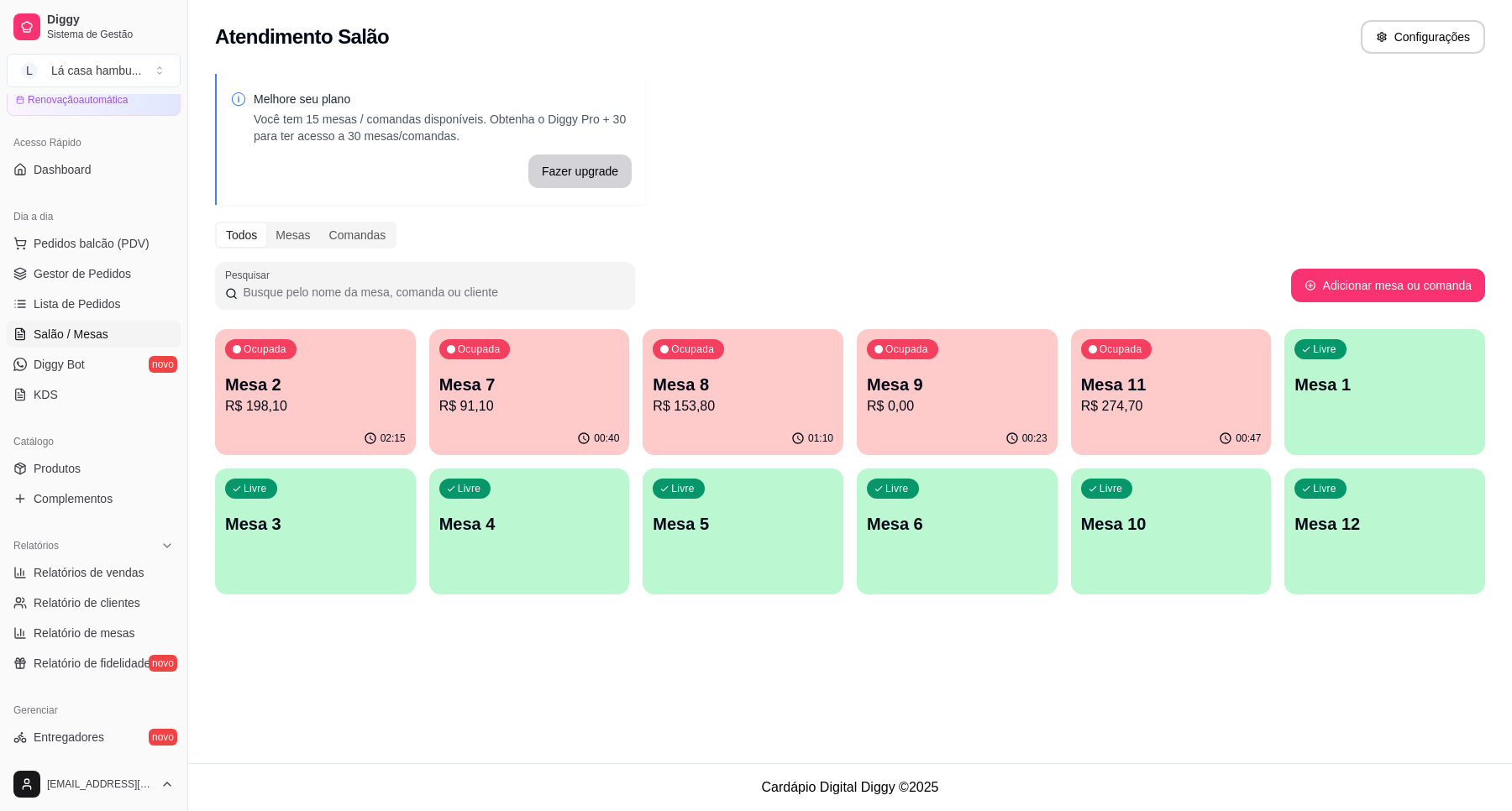
click at [1136, 395] on p "Mesa 11" at bounding box center [1171, 385] width 181 height 24
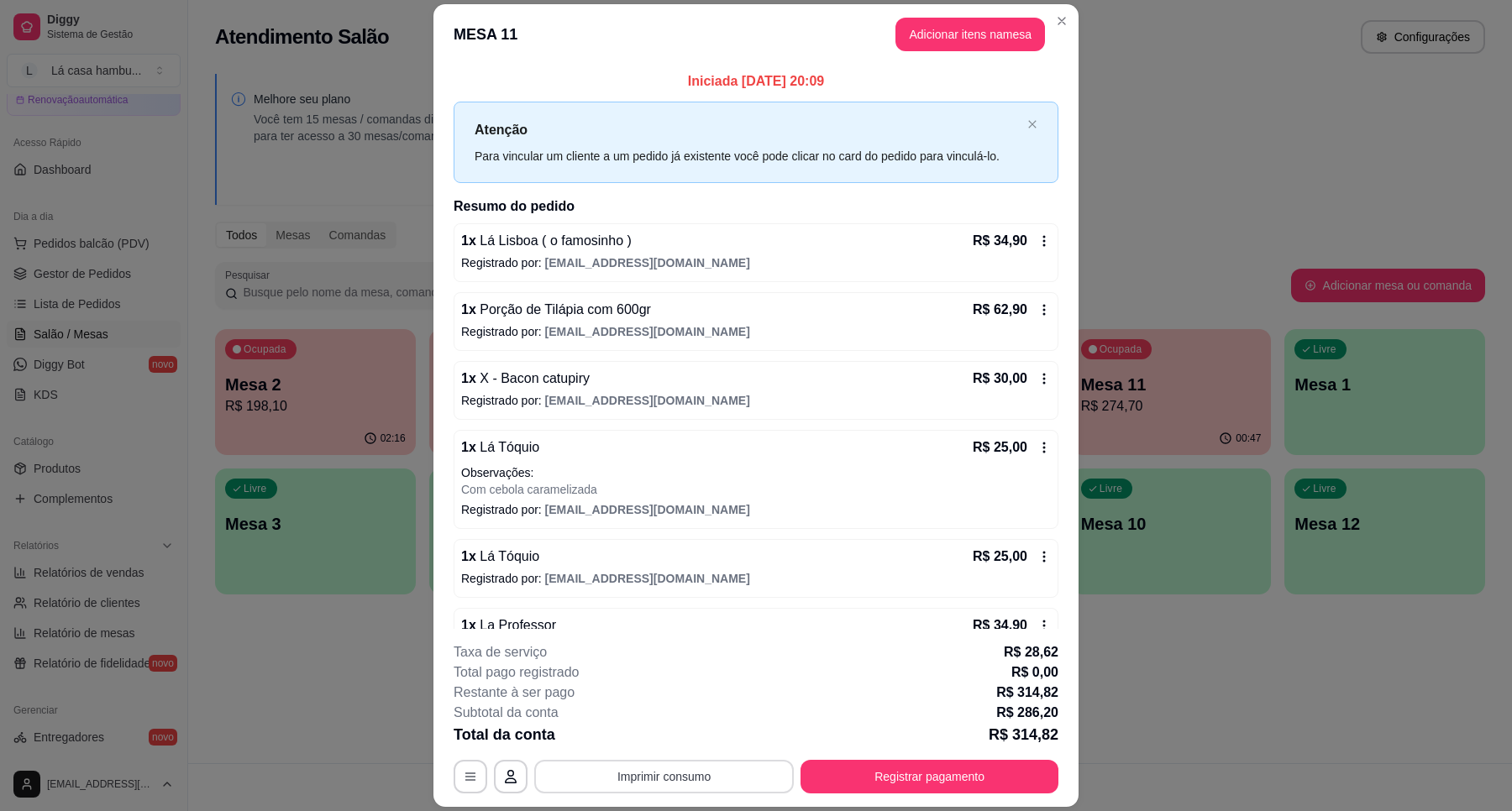
click at [693, 770] on button "Imprimir consumo" at bounding box center [664, 776] width 260 height 34
click at [685, 739] on button "IMPRESSORA" at bounding box center [662, 738] width 122 height 27
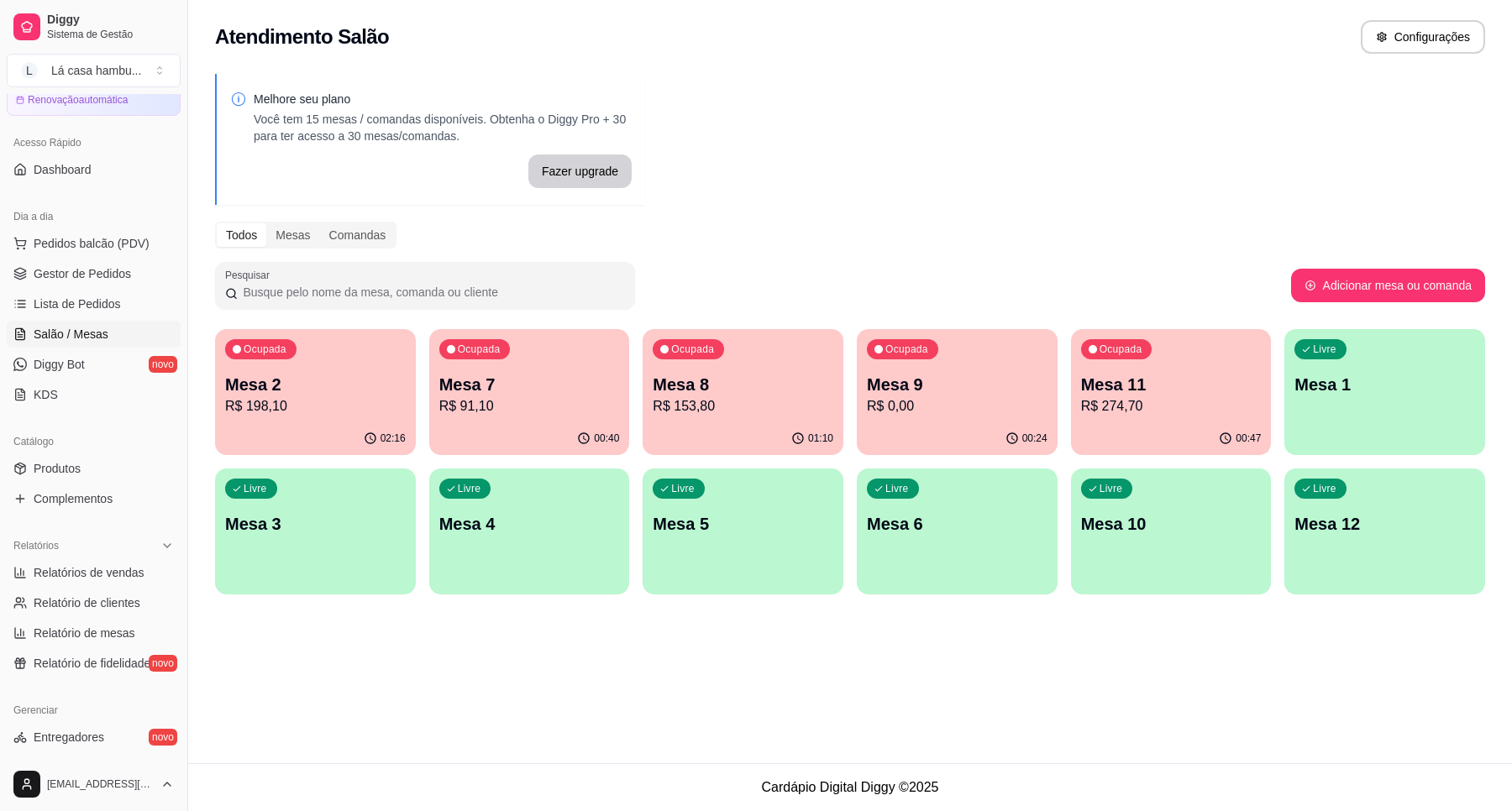
click at [539, 399] on p "R$ 91,10" at bounding box center [529, 406] width 181 height 20
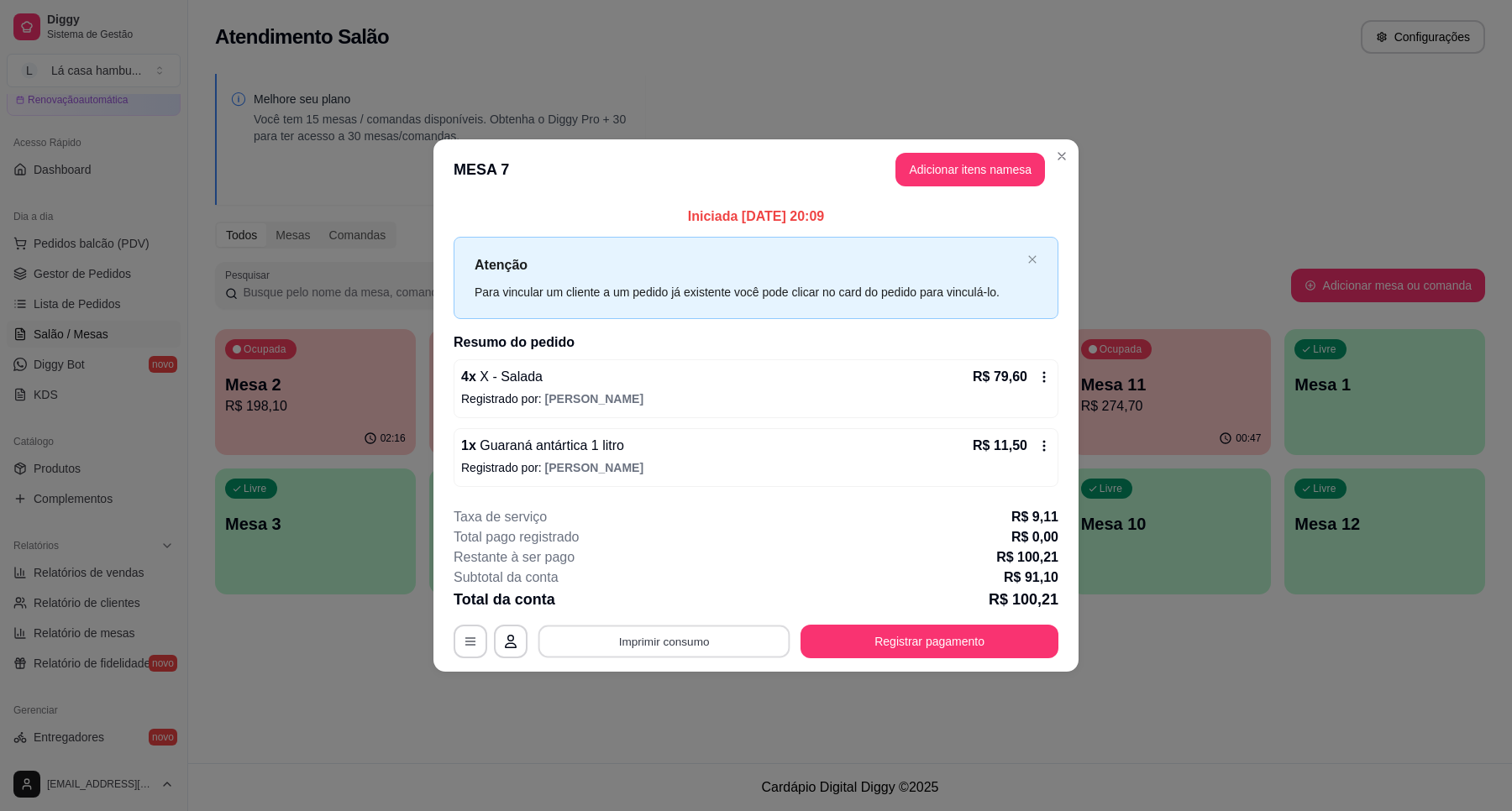
click at [669, 643] on button "Imprimir consumo" at bounding box center [664, 640] width 252 height 33
click at [682, 580] on h4 "Escolha a impressora" at bounding box center [669, 574] width 122 height 17
click at [677, 604] on button "IMPRESSORA" at bounding box center [669, 602] width 118 height 26
click at [1042, 640] on button "Registrar pagamento" at bounding box center [929, 640] width 258 height 34
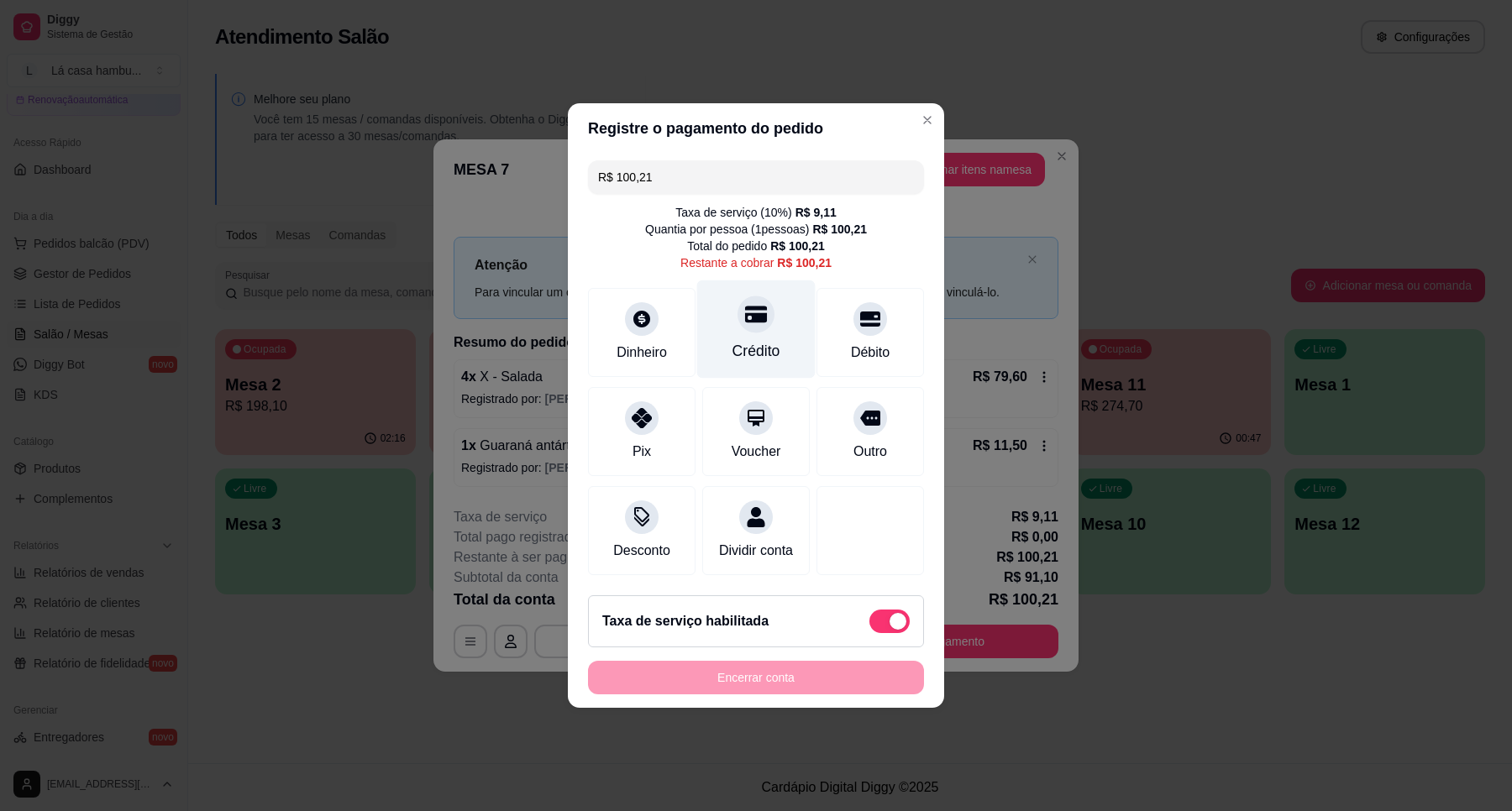
click at [766, 320] on div "Crédito" at bounding box center [756, 329] width 118 height 98
type input "R$ 0,00"
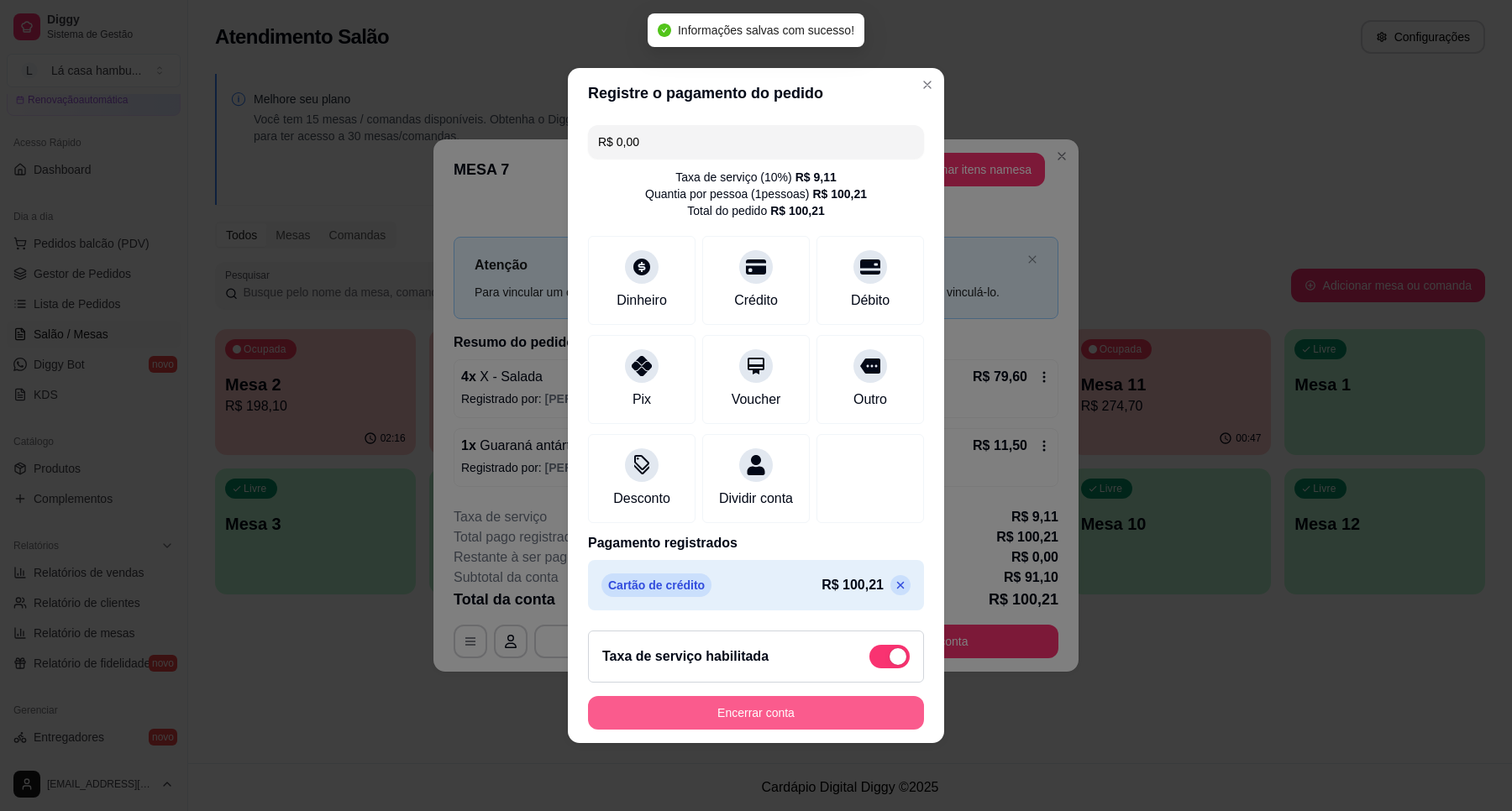
click at [762, 726] on button "Encerrar conta" at bounding box center [756, 712] width 336 height 34
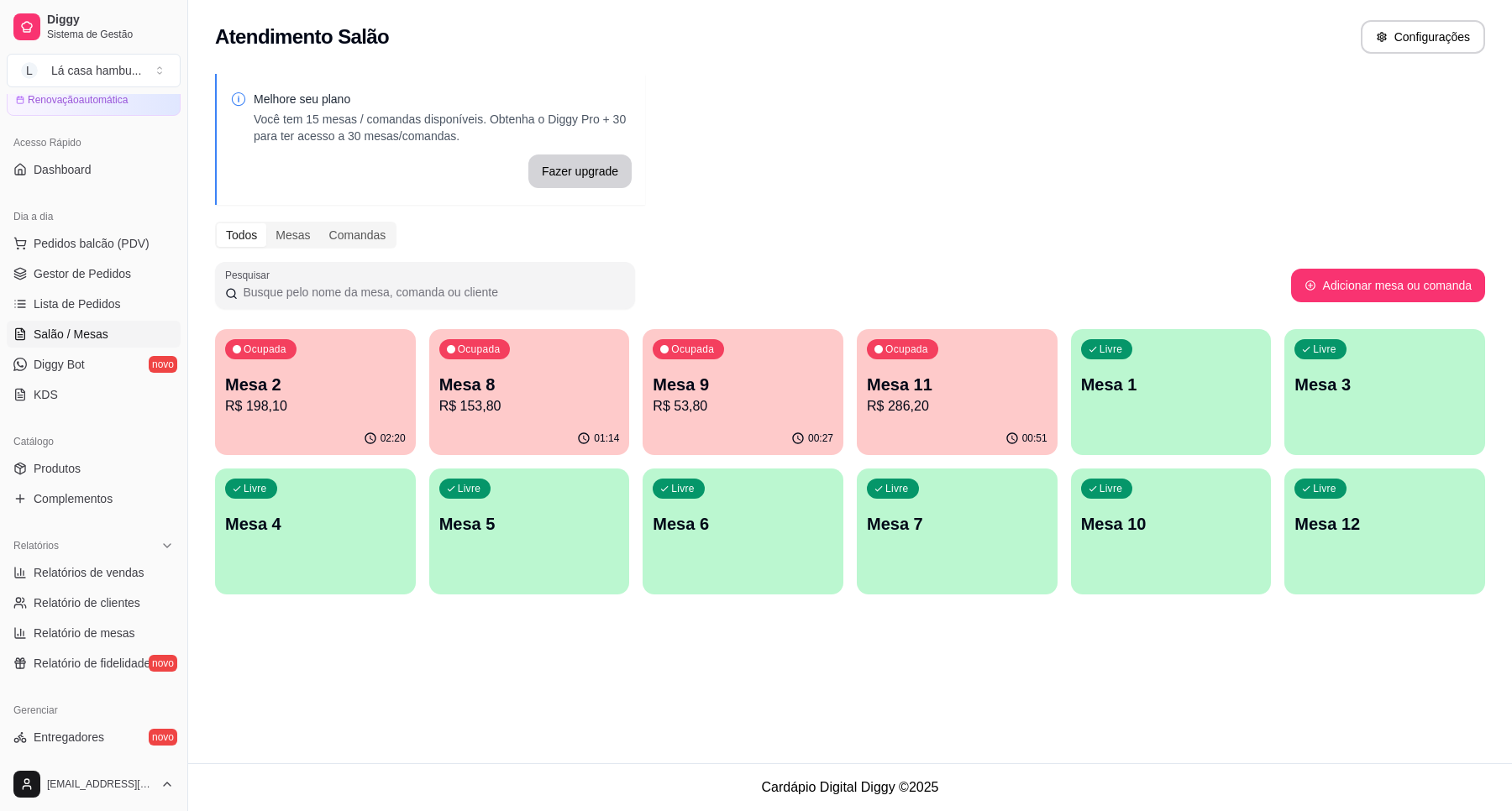
click at [779, 371] on div "Ocupada Mesa 9 R$ 53,80" at bounding box center [742, 376] width 201 height 93
click at [774, 379] on p "Mesa 9" at bounding box center [742, 385] width 181 height 24
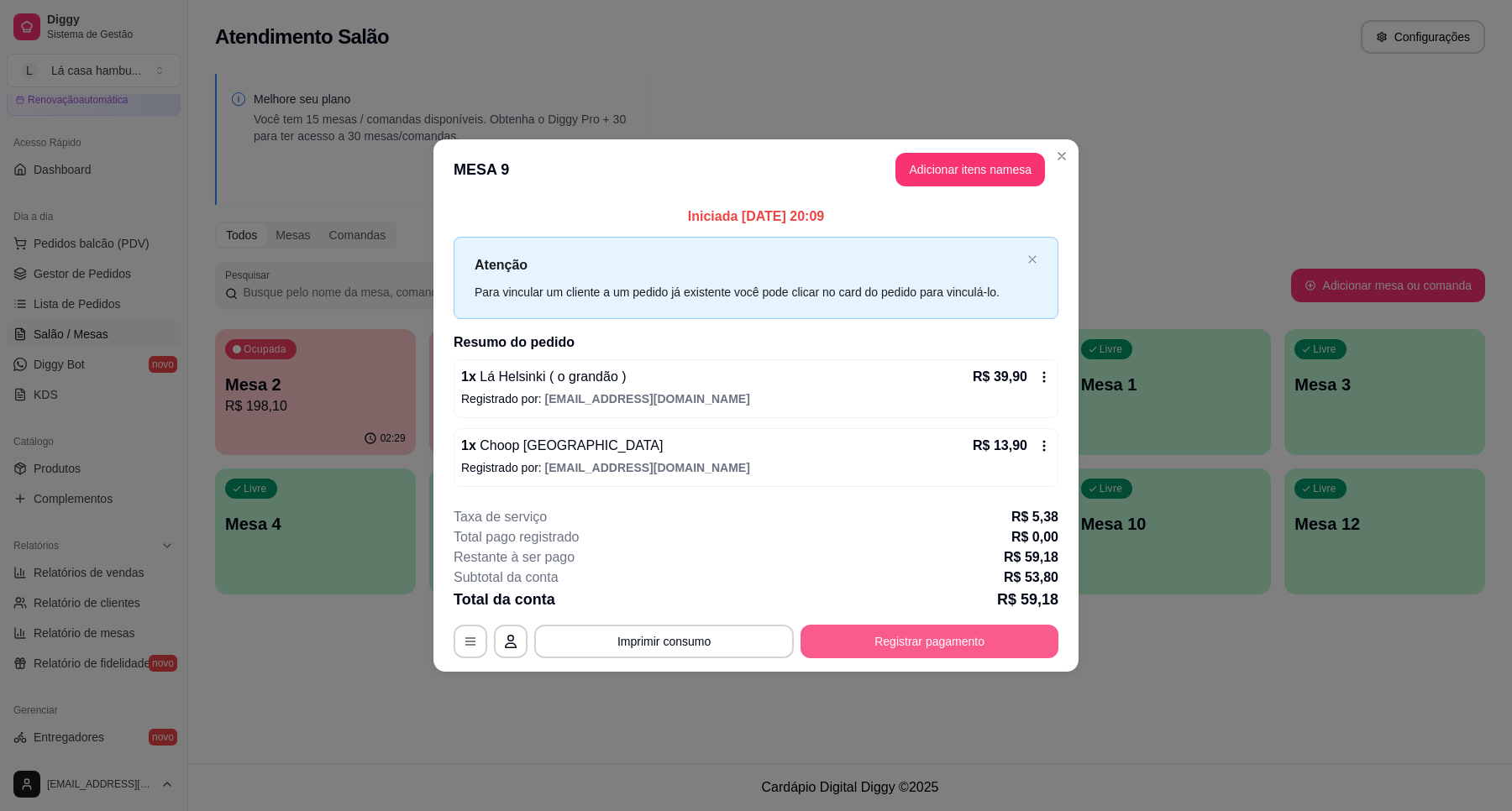
click at [924, 643] on button "Registrar pagamento" at bounding box center [929, 640] width 258 height 34
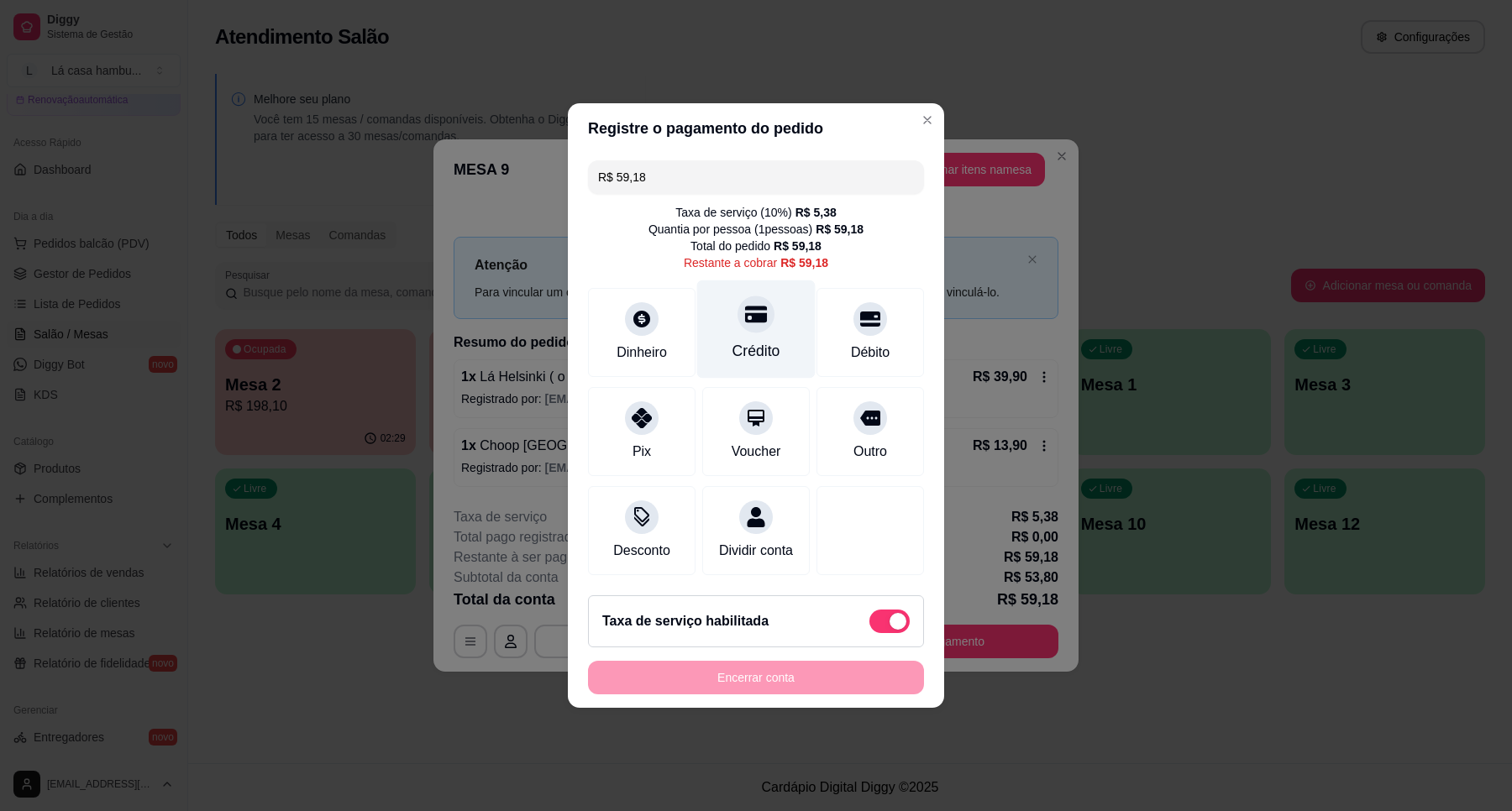
click at [731, 324] on div "Crédito" at bounding box center [756, 329] width 118 height 98
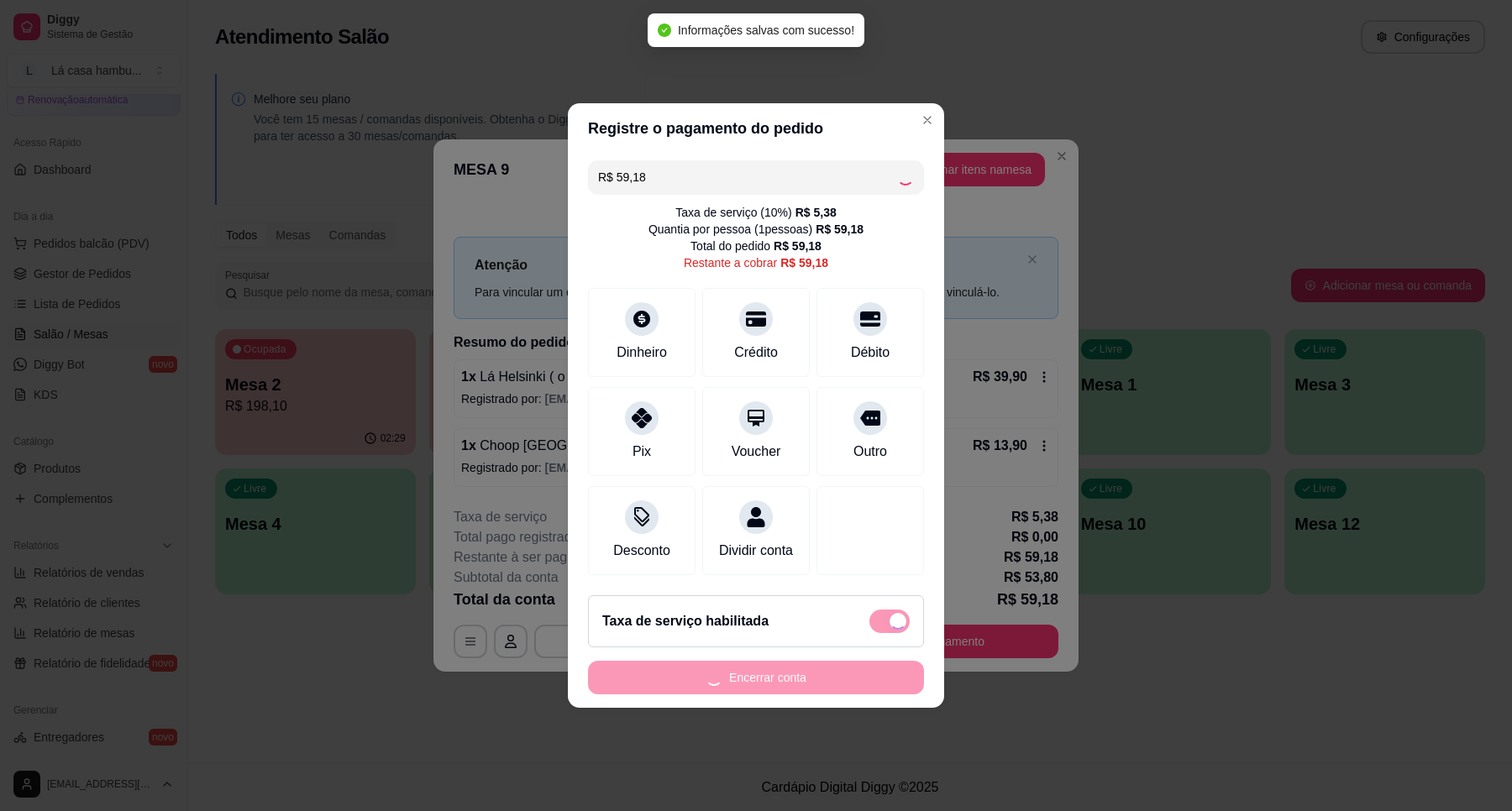
type input "R$ 0,00"
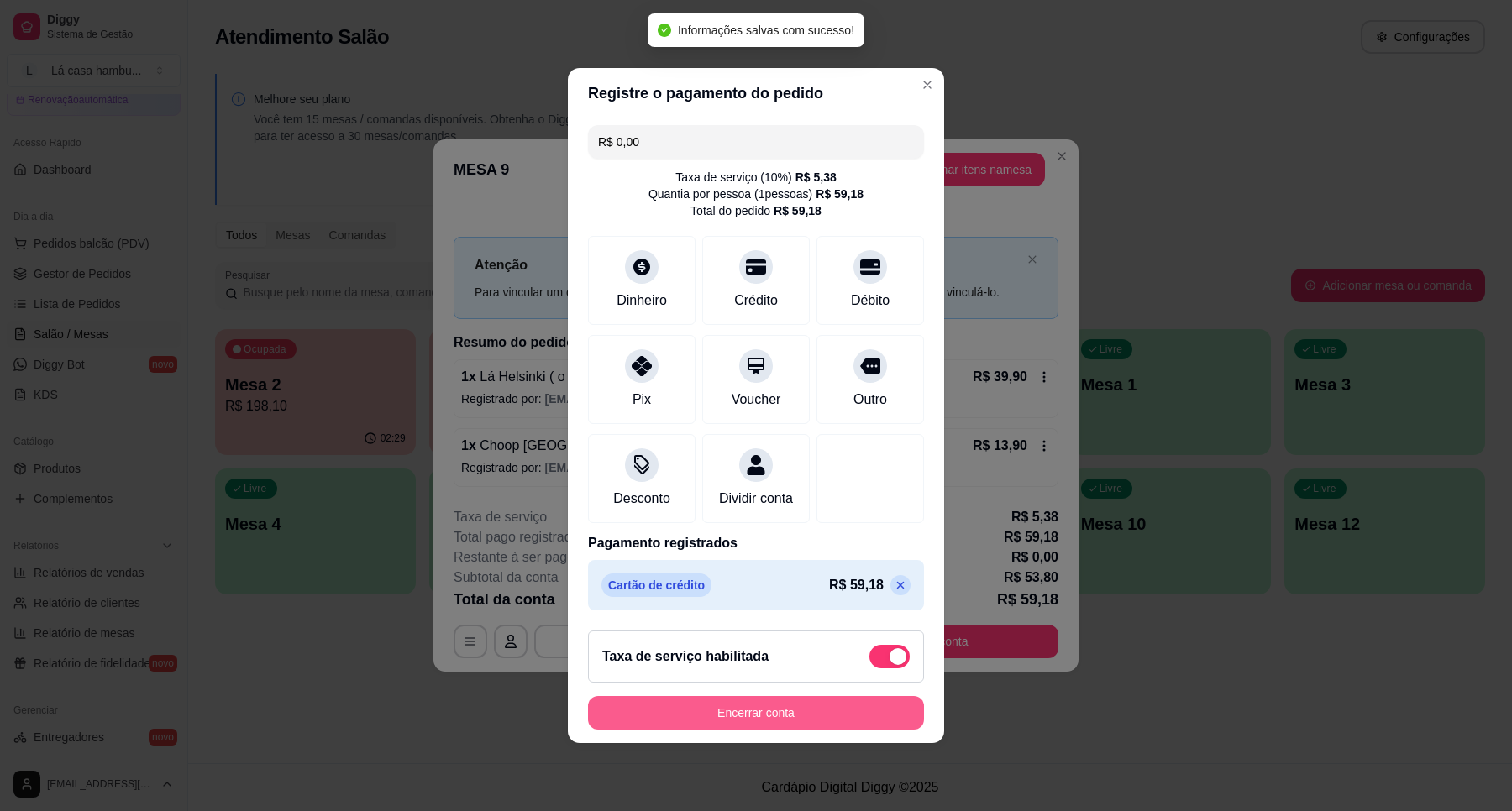
click at [792, 722] on button "Encerrar conta" at bounding box center [756, 712] width 336 height 34
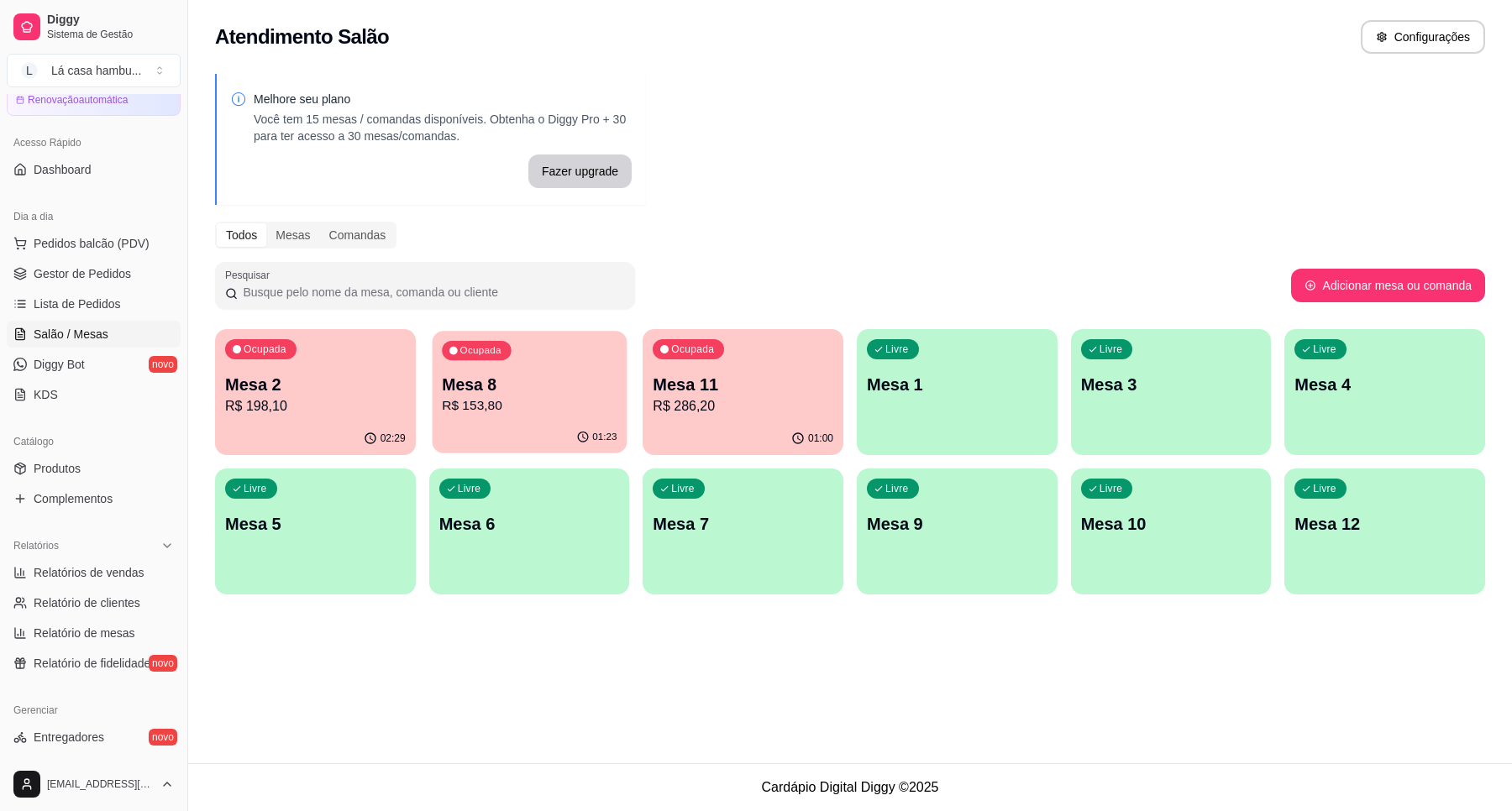
click at [535, 413] on p "R$ 153,80" at bounding box center [529, 406] width 174 height 19
click at [787, 411] on p "R$ 286,20" at bounding box center [743, 406] width 174 height 19
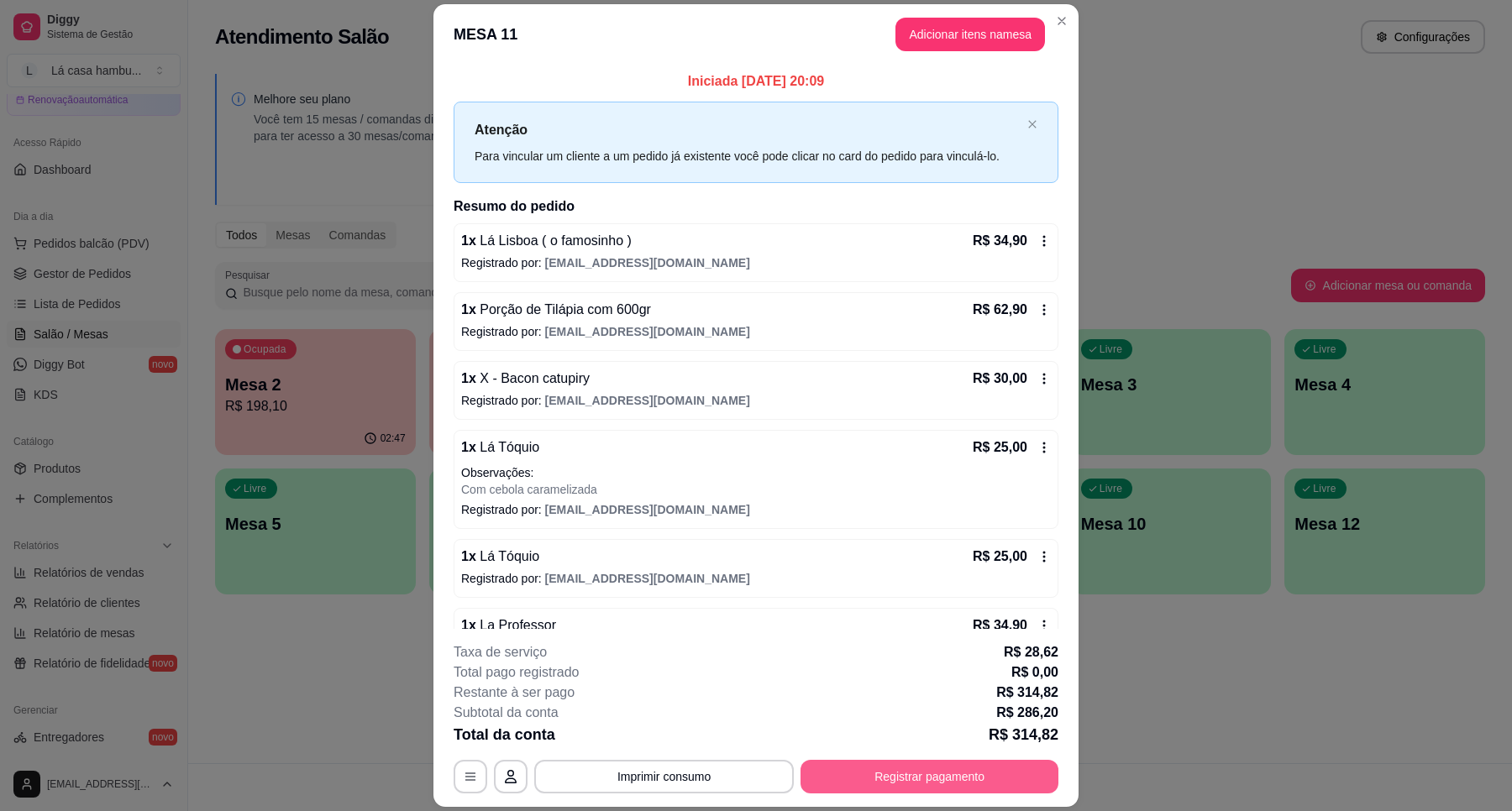
click at [939, 770] on button "Registrar pagamento" at bounding box center [929, 776] width 258 height 34
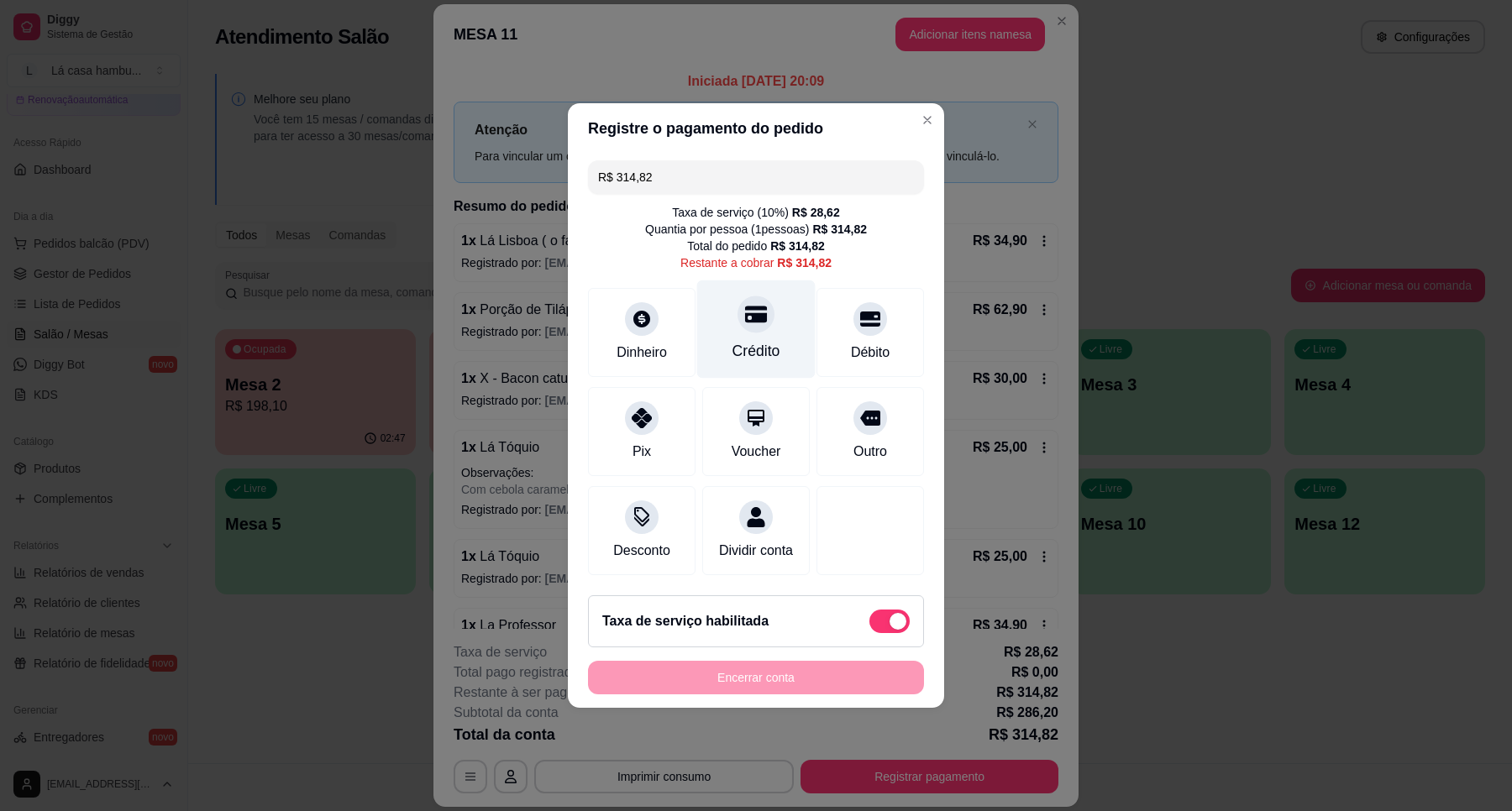
click at [751, 312] on icon at bounding box center [756, 314] width 22 height 22
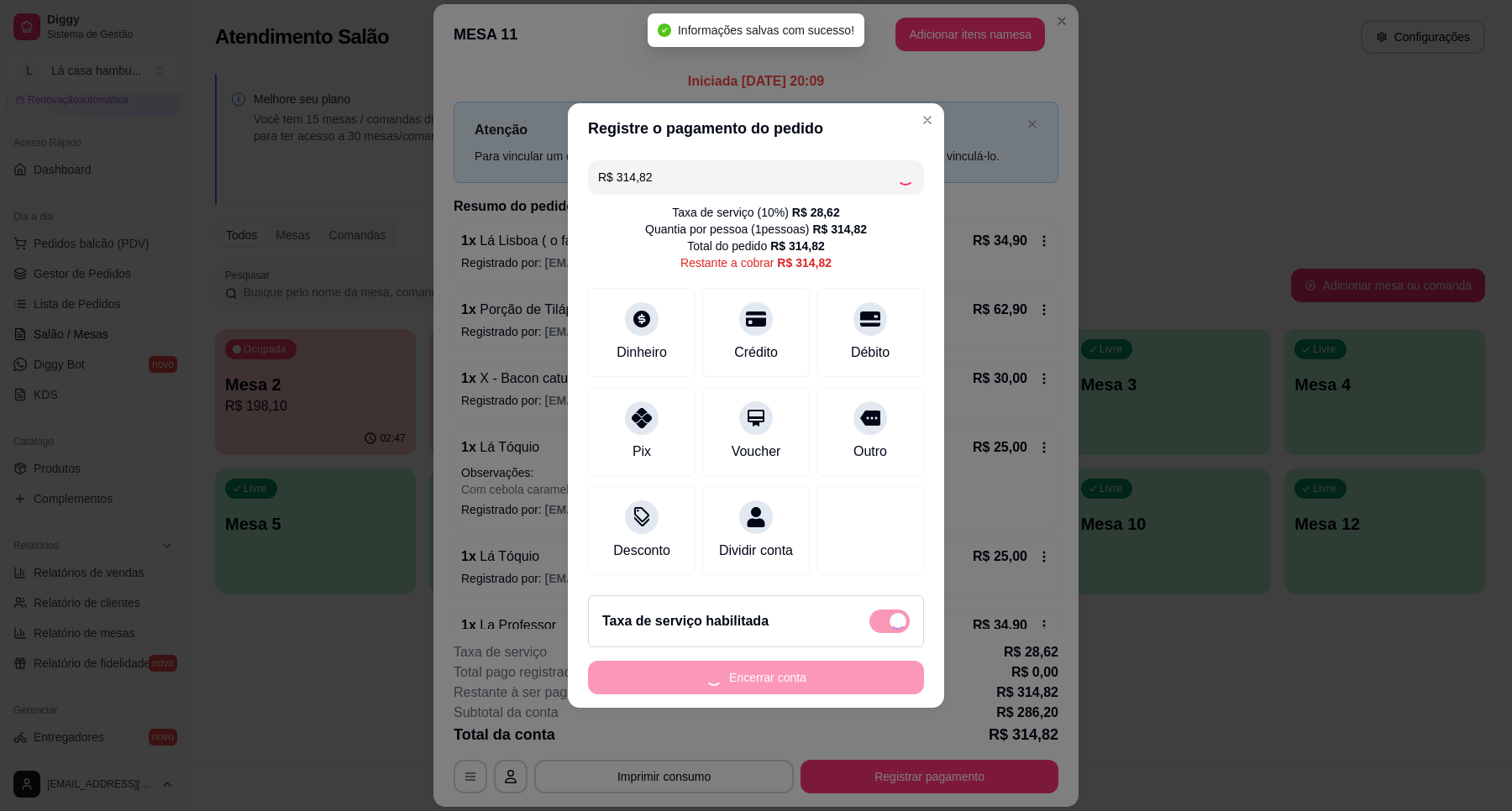
type input "R$ 0,00"
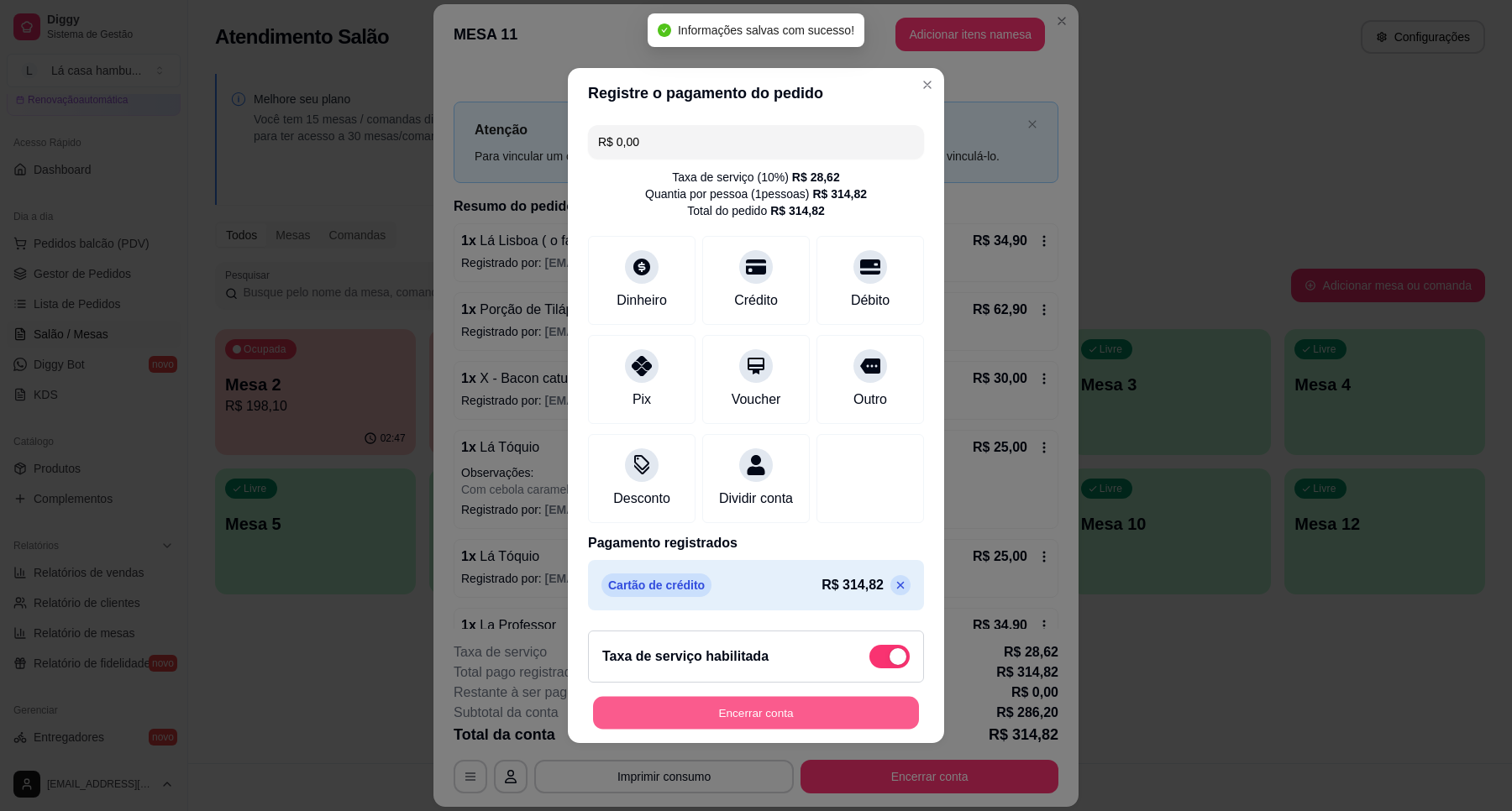
click at [785, 710] on button "Encerrar conta" at bounding box center [755, 713] width 326 height 33
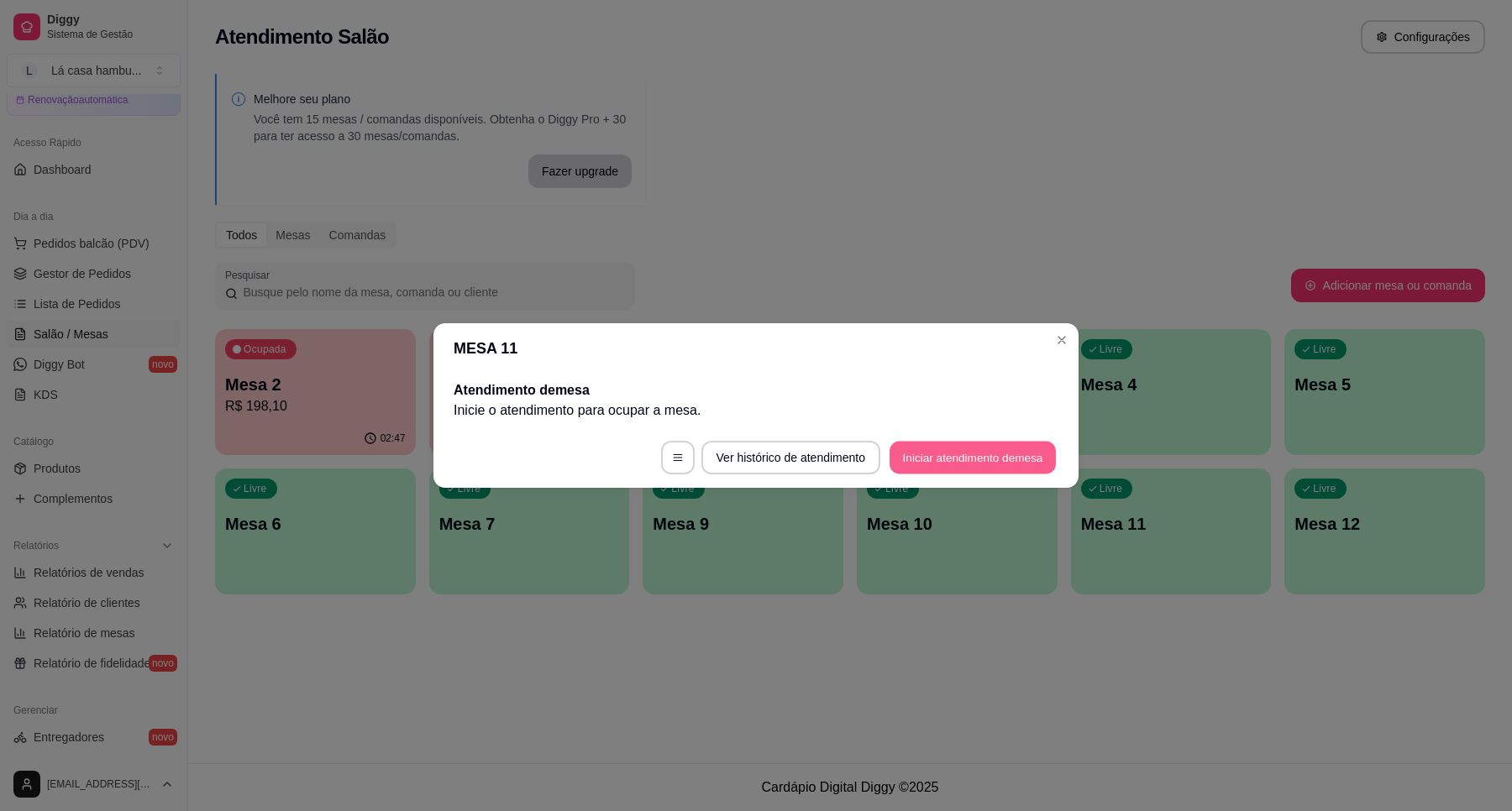
click at [966, 450] on button "Iniciar atendimento de mesa" at bounding box center [972, 458] width 166 height 33
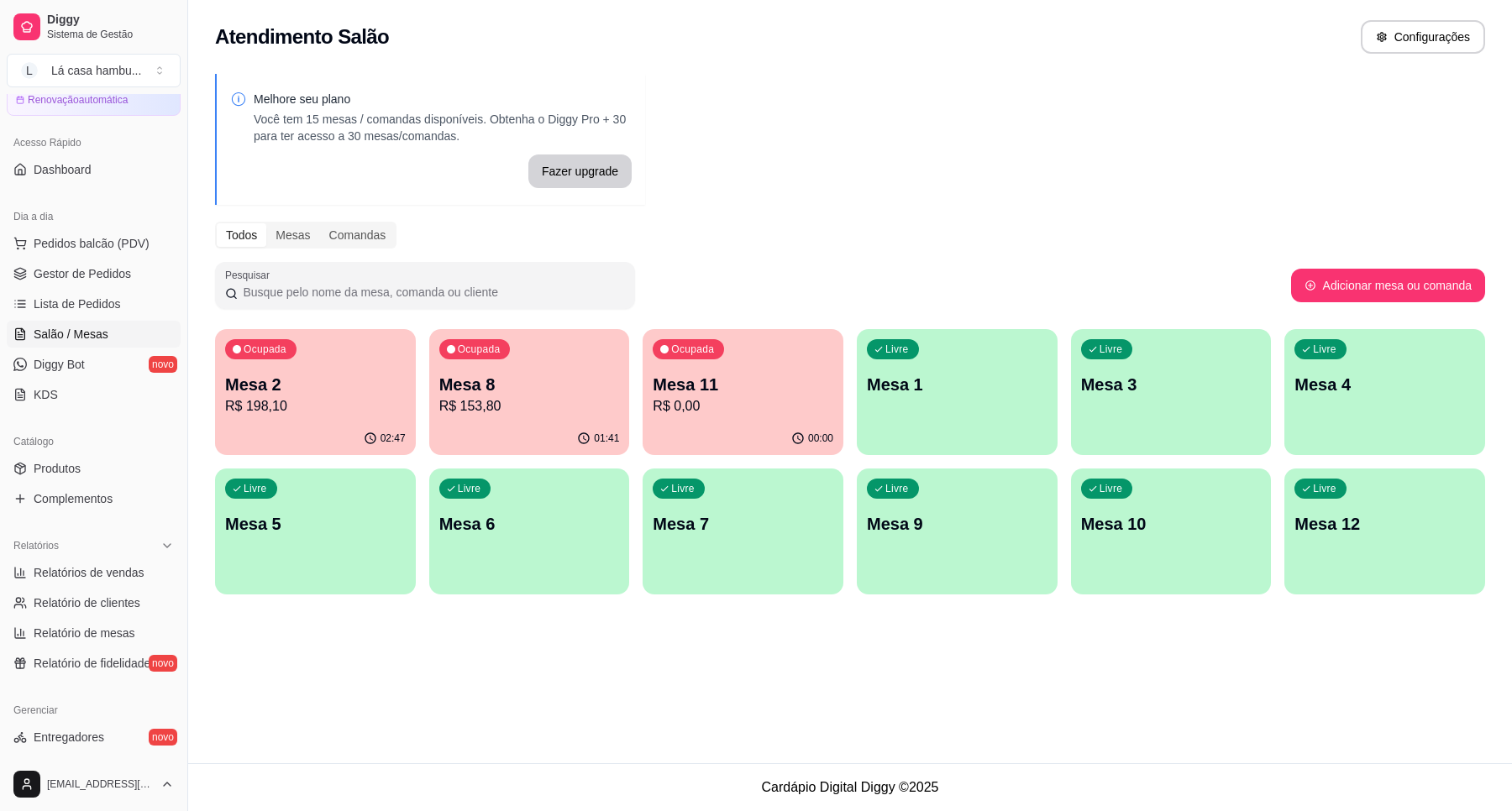
click at [790, 410] on p "R$ 0,00" at bounding box center [742, 406] width 181 height 20
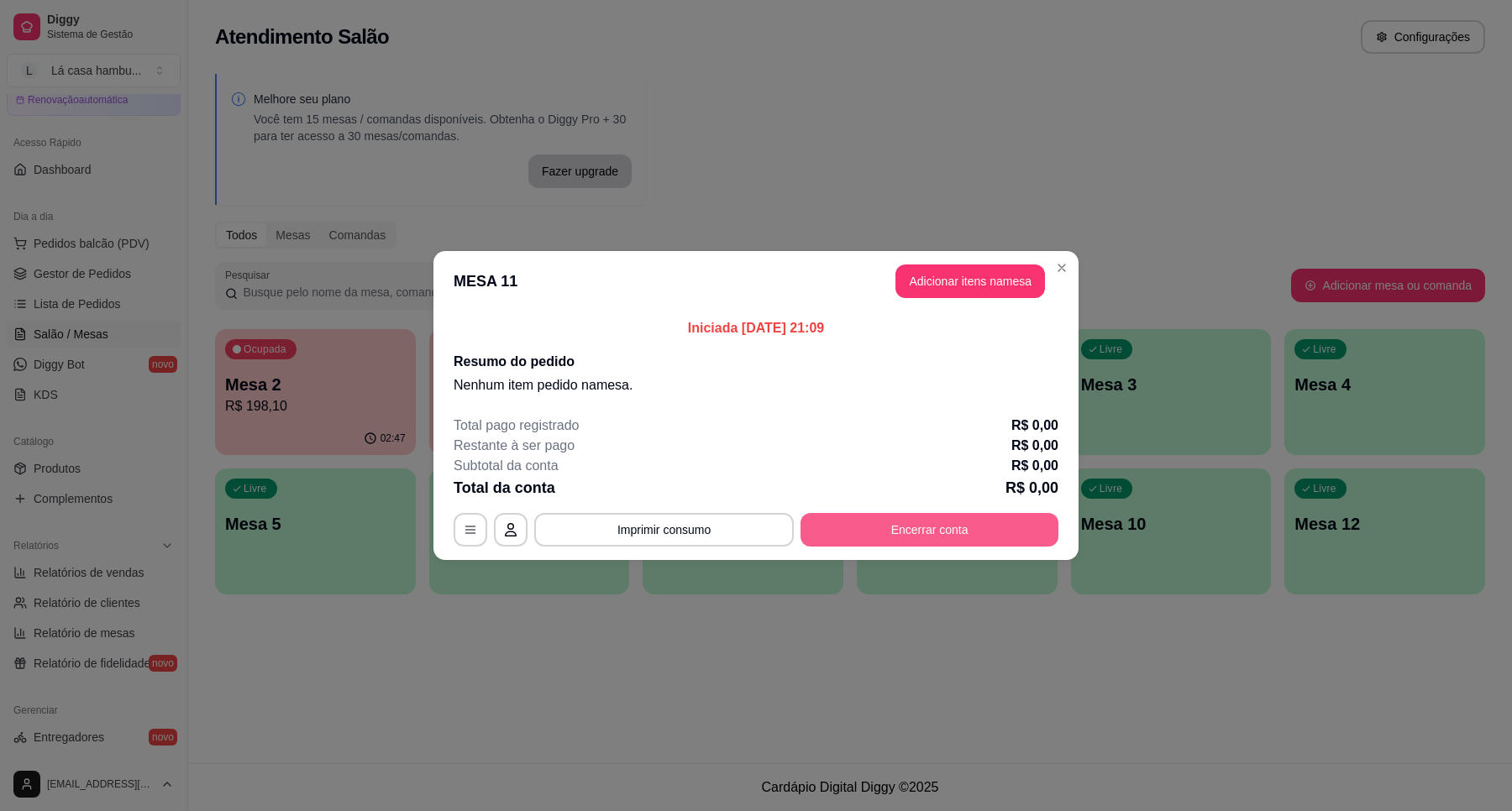
click at [924, 530] on button "Encerrar conta" at bounding box center [929, 529] width 258 height 34
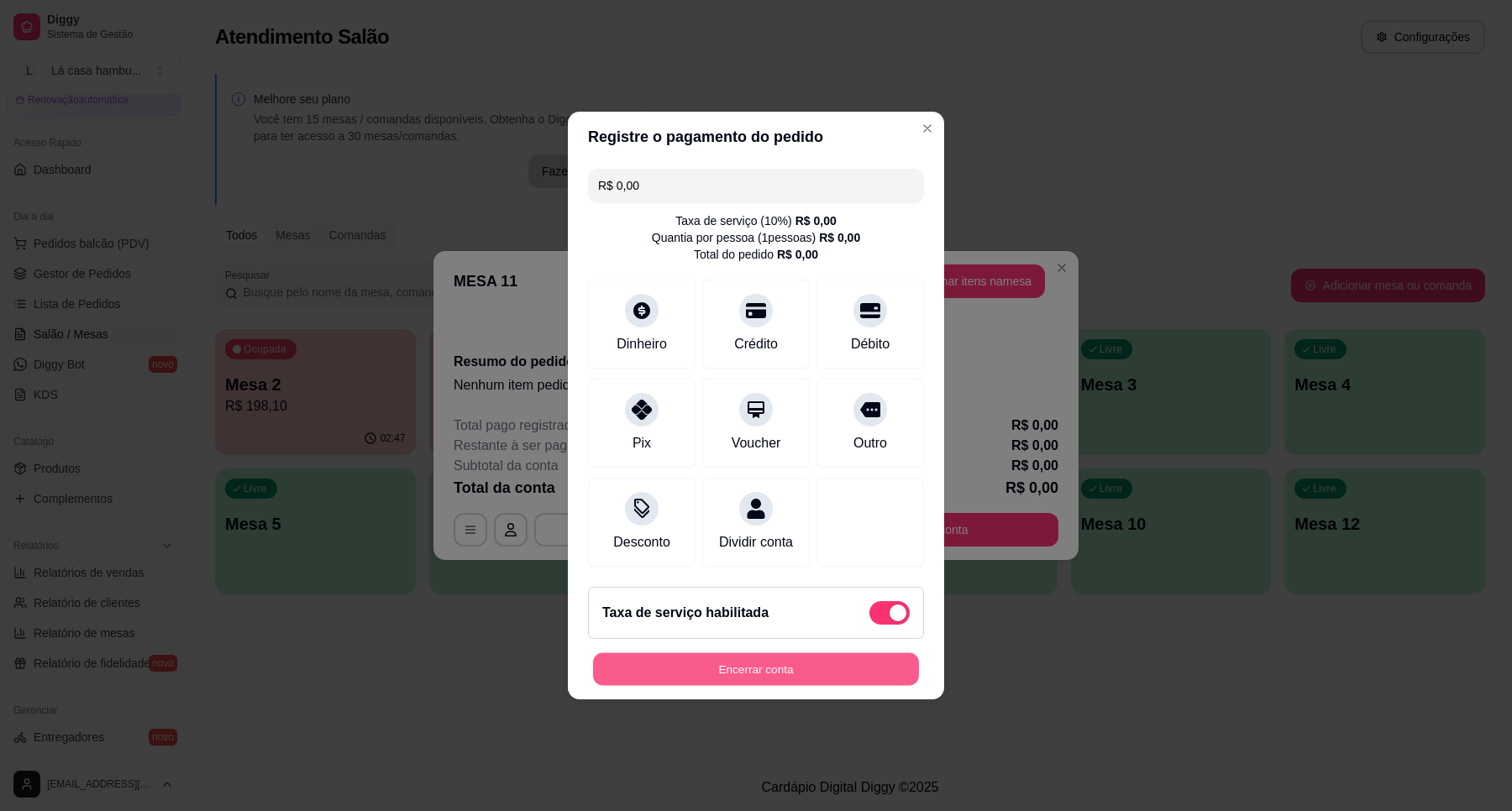
click at [785, 673] on button "Encerrar conta" at bounding box center [755, 669] width 326 height 33
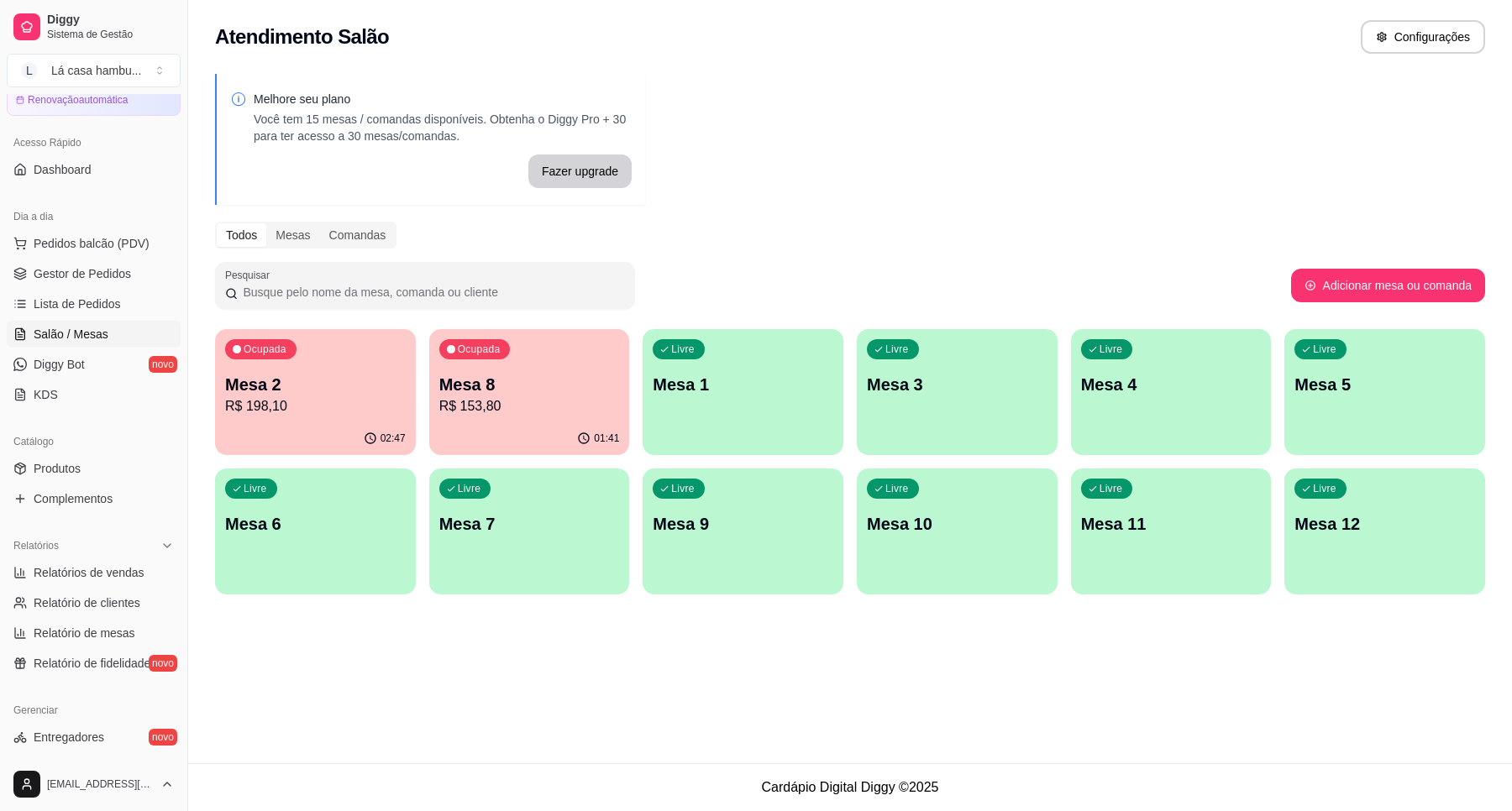
click at [511, 401] on p "R$ 153,80" at bounding box center [529, 406] width 181 height 20
click at [946, 382] on p "Mesa 3" at bounding box center [957, 385] width 174 height 23
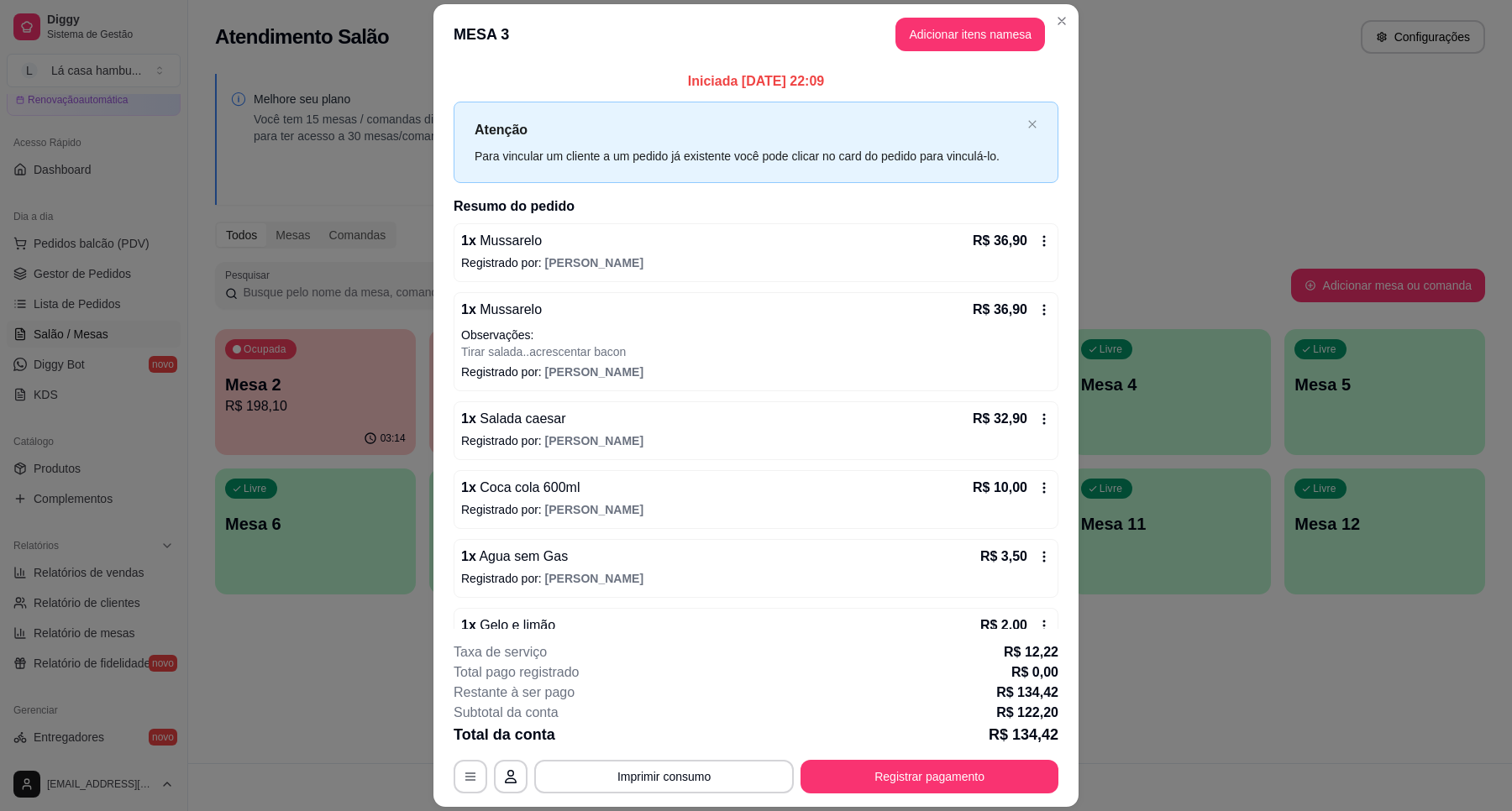
click at [1037, 243] on icon at bounding box center [1044, 240] width 14 height 14
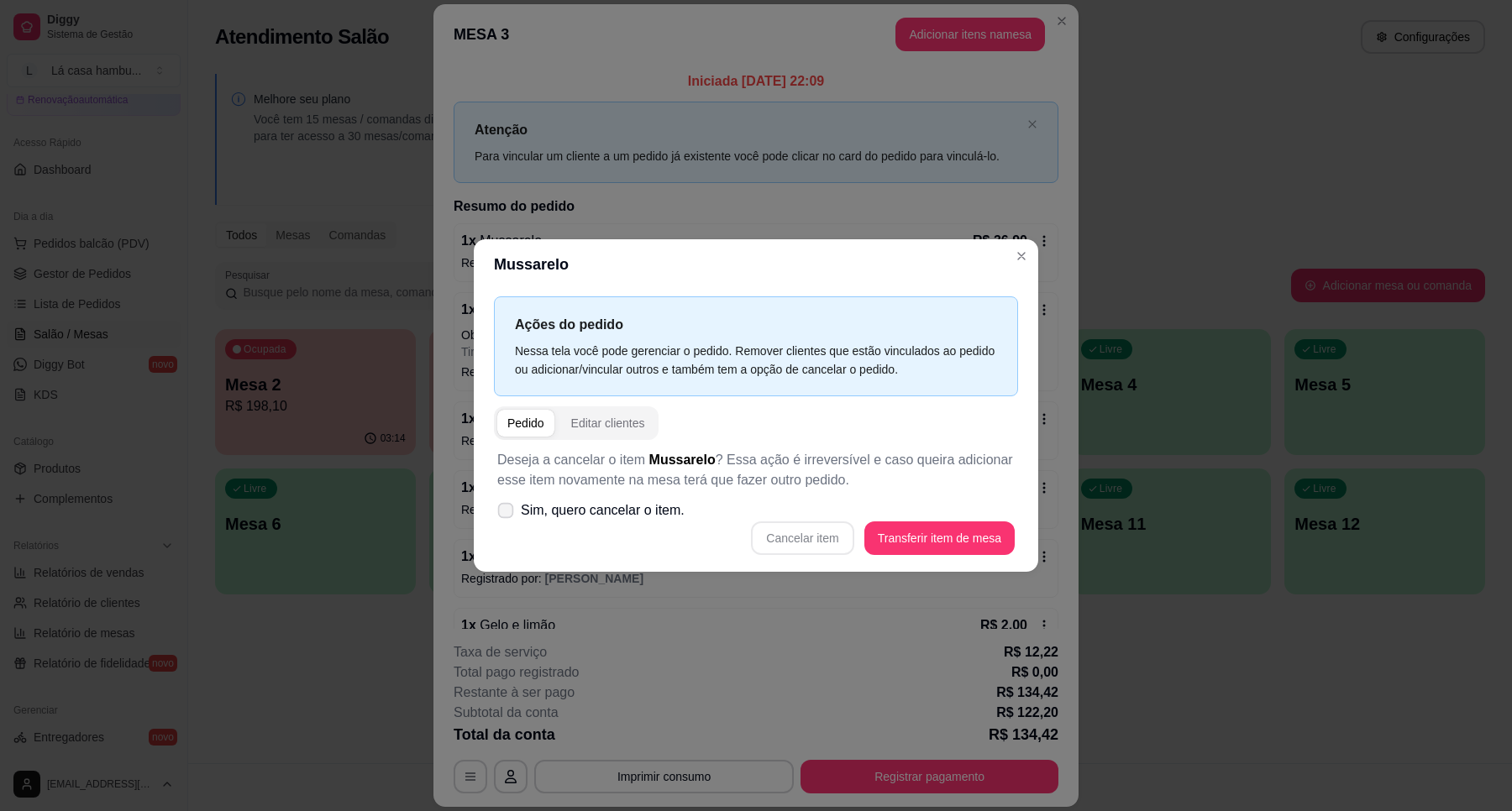
click at [531, 505] on span "Sim, quero cancelar o item." at bounding box center [603, 511] width 163 height 20
click at [507, 513] on input "Sim, quero cancelar o item." at bounding box center [502, 519] width 11 height 11
checkbox input "true"
click at [810, 542] on button "Cancelar item" at bounding box center [802, 539] width 100 height 33
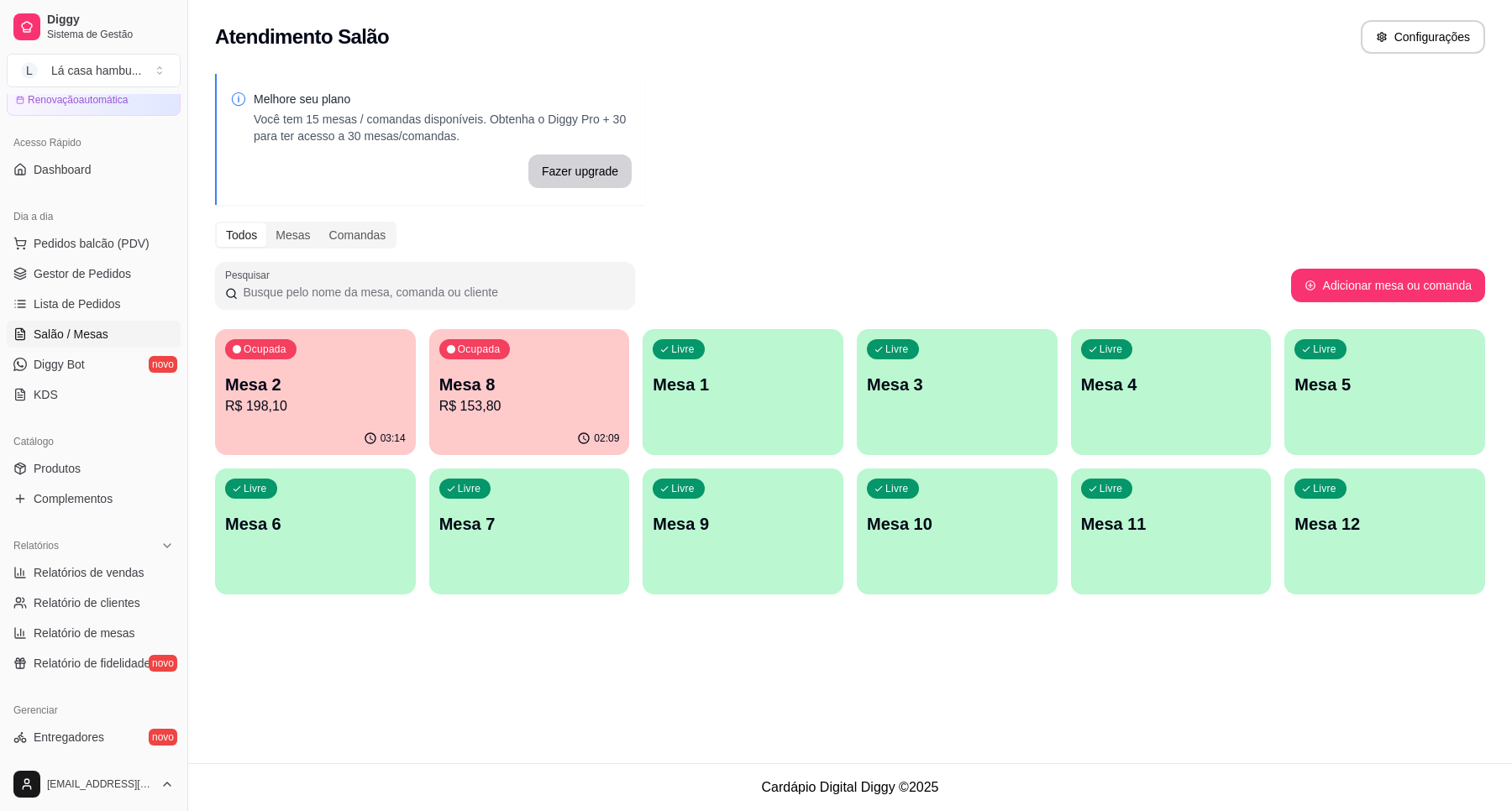
click at [551, 397] on p "R$ 153,80" at bounding box center [529, 406] width 181 height 20
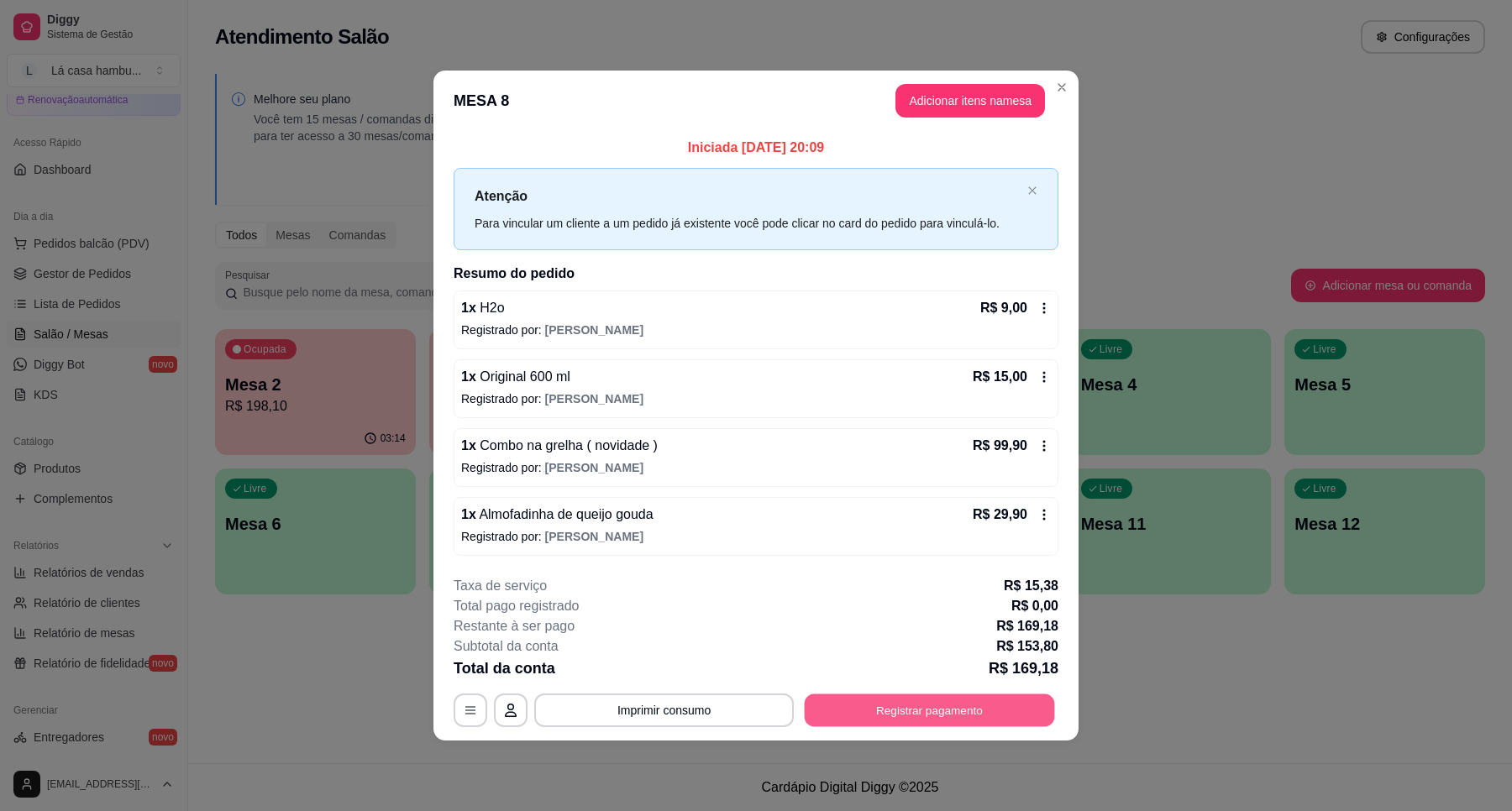
click at [901, 718] on button "Registrar pagamento" at bounding box center [930, 709] width 250 height 33
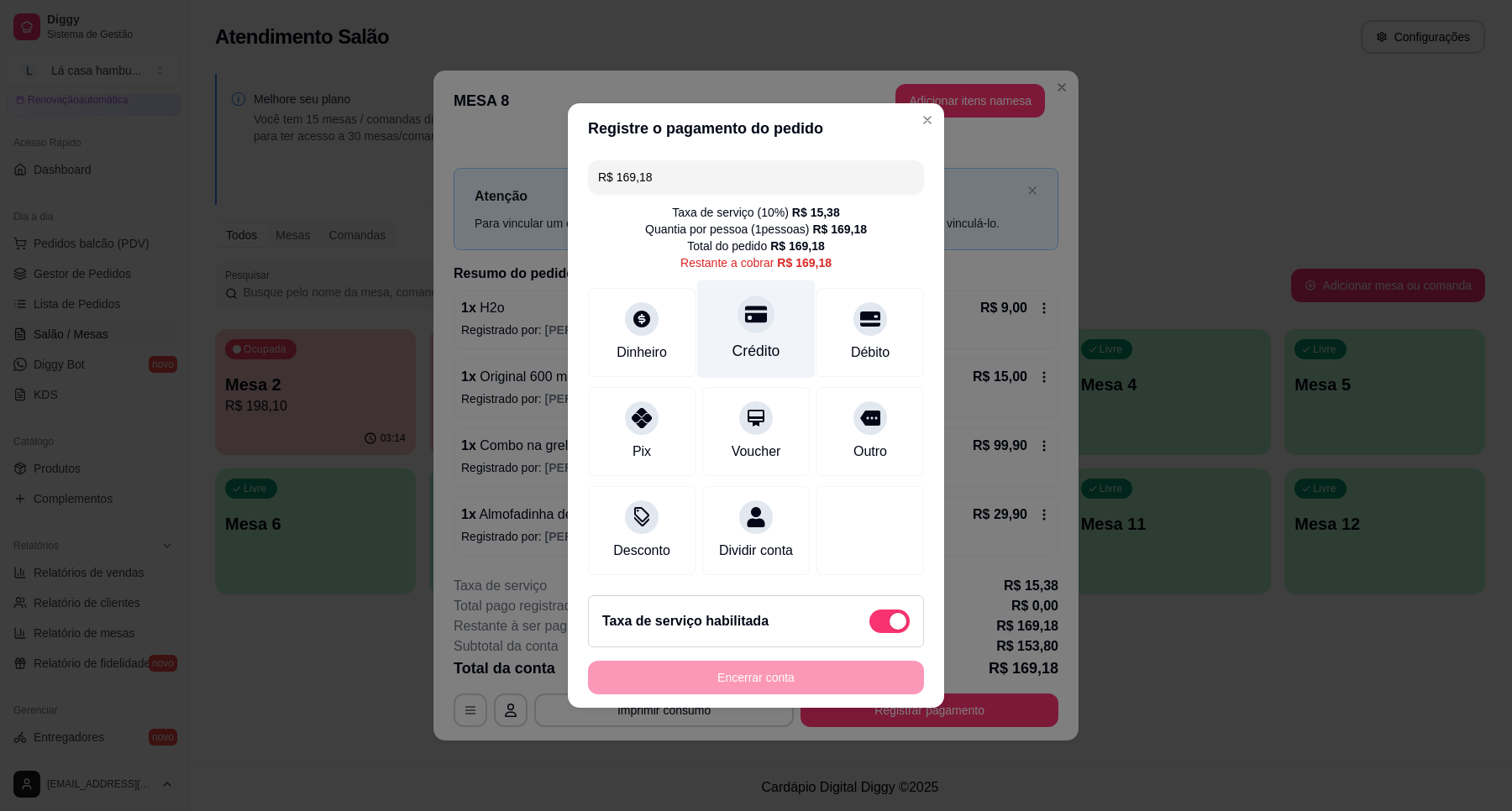
click at [745, 309] on icon at bounding box center [756, 315] width 22 height 17
type input "R$ 0,00"
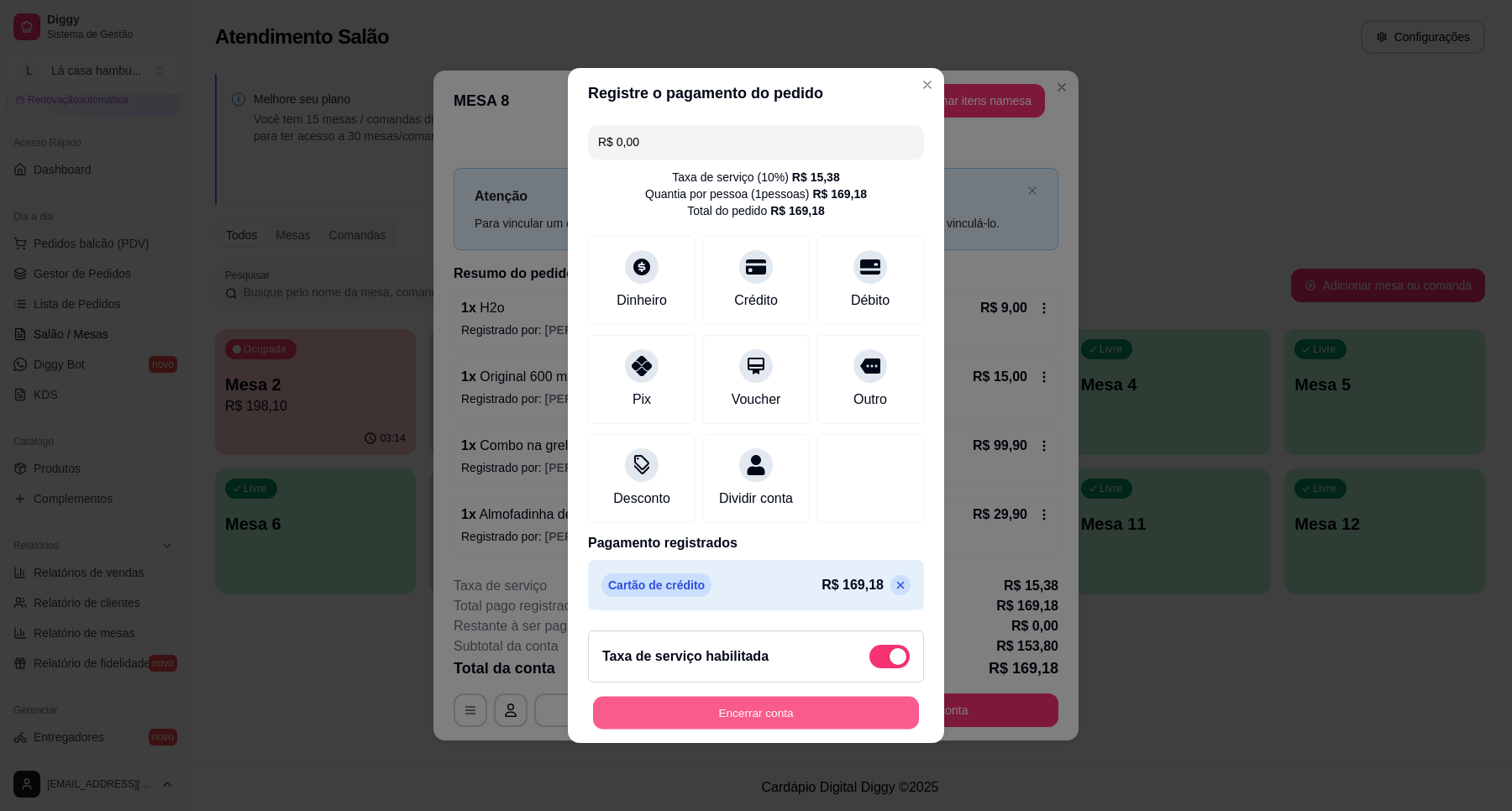
click at [767, 719] on button "Encerrar conta" at bounding box center [755, 713] width 326 height 33
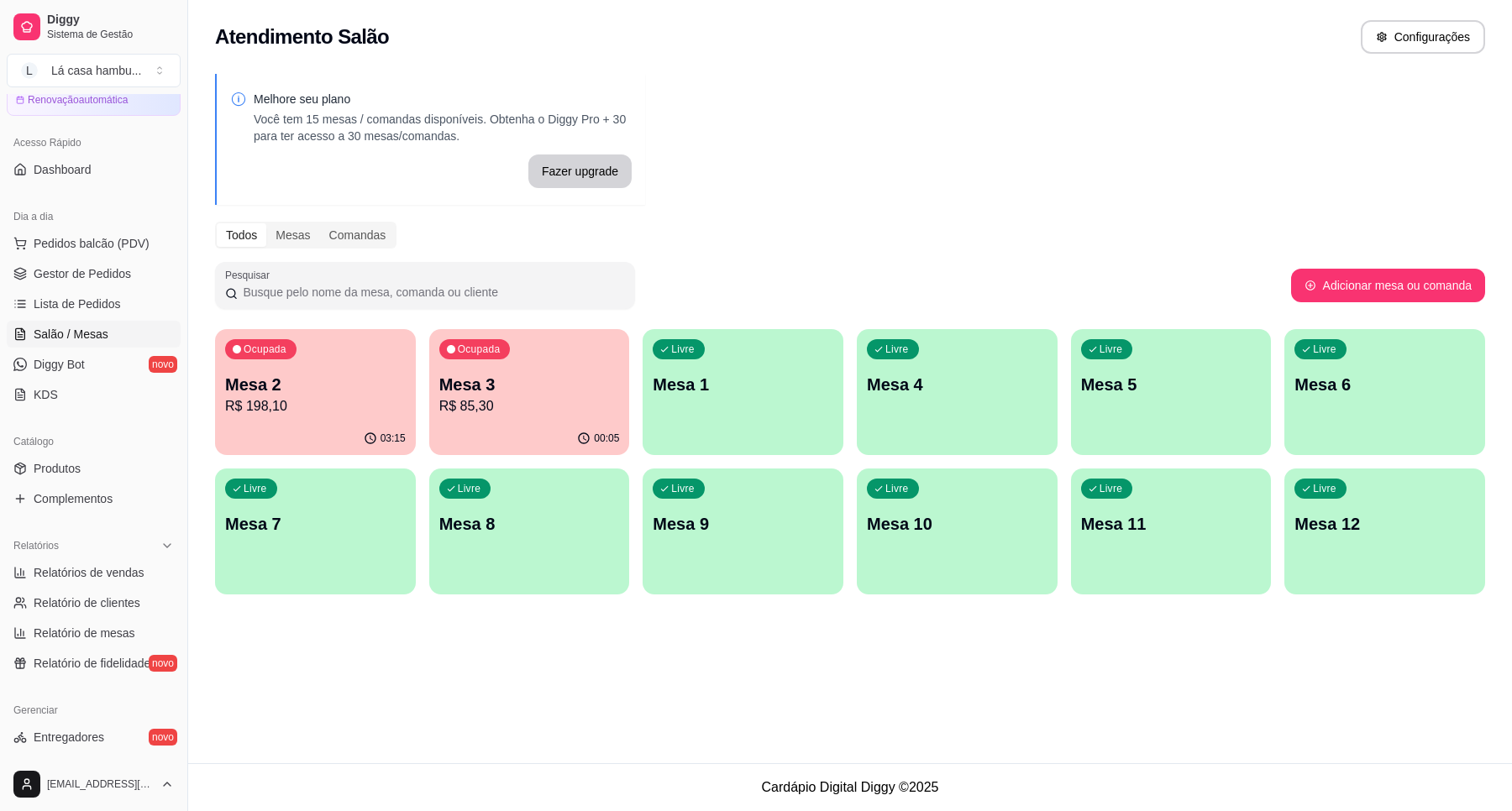
click at [375, 396] on p "R$ 198,10" at bounding box center [315, 406] width 181 height 20
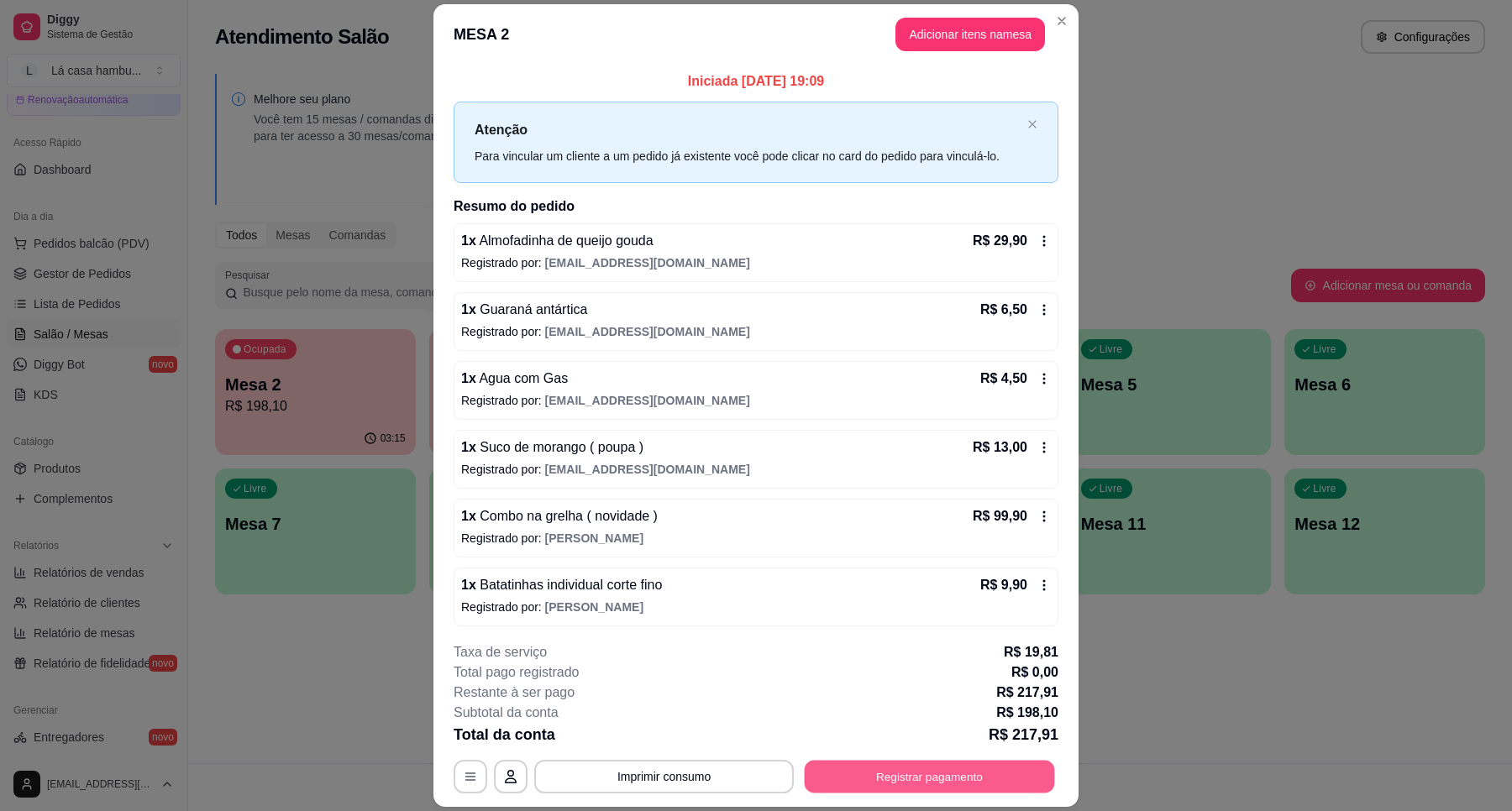
click at [918, 777] on button "Registrar pagamento" at bounding box center [930, 777] width 250 height 33
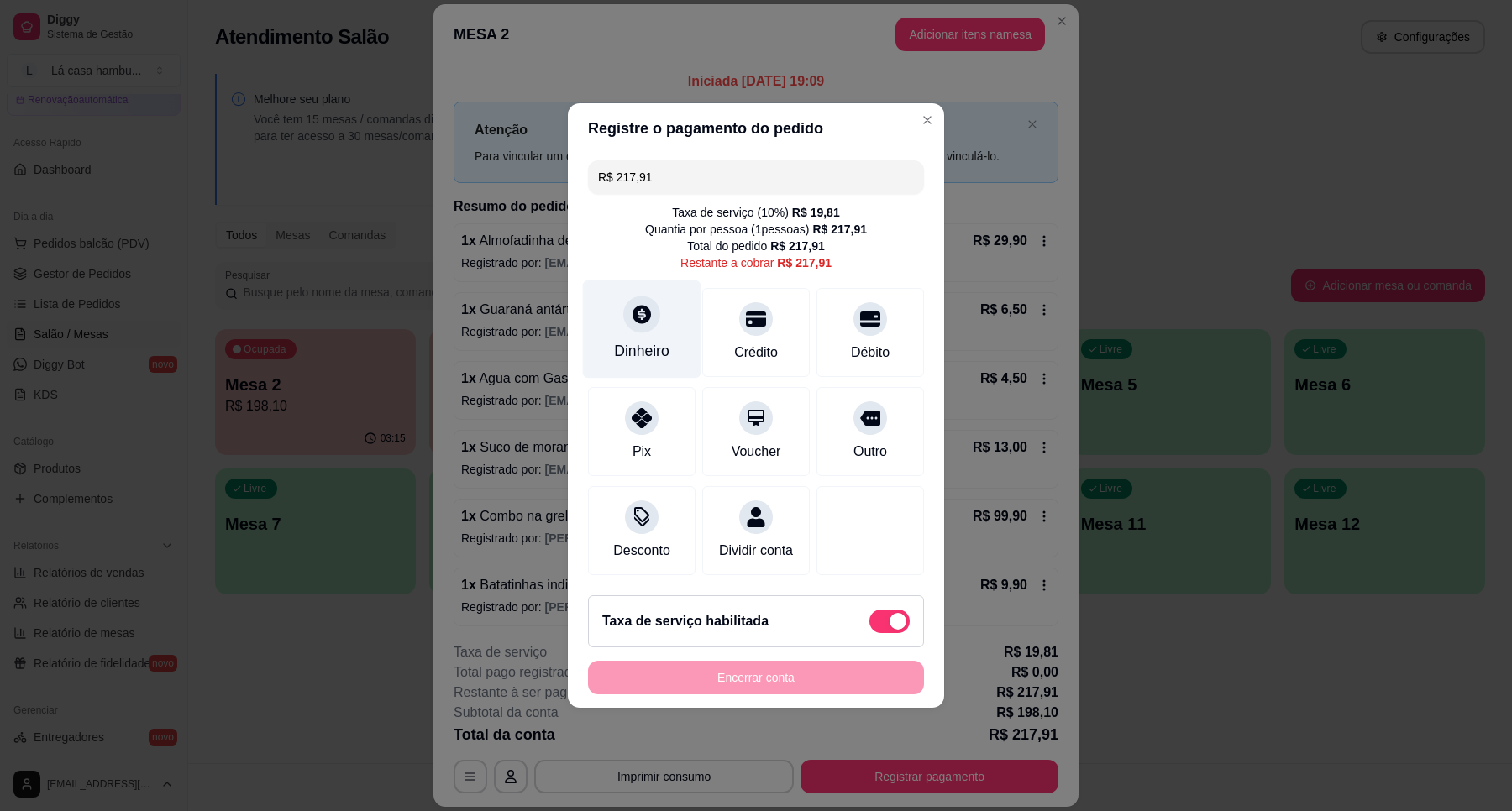
click at [622, 321] on div "Dinheiro" at bounding box center [642, 329] width 118 height 98
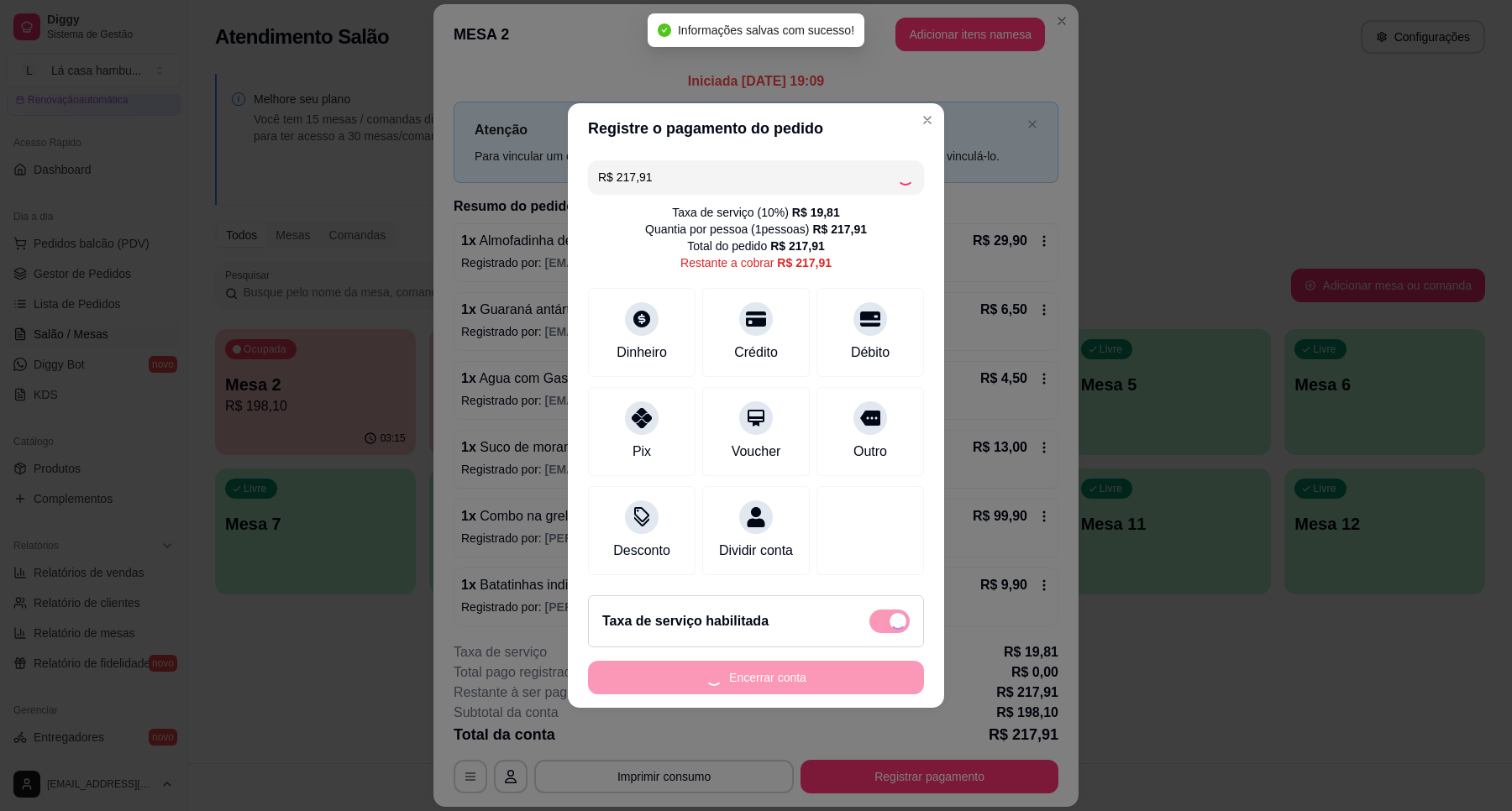
type input "R$ 0,00"
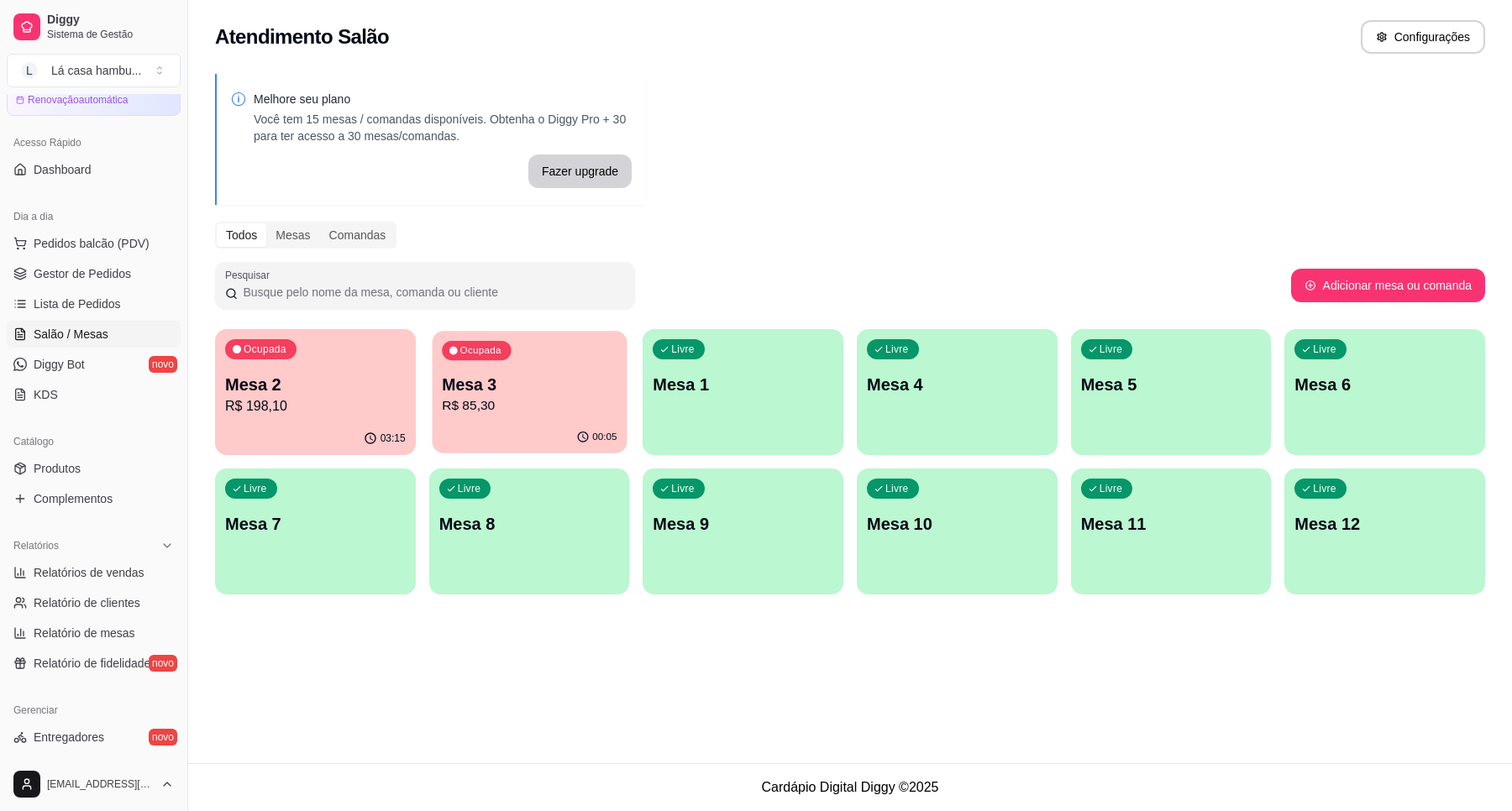
click at [505, 395] on p "Mesa 3" at bounding box center [529, 385] width 174 height 23
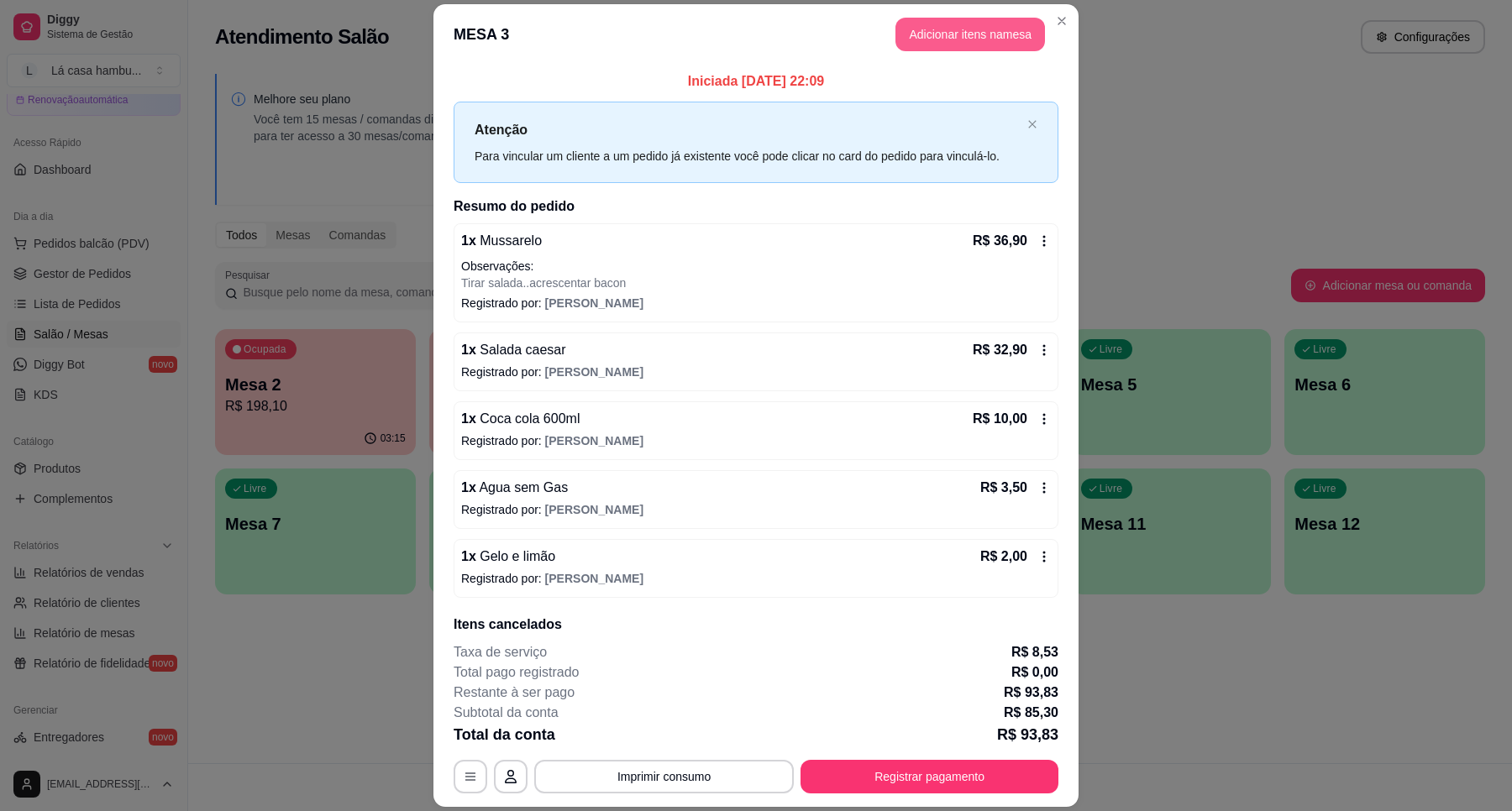
click at [1016, 39] on button "Adicionar itens na mesa" at bounding box center [969, 34] width 150 height 34
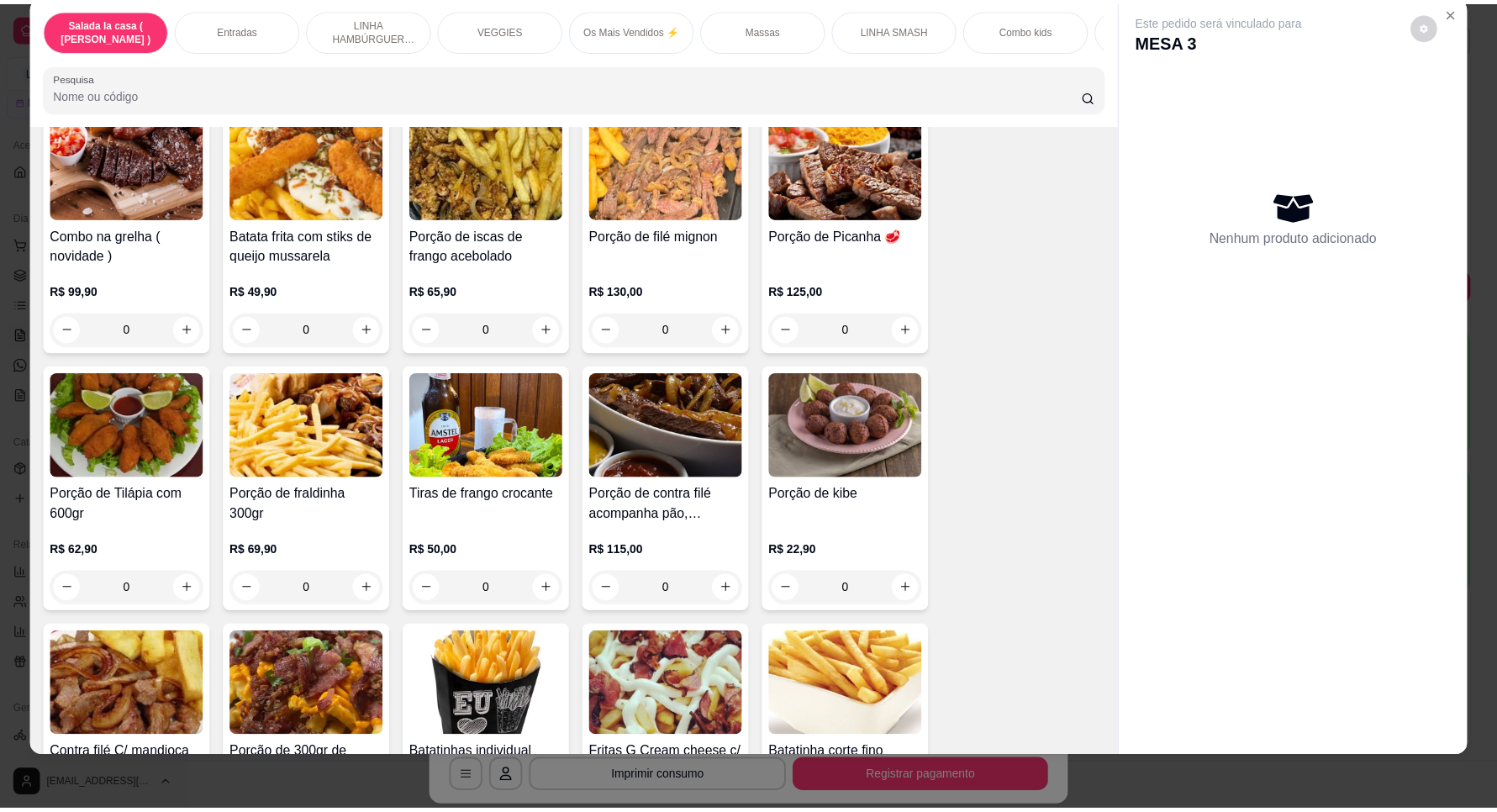
scroll to position [421, 0]
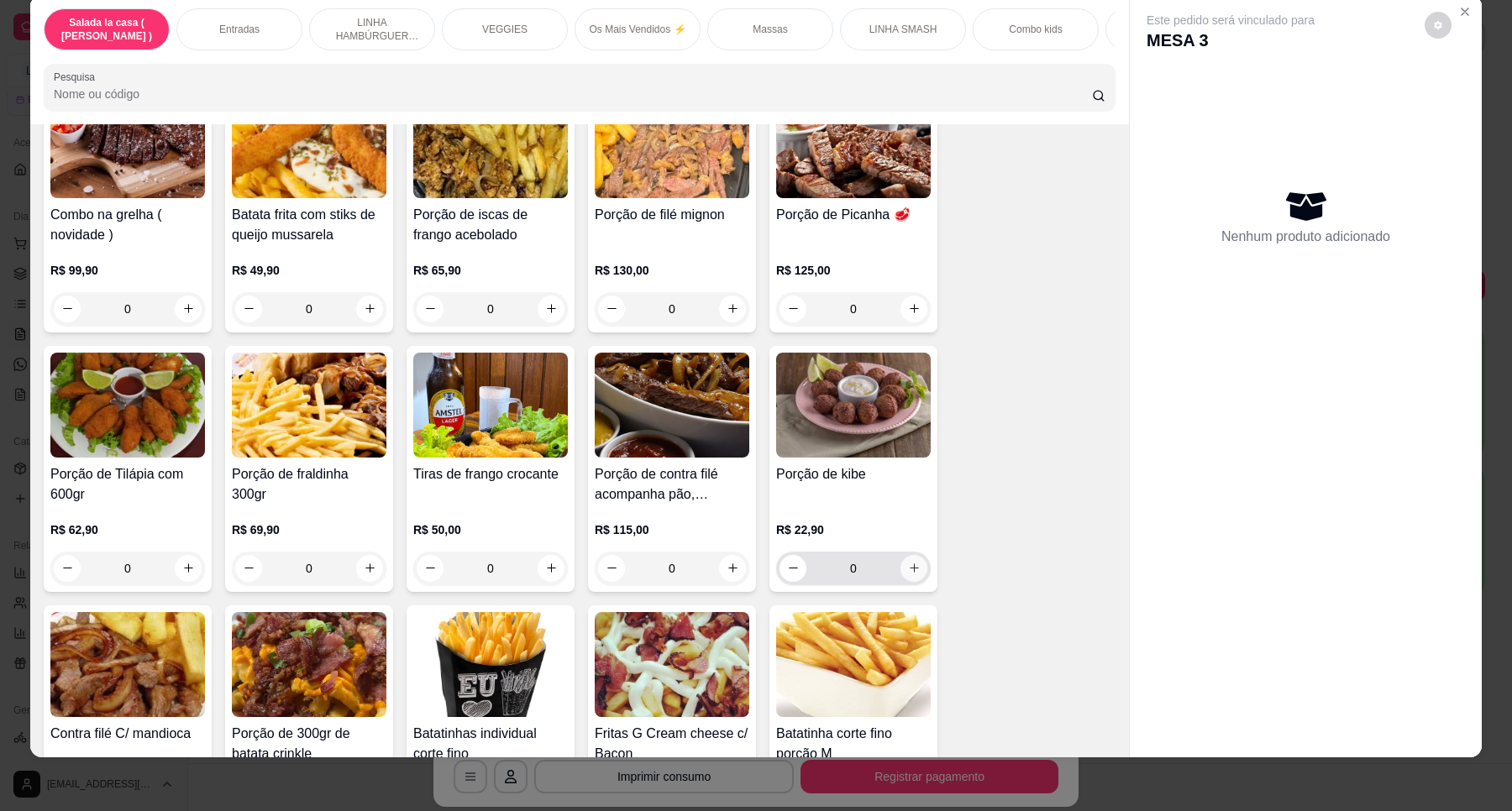
click at [908, 574] on icon "increase-product-quantity" at bounding box center [914, 568] width 13 height 13
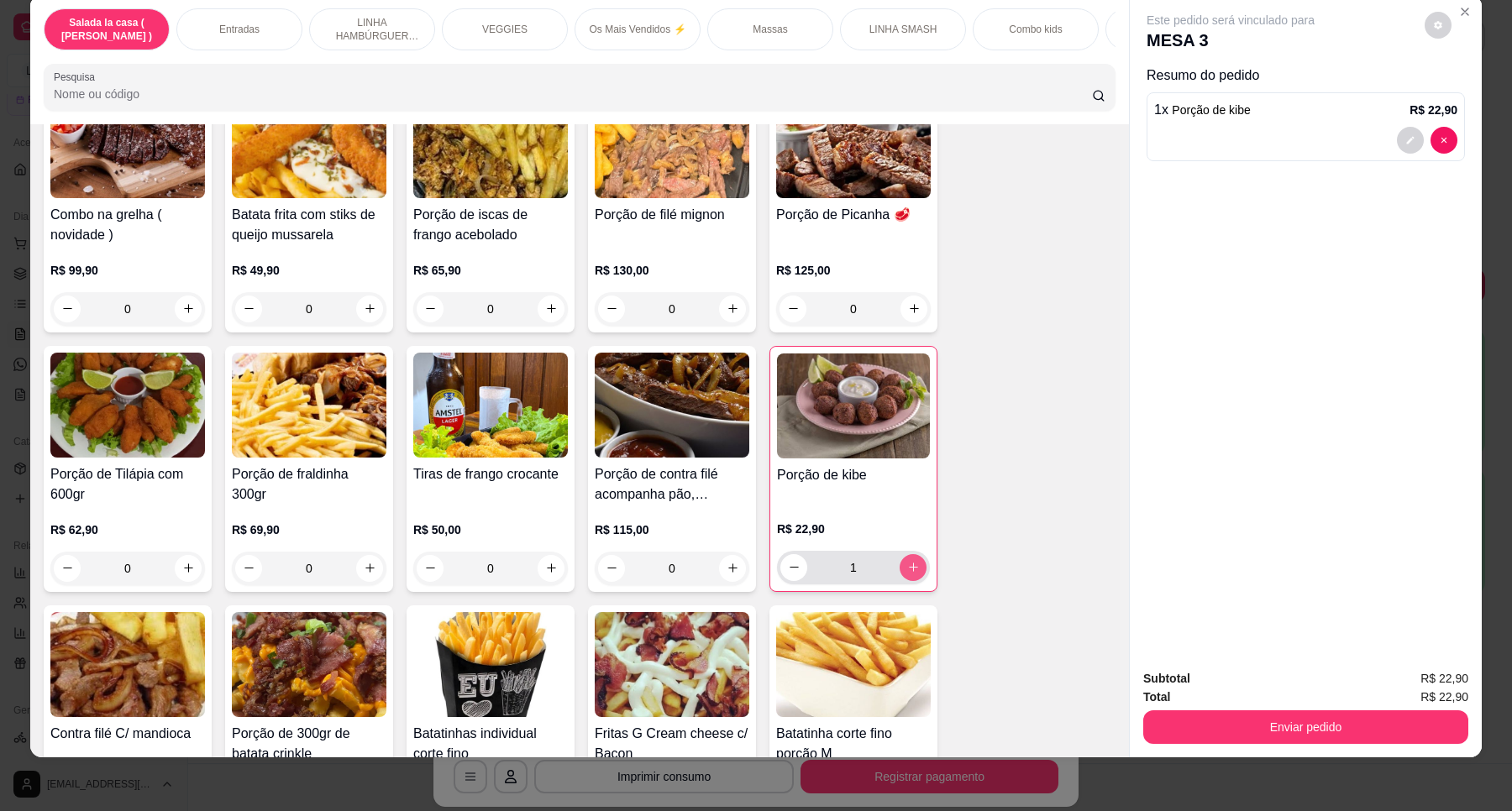
type input "1"
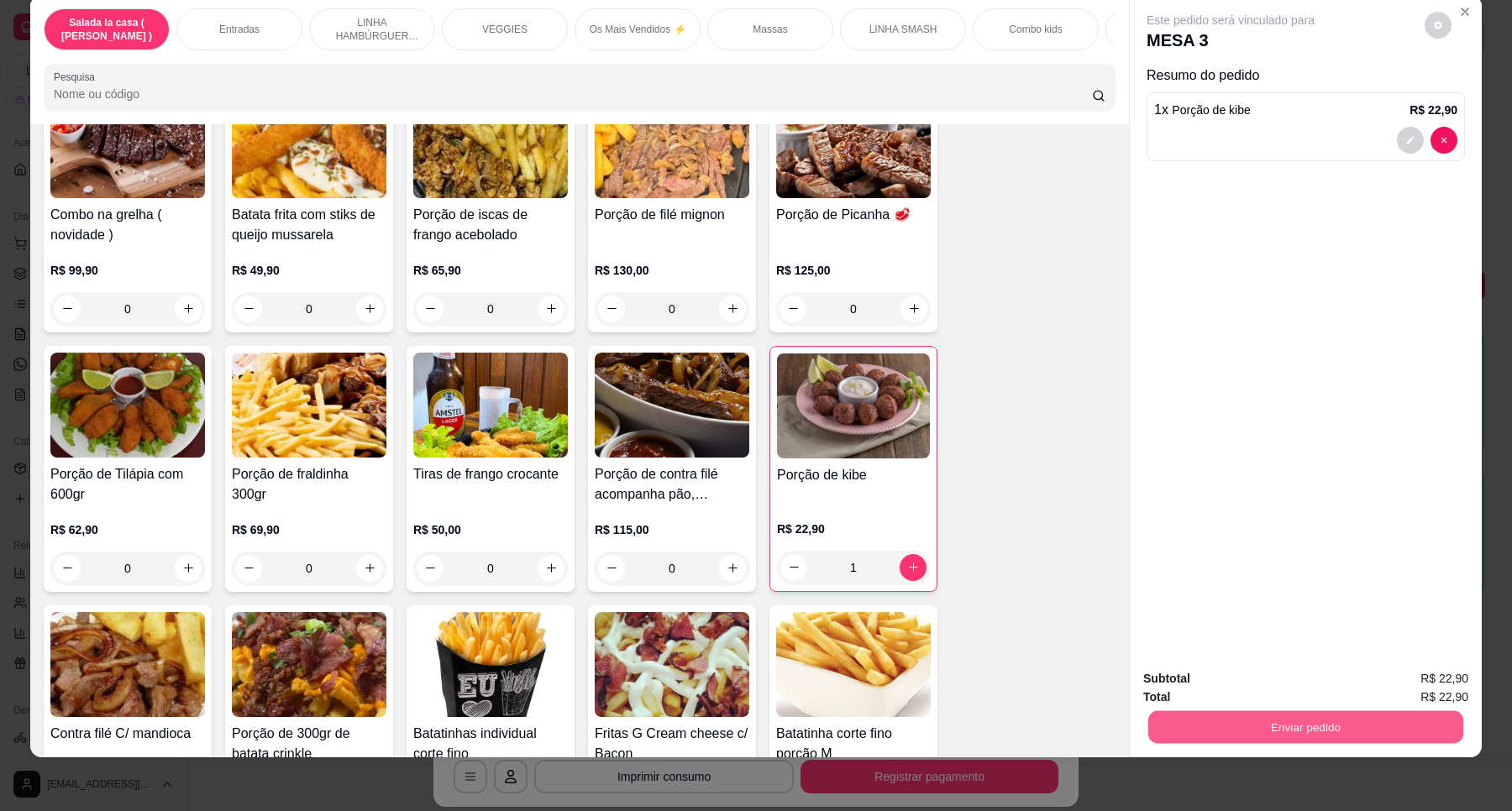
click at [1214, 732] on button "Enviar pedido" at bounding box center [1305, 728] width 315 height 33
click at [1441, 686] on button "Enviar pedido" at bounding box center [1423, 685] width 93 height 31
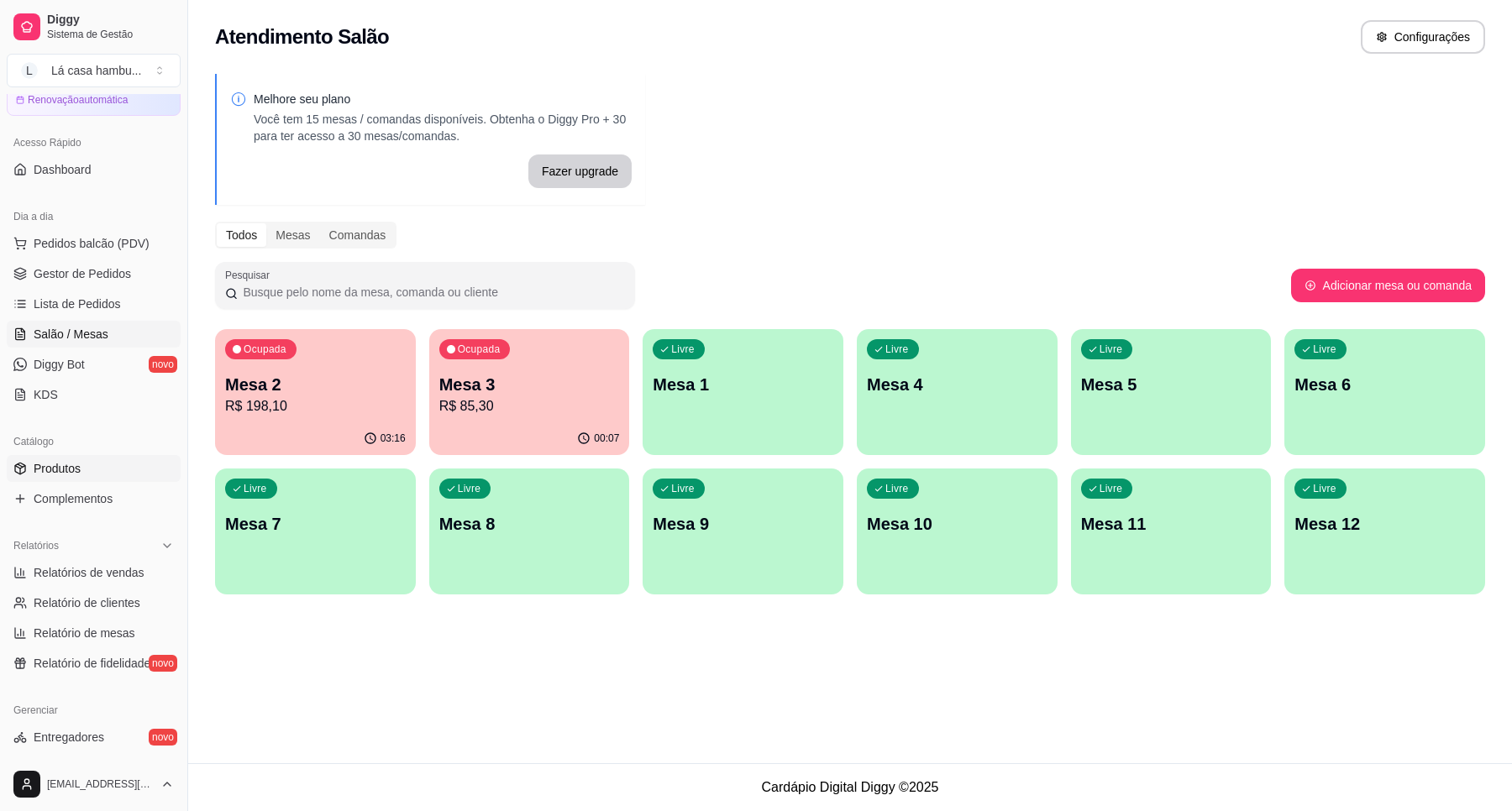
click at [93, 470] on link "Produtos" at bounding box center [93, 469] width 174 height 27
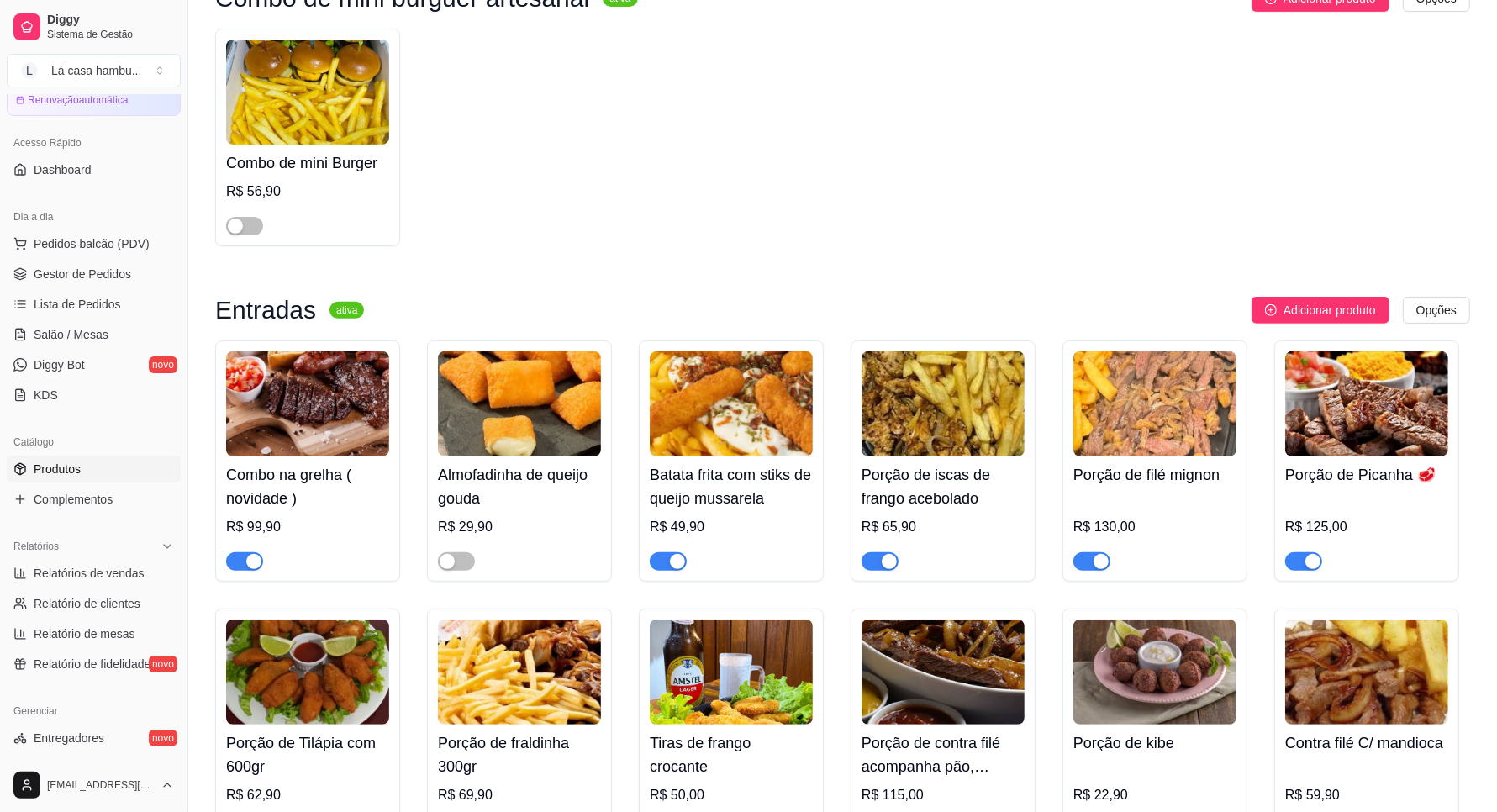
scroll to position [525, 0]
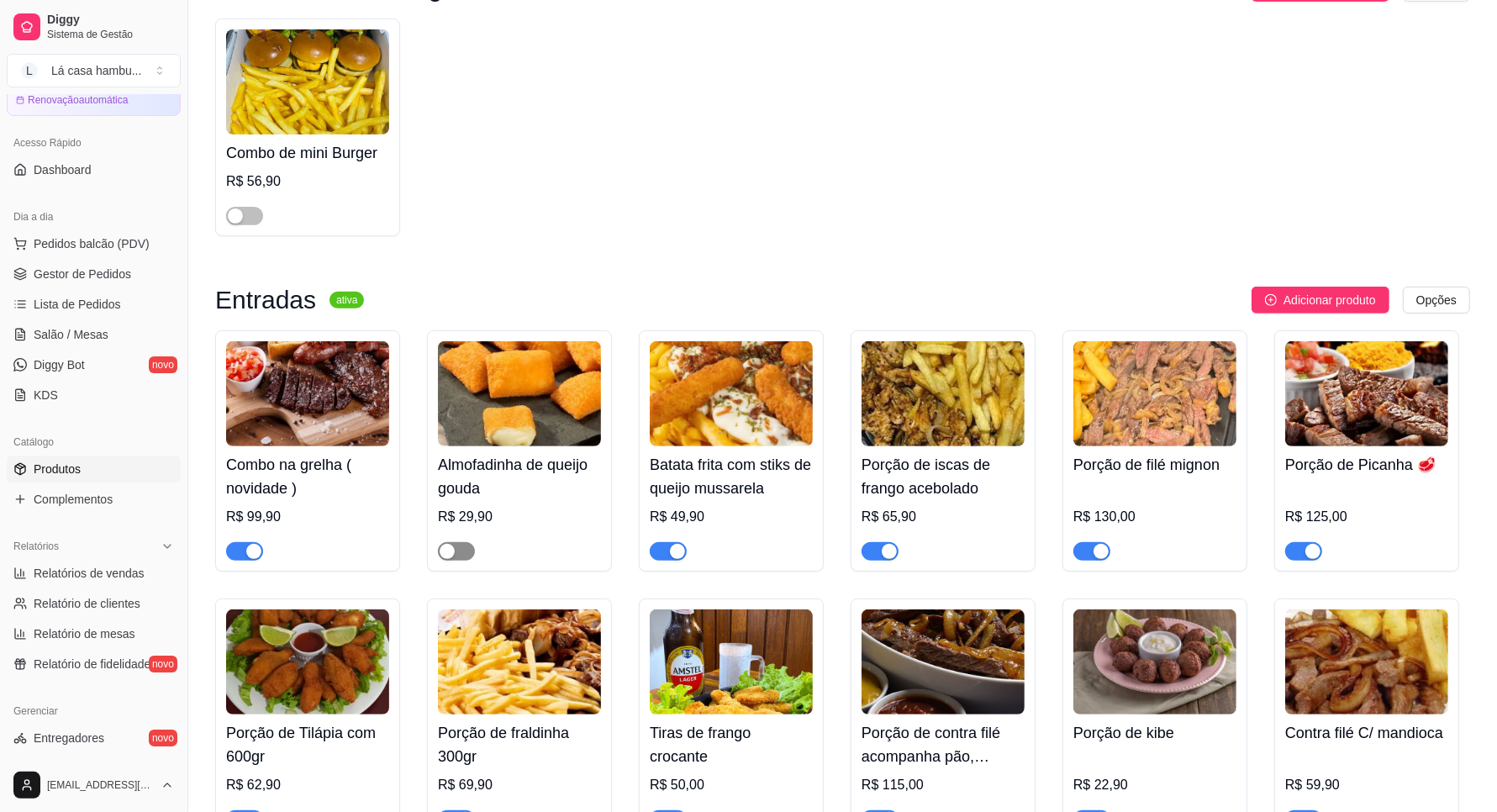
click at [451, 552] on div "button" at bounding box center [447, 551] width 15 height 15
click at [106, 332] on link "Salão / Mesas" at bounding box center [94, 334] width 174 height 27
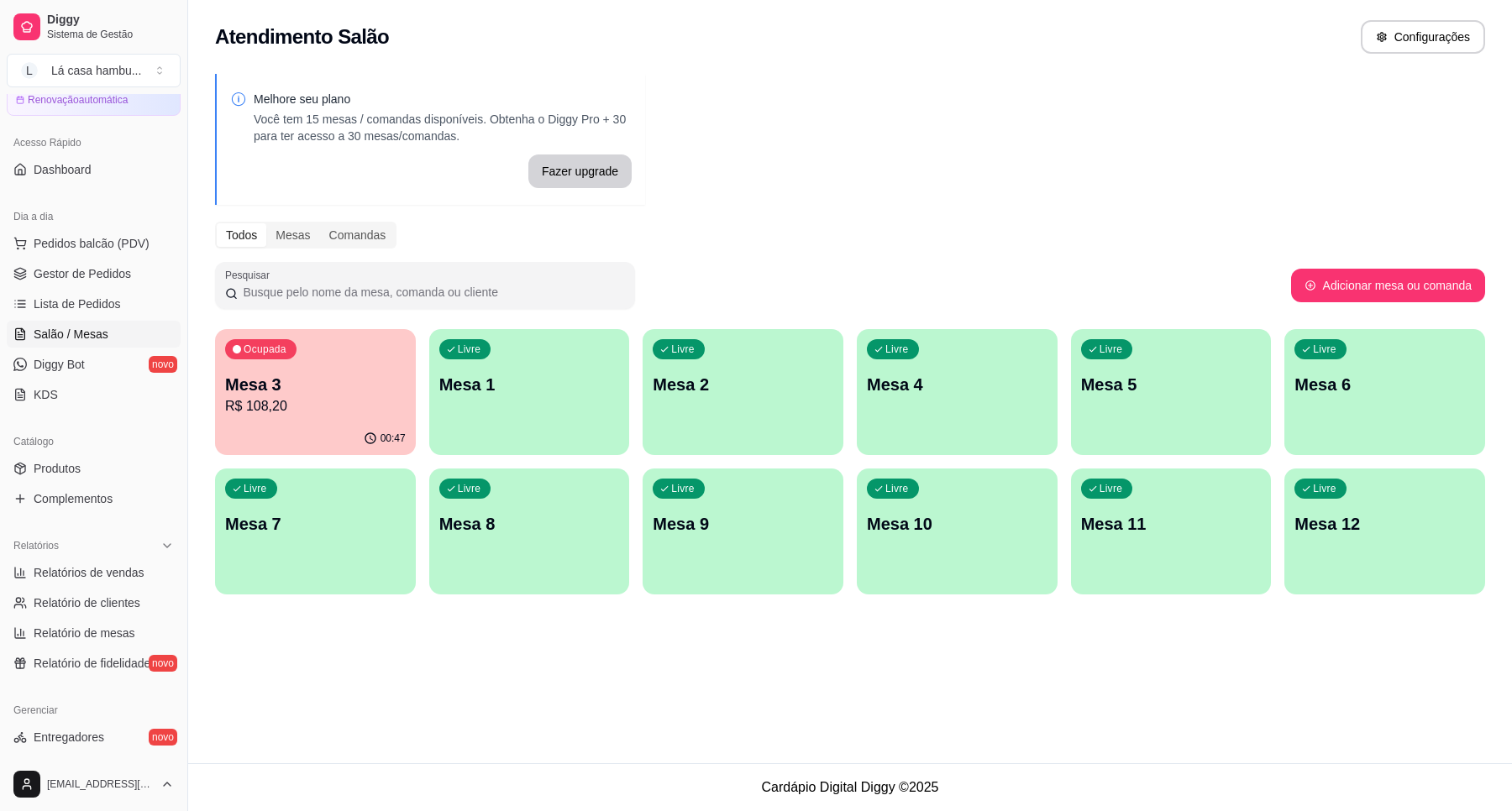
click at [307, 403] on p "R$ 108,20" at bounding box center [315, 406] width 181 height 20
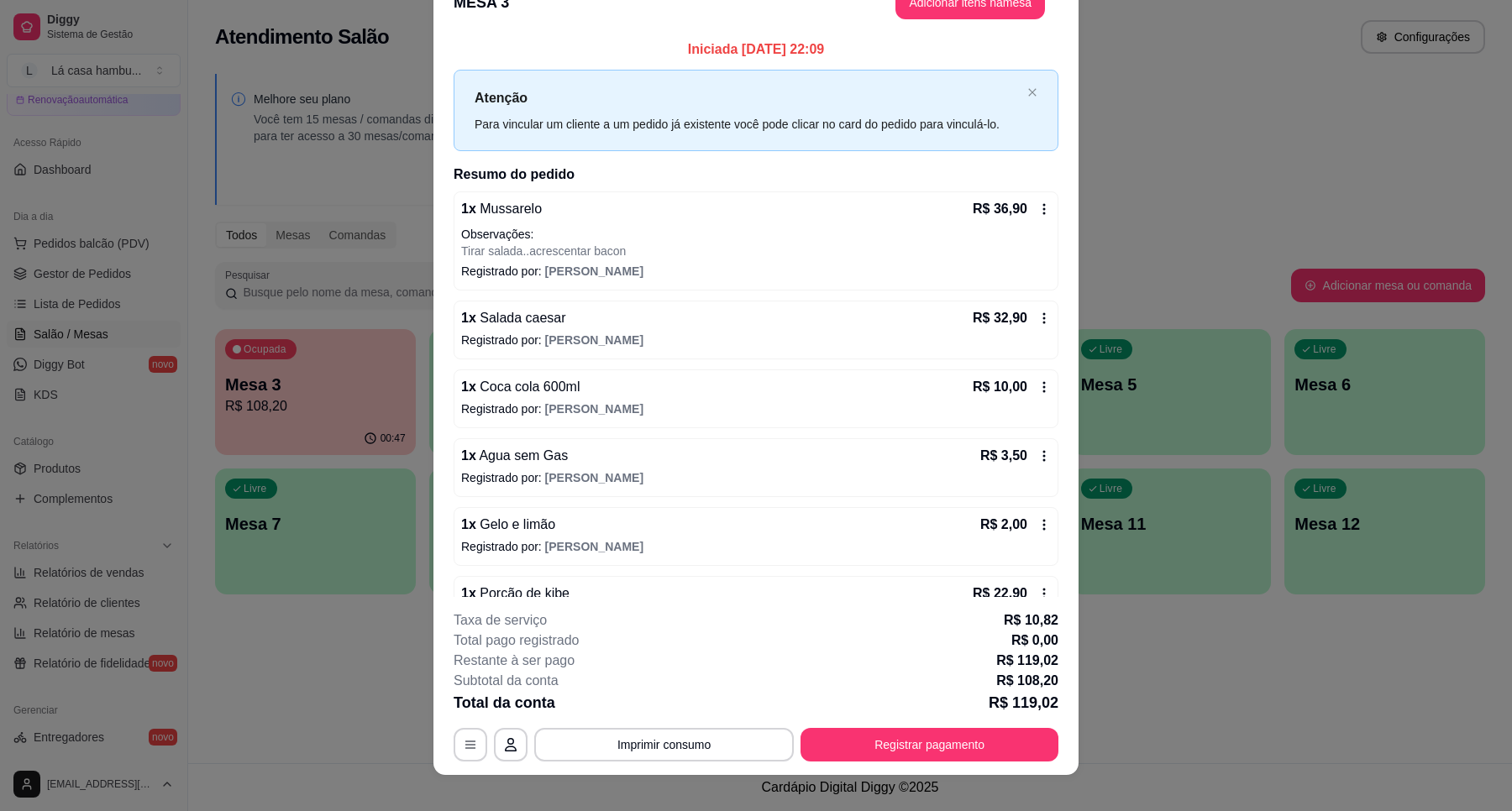
scroll to position [49, 0]
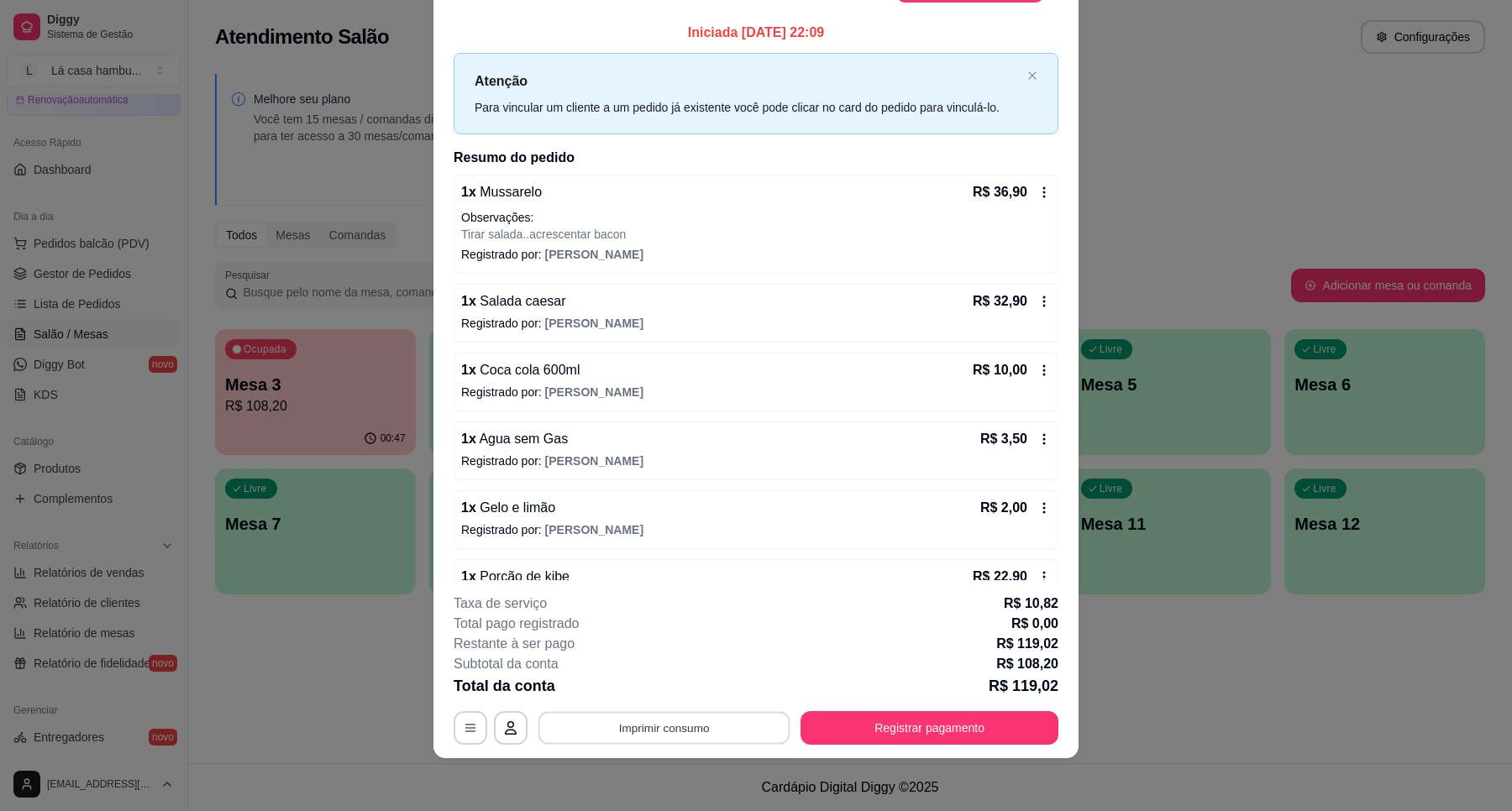
click at [670, 735] on button "Imprimir consumo" at bounding box center [664, 728] width 252 height 33
click at [700, 681] on button "IMPRESSORA" at bounding box center [662, 689] width 122 height 27
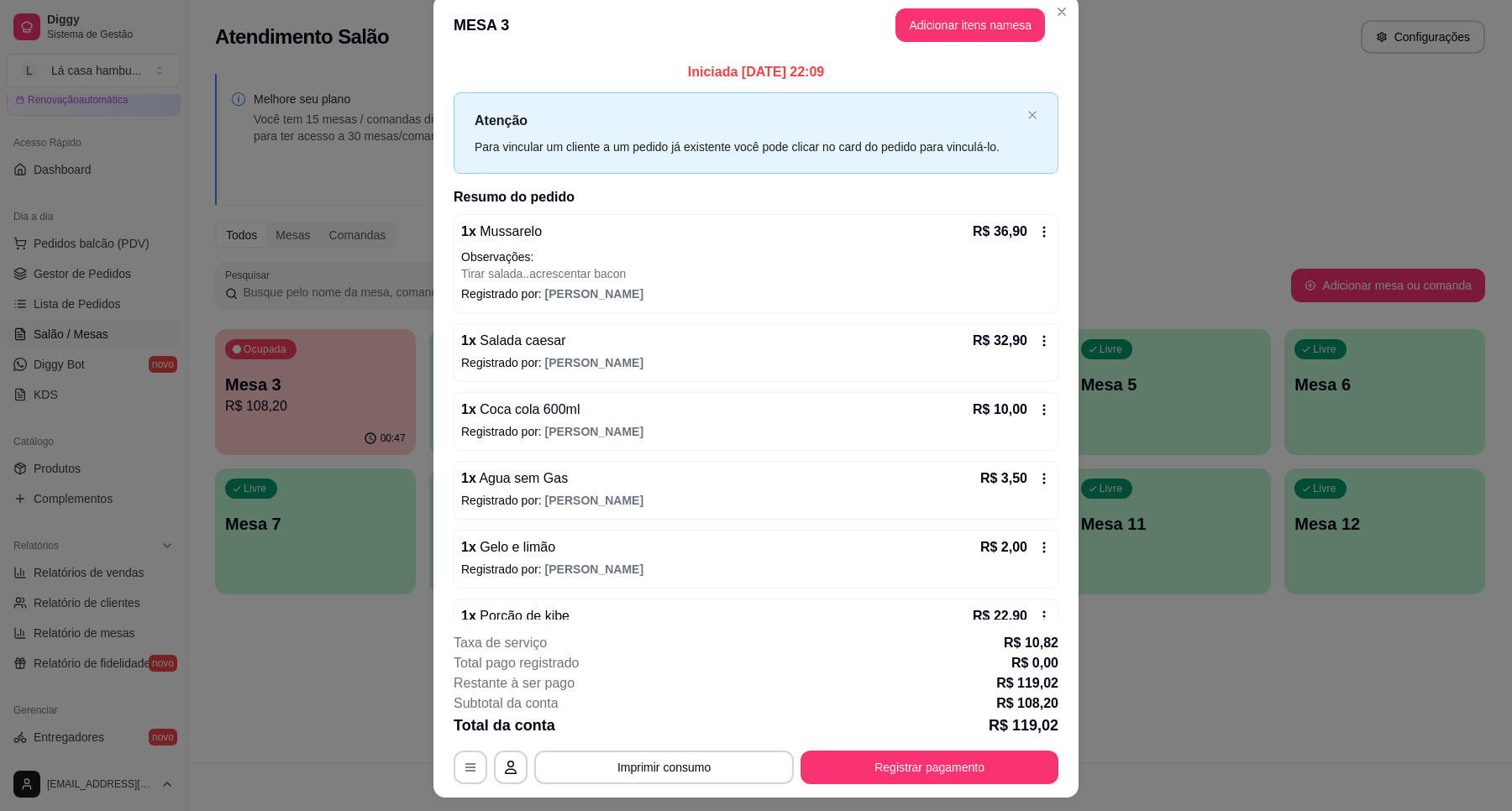
scroll to position [0, 0]
